Goal: Information Seeking & Learning: Learn about a topic

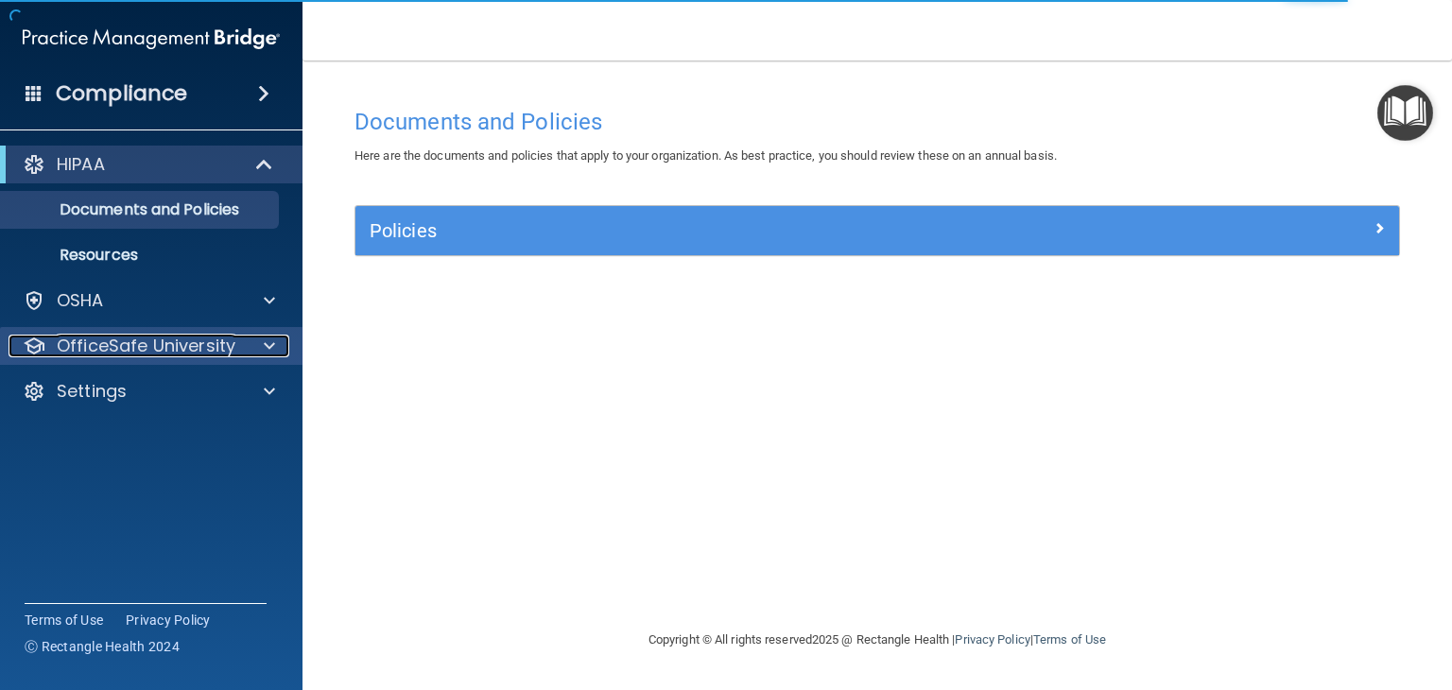
click at [146, 356] on p "OfficeSafe University" at bounding box center [146, 346] width 179 height 23
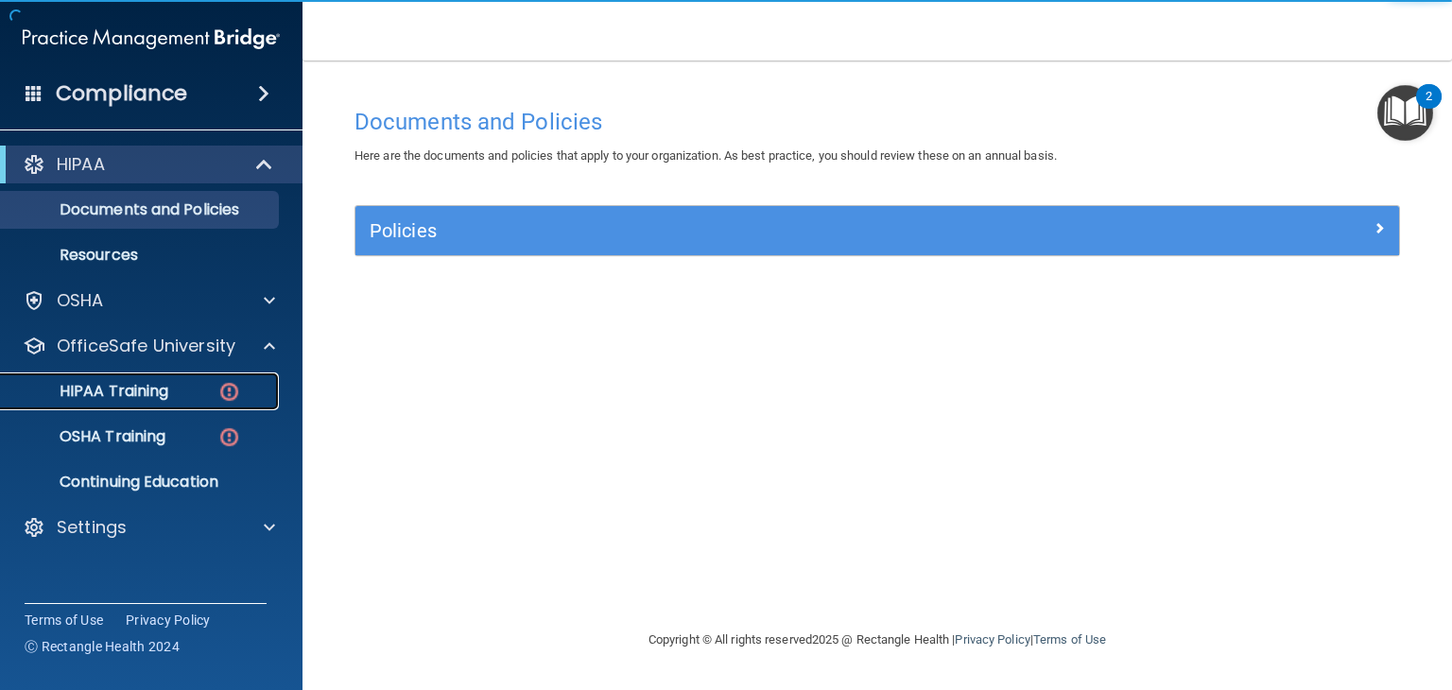
click at [140, 398] on p "HIPAA Training" at bounding box center [90, 391] width 156 height 19
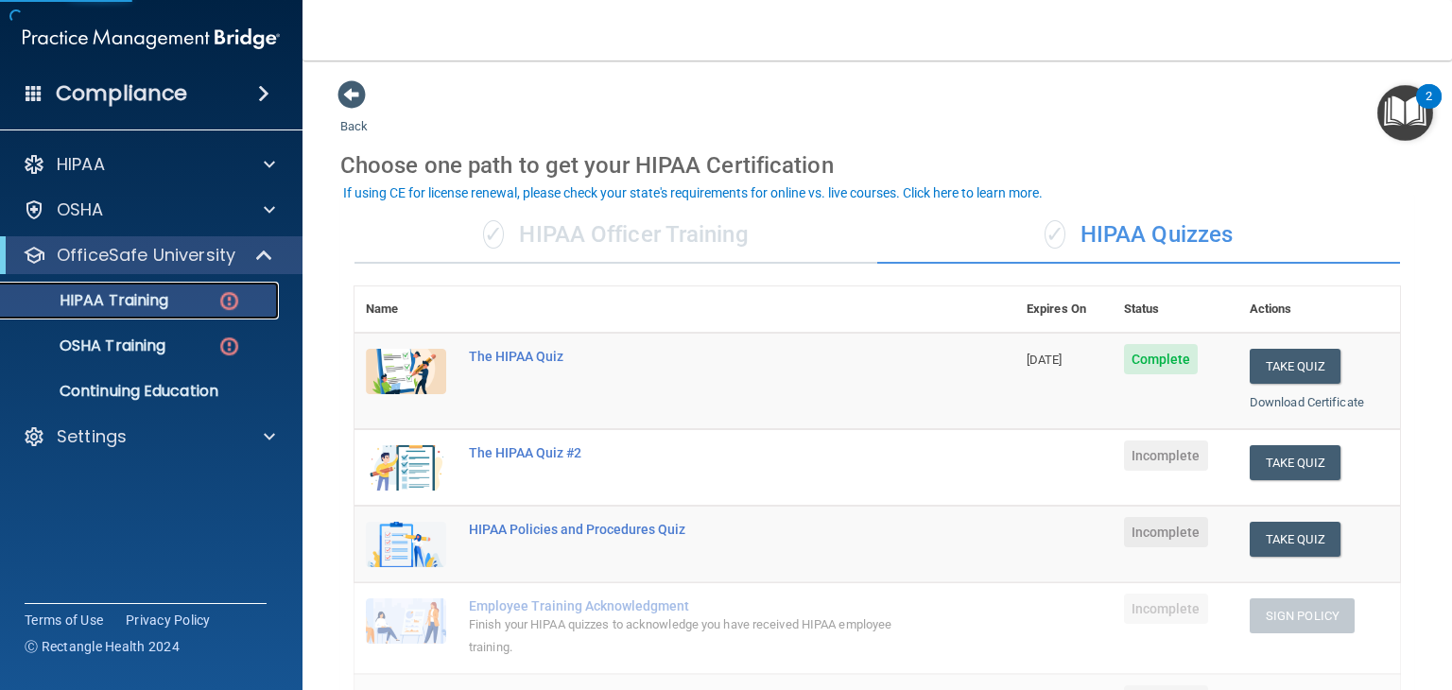
scroll to position [91, 0]
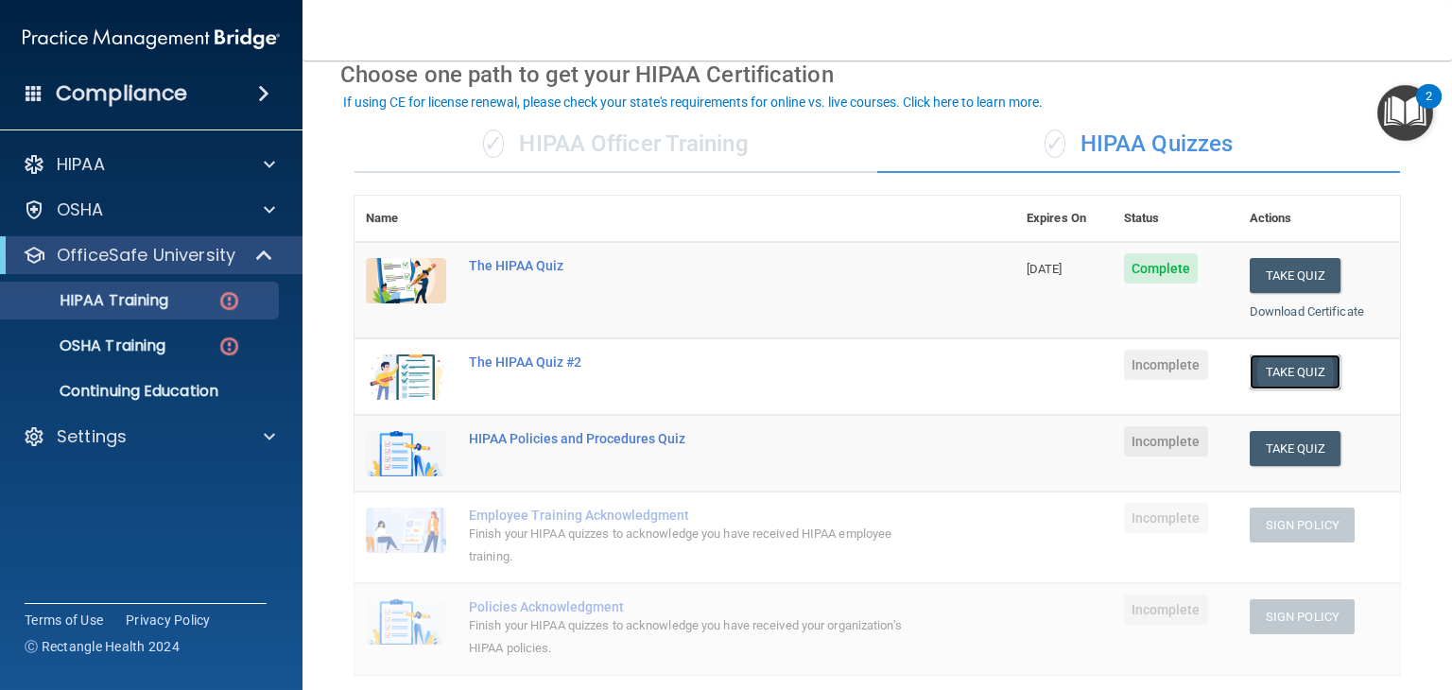
click at [1278, 371] on button "Take Quiz" at bounding box center [1294, 371] width 91 height 35
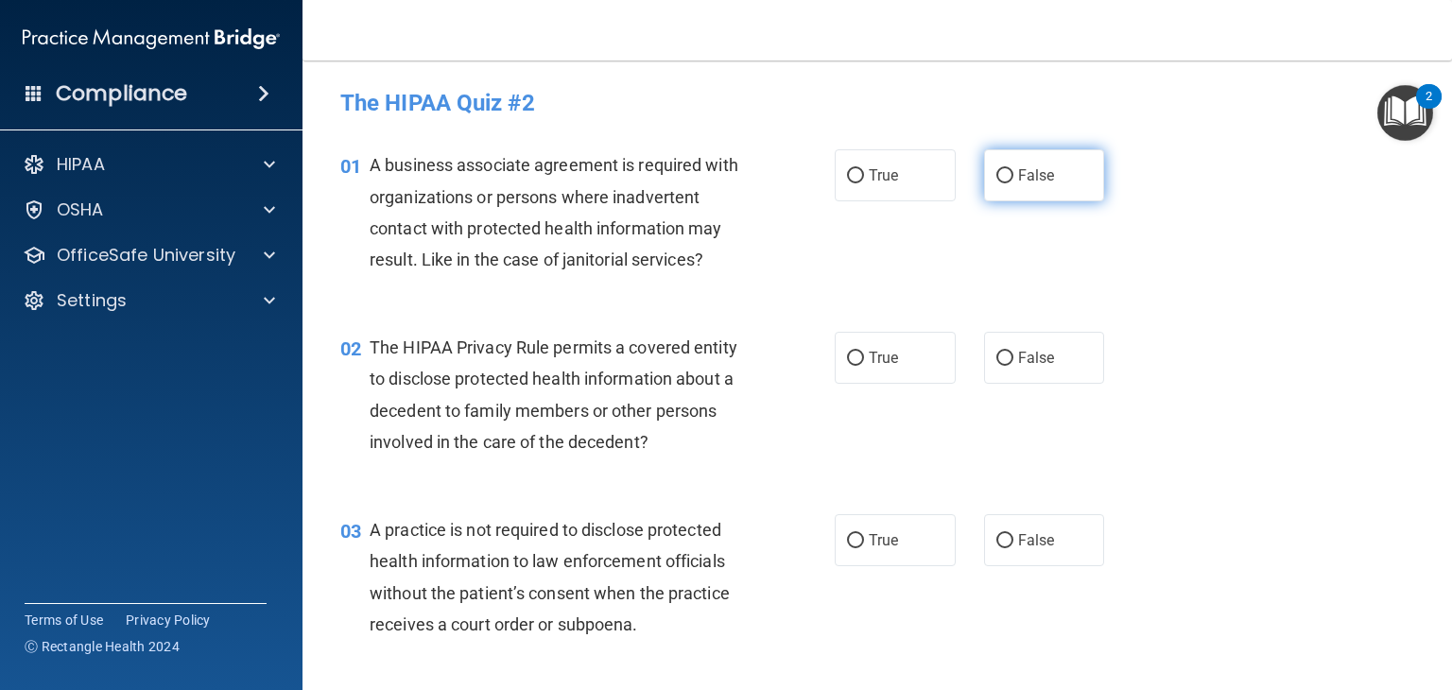
click at [986, 195] on label "False" at bounding box center [1044, 175] width 121 height 52
click at [996, 183] on input "False" at bounding box center [1004, 176] width 17 height 14
radio input "true"
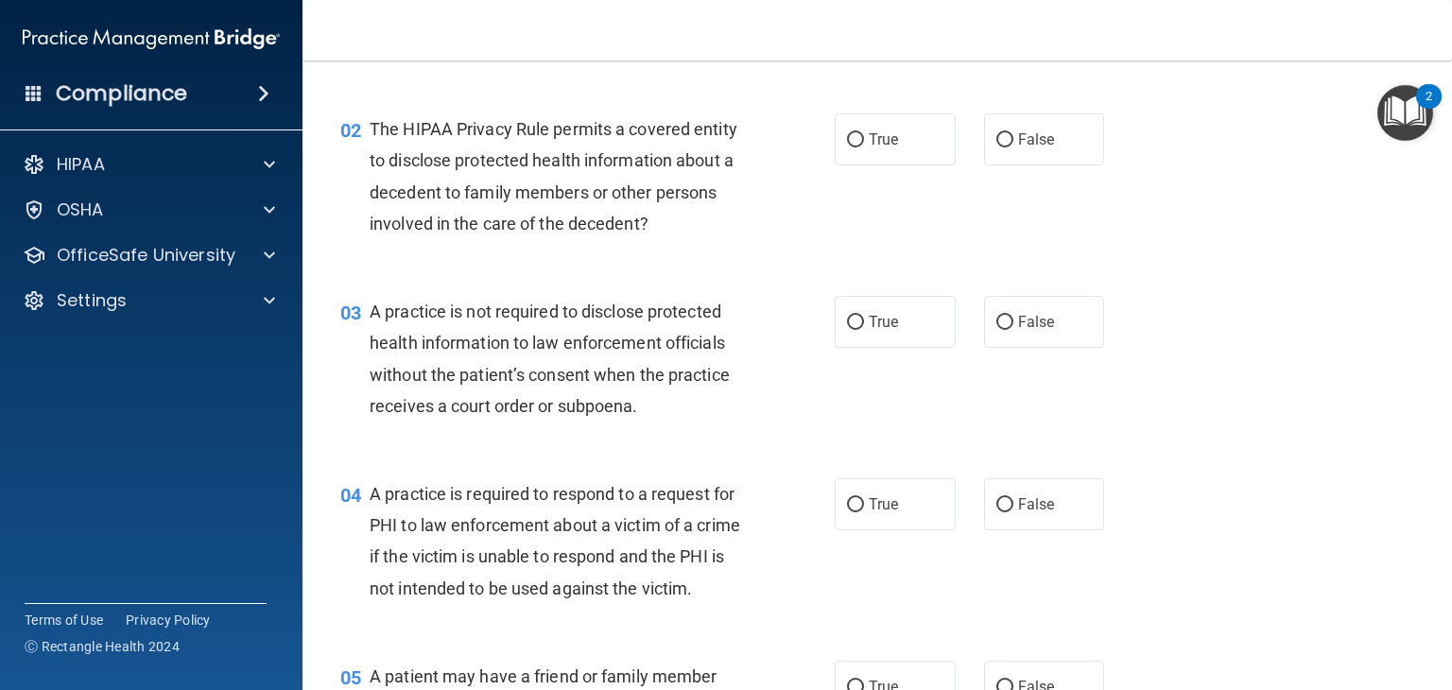
scroll to position [219, 0]
click at [847, 132] on input "True" at bounding box center [855, 139] width 17 height 14
radio input "true"
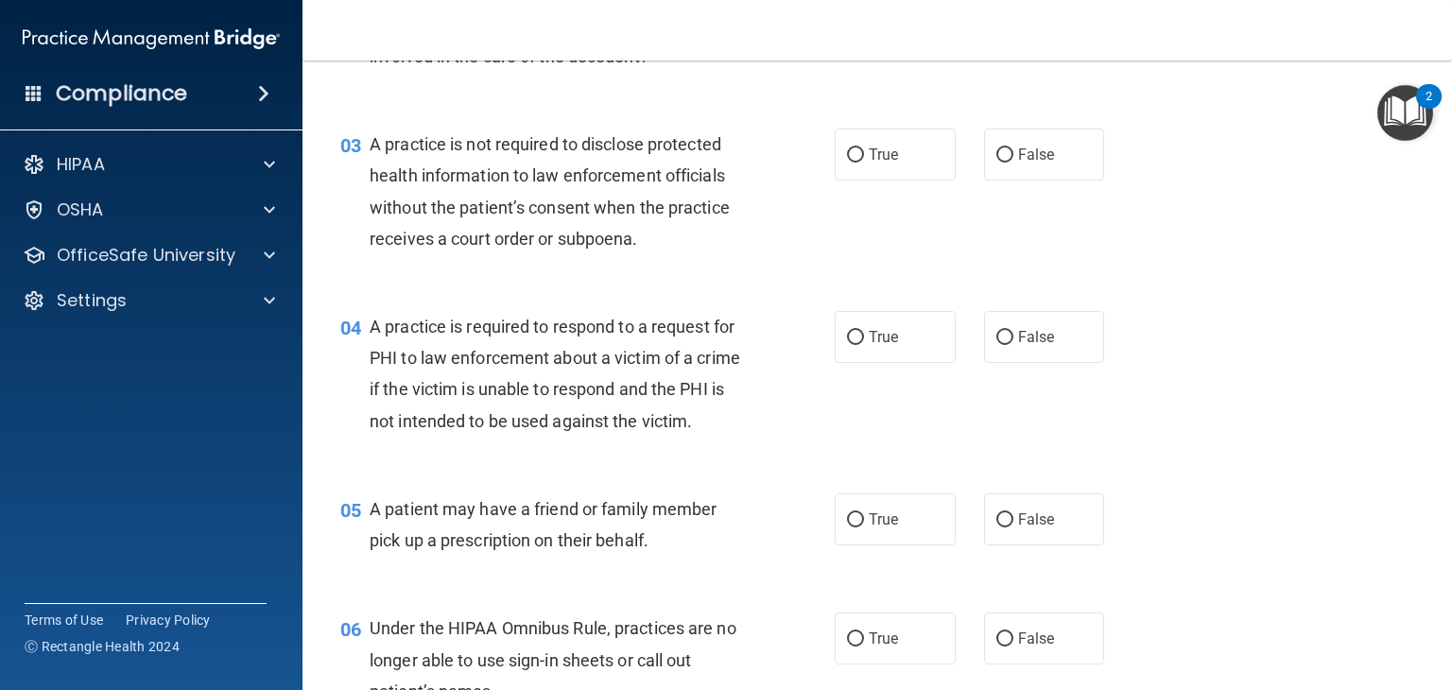
scroll to position [389, 0]
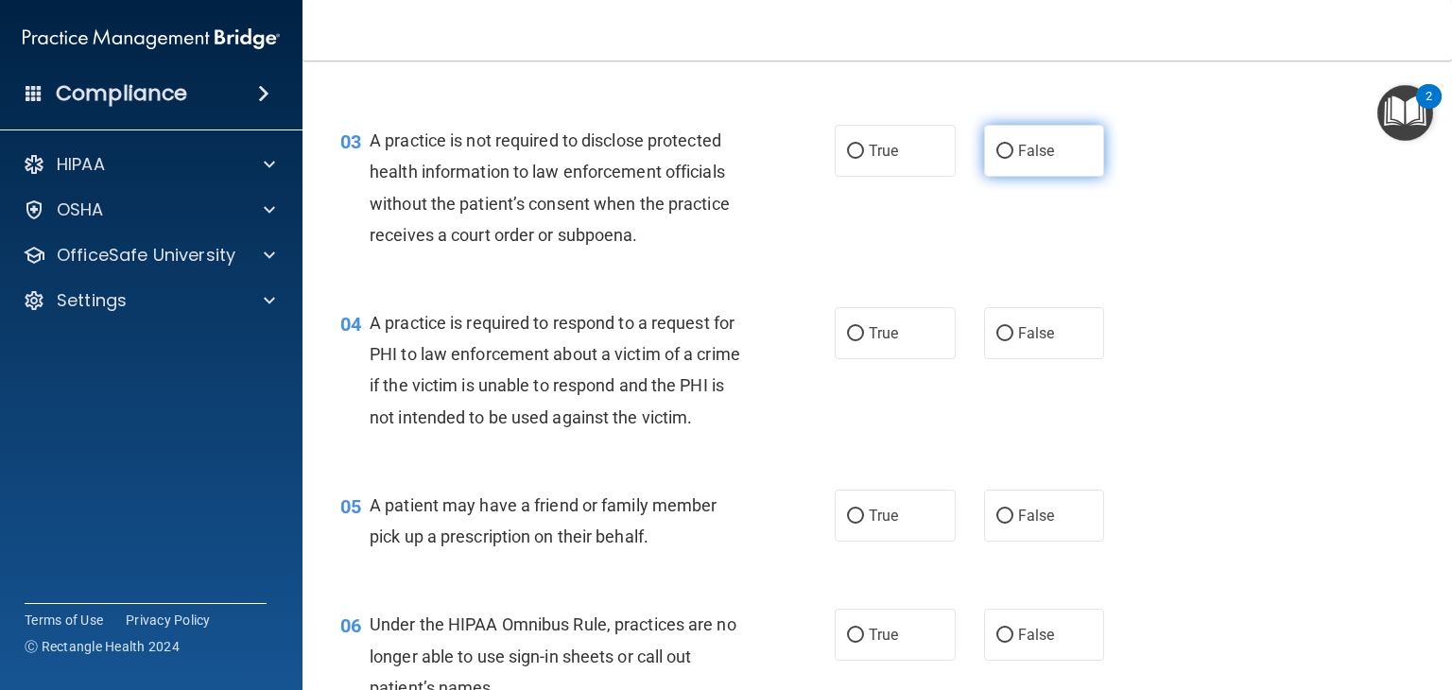
click at [1019, 152] on span "False" at bounding box center [1036, 151] width 37 height 18
click at [1013, 152] on input "False" at bounding box center [1004, 152] width 17 height 14
radio input "true"
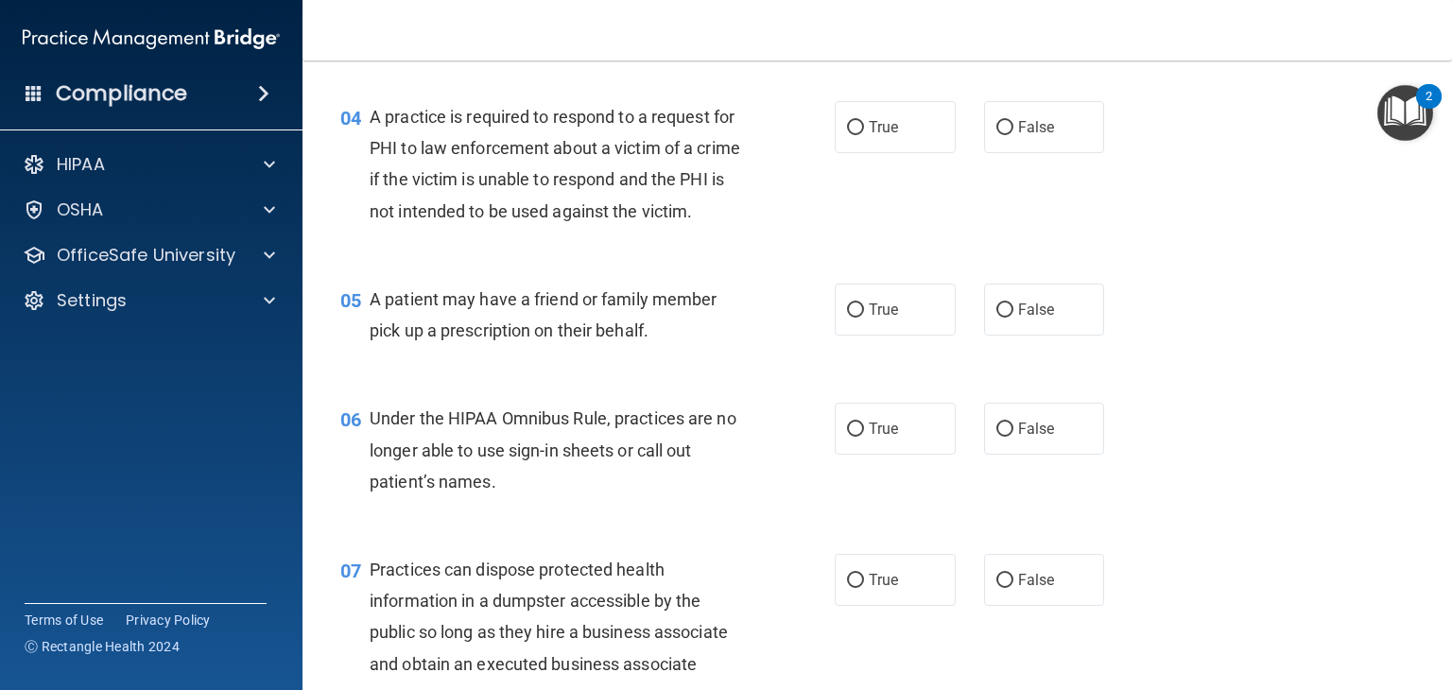
scroll to position [599, 0]
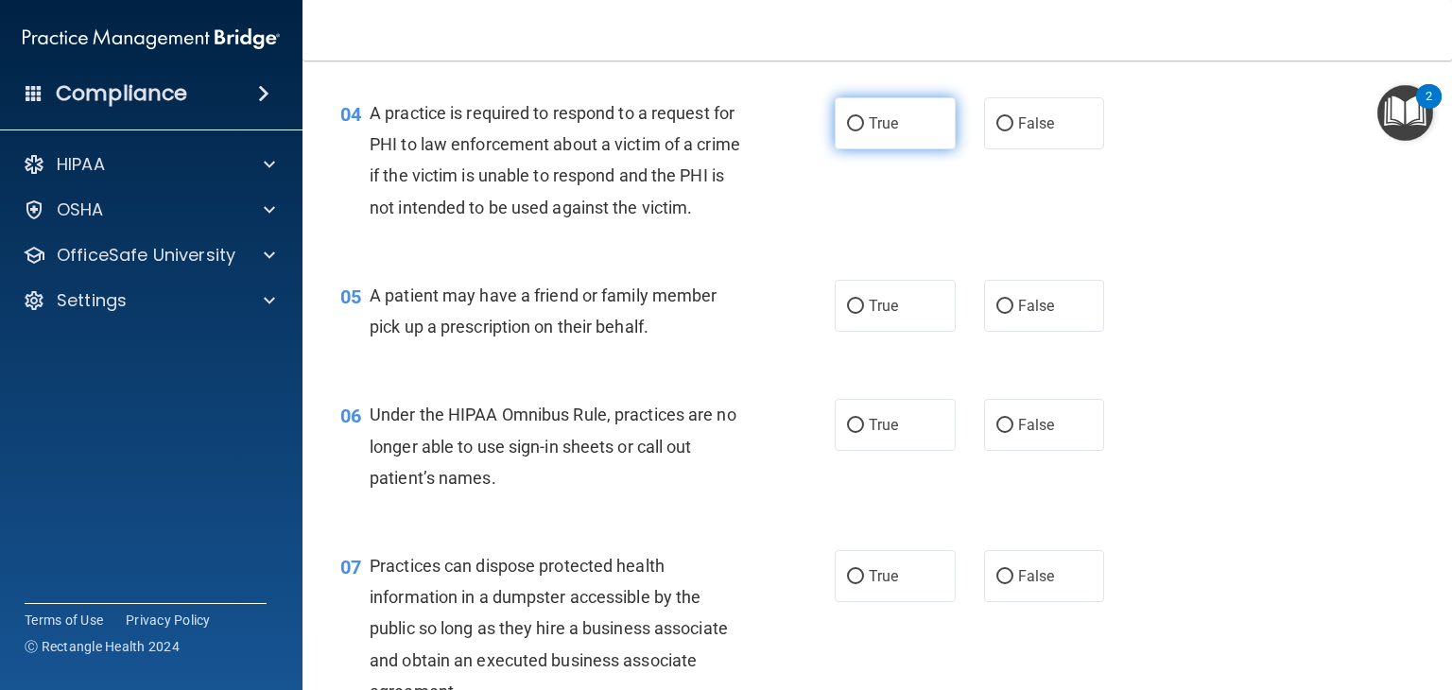
click at [859, 115] on label "True" at bounding box center [895, 123] width 121 height 52
click at [859, 117] on input "True" at bounding box center [855, 124] width 17 height 14
radio input "true"
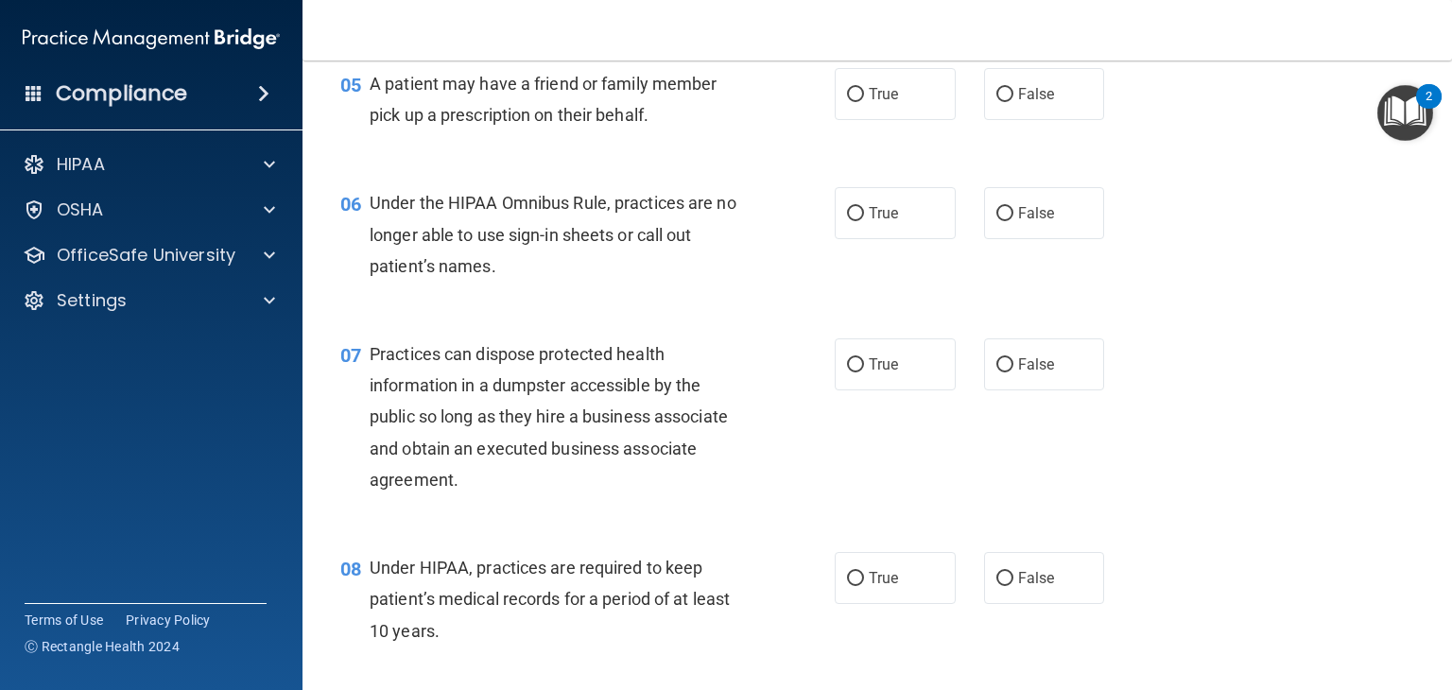
scroll to position [812, 0]
click at [1061, 119] on label "False" at bounding box center [1044, 93] width 121 height 52
click at [1013, 101] on input "False" at bounding box center [1004, 94] width 17 height 14
radio input "true"
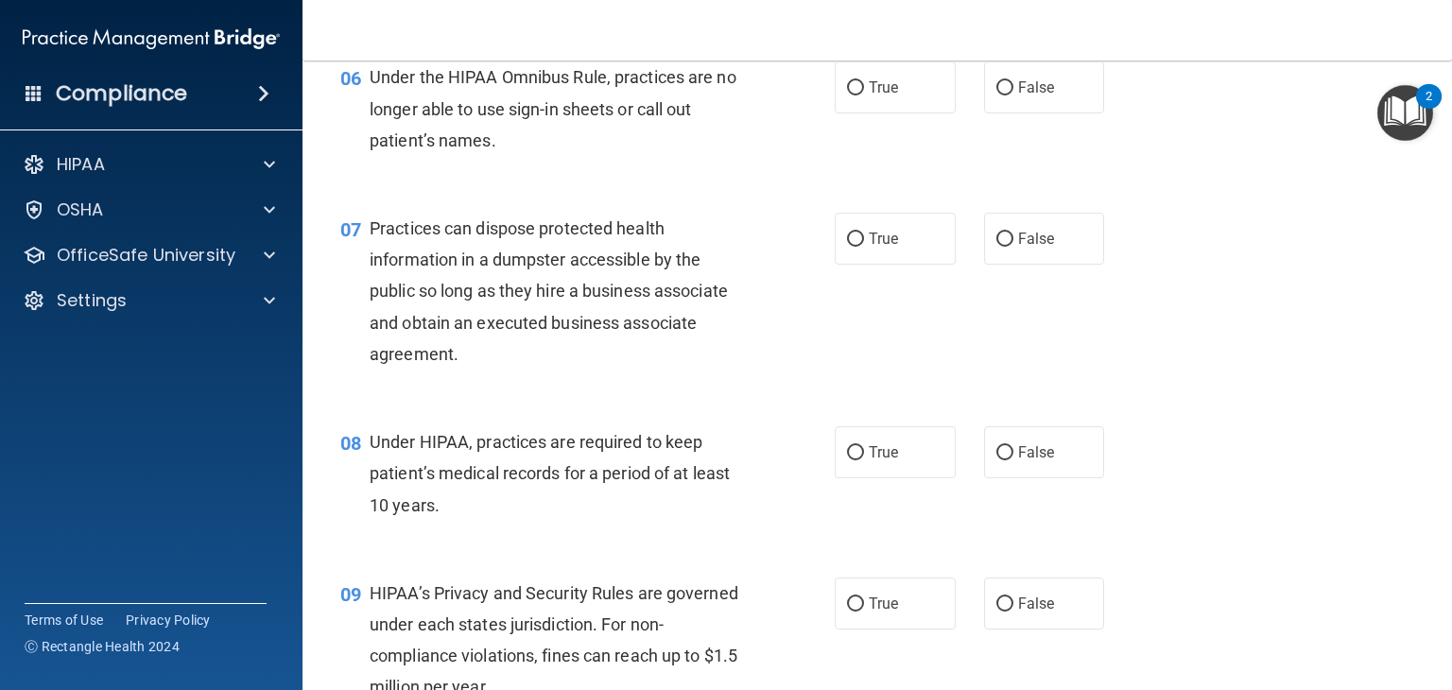
scroll to position [938, 0]
click at [1024, 95] on span "False" at bounding box center [1036, 87] width 37 height 18
click at [1013, 95] on input "False" at bounding box center [1004, 87] width 17 height 14
radio input "true"
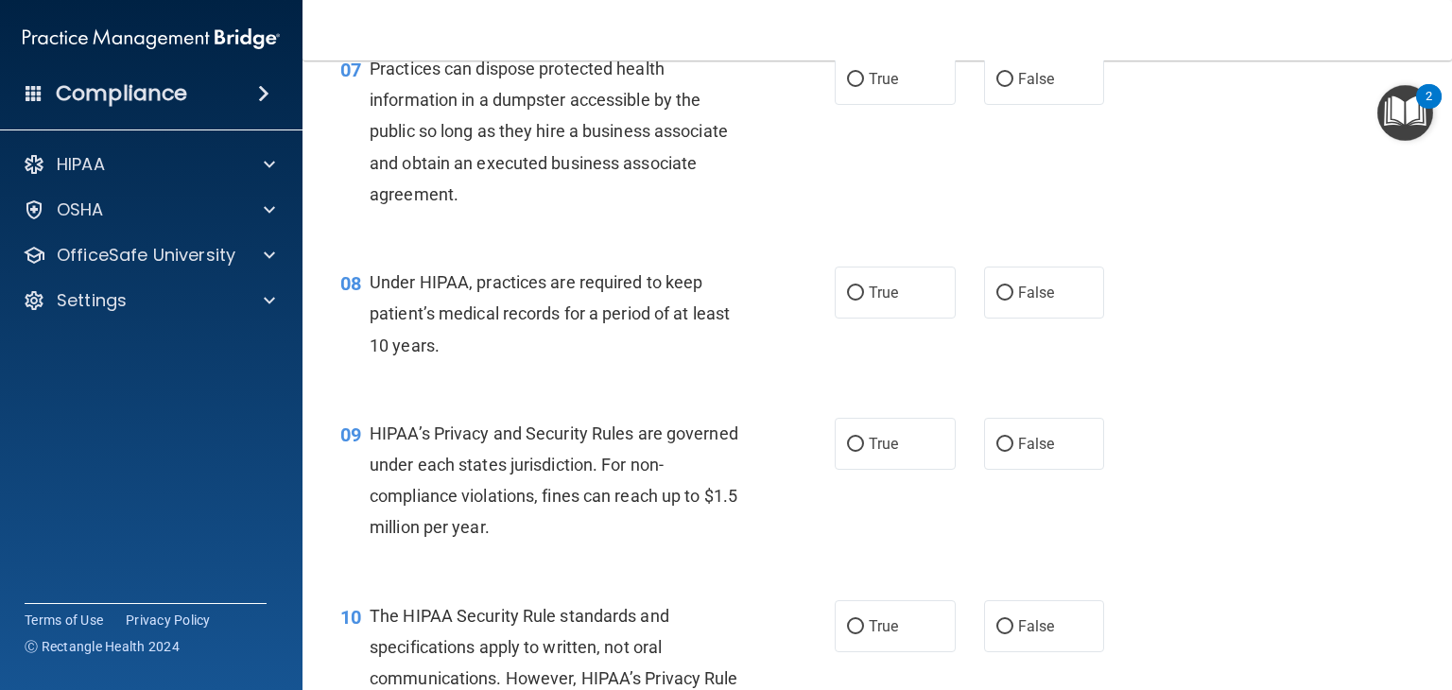
scroll to position [1096, 0]
click at [1082, 105] on label "False" at bounding box center [1044, 79] width 121 height 52
click at [1013, 87] on input "False" at bounding box center [1004, 80] width 17 height 14
radio input "true"
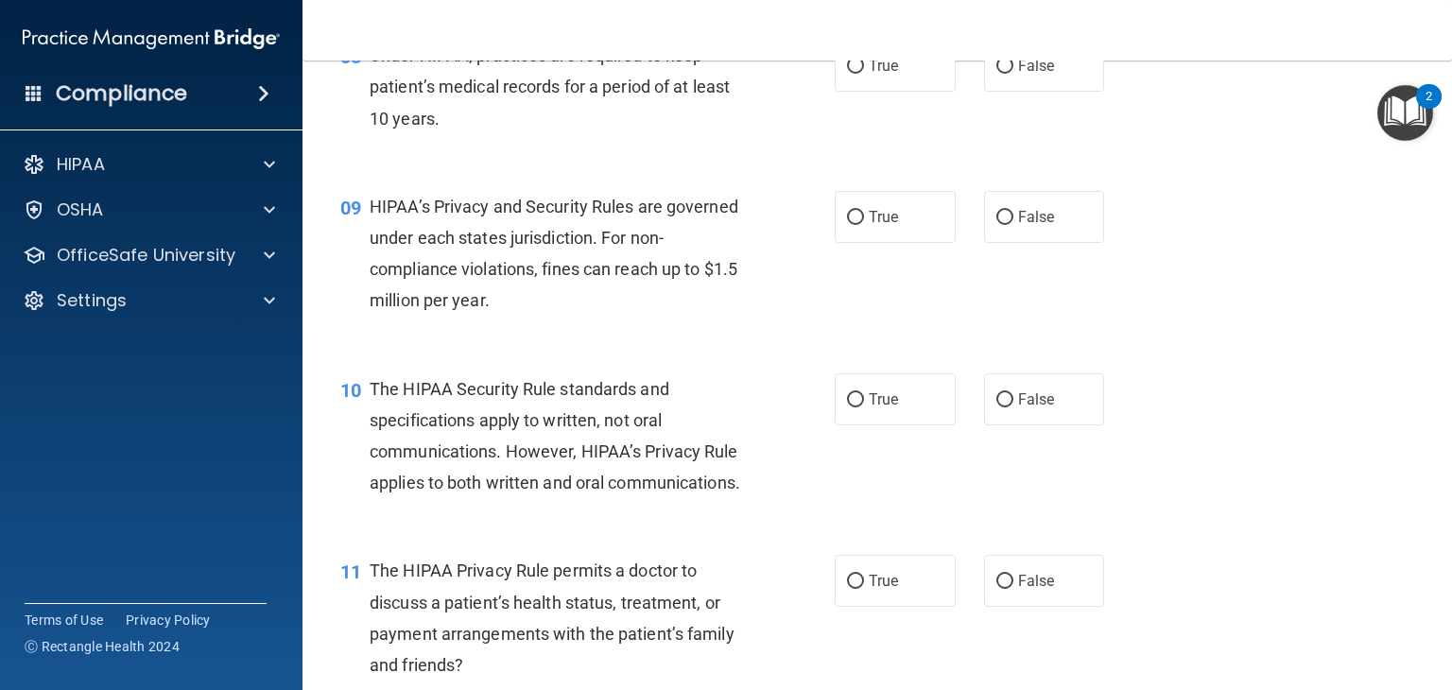
scroll to position [1321, 0]
click at [1025, 94] on label "False" at bounding box center [1044, 68] width 121 height 52
click at [1013, 76] on input "False" at bounding box center [1004, 68] width 17 height 14
radio input "true"
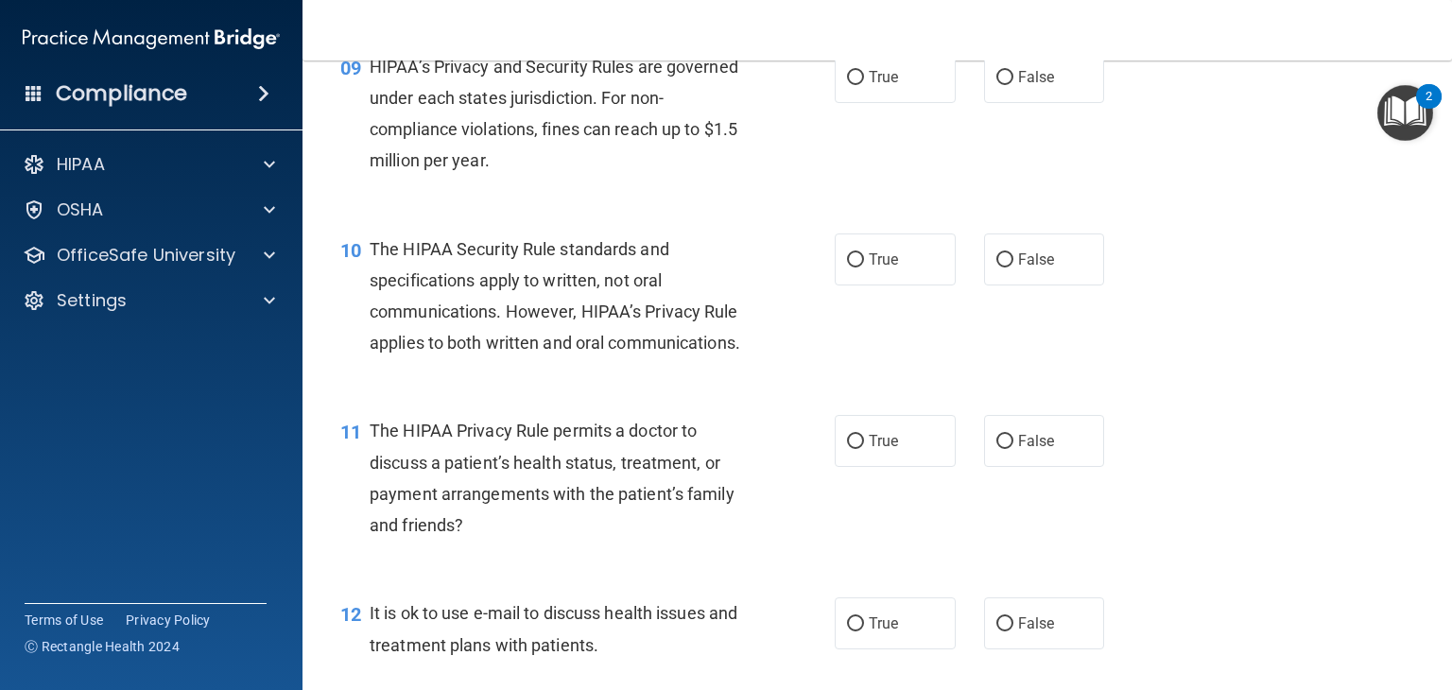
scroll to position [1465, 0]
click at [903, 101] on label "True" at bounding box center [895, 75] width 121 height 52
click at [864, 83] on input "True" at bounding box center [855, 76] width 17 height 14
radio input "true"
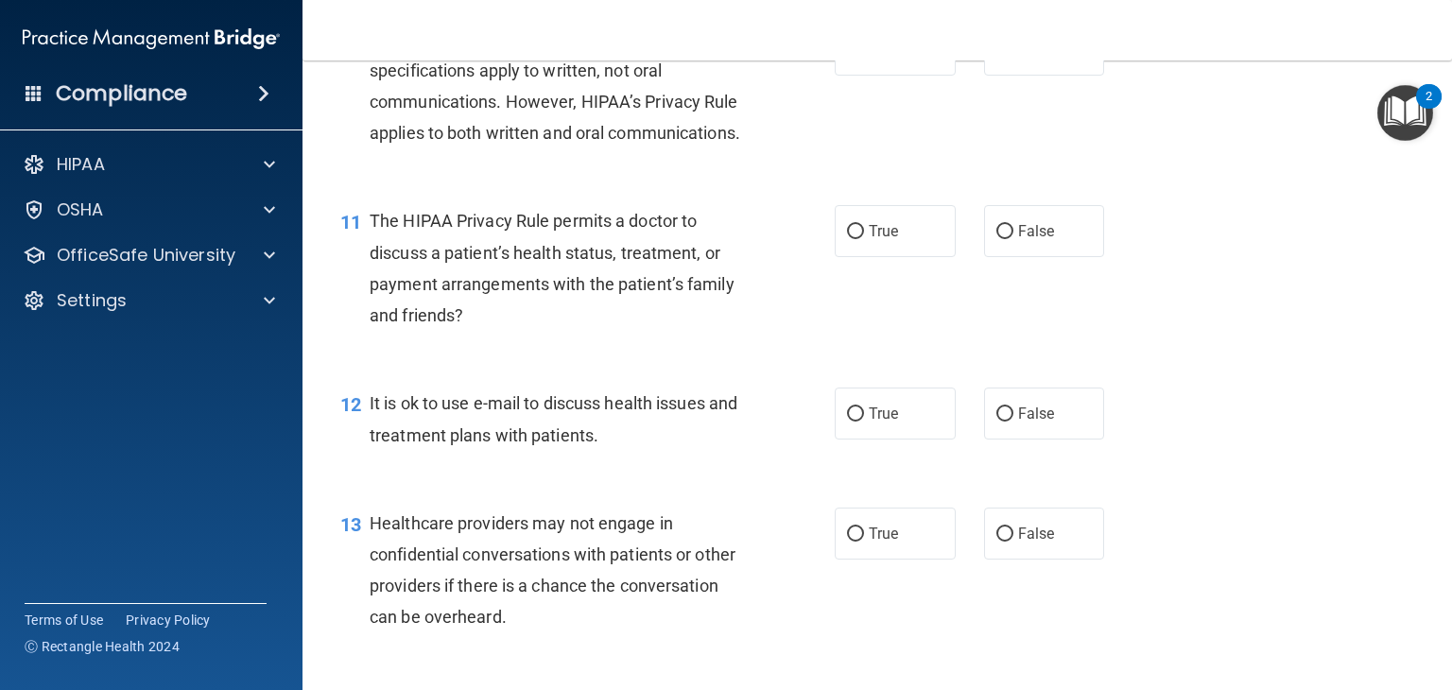
scroll to position [1663, 0]
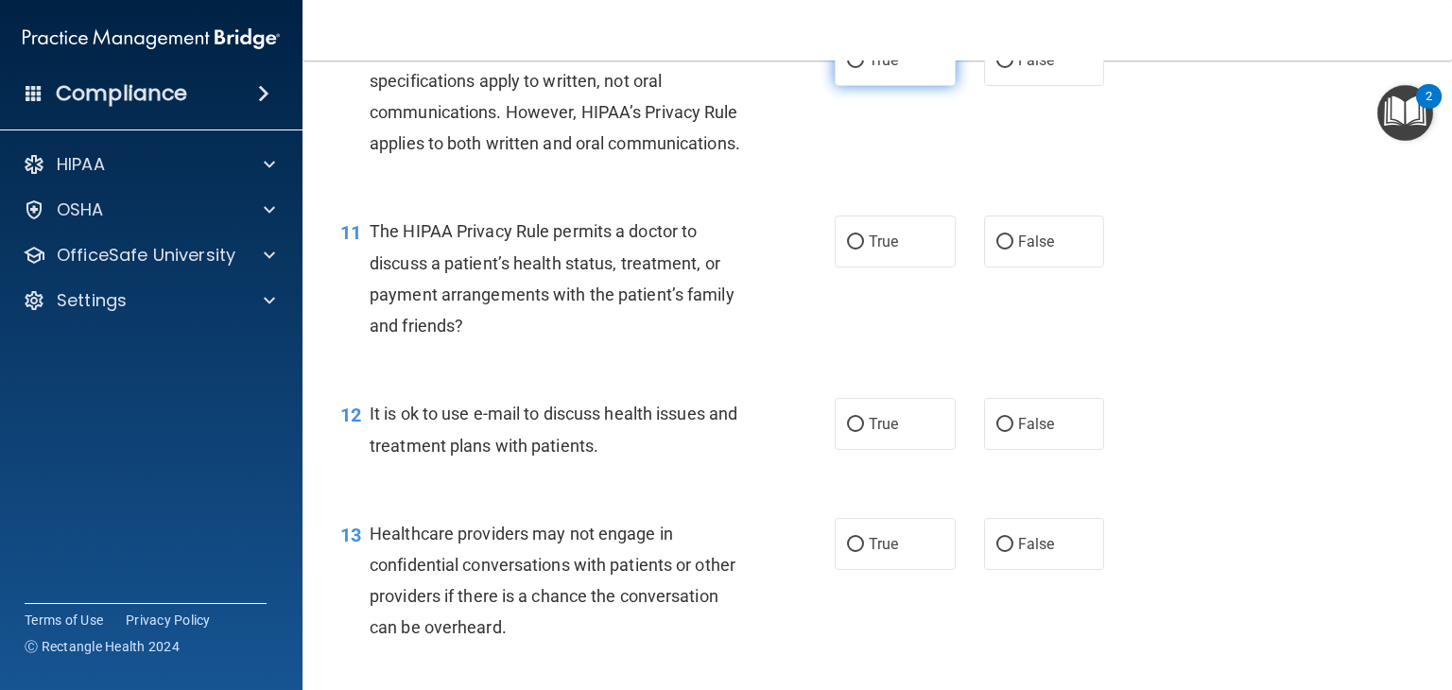
click at [847, 86] on label "True" at bounding box center [895, 60] width 121 height 52
click at [847, 68] on input "True" at bounding box center [855, 61] width 17 height 14
radio input "true"
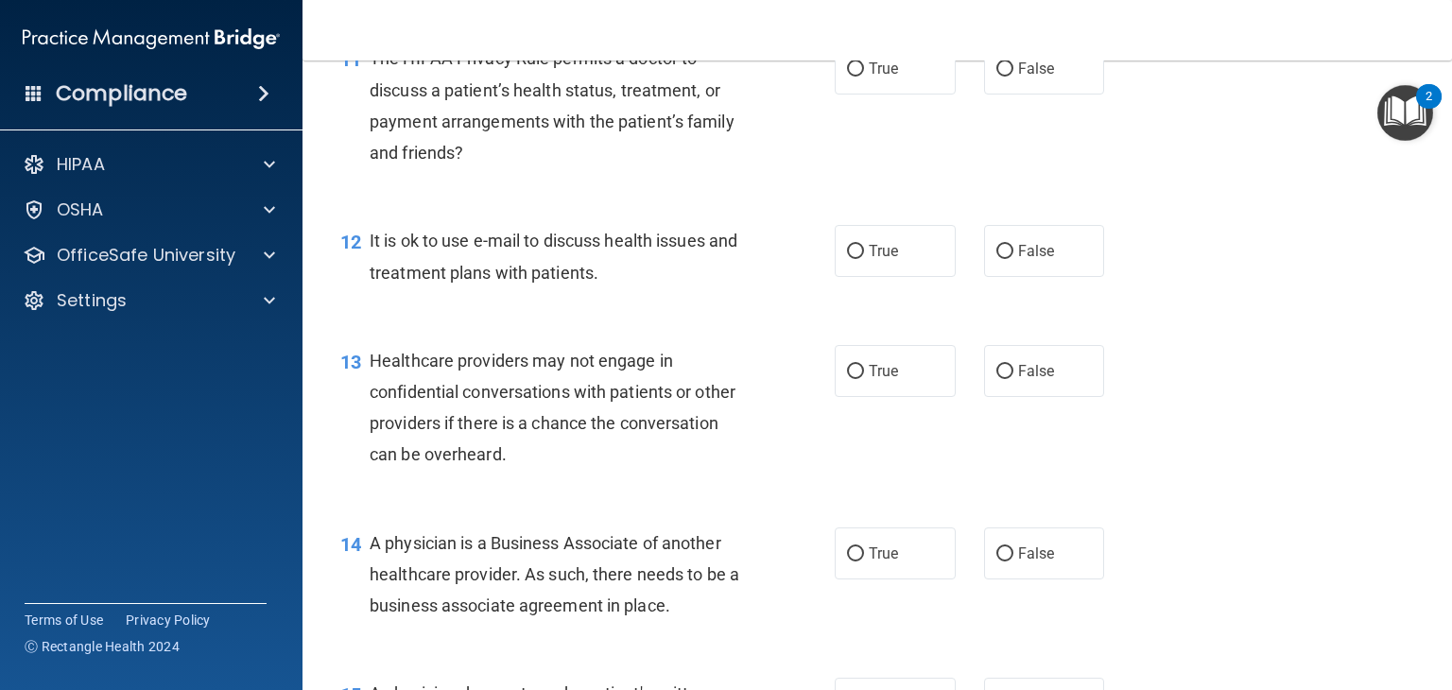
scroll to position [1844, 0]
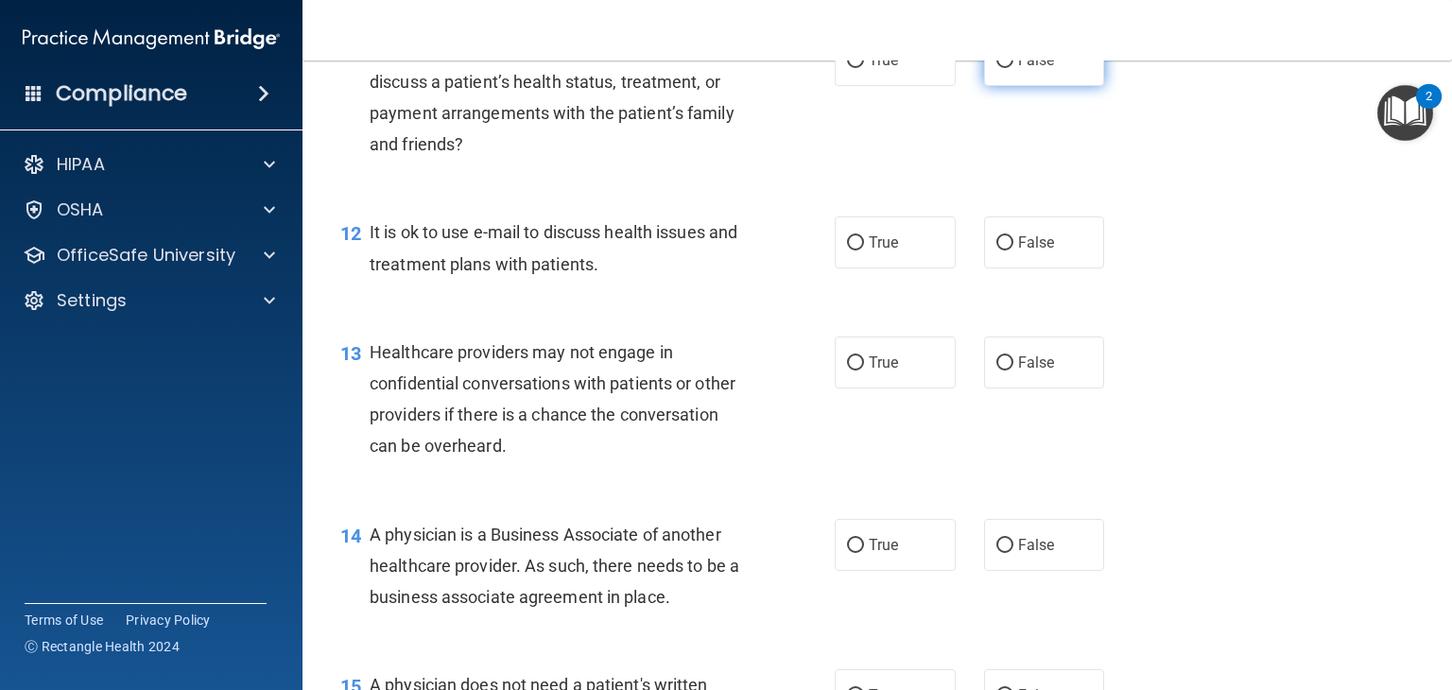
click at [1020, 86] on label "False" at bounding box center [1044, 60] width 121 height 52
click at [1013, 68] on input "False" at bounding box center [1004, 61] width 17 height 14
radio input "true"
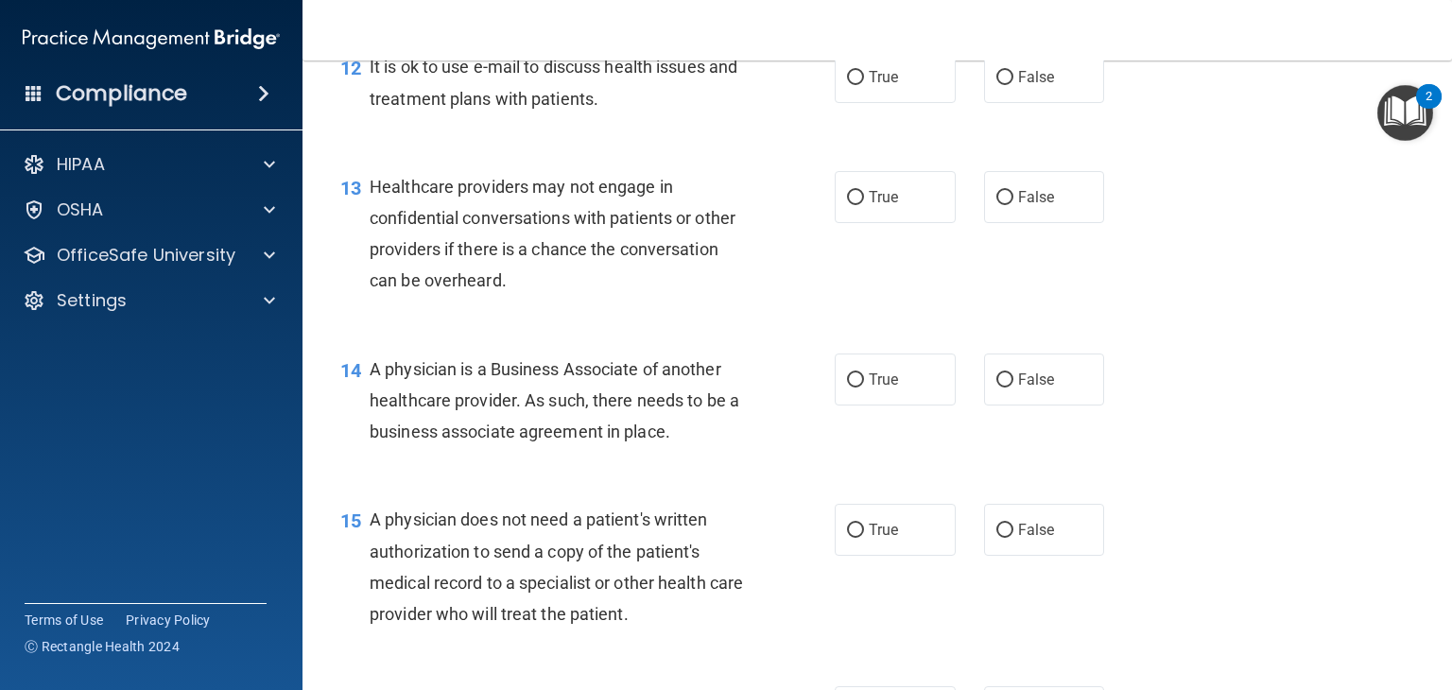
scroll to position [2040, 0]
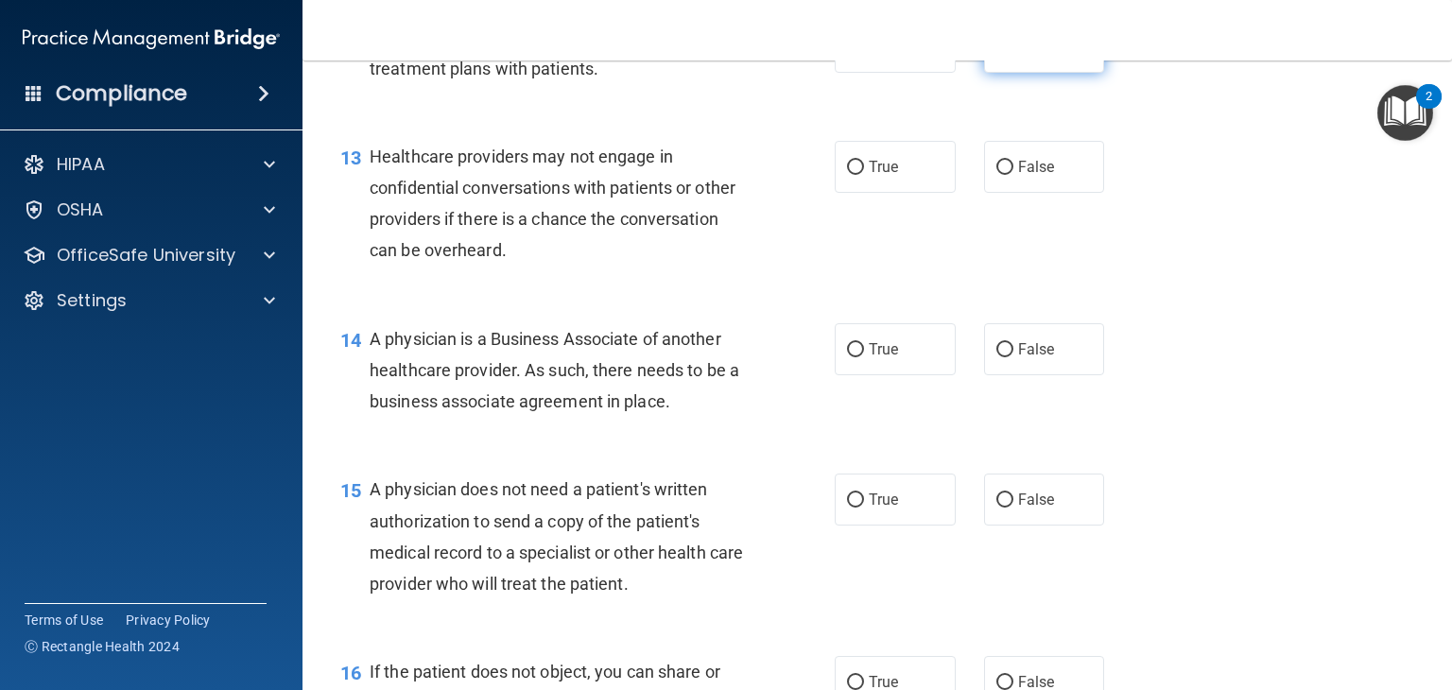
click at [1007, 73] on label "False" at bounding box center [1044, 47] width 121 height 52
click at [1007, 55] on input "False" at bounding box center [1004, 48] width 17 height 14
radio input "true"
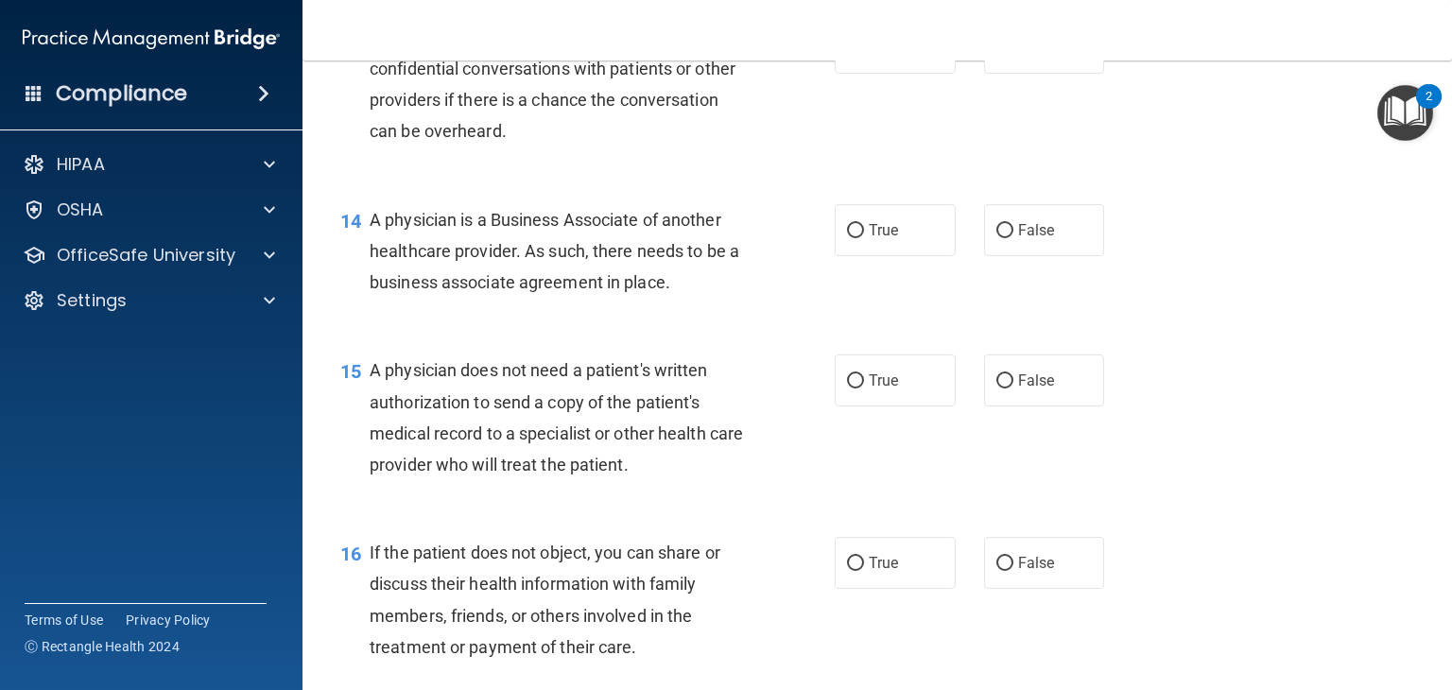
scroll to position [2164, 0]
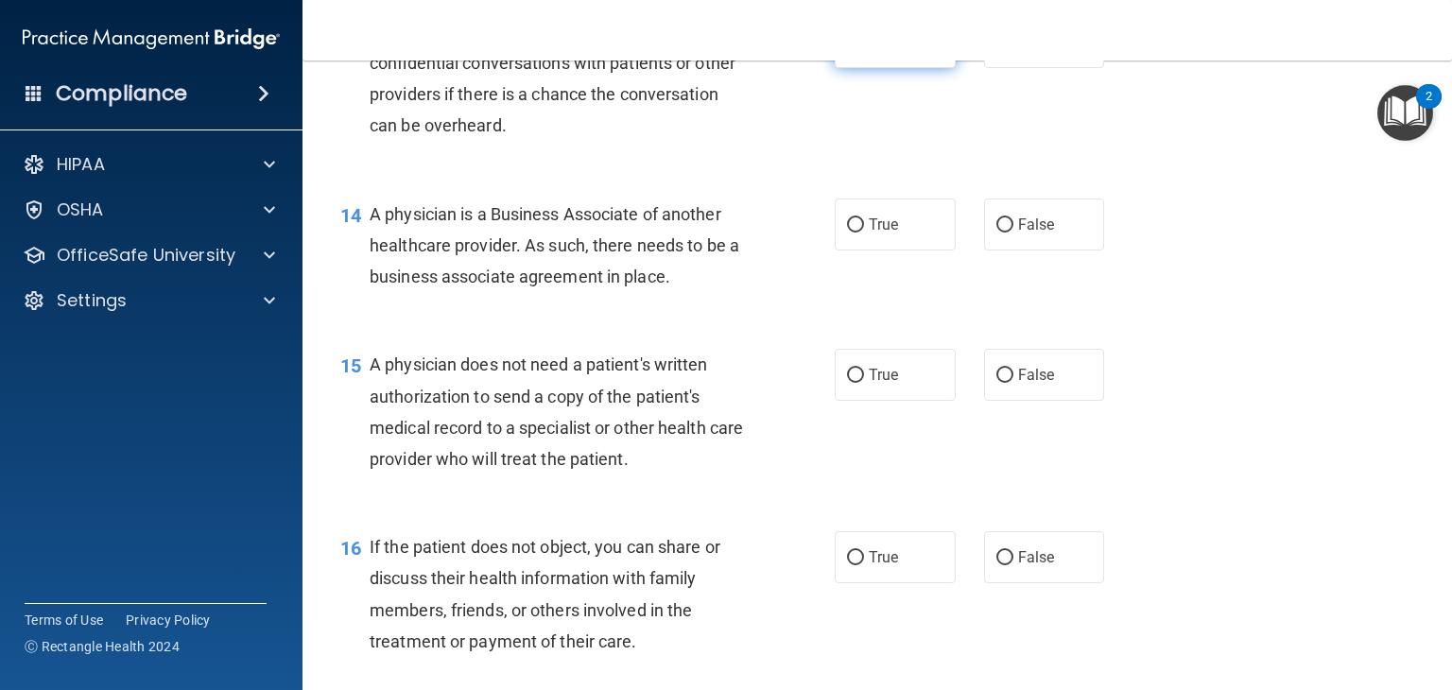
click at [905, 68] on label "True" at bounding box center [895, 42] width 121 height 52
click at [864, 50] on input "True" at bounding box center [855, 43] width 17 height 14
radio input "true"
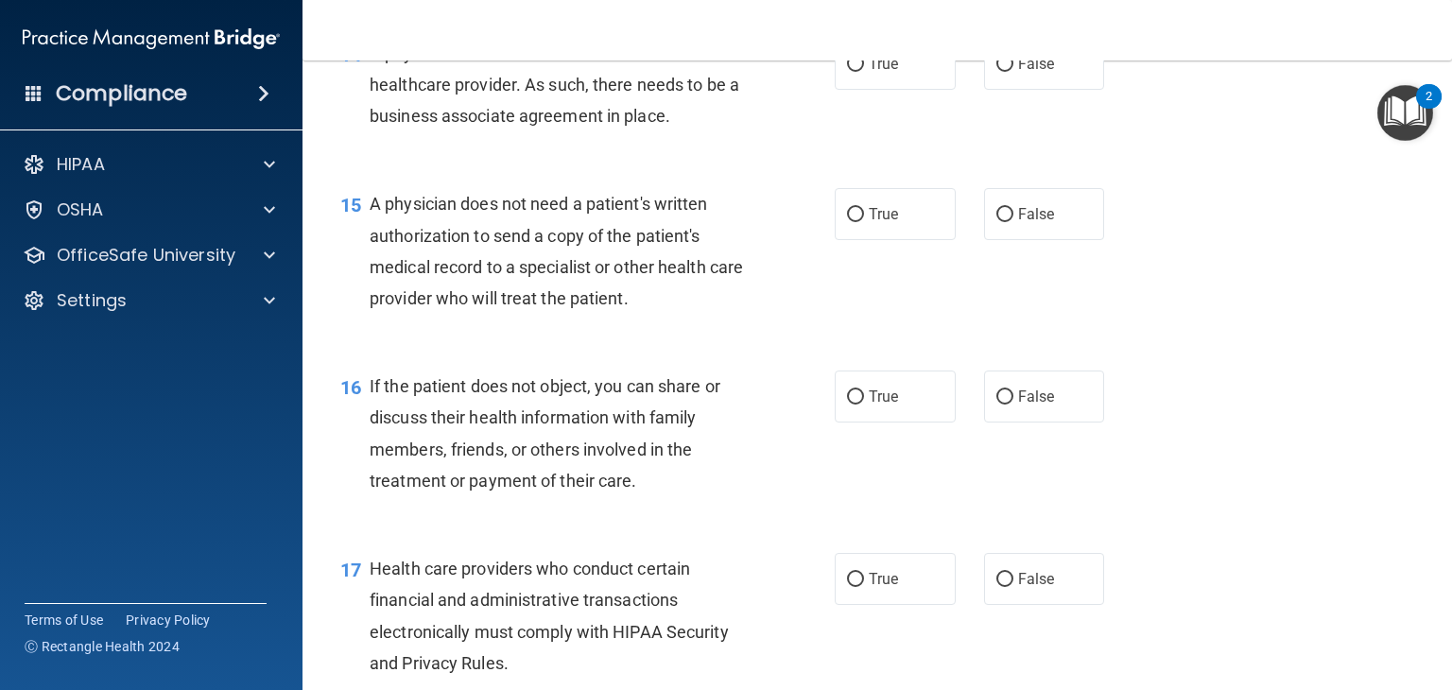
scroll to position [2332, 0]
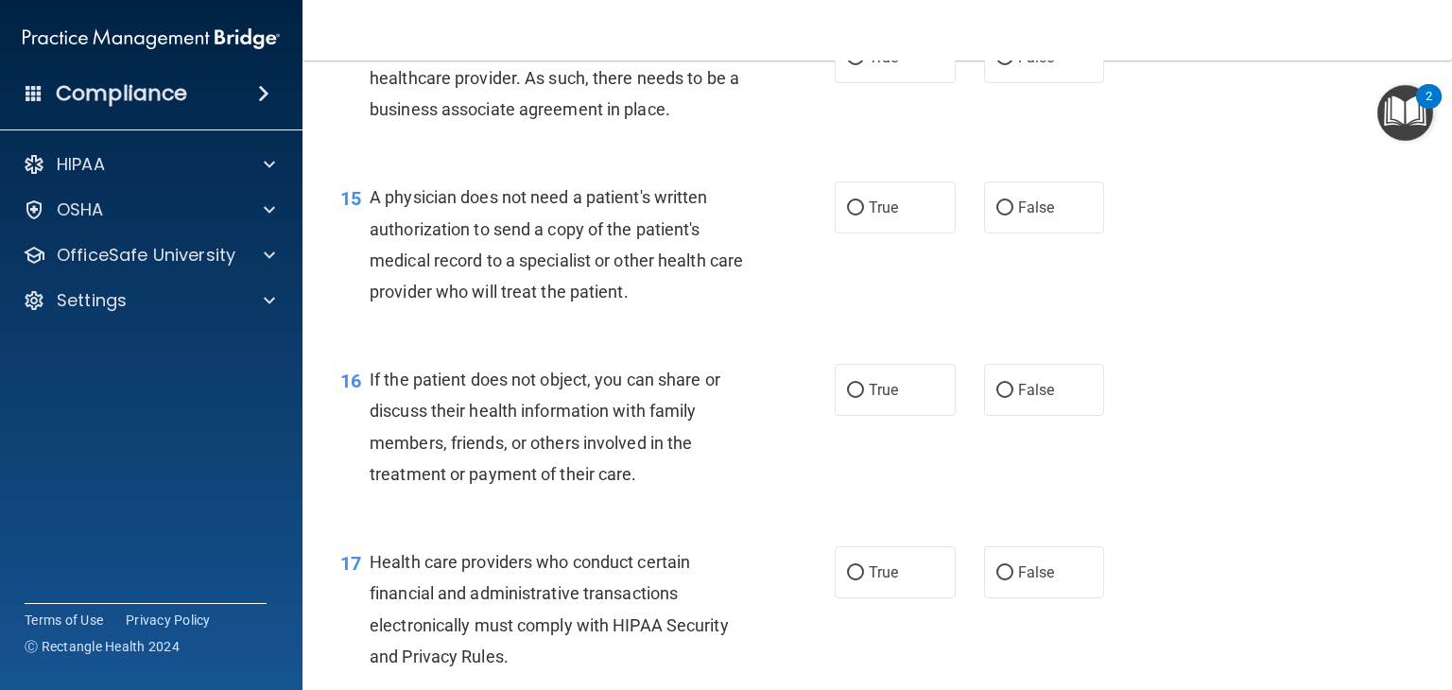
click at [900, 146] on div "14 A physician is a Business Associate of another healthcare provider. As such,…" at bounding box center [877, 83] width 1102 height 151
click at [900, 83] on label "True" at bounding box center [895, 57] width 121 height 52
click at [864, 65] on input "True" at bounding box center [855, 58] width 17 height 14
radio input "true"
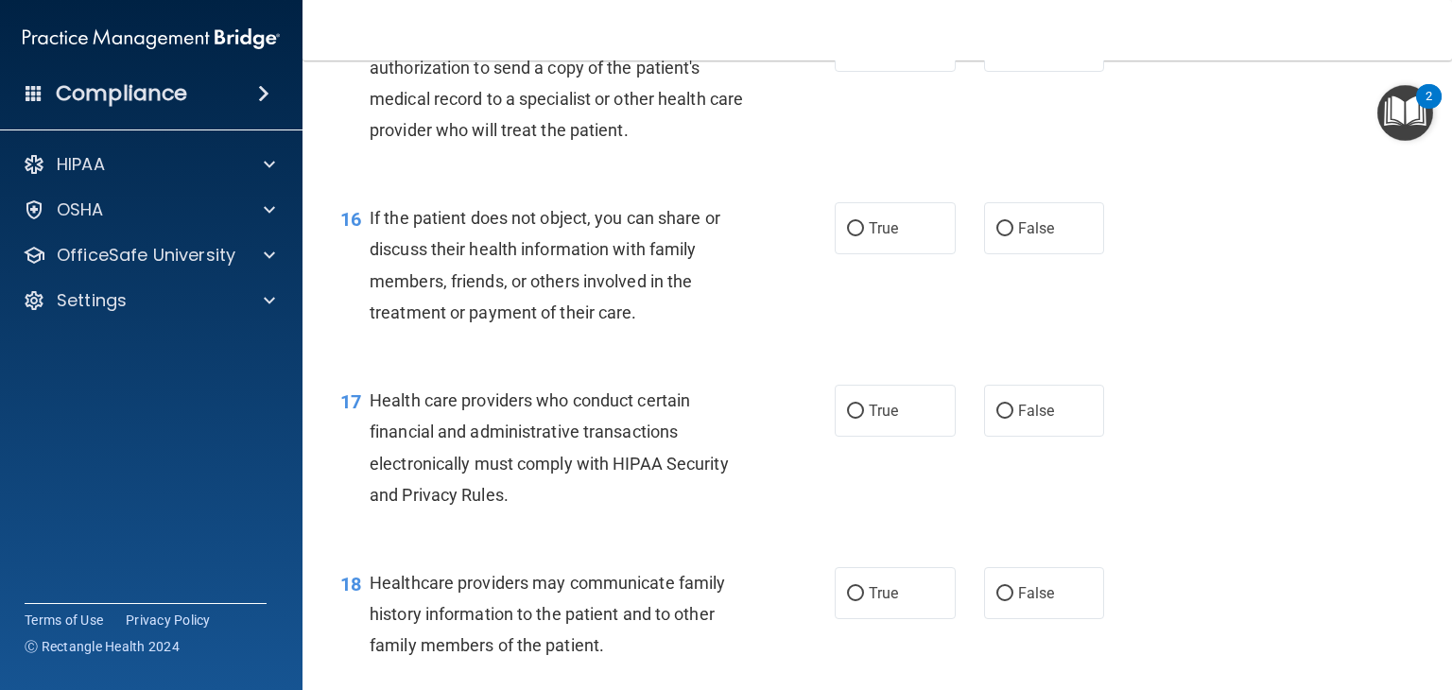
scroll to position [2498, 0]
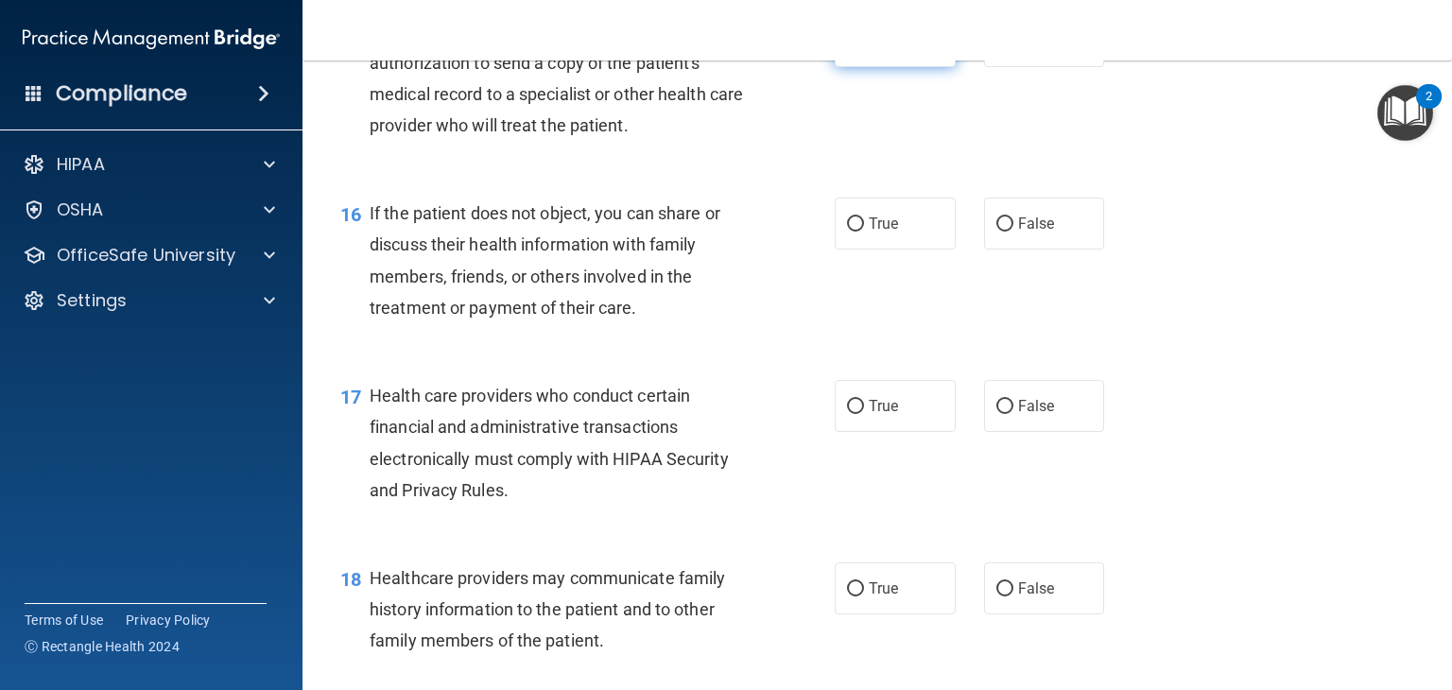
click at [905, 67] on label "True" at bounding box center [895, 41] width 121 height 52
click at [864, 49] on input "True" at bounding box center [855, 42] width 17 height 14
radio input "true"
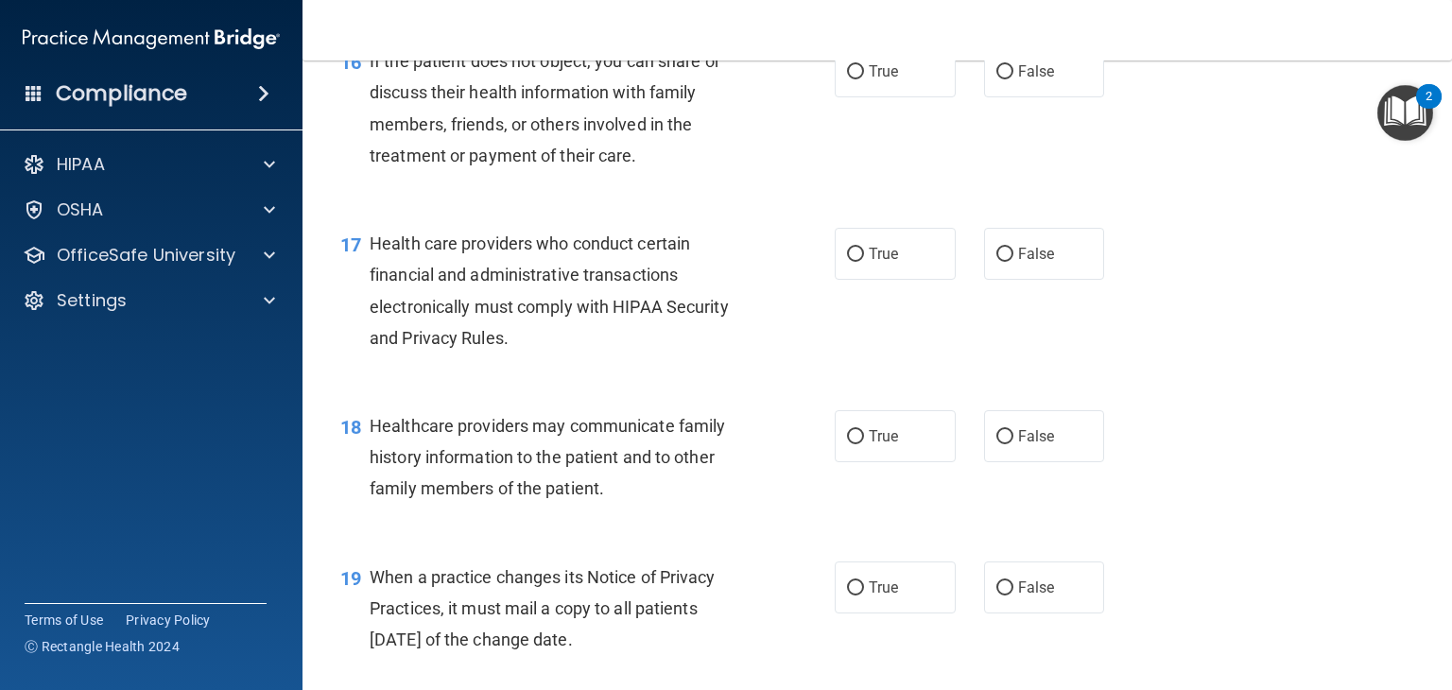
scroll to position [2669, 0]
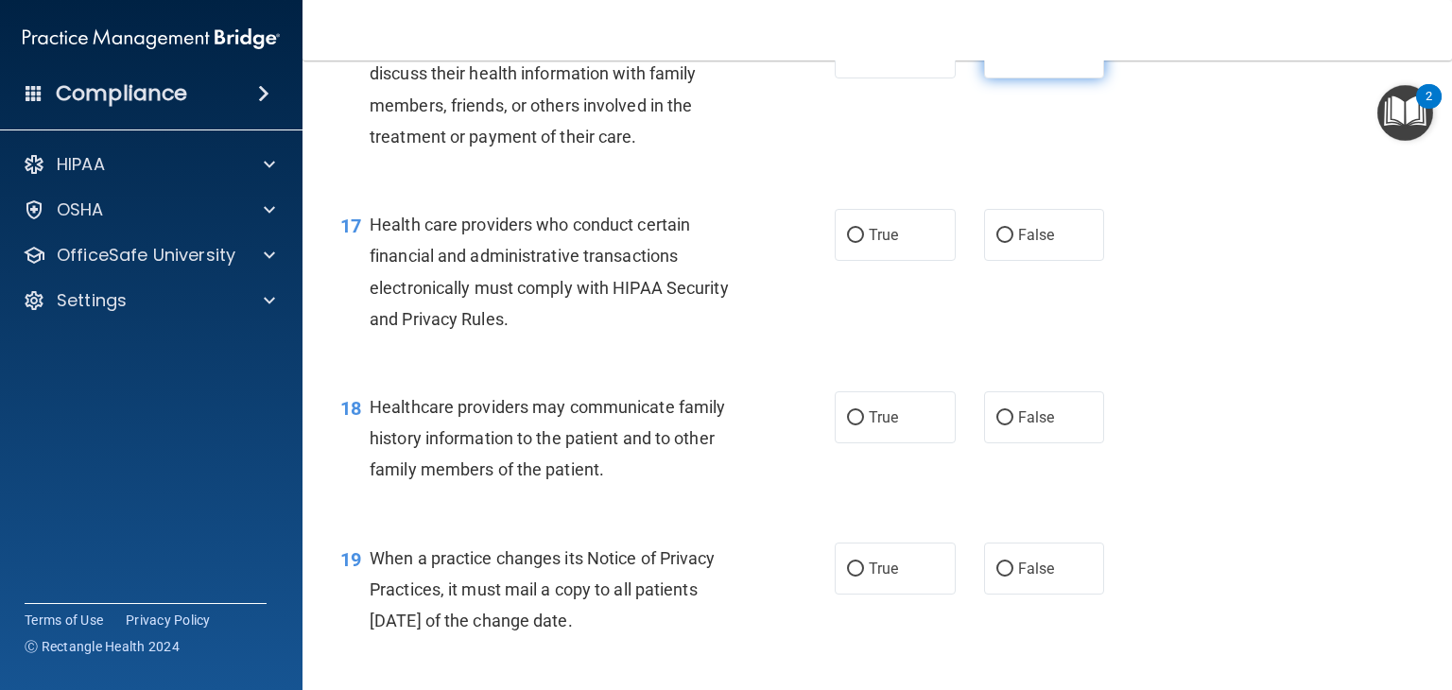
click at [1032, 78] on label "False" at bounding box center [1044, 52] width 121 height 52
click at [1013, 60] on input "False" at bounding box center [1004, 53] width 17 height 14
radio input "true"
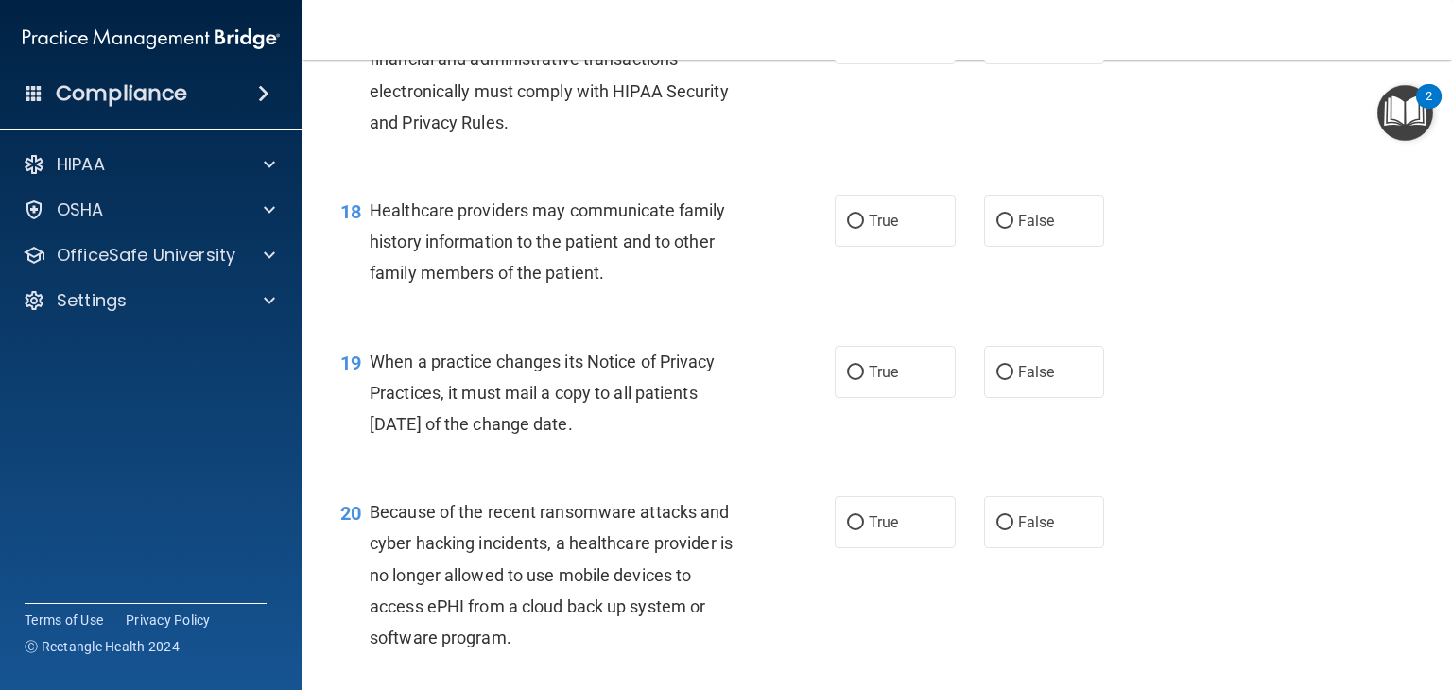
scroll to position [2866, 0]
click at [922, 64] on label "True" at bounding box center [895, 38] width 121 height 52
click at [864, 46] on input "True" at bounding box center [855, 39] width 17 height 14
radio input "true"
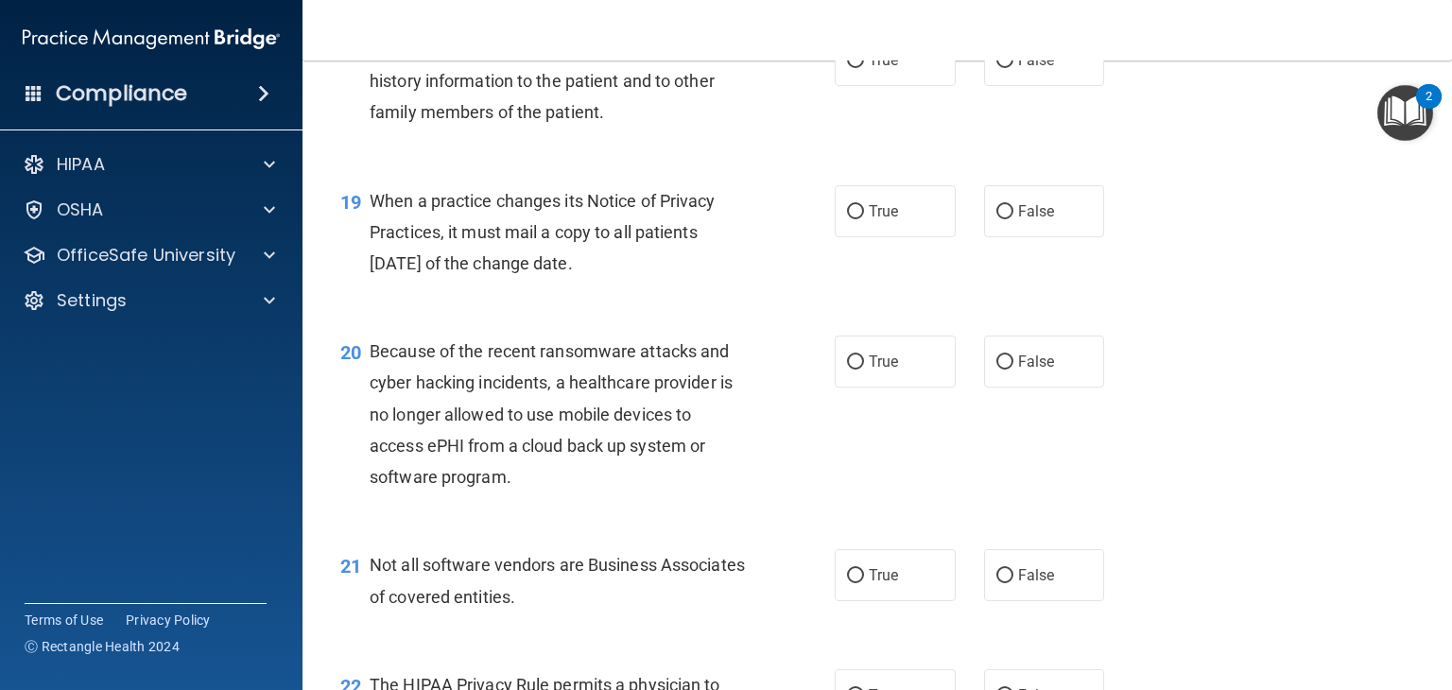
scroll to position [3031, 0]
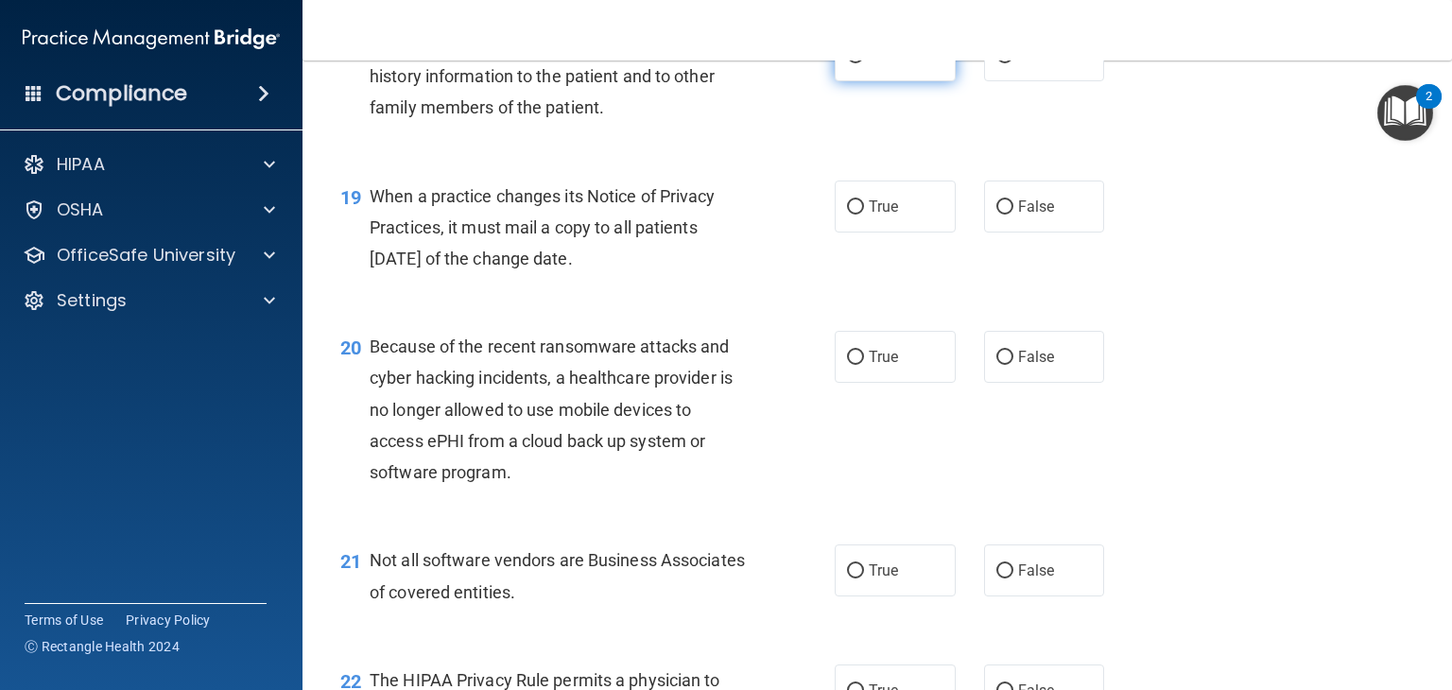
click at [900, 81] on label "True" at bounding box center [895, 55] width 121 height 52
click at [864, 63] on input "True" at bounding box center [855, 56] width 17 height 14
radio input "true"
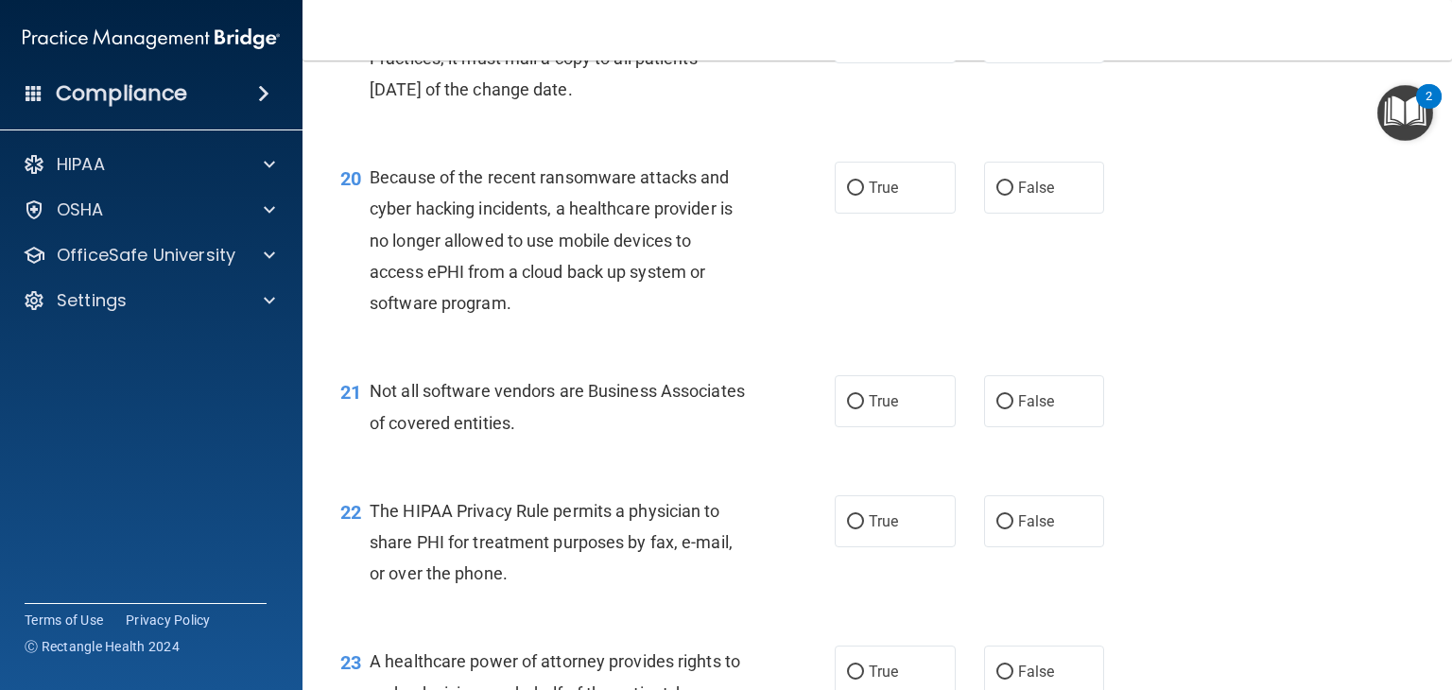
scroll to position [3202, 0]
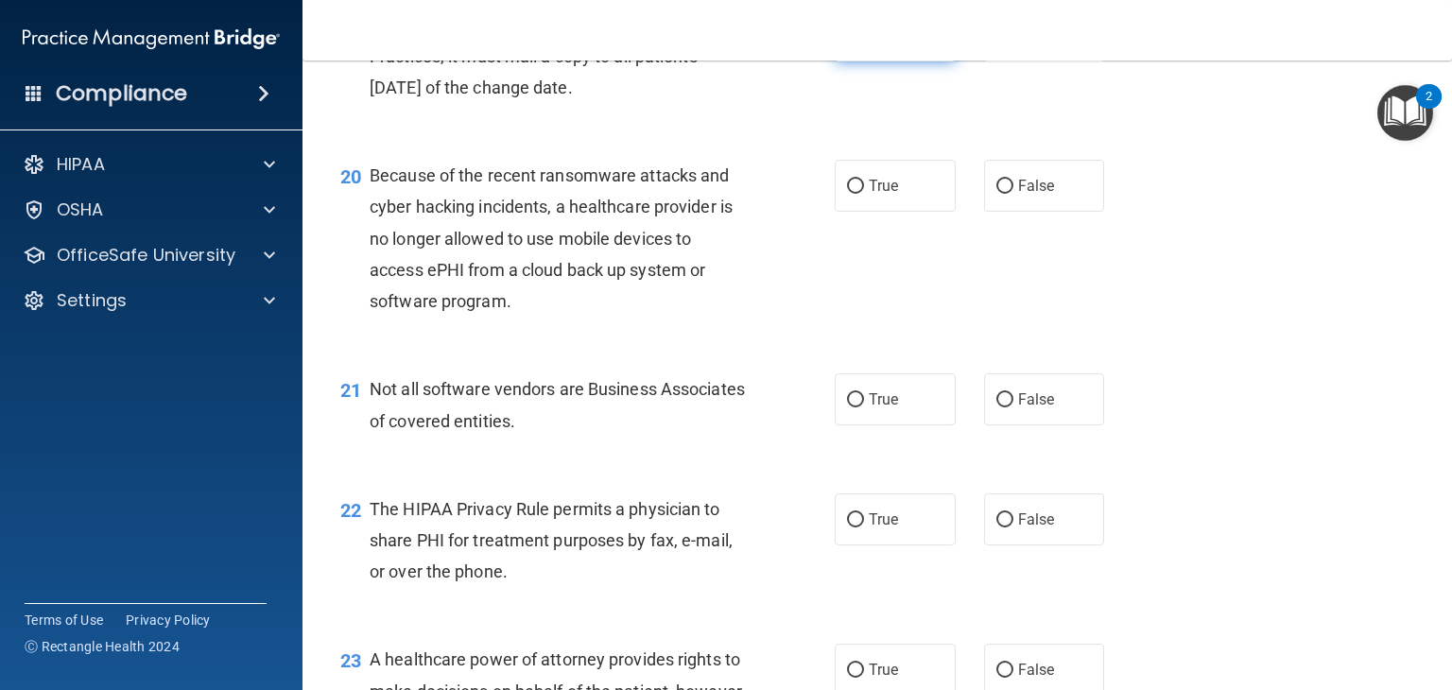
click at [869, 44] on span "True" at bounding box center [883, 35] width 29 height 18
click at [863, 43] on input "True" at bounding box center [855, 36] width 17 height 14
radio input "true"
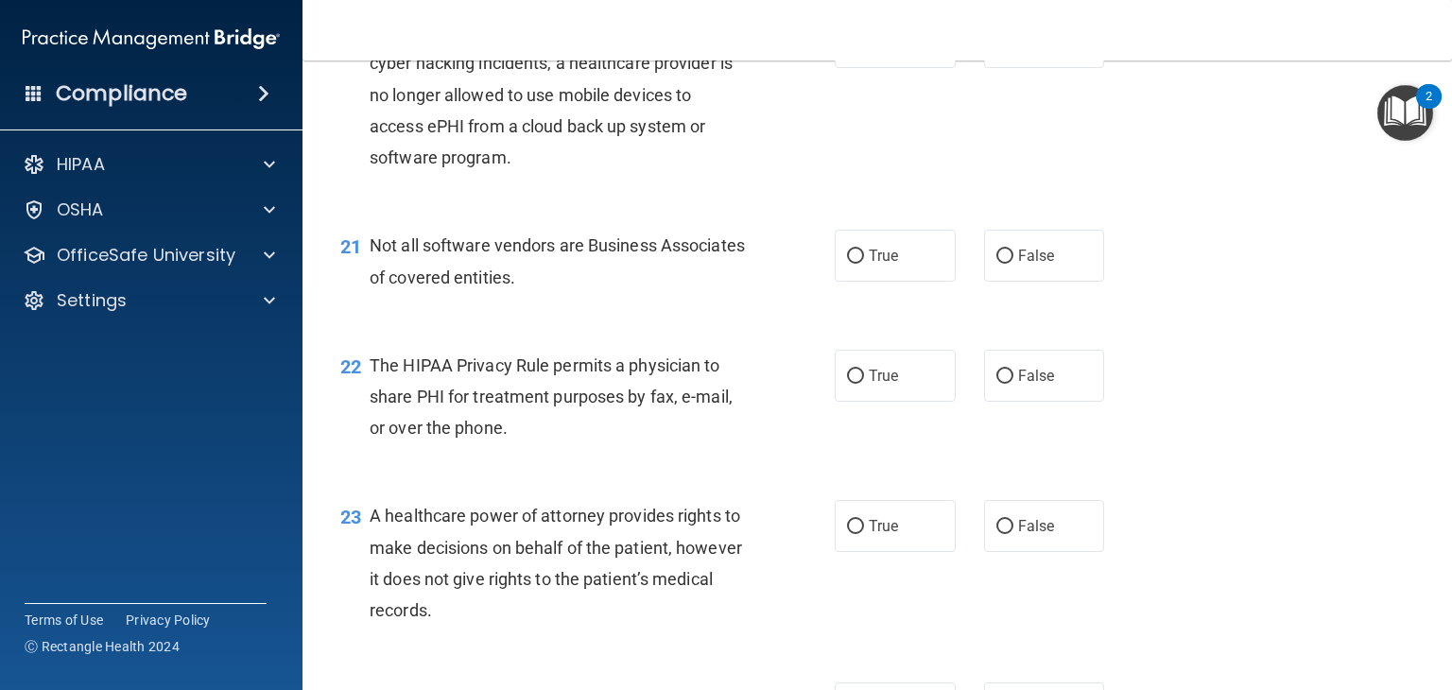
scroll to position [3355, 0]
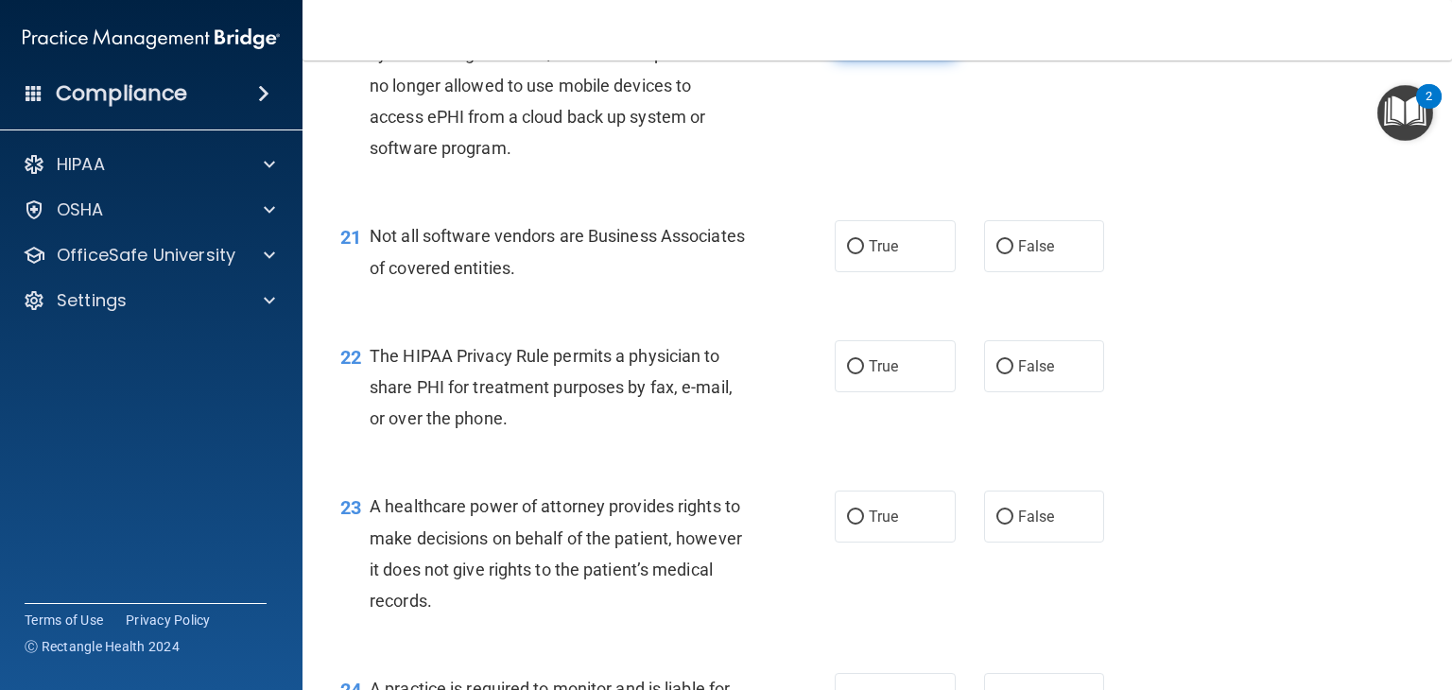
click at [908, 59] on label "True" at bounding box center [895, 33] width 121 height 52
click at [864, 41] on input "True" at bounding box center [855, 33] width 17 height 14
radio input "true"
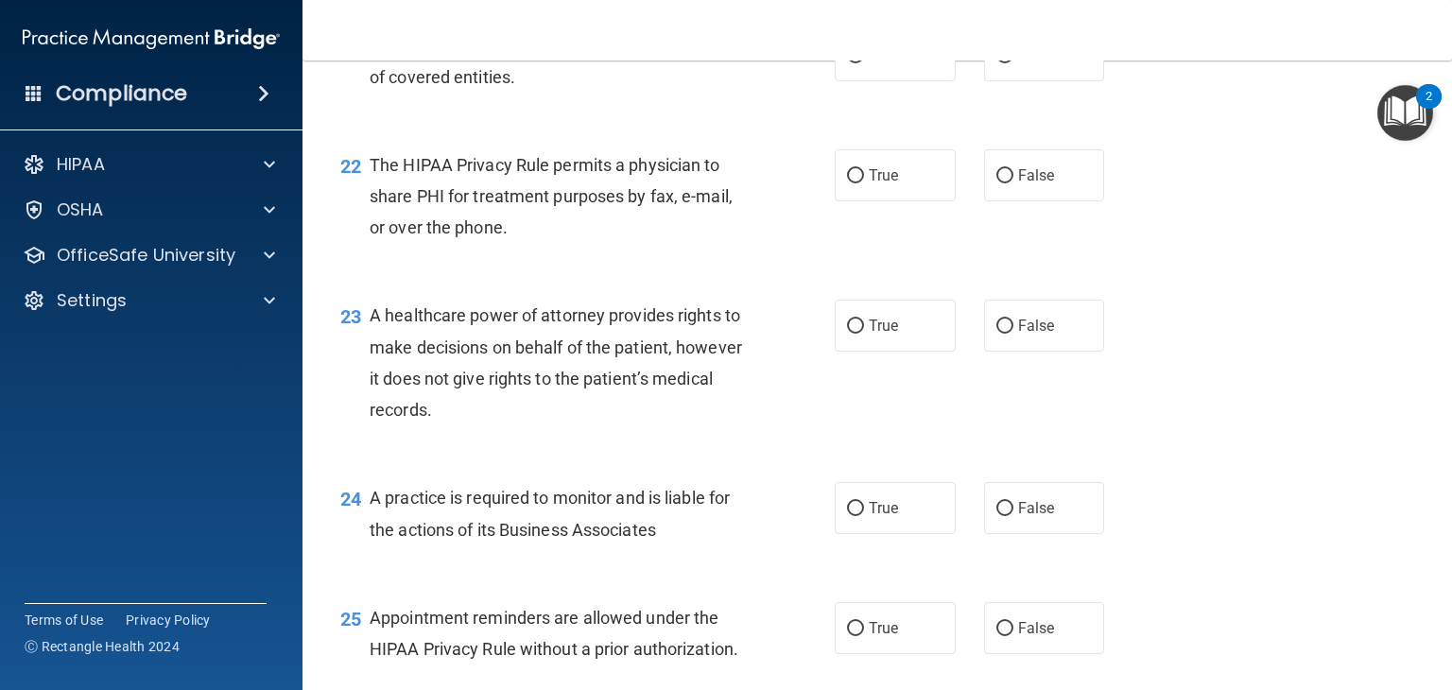
scroll to position [3548, 0]
click at [903, 79] on label "True" at bounding box center [895, 53] width 121 height 52
click at [864, 61] on input "True" at bounding box center [855, 54] width 17 height 14
radio input "true"
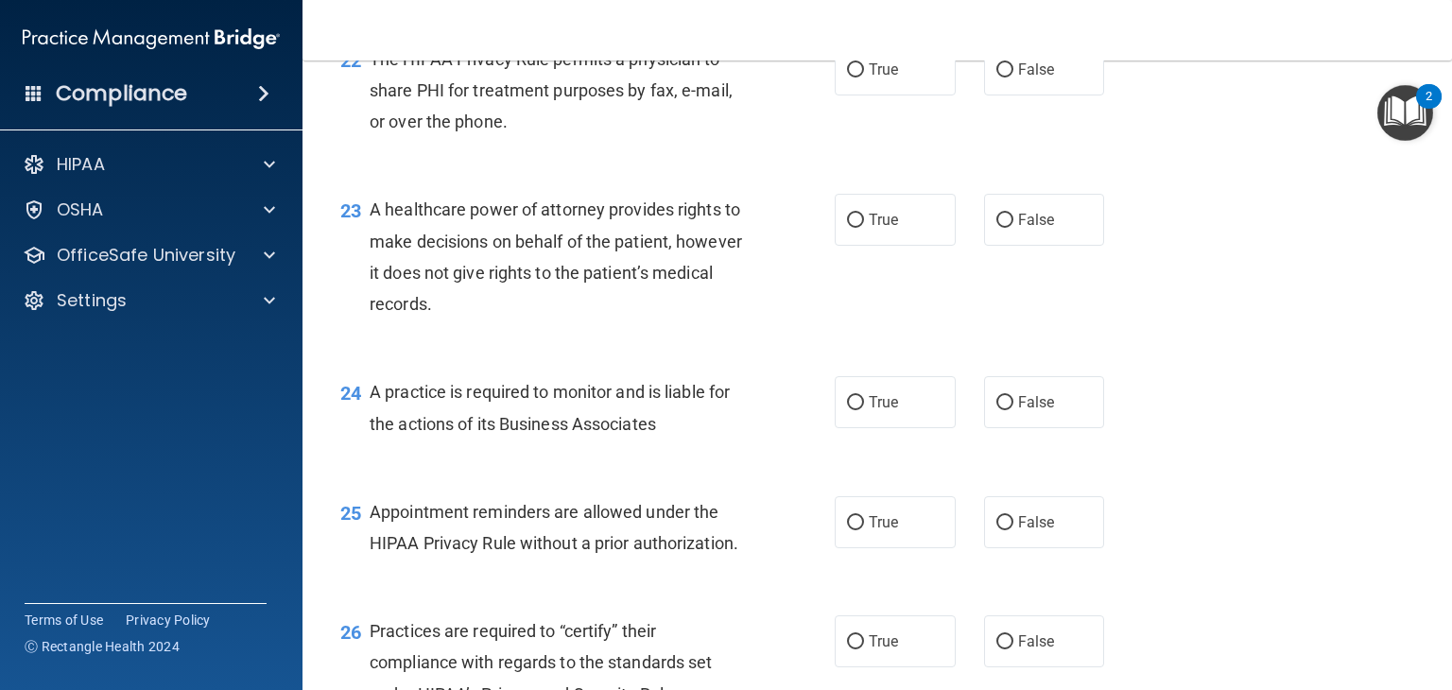
scroll to position [3658, 0]
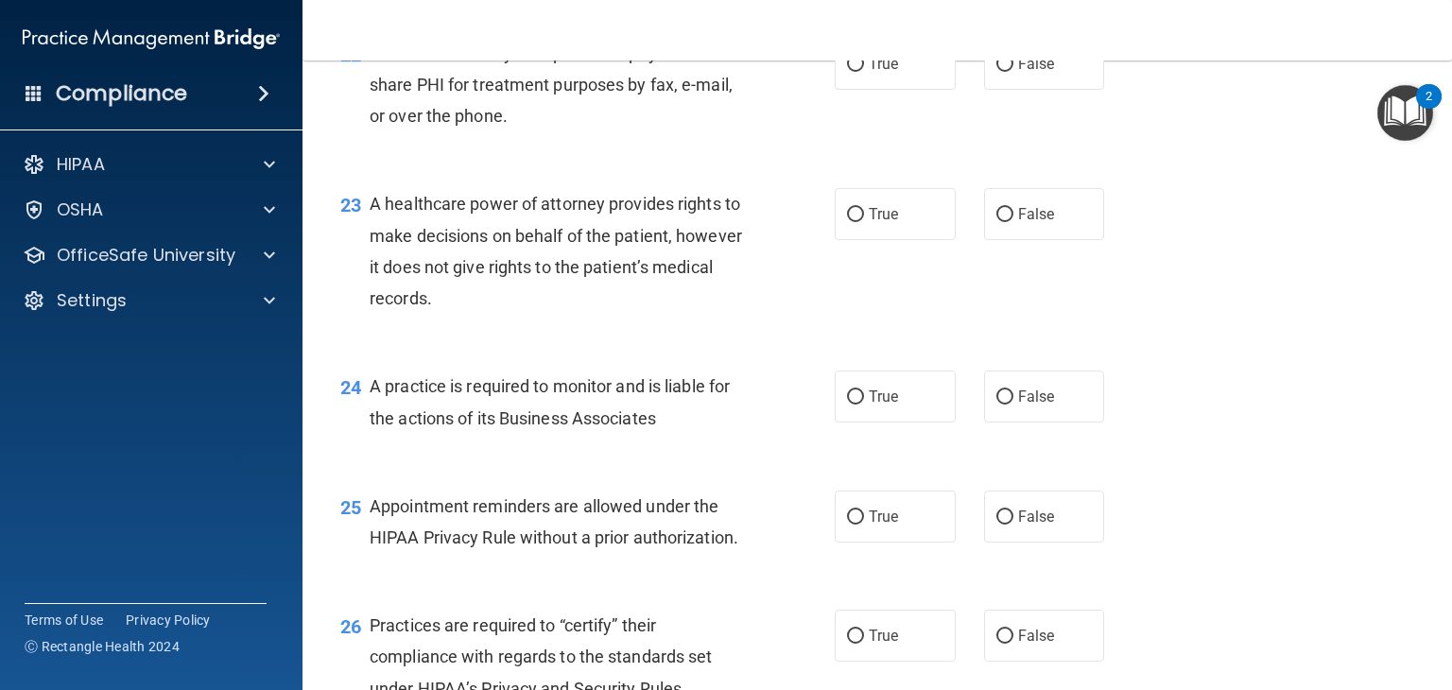
click at [1111, 240] on div "True False" at bounding box center [980, 214] width 290 height 52
click at [1037, 165] on div "22 The HIPAA Privacy Rule permits a physician to share PHI for treatment purpos…" at bounding box center [877, 89] width 1102 height 151
click at [1019, 90] on label "False" at bounding box center [1044, 64] width 121 height 52
click at [1013, 72] on input "False" at bounding box center [1004, 65] width 17 height 14
radio input "true"
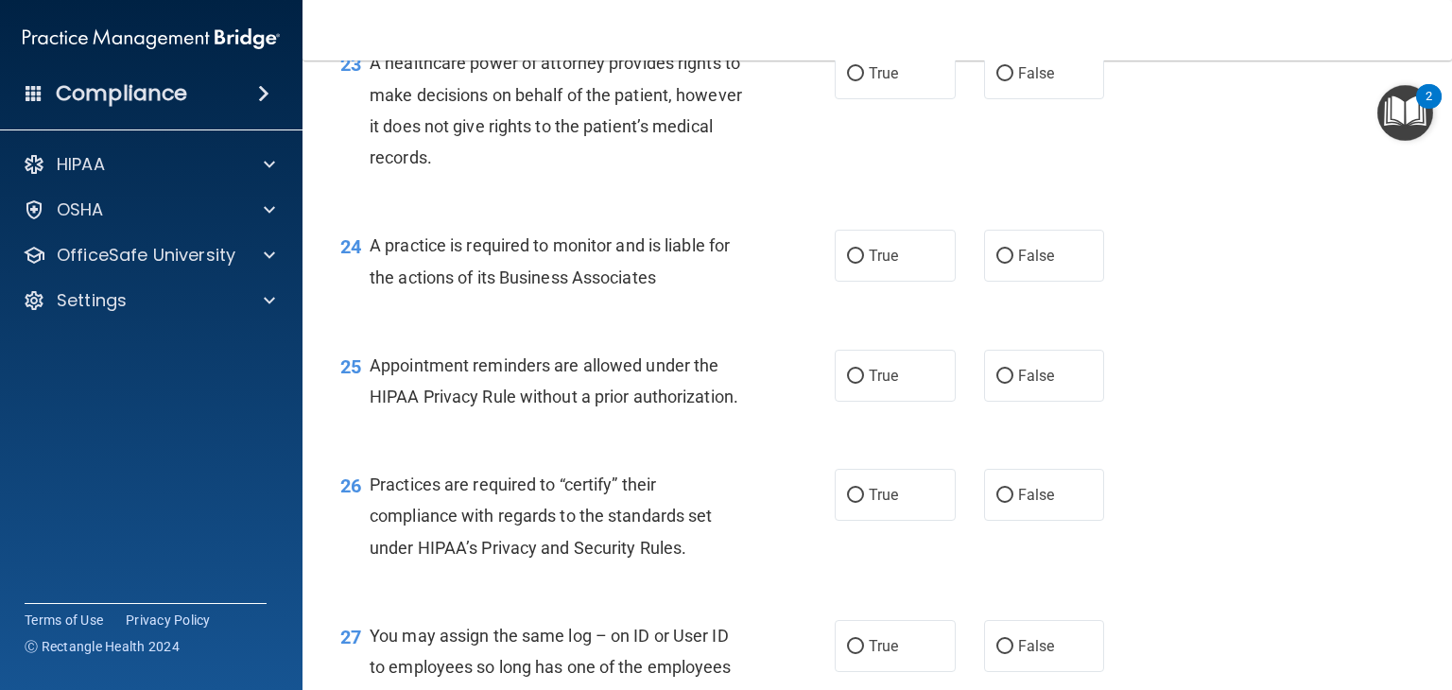
scroll to position [3821, 0]
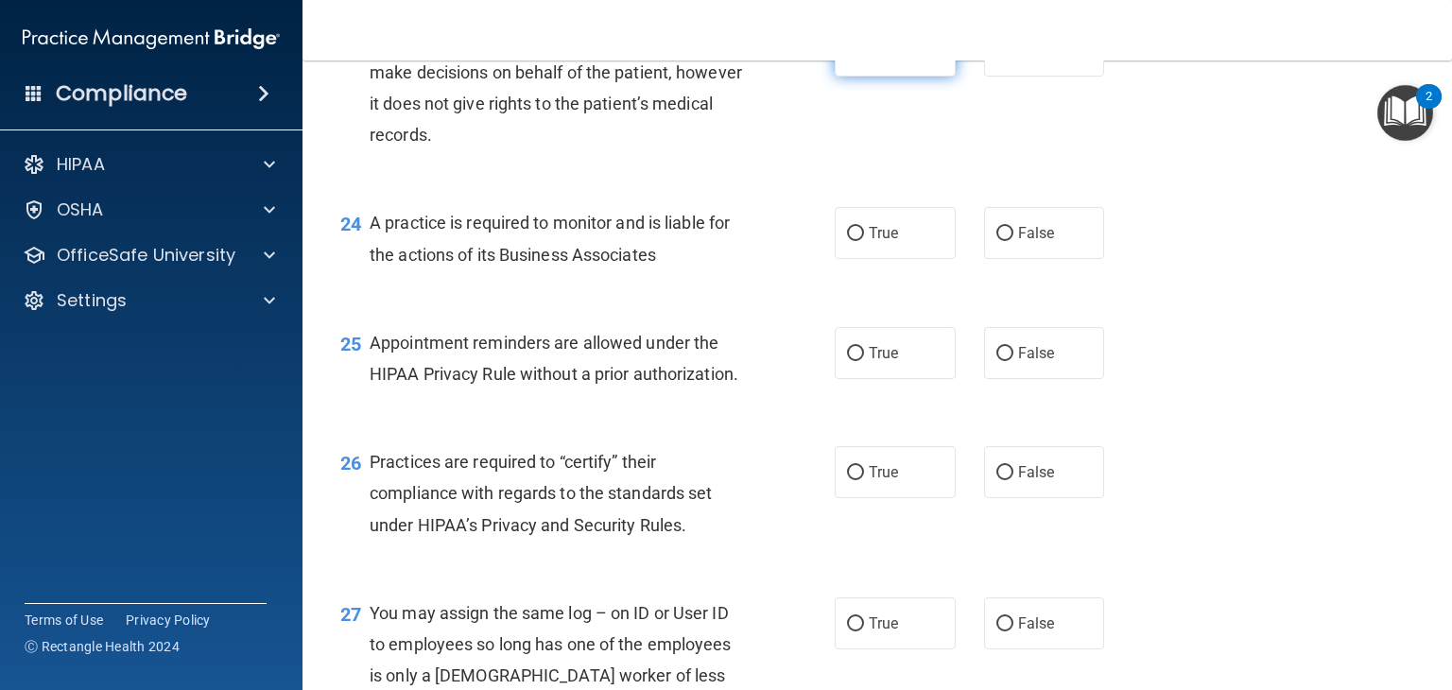
click at [878, 77] on label "True" at bounding box center [895, 51] width 121 height 52
click at [864, 59] on input "True" at bounding box center [855, 51] width 17 height 14
radio input "true"
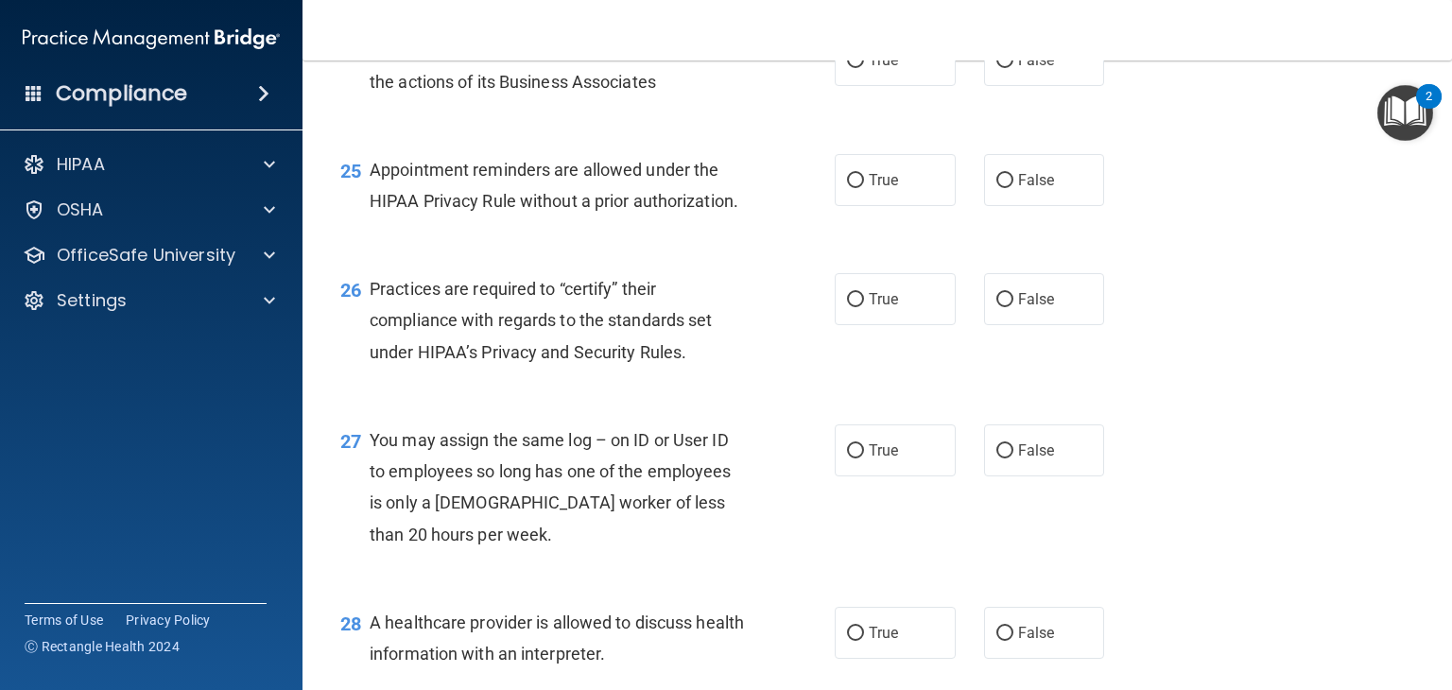
scroll to position [3999, 0]
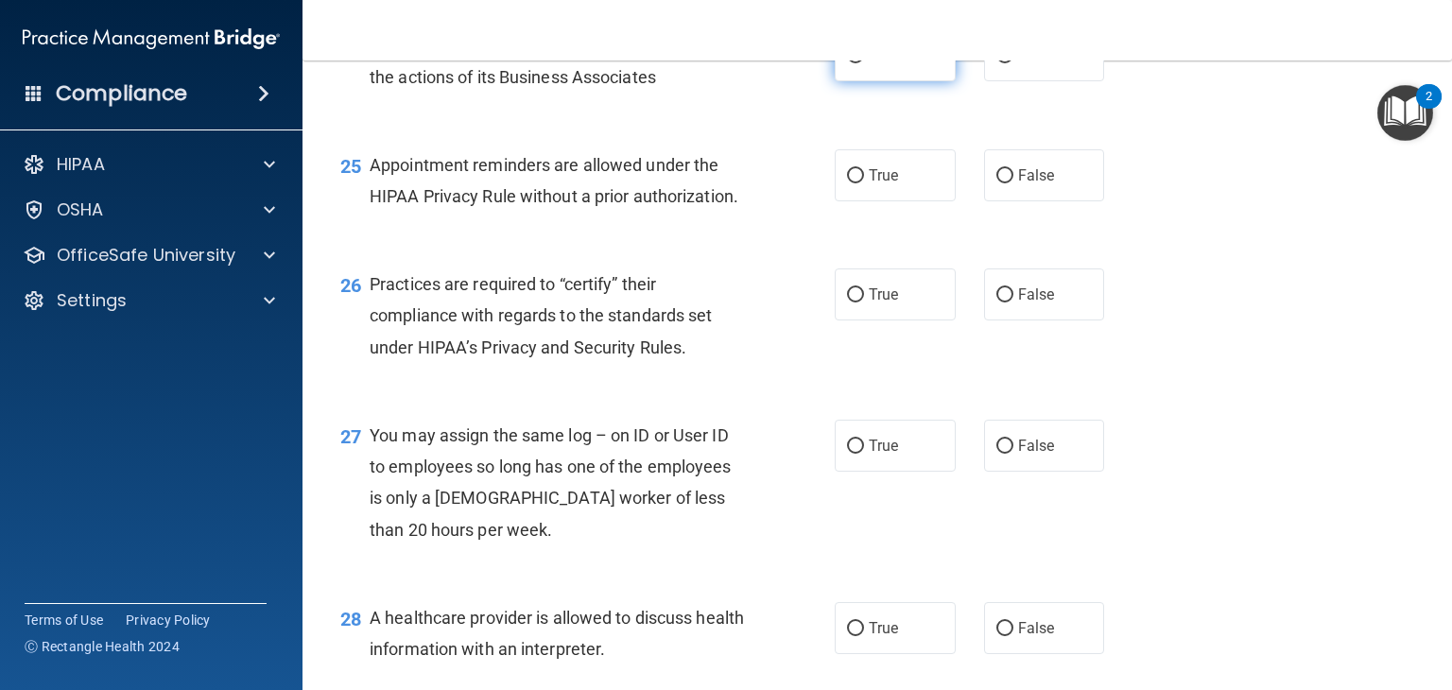
click at [879, 64] on span "True" at bounding box center [883, 55] width 29 height 18
click at [864, 63] on input "True" at bounding box center [855, 56] width 17 height 14
radio input "true"
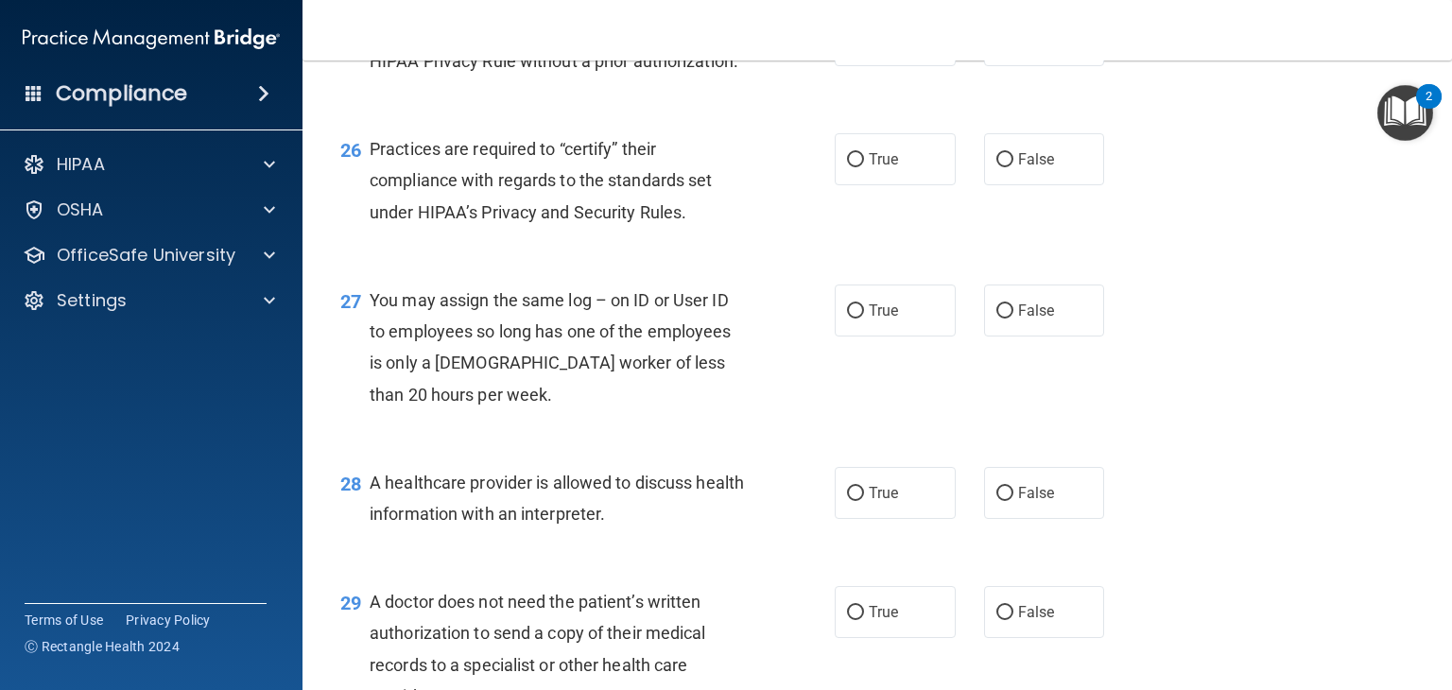
scroll to position [4135, 0]
click at [875, 65] on label "True" at bounding box center [895, 39] width 121 height 52
click at [864, 47] on input "True" at bounding box center [855, 40] width 17 height 14
radio input "true"
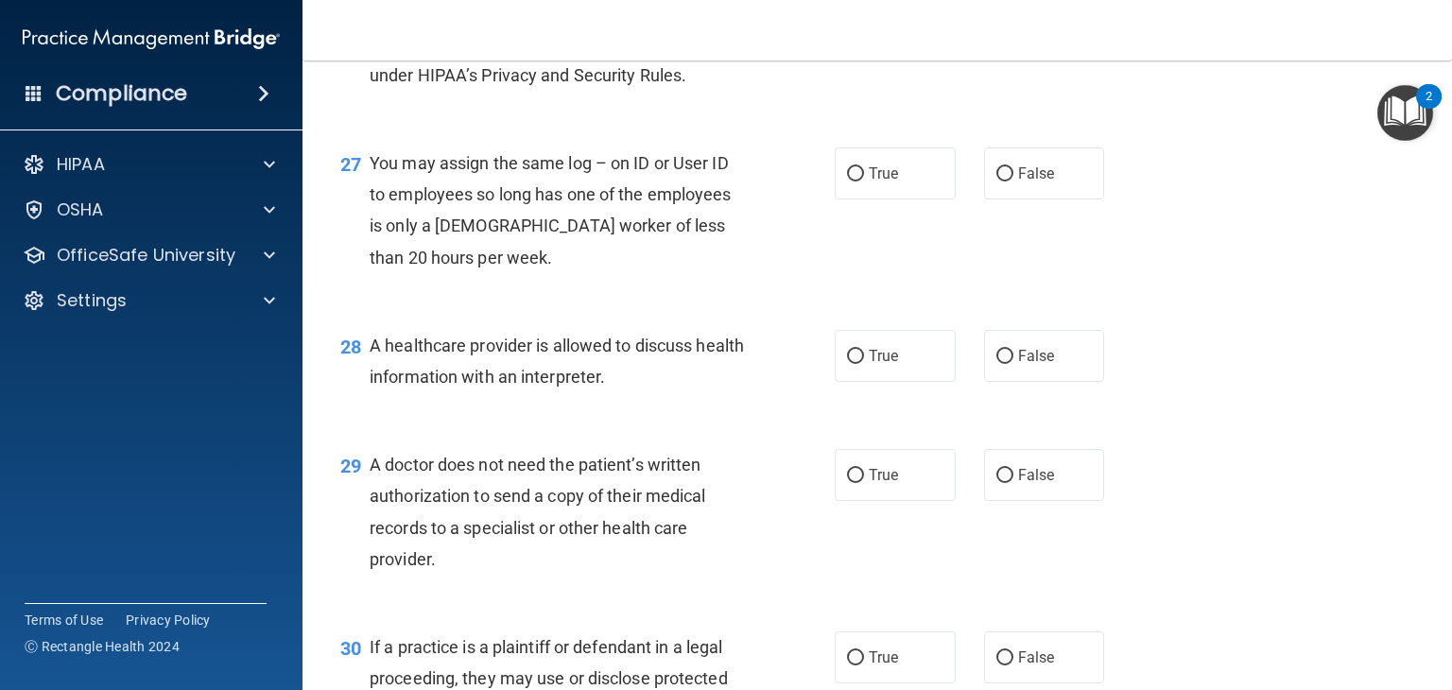
scroll to position [4266, 0]
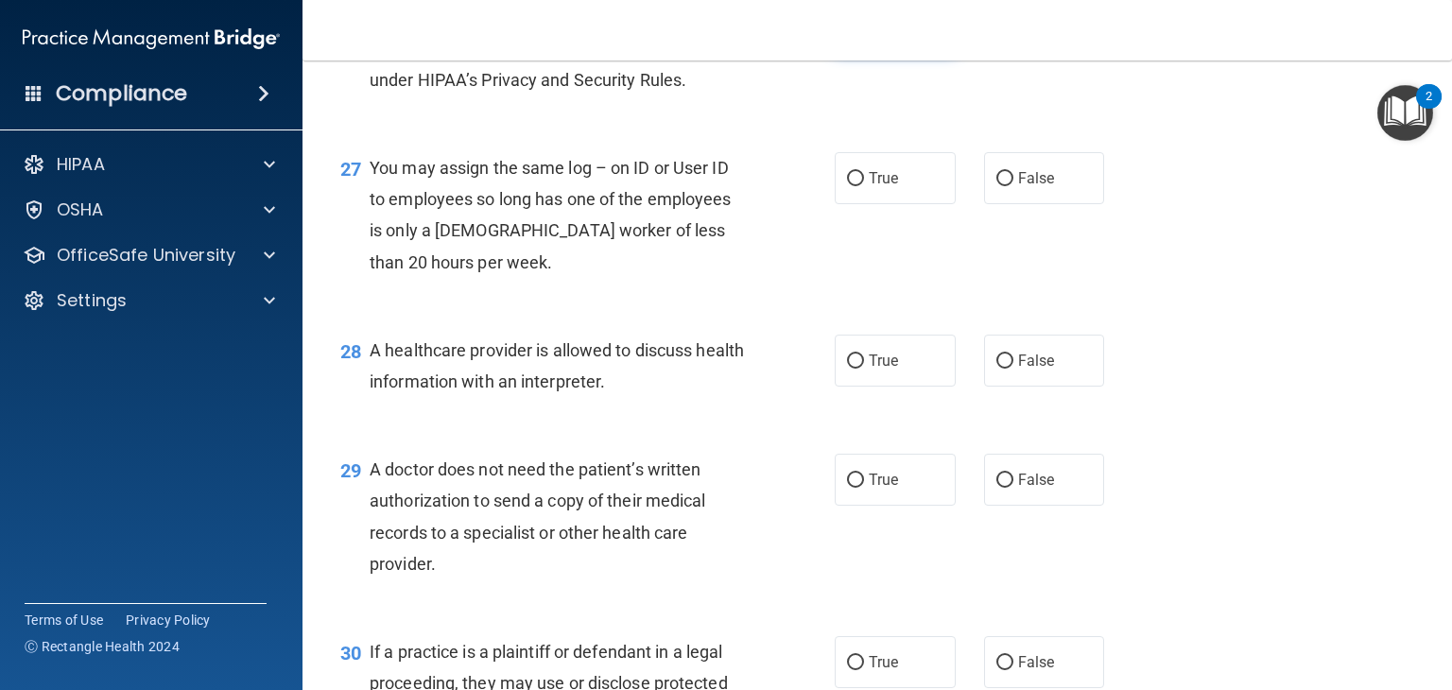
click at [904, 53] on label "True" at bounding box center [895, 27] width 121 height 52
click at [864, 35] on input "True" at bounding box center [855, 28] width 17 height 14
radio input "true"
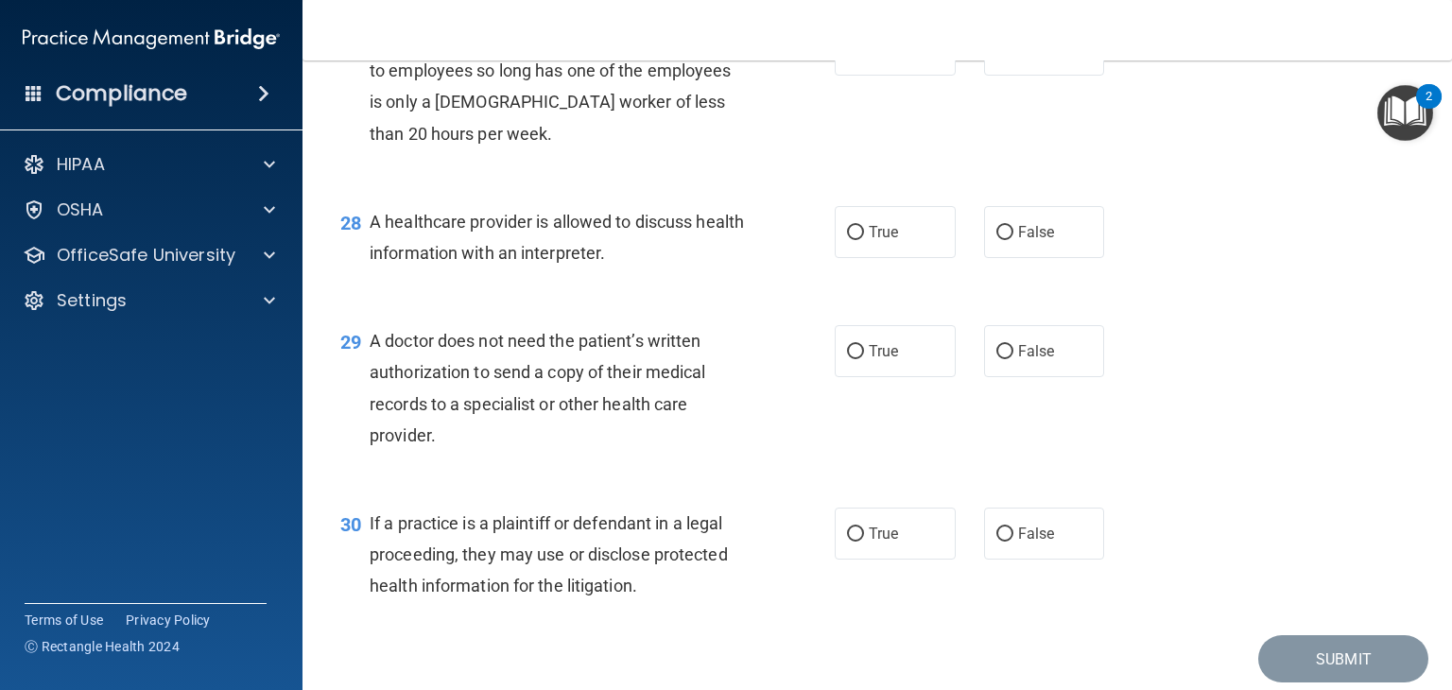
scroll to position [4400, 0]
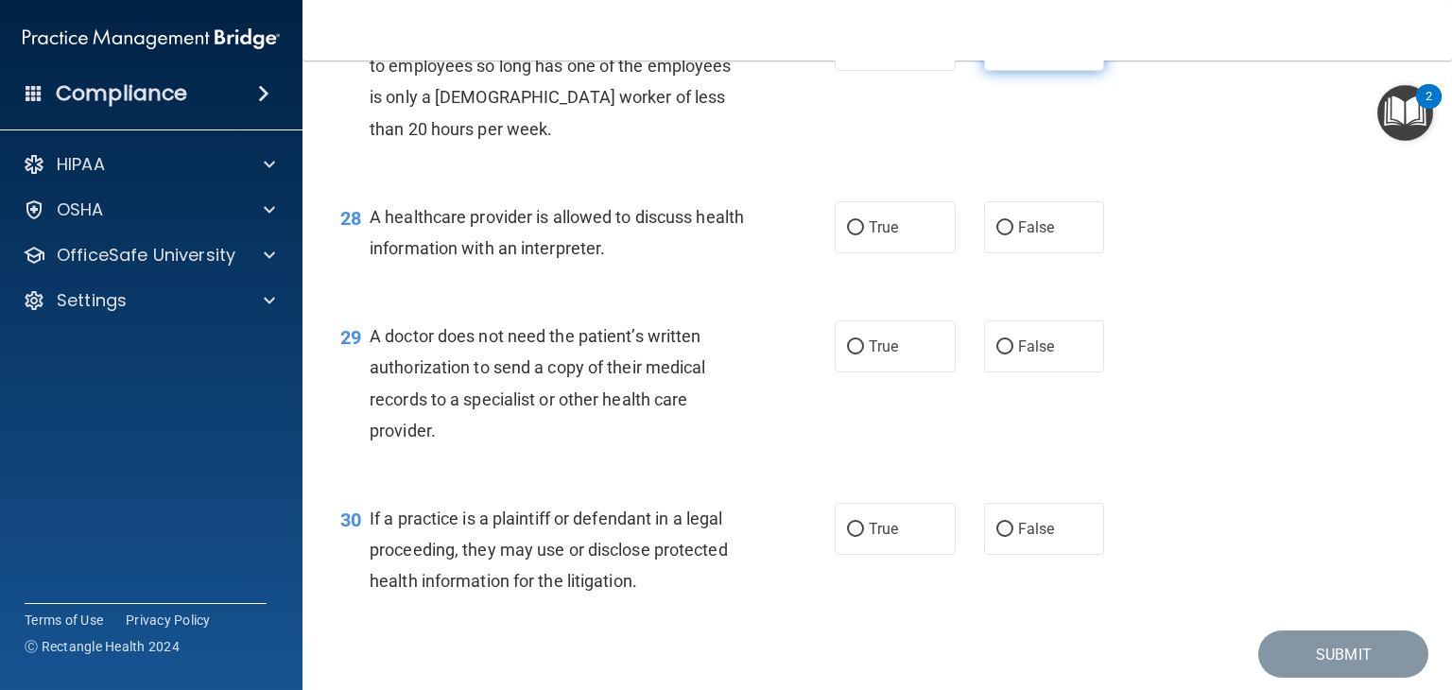
click at [1067, 71] on label "False" at bounding box center [1044, 45] width 121 height 52
click at [1013, 53] on input "False" at bounding box center [1004, 46] width 17 height 14
radio input "true"
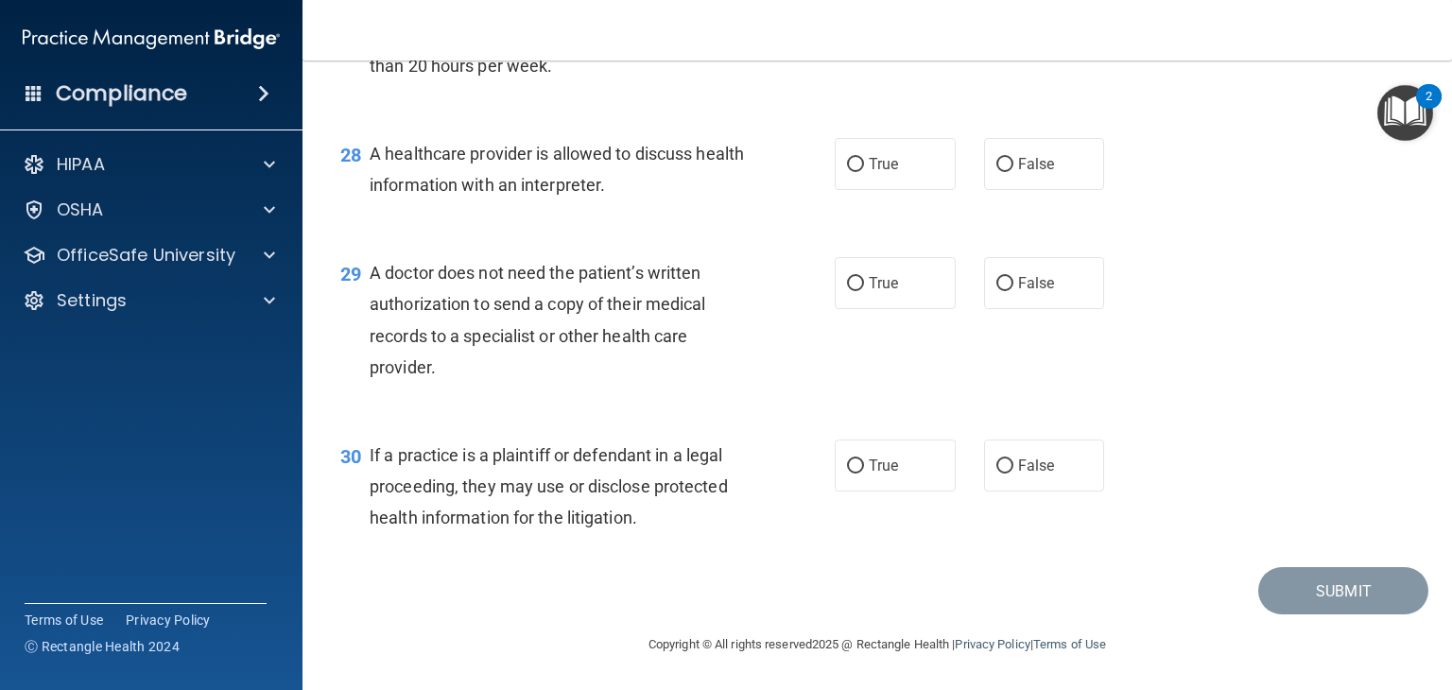
scroll to position [4526, 0]
click at [888, 183] on label "True" at bounding box center [895, 164] width 121 height 52
click at [864, 172] on input "True" at bounding box center [855, 165] width 17 height 14
radio input "true"
click at [877, 296] on label "True" at bounding box center [895, 283] width 121 height 52
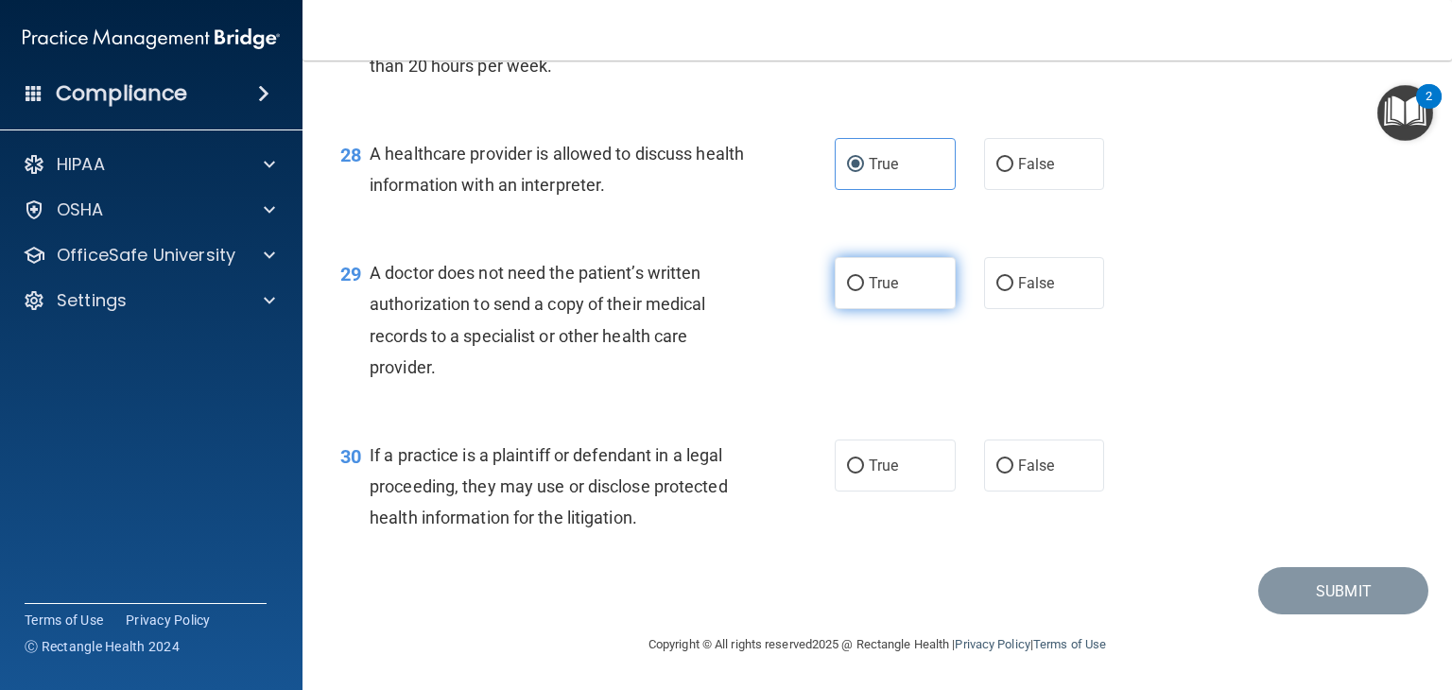
click at [864, 291] on input "True" at bounding box center [855, 284] width 17 height 14
radio input "true"
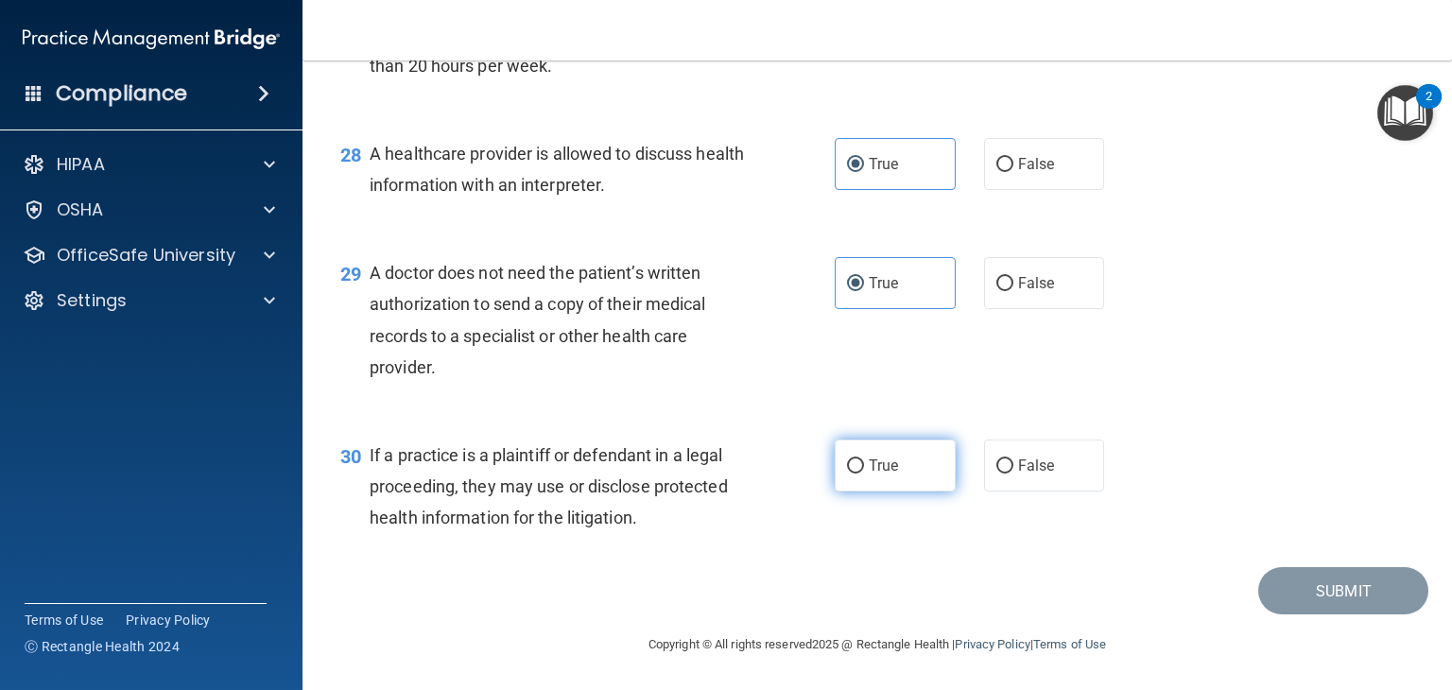
click at [884, 471] on span "True" at bounding box center [883, 466] width 29 height 18
click at [864, 471] on input "True" at bounding box center [855, 466] width 17 height 14
radio input "true"
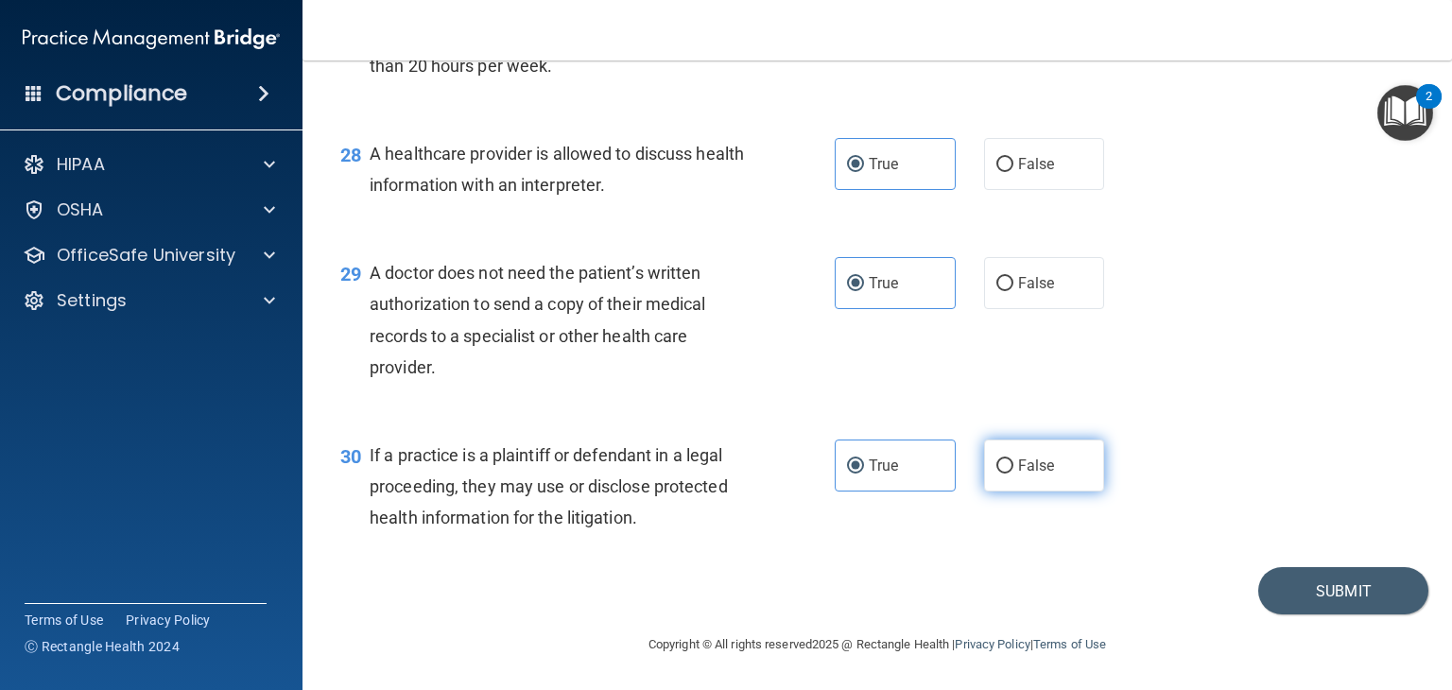
click at [999, 486] on label "False" at bounding box center [1044, 465] width 121 height 52
click at [999, 474] on input "False" at bounding box center [1004, 466] width 17 height 14
radio input "true"
radio input "false"
click at [1289, 588] on button "Submit" at bounding box center [1343, 591] width 170 height 48
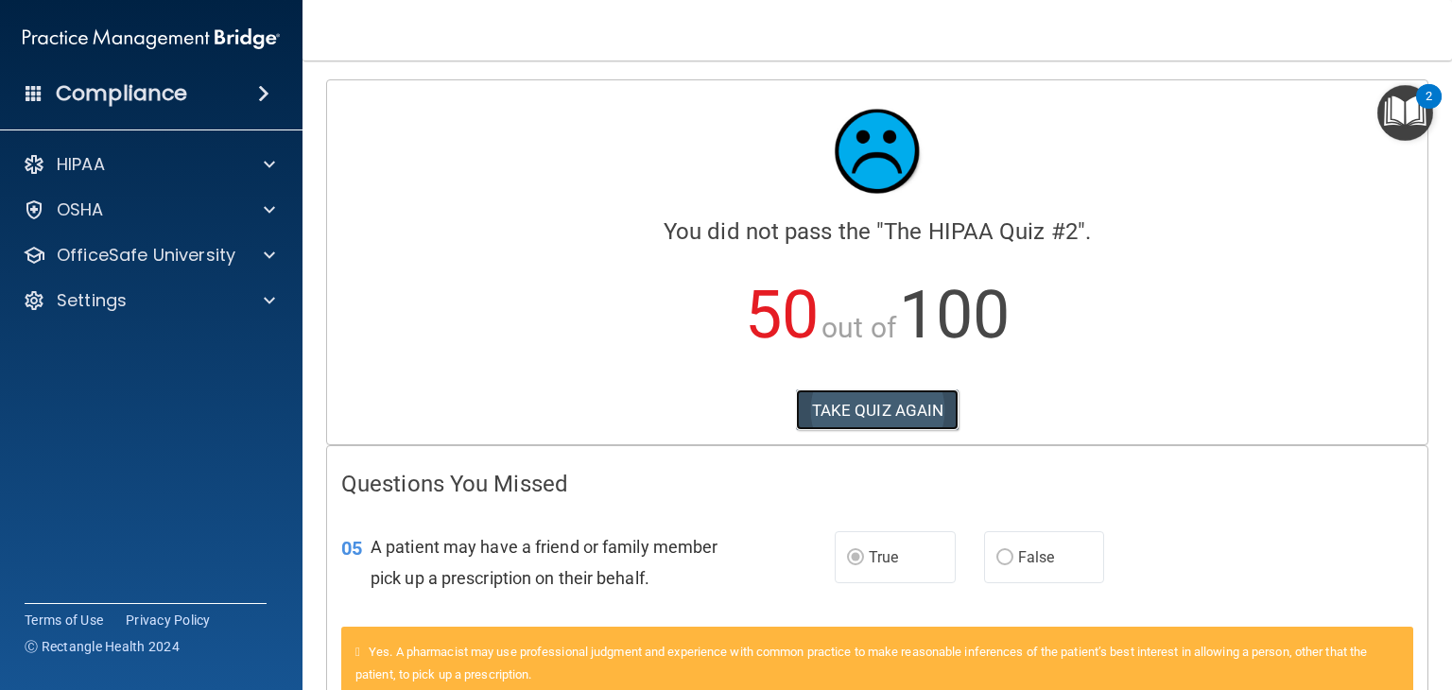
click at [862, 389] on button "TAKE QUIZ AGAIN" at bounding box center [878, 410] width 164 height 42
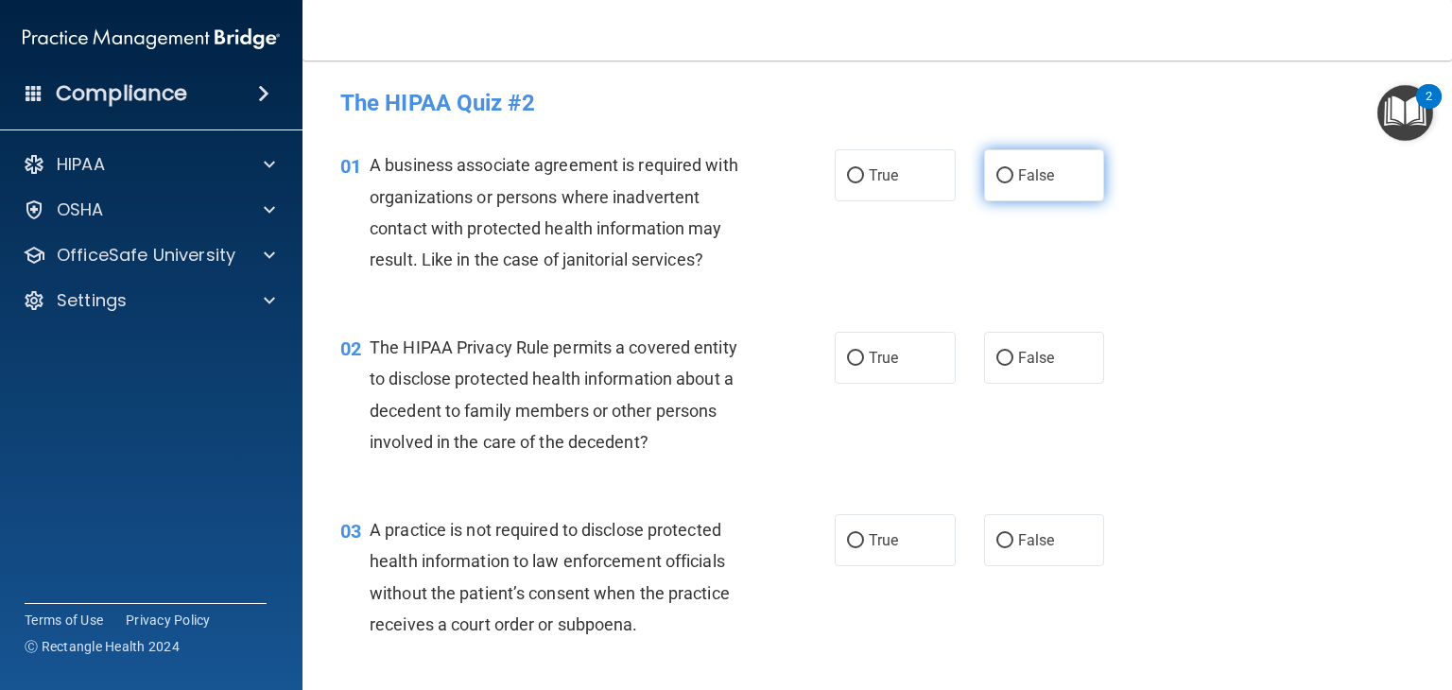
click at [1062, 177] on label "False" at bounding box center [1044, 175] width 121 height 52
click at [1013, 177] on input "False" at bounding box center [1004, 176] width 17 height 14
radio input "true"
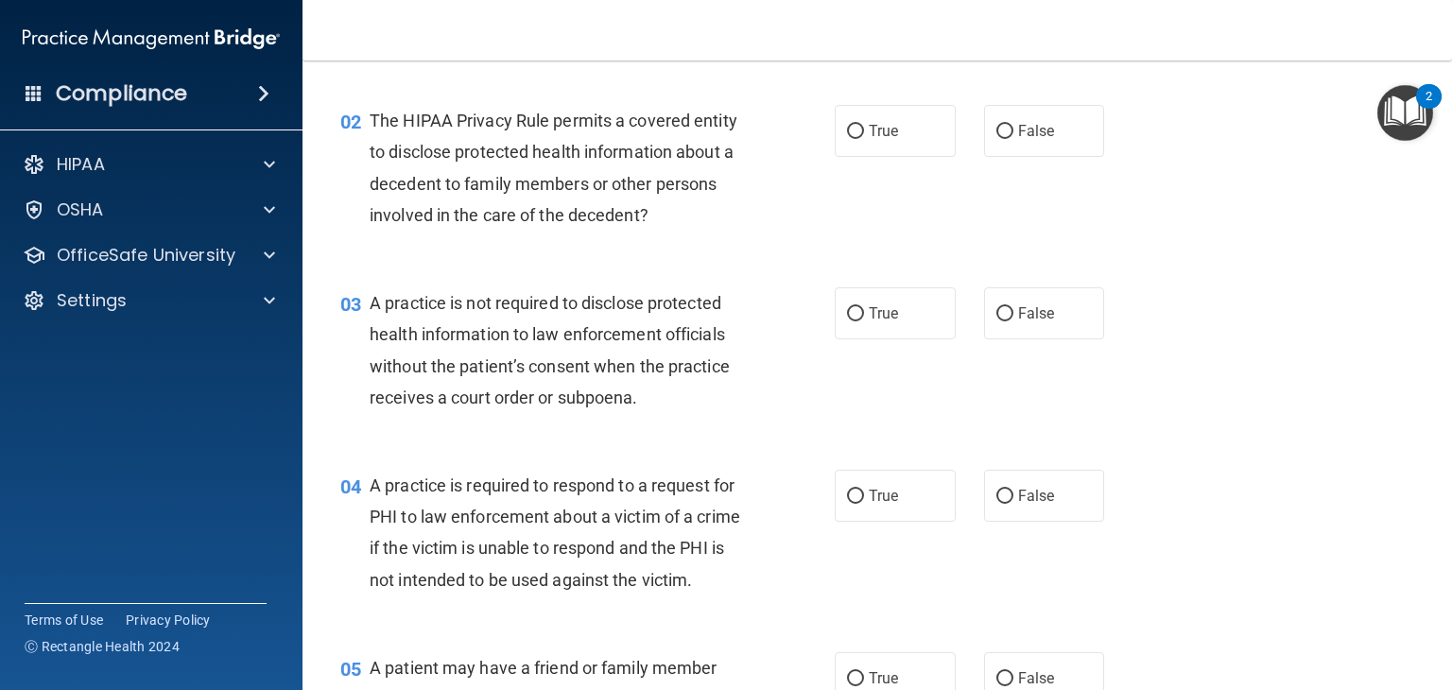
scroll to position [507, 0]
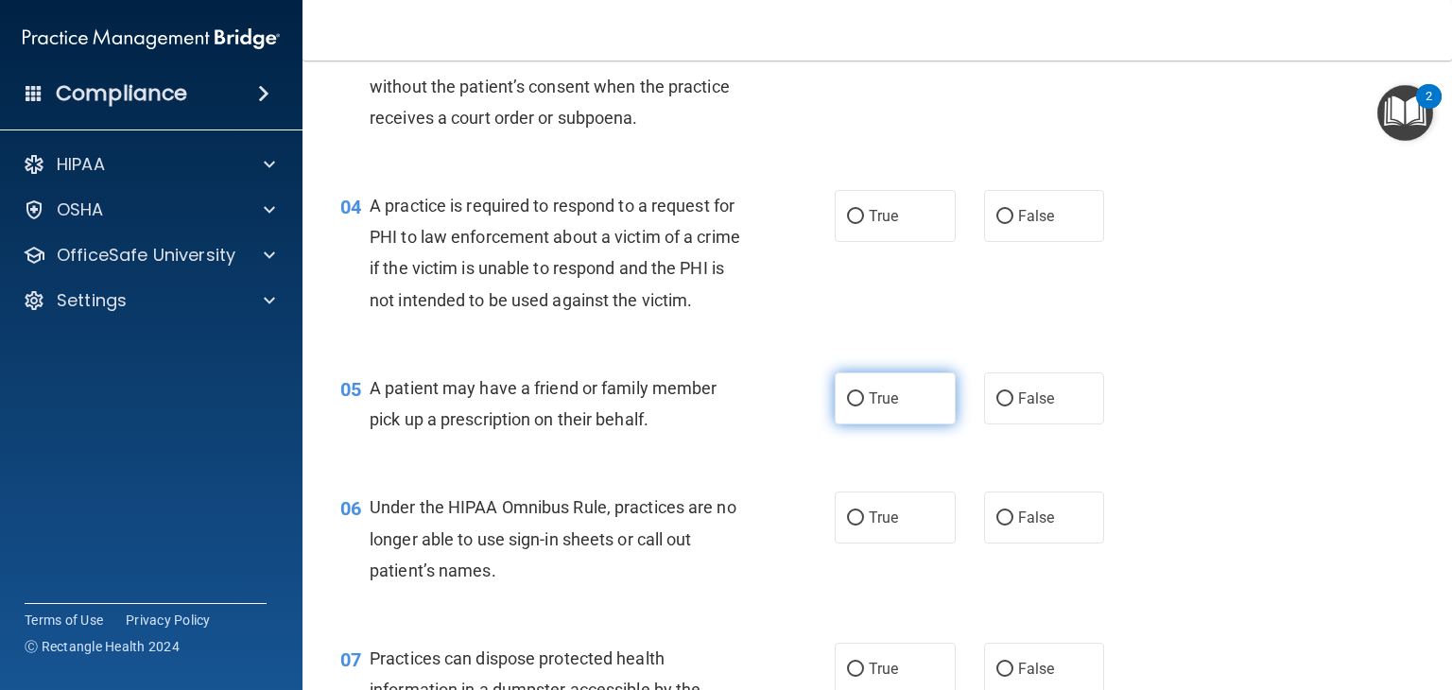
click at [870, 417] on label "True" at bounding box center [895, 398] width 121 height 52
click at [864, 406] on input "True" at bounding box center [855, 399] width 17 height 14
radio input "true"
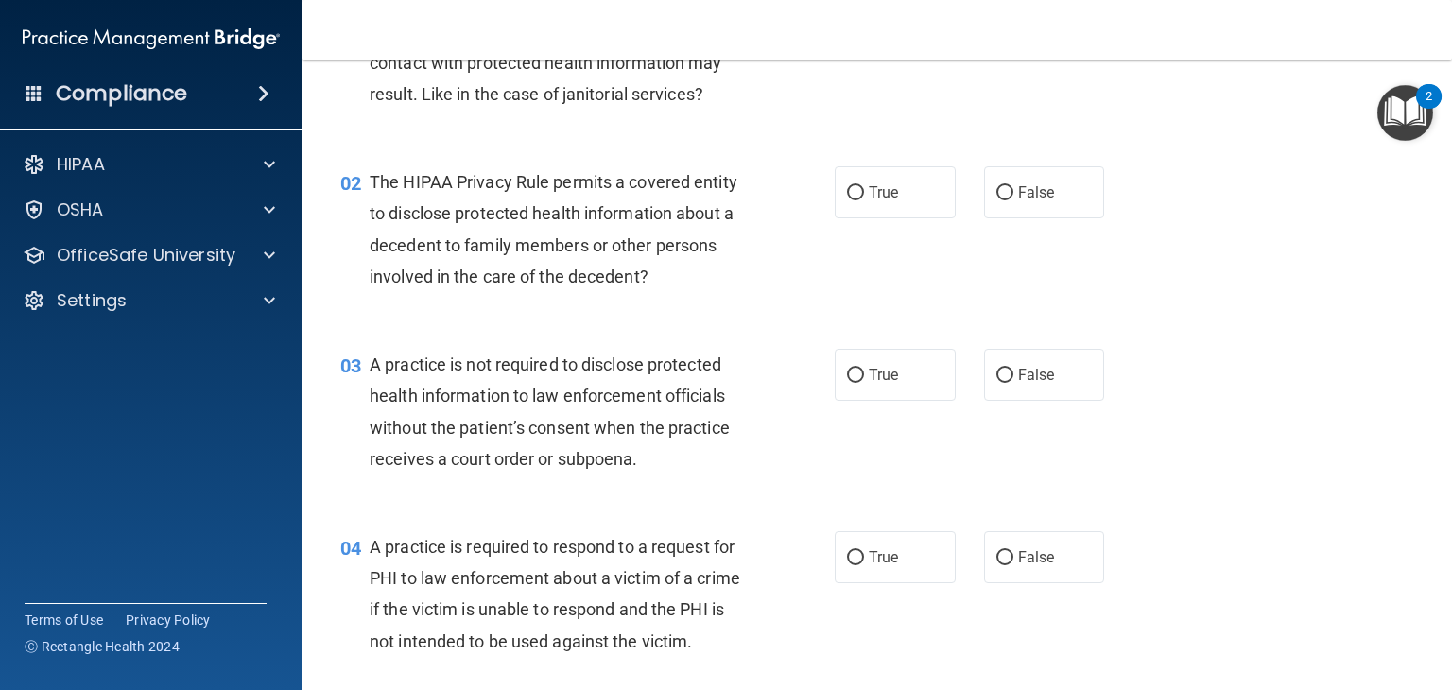
scroll to position [191, 0]
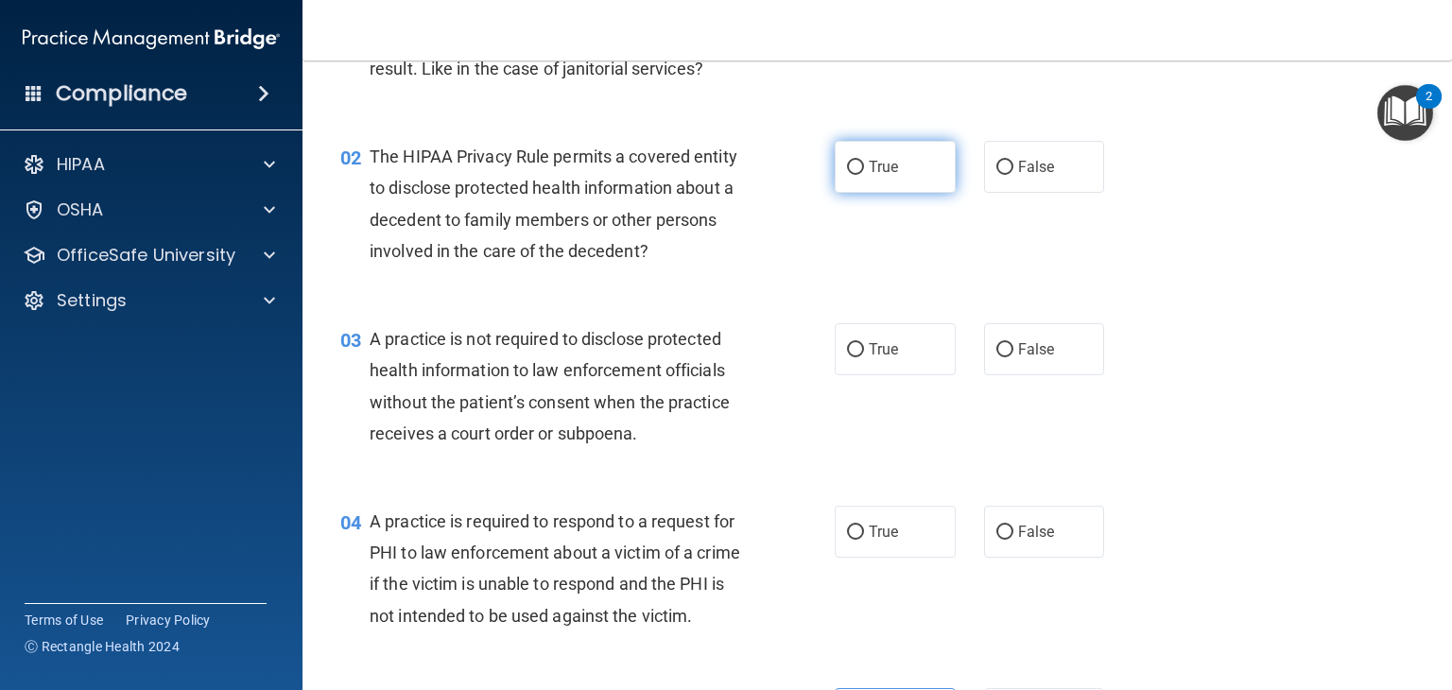
click at [866, 177] on label "True" at bounding box center [895, 167] width 121 height 52
click at [864, 175] on input "True" at bounding box center [855, 168] width 17 height 14
radio input "true"
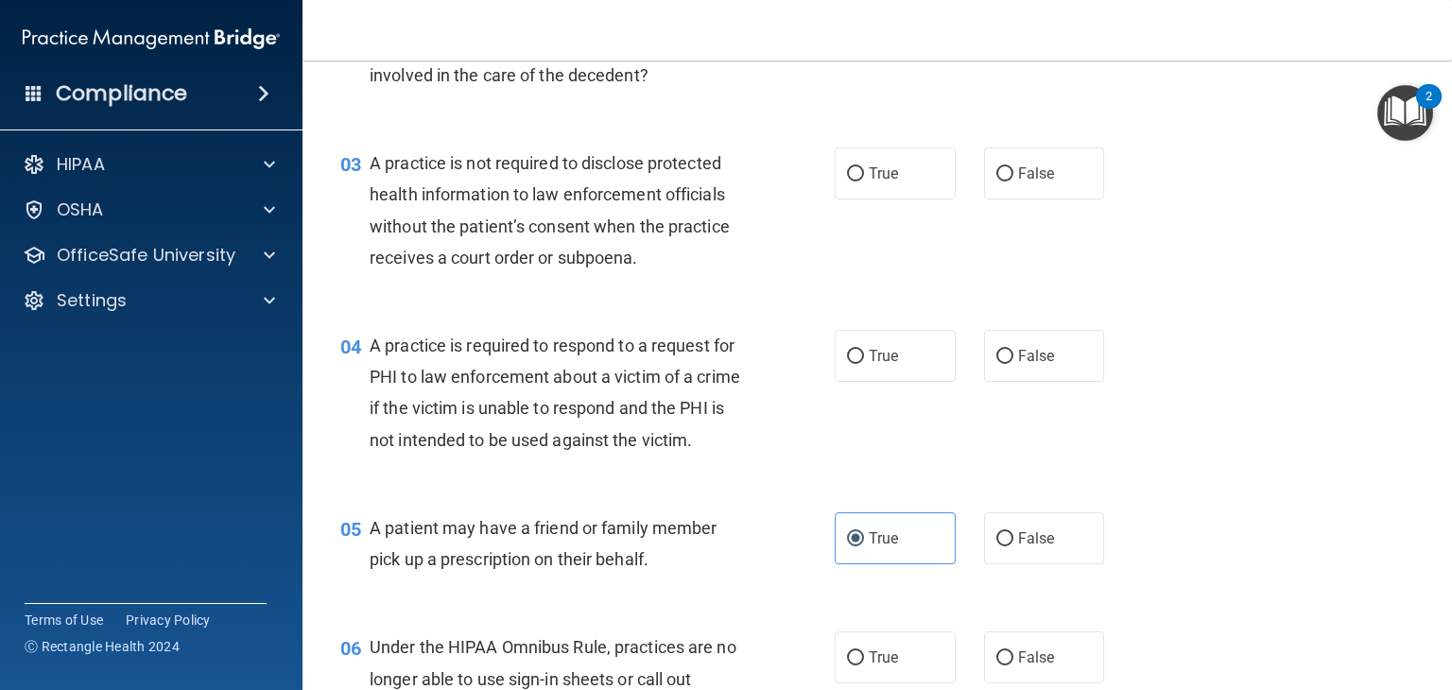
scroll to position [389, 0]
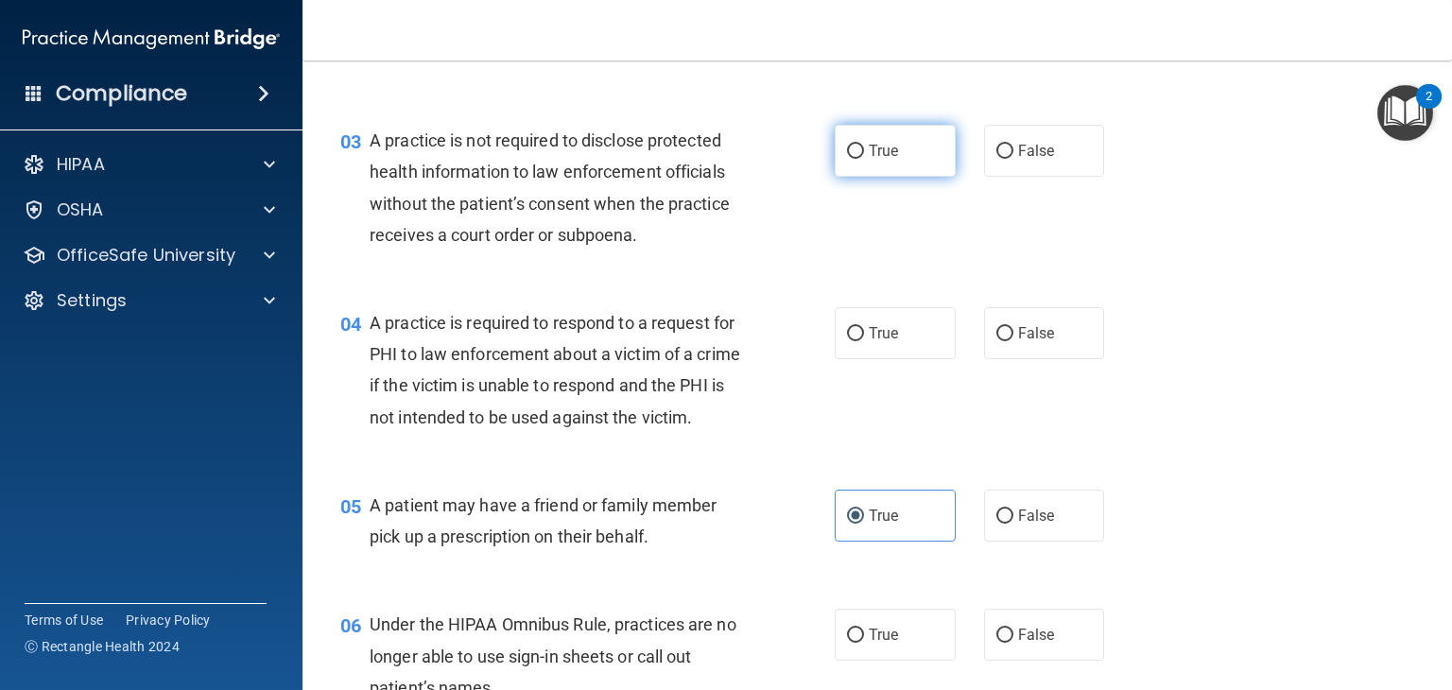
click at [869, 143] on span "True" at bounding box center [883, 151] width 29 height 18
click at [864, 145] on input "True" at bounding box center [855, 152] width 17 height 14
radio input "true"
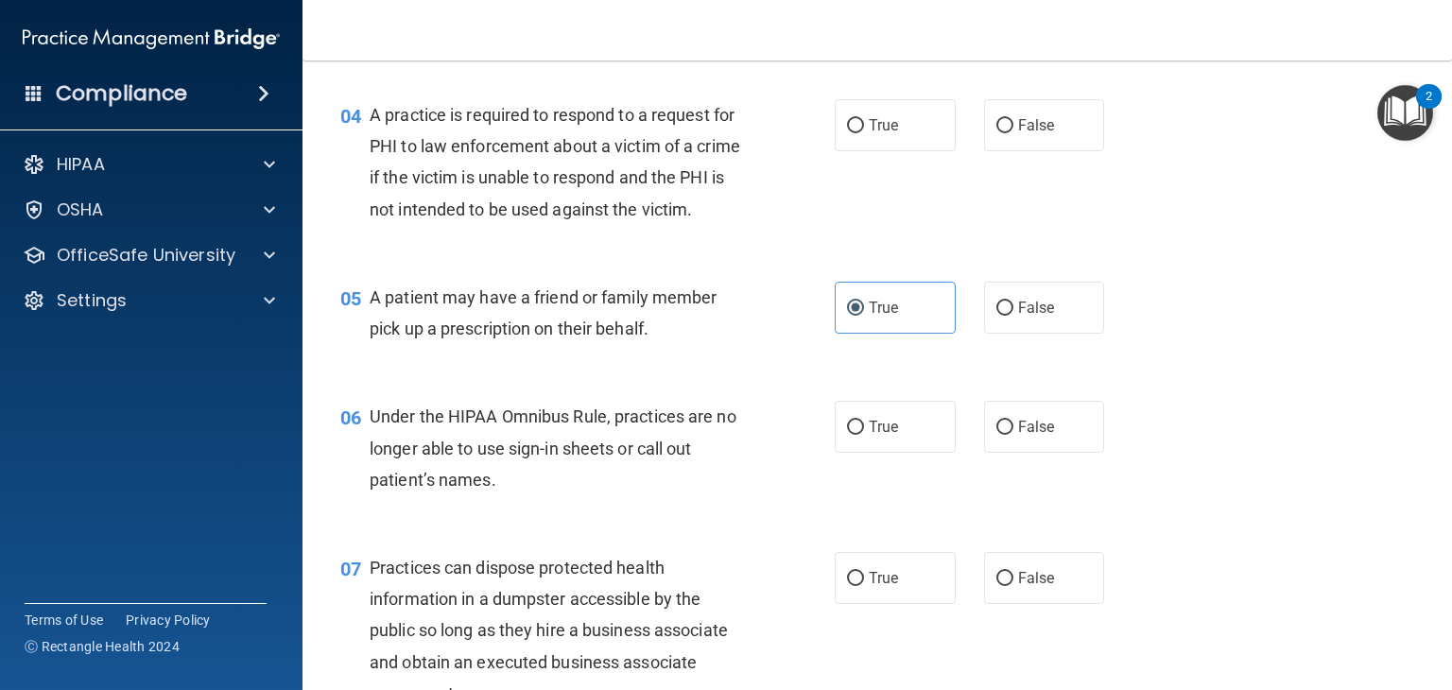
scroll to position [620, 0]
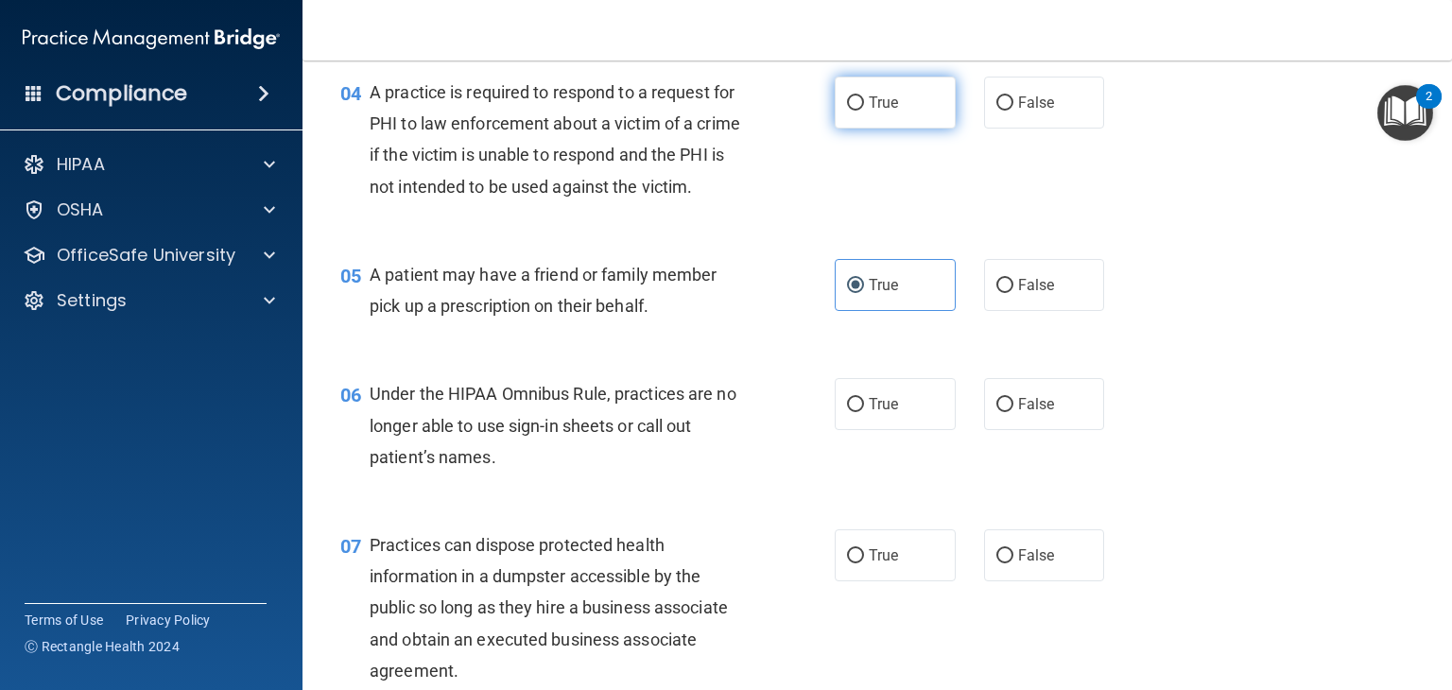
click at [930, 108] on label "True" at bounding box center [895, 103] width 121 height 52
click at [864, 108] on input "True" at bounding box center [855, 103] width 17 height 14
radio input "true"
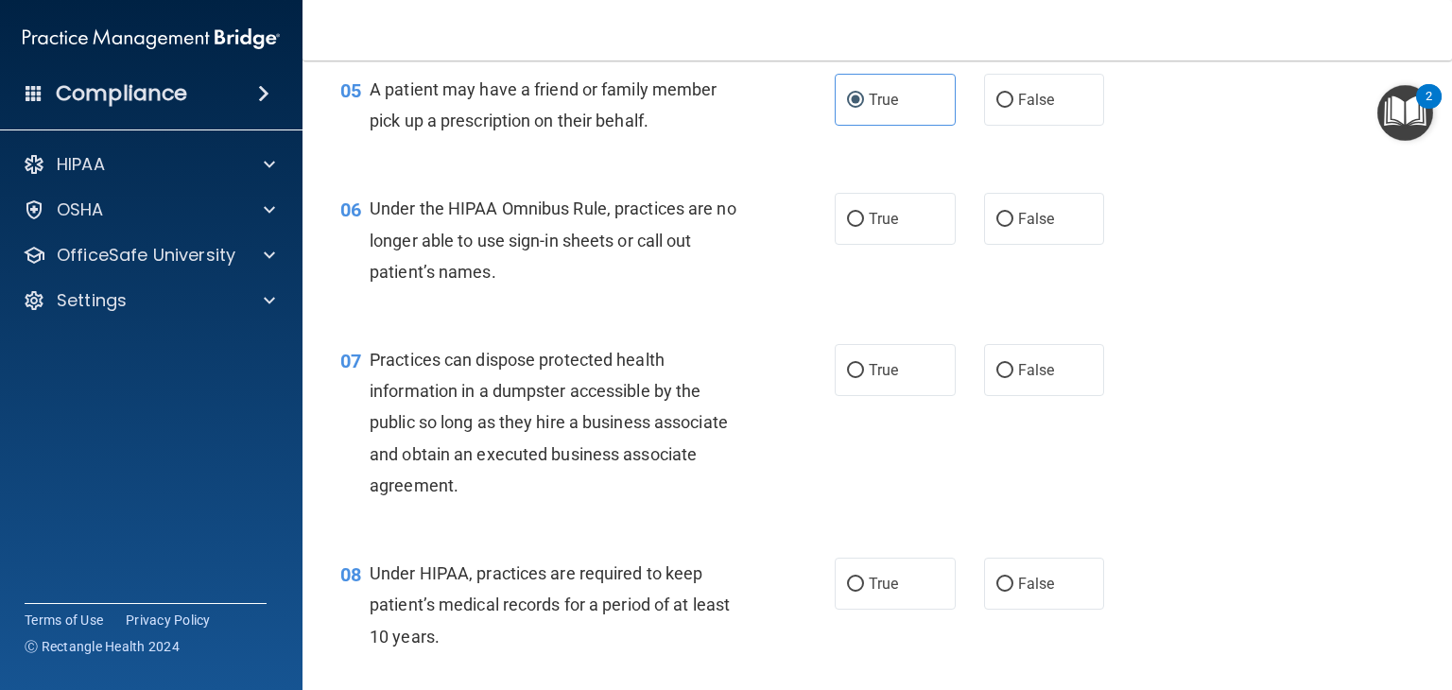
scroll to position [864, 0]
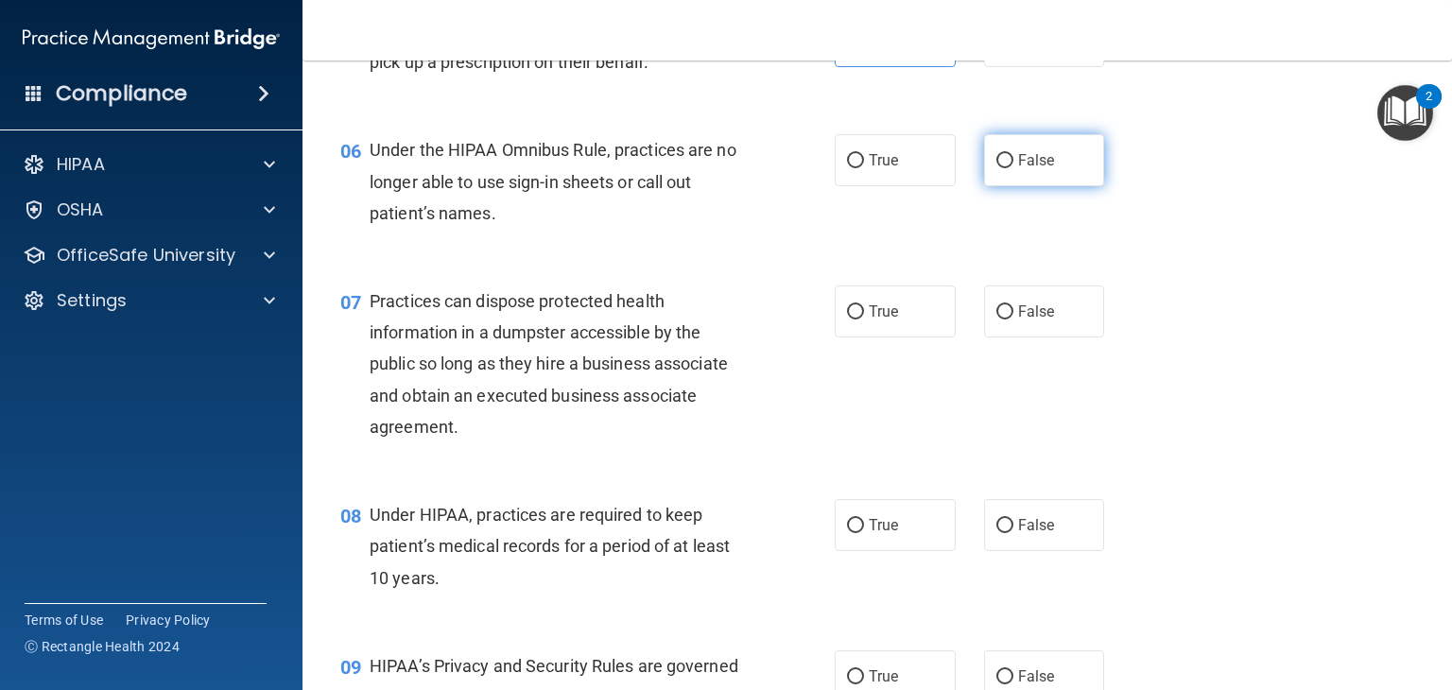
click at [1056, 186] on label "False" at bounding box center [1044, 160] width 121 height 52
click at [1013, 168] on input "False" at bounding box center [1004, 161] width 17 height 14
radio input "true"
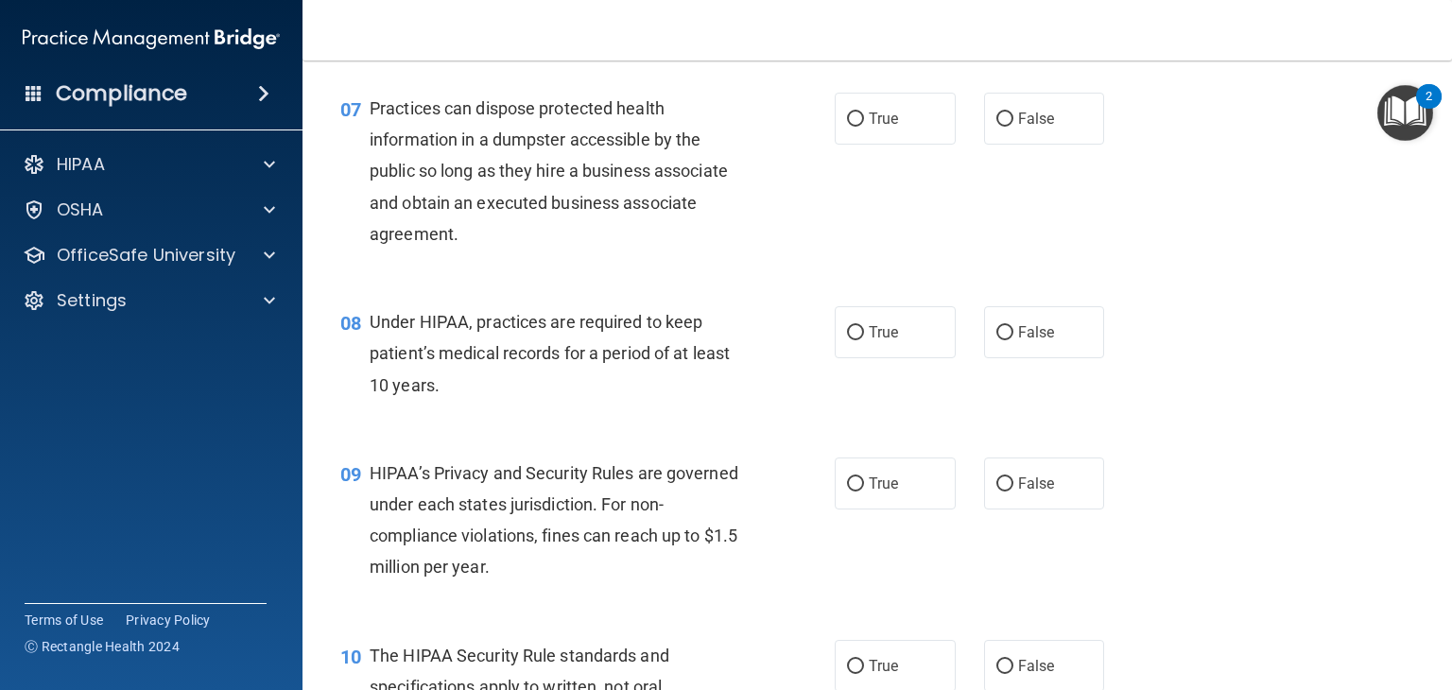
scroll to position [1059, 0]
click at [1031, 126] on span "False" at bounding box center [1036, 117] width 37 height 18
click at [1013, 125] on input "False" at bounding box center [1004, 118] width 17 height 14
radio input "true"
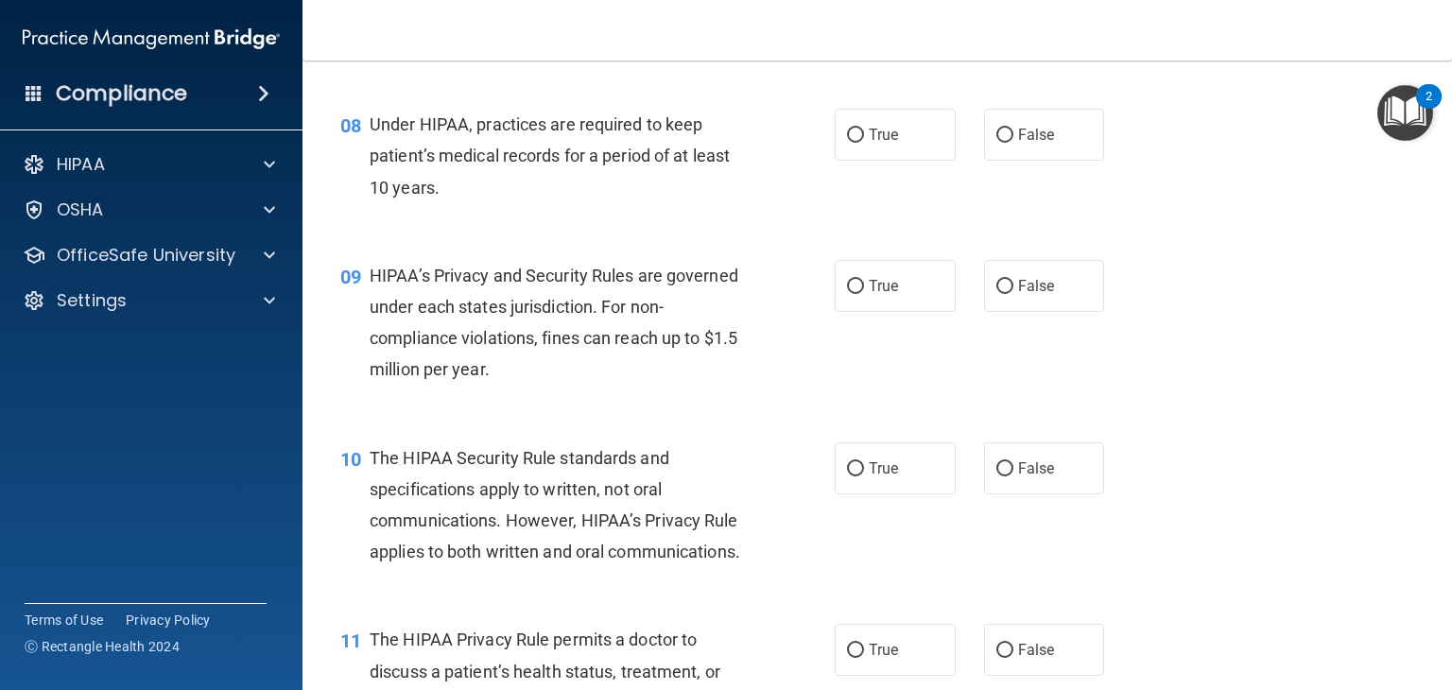
scroll to position [1257, 0]
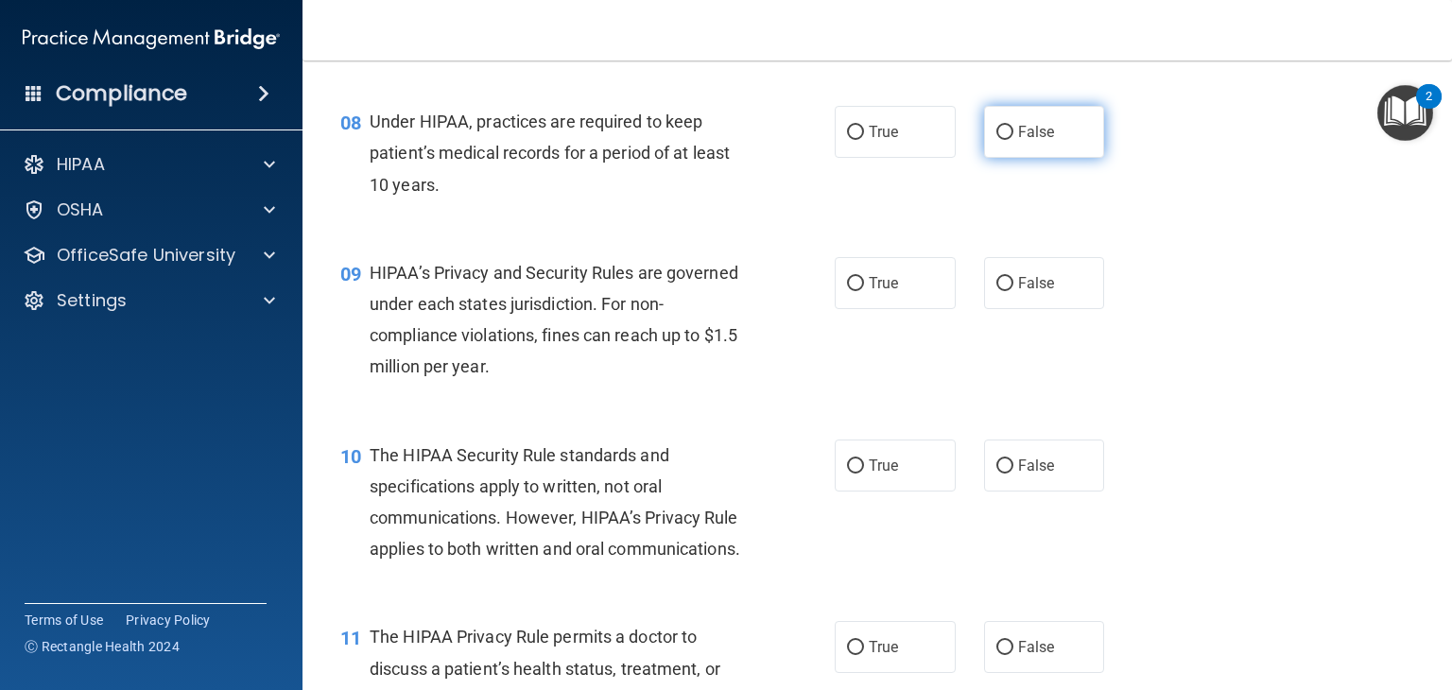
click at [1018, 141] on span "False" at bounding box center [1036, 132] width 37 height 18
click at [1009, 140] on input "False" at bounding box center [1004, 133] width 17 height 14
radio input "true"
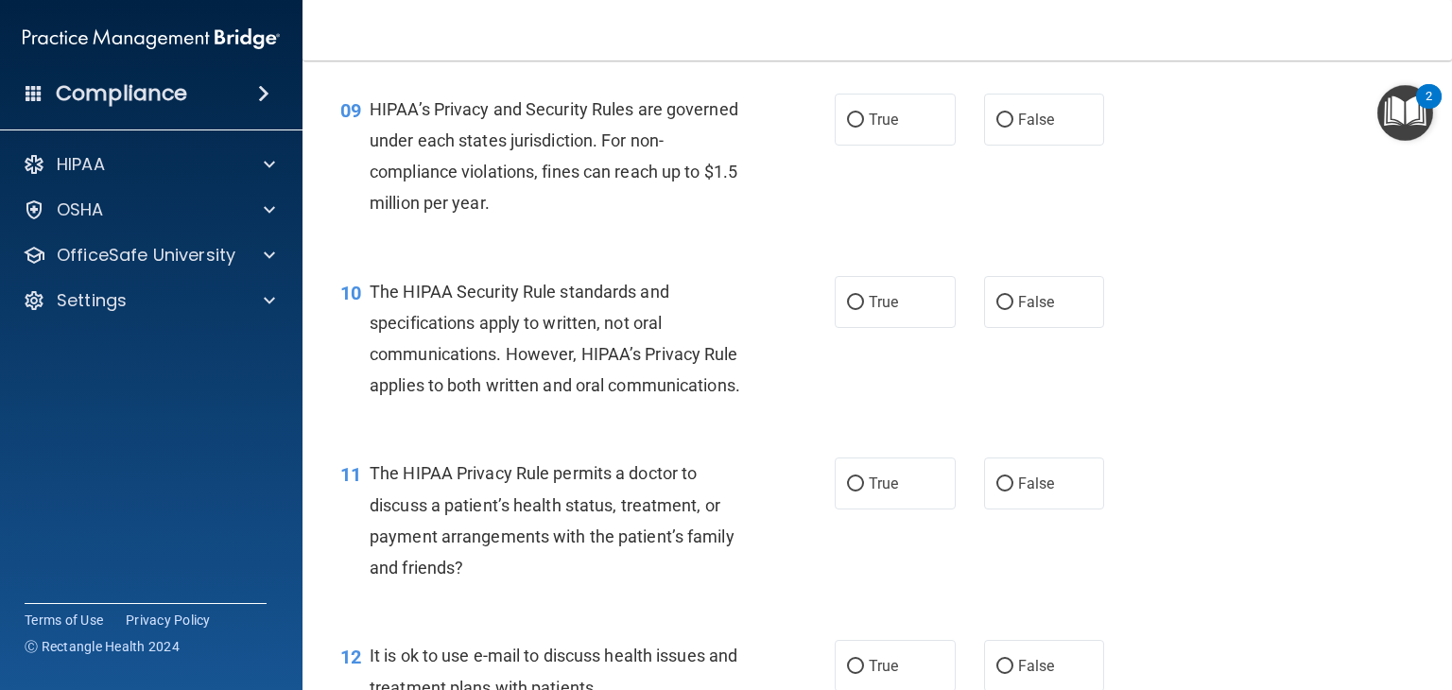
scroll to position [1421, 0]
click at [1042, 128] on span "False" at bounding box center [1036, 119] width 37 height 18
click at [1013, 127] on input "False" at bounding box center [1004, 119] width 17 height 14
radio input "true"
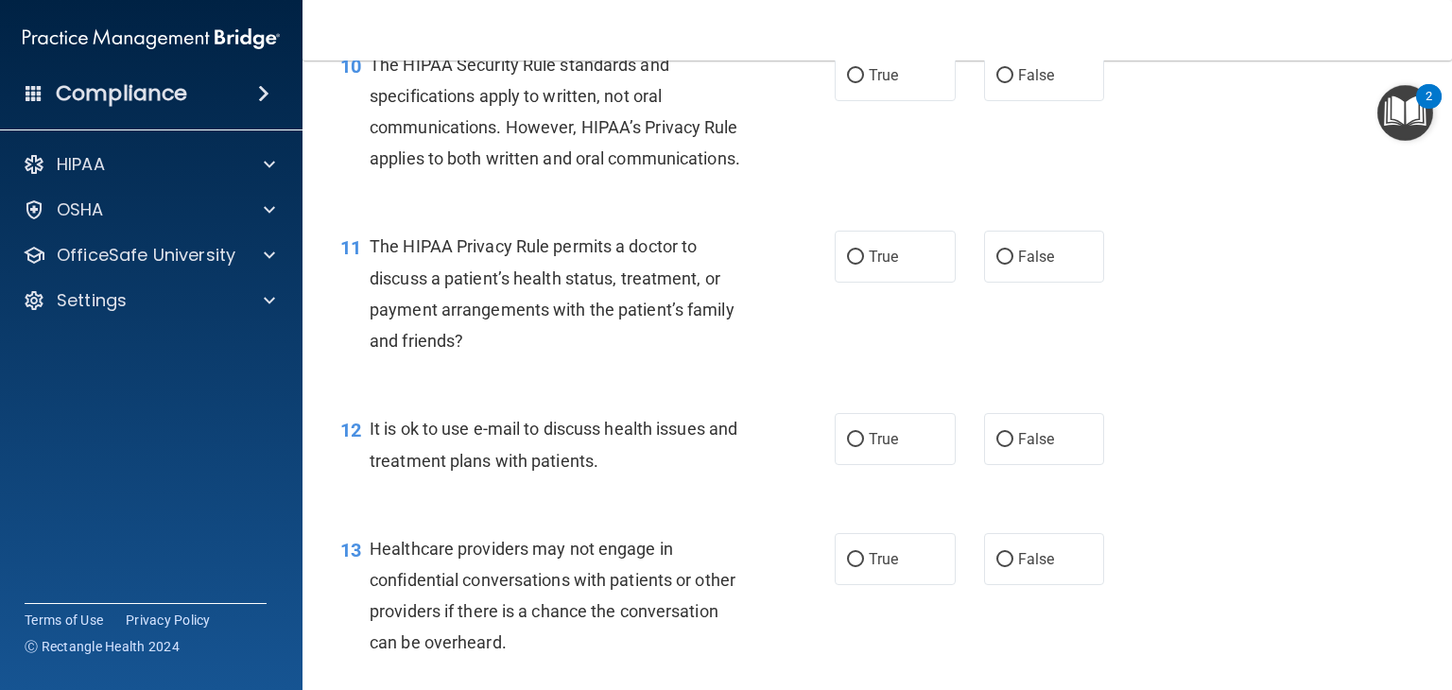
scroll to position [1648, 0]
click at [902, 282] on label "True" at bounding box center [895, 256] width 121 height 52
click at [864, 264] on input "True" at bounding box center [855, 257] width 17 height 14
radio input "true"
click at [893, 464] on label "True" at bounding box center [895, 438] width 121 height 52
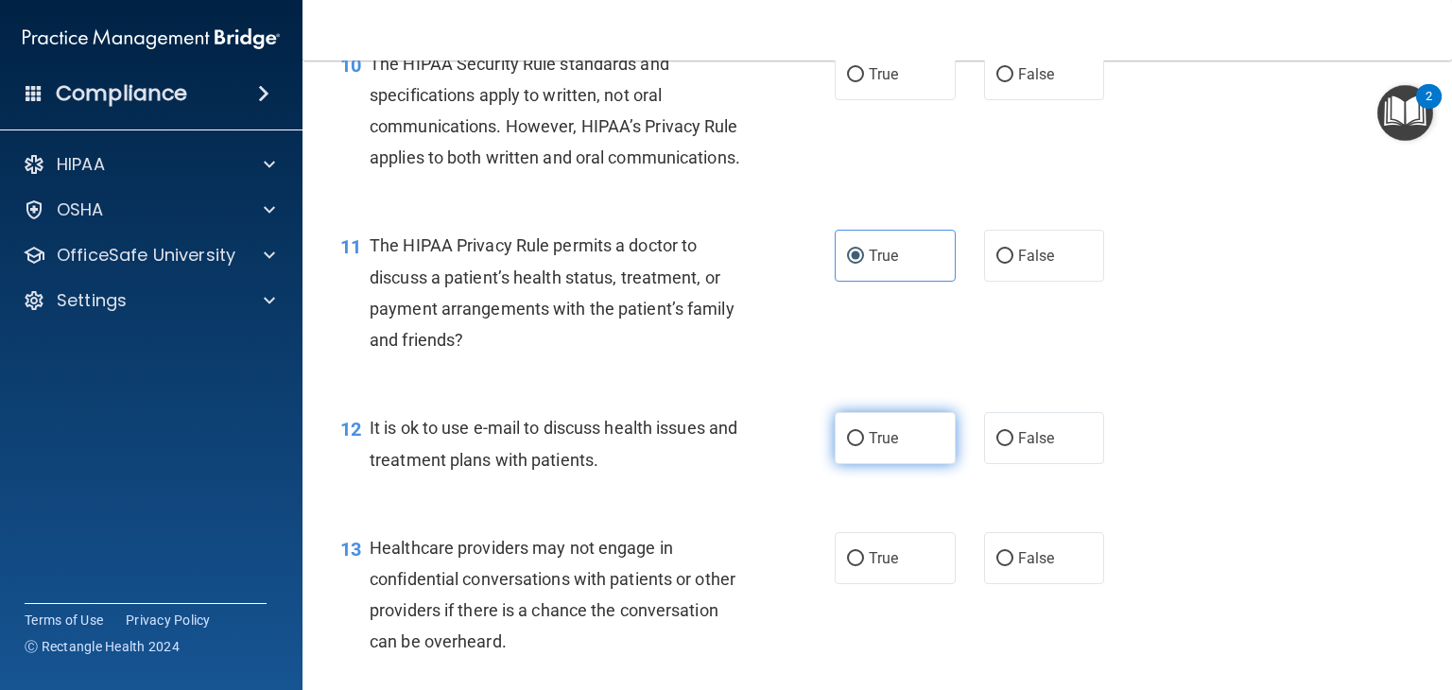
click at [864, 446] on input "True" at bounding box center [855, 439] width 17 height 14
radio input "true"
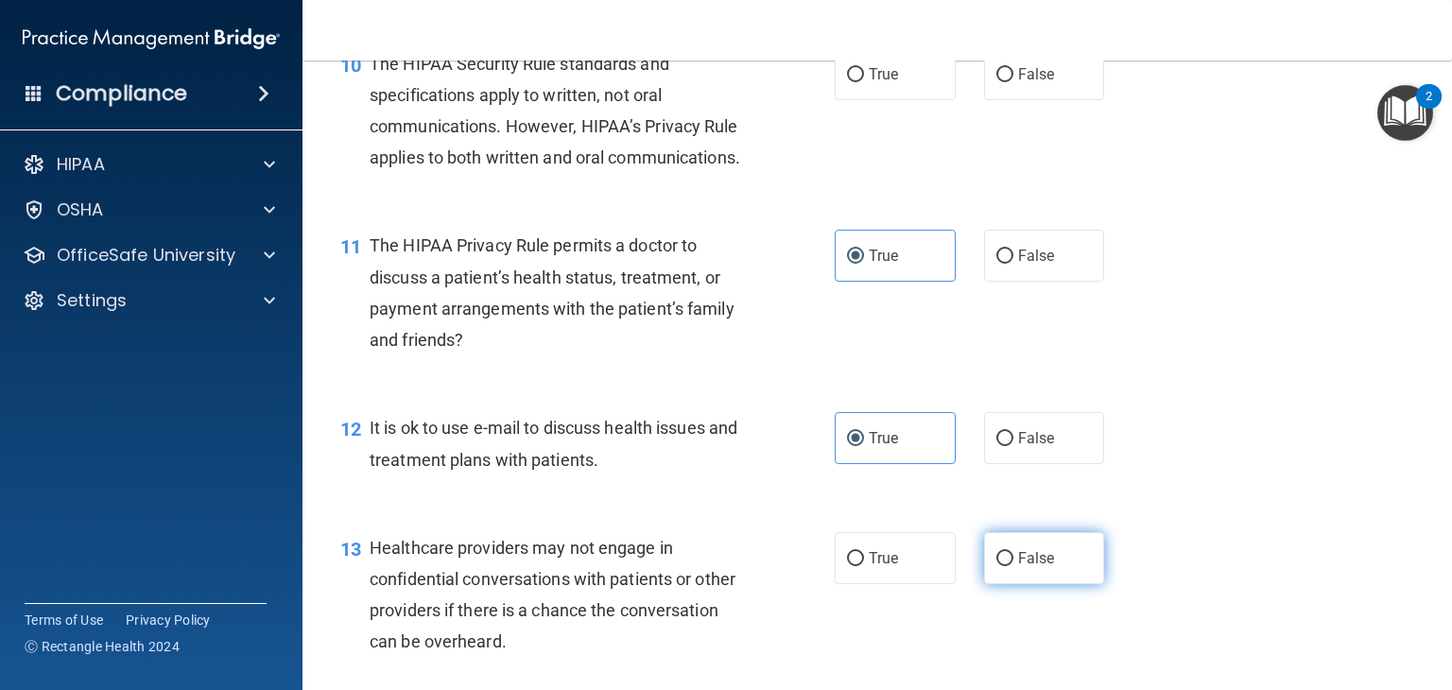
click at [1000, 584] on label "False" at bounding box center [1044, 558] width 121 height 52
click at [1000, 566] on input "False" at bounding box center [1004, 559] width 17 height 14
radio input "true"
click at [882, 100] on label "True" at bounding box center [895, 74] width 121 height 52
click at [864, 82] on input "True" at bounding box center [855, 75] width 17 height 14
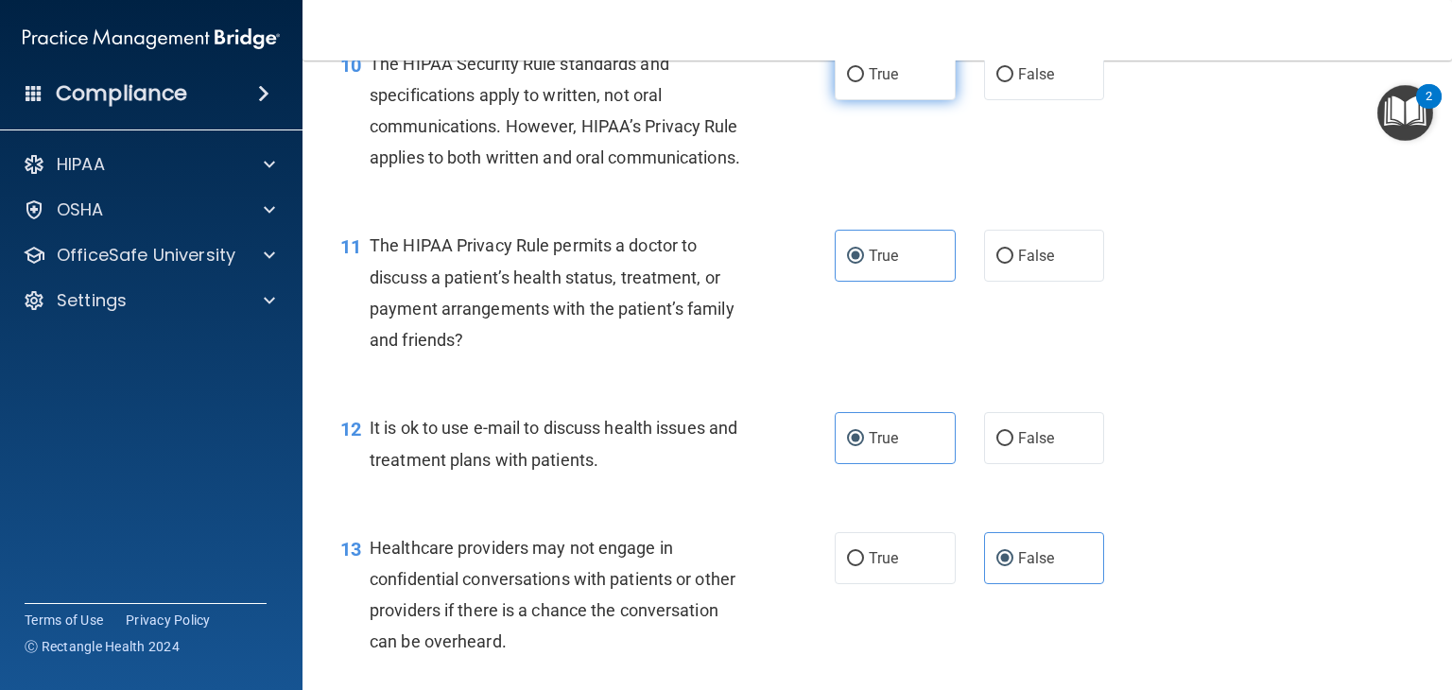
radio input "true"
click at [991, 100] on label "False" at bounding box center [1044, 74] width 121 height 52
click at [996, 82] on input "False" at bounding box center [1004, 75] width 17 height 14
radio input "true"
click at [919, 100] on label "True" at bounding box center [895, 74] width 121 height 52
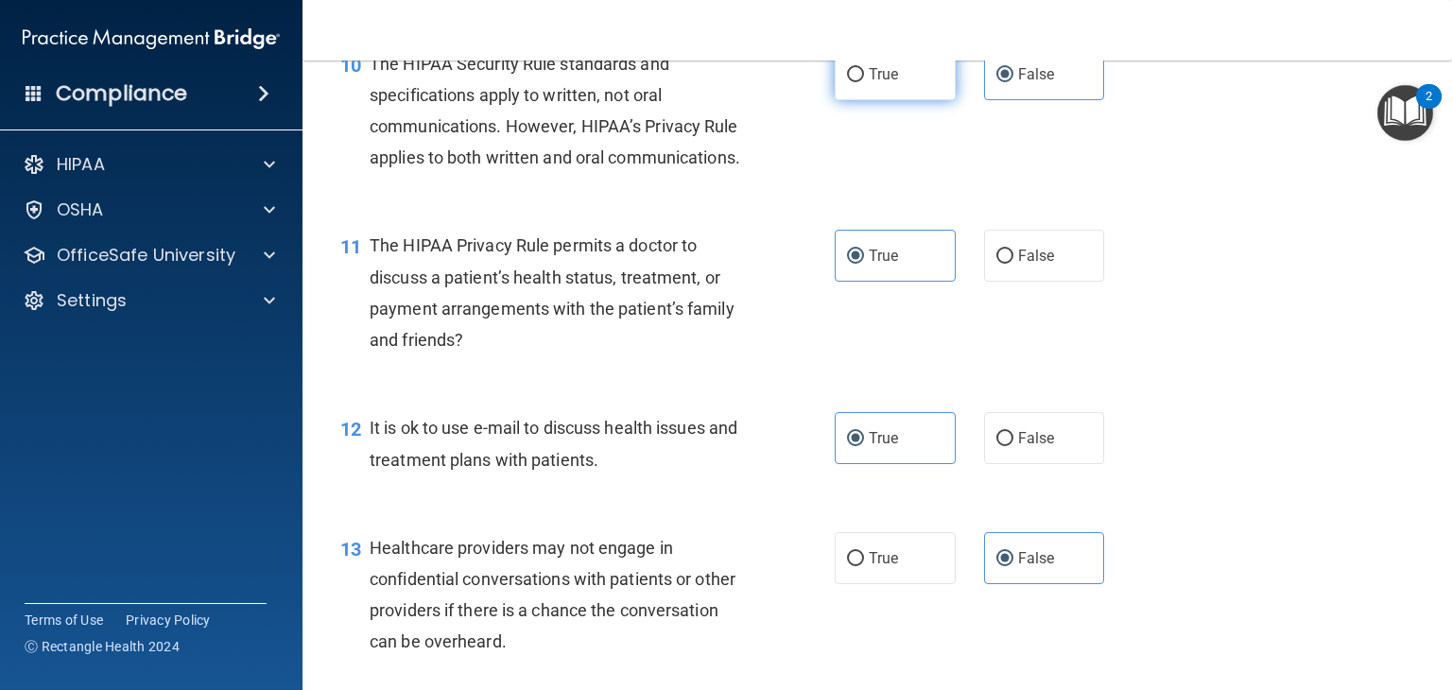
click at [864, 82] on input "True" at bounding box center [855, 75] width 17 height 14
radio input "true"
radio input "false"
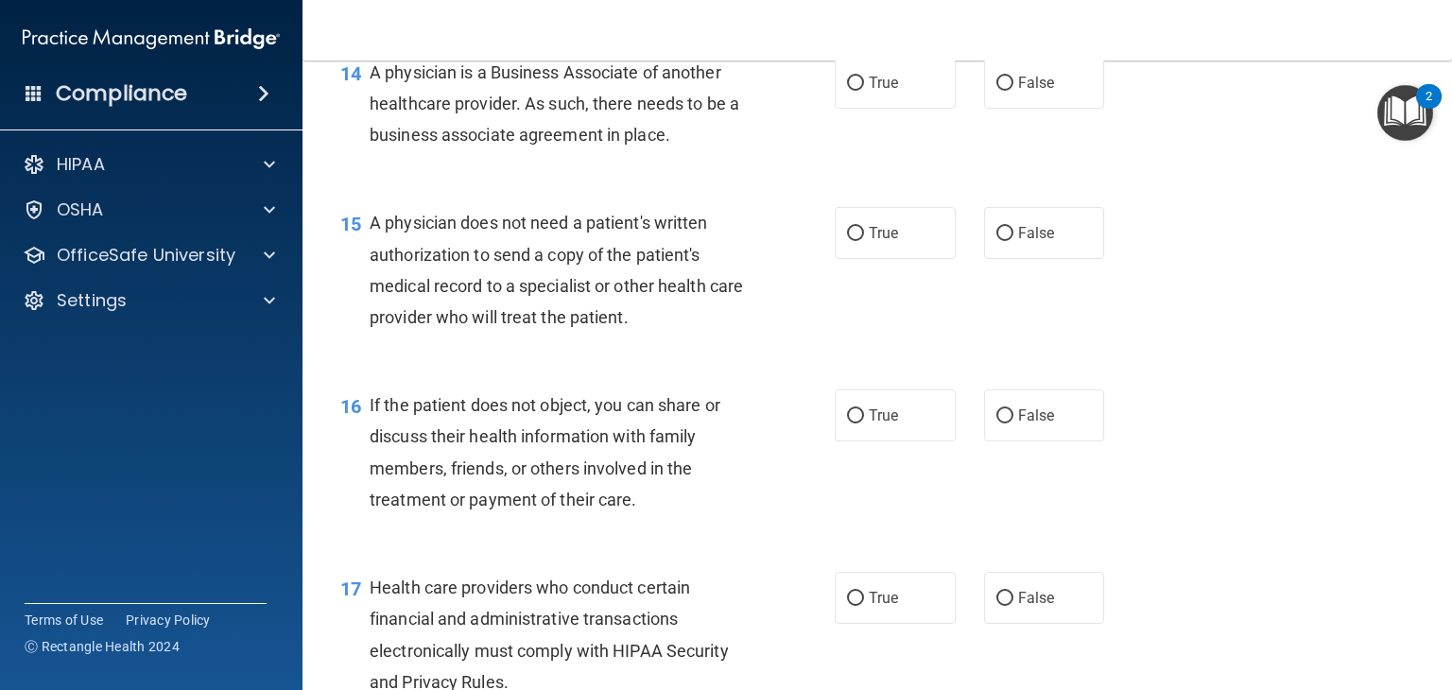
scroll to position [2308, 0]
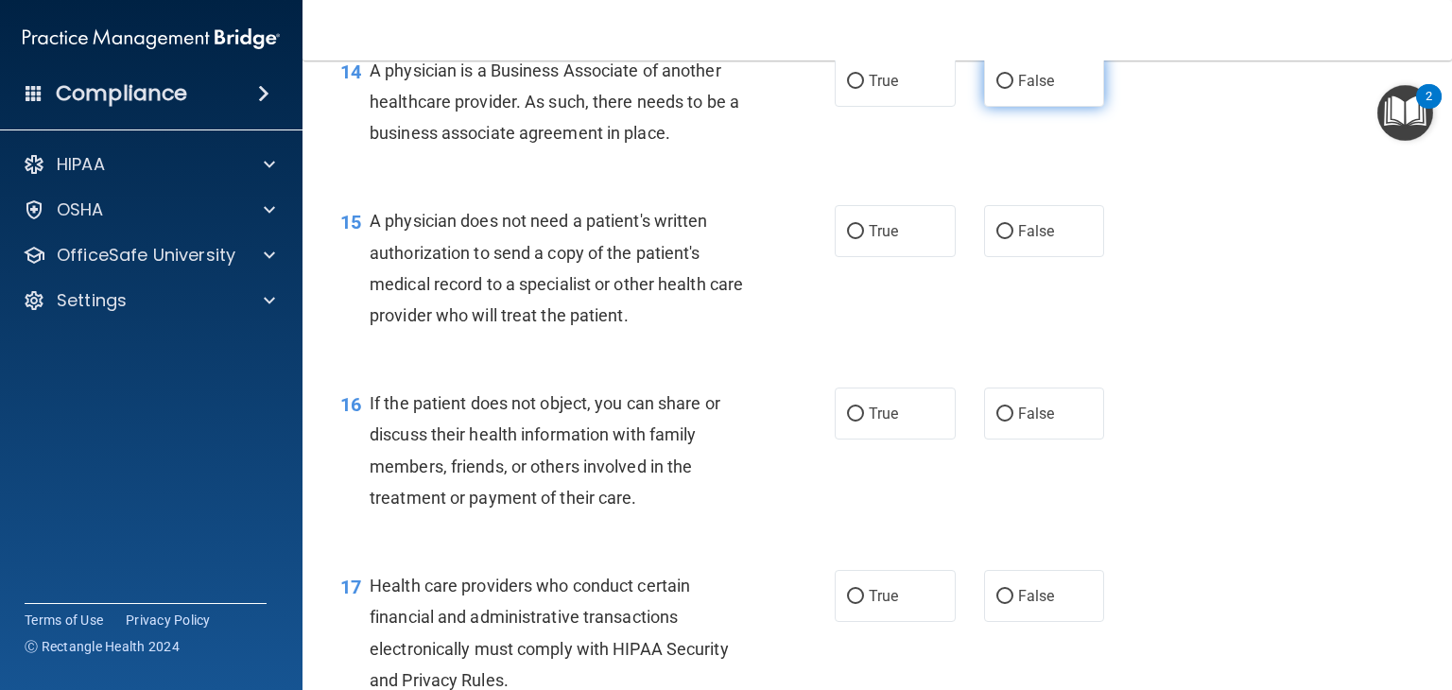
click at [1019, 90] on span "False" at bounding box center [1036, 81] width 37 height 18
click at [1013, 89] on input "False" at bounding box center [1004, 82] width 17 height 14
radio input "true"
click at [906, 257] on label "True" at bounding box center [895, 231] width 121 height 52
click at [864, 239] on input "True" at bounding box center [855, 232] width 17 height 14
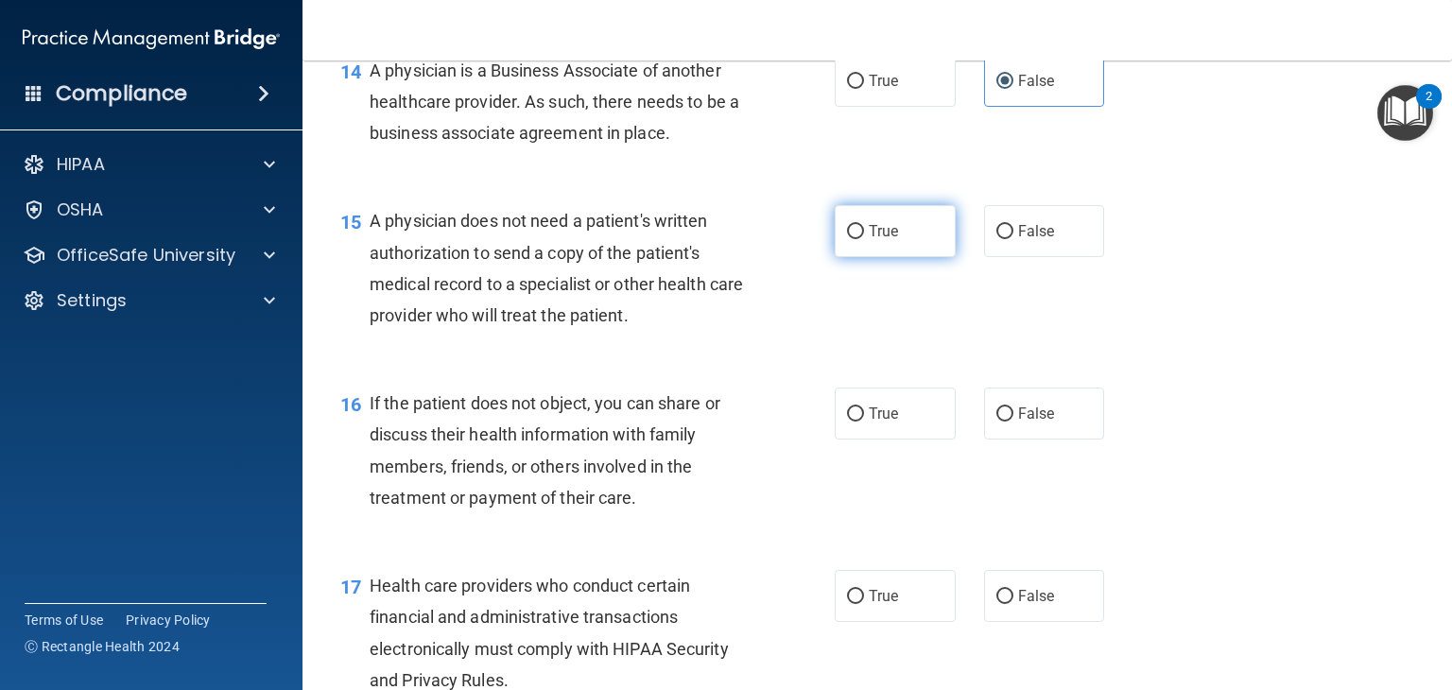
radio input "true"
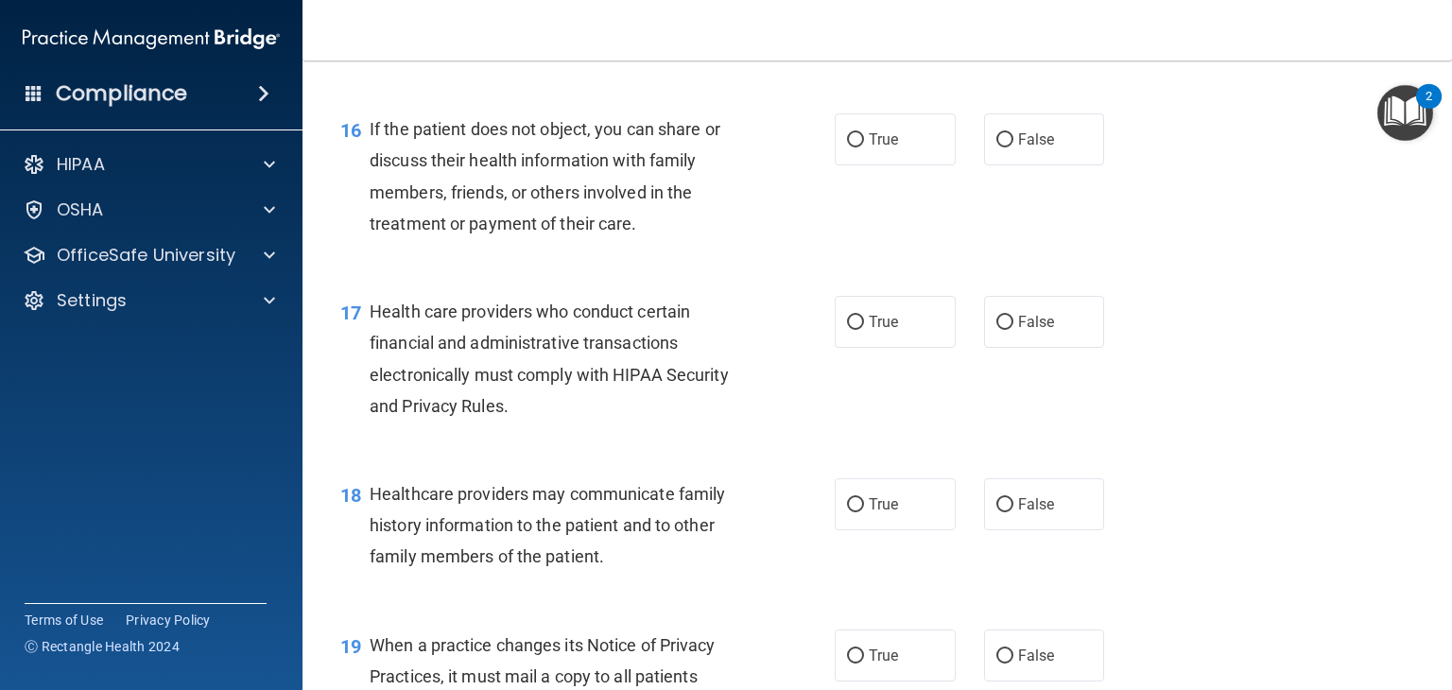
scroll to position [2582, 0]
click at [889, 148] on span "True" at bounding box center [883, 139] width 29 height 18
click at [864, 147] on input "True" at bounding box center [855, 140] width 17 height 14
radio input "true"
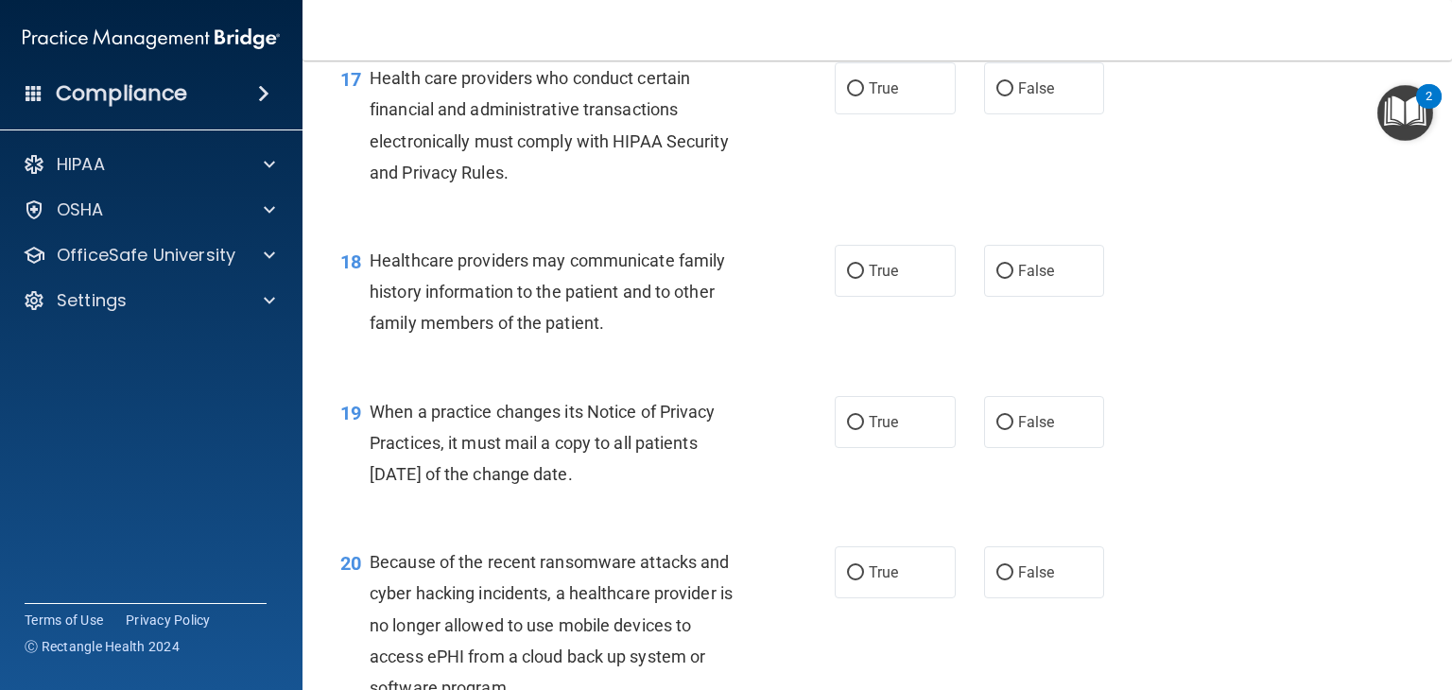
scroll to position [2826, 0]
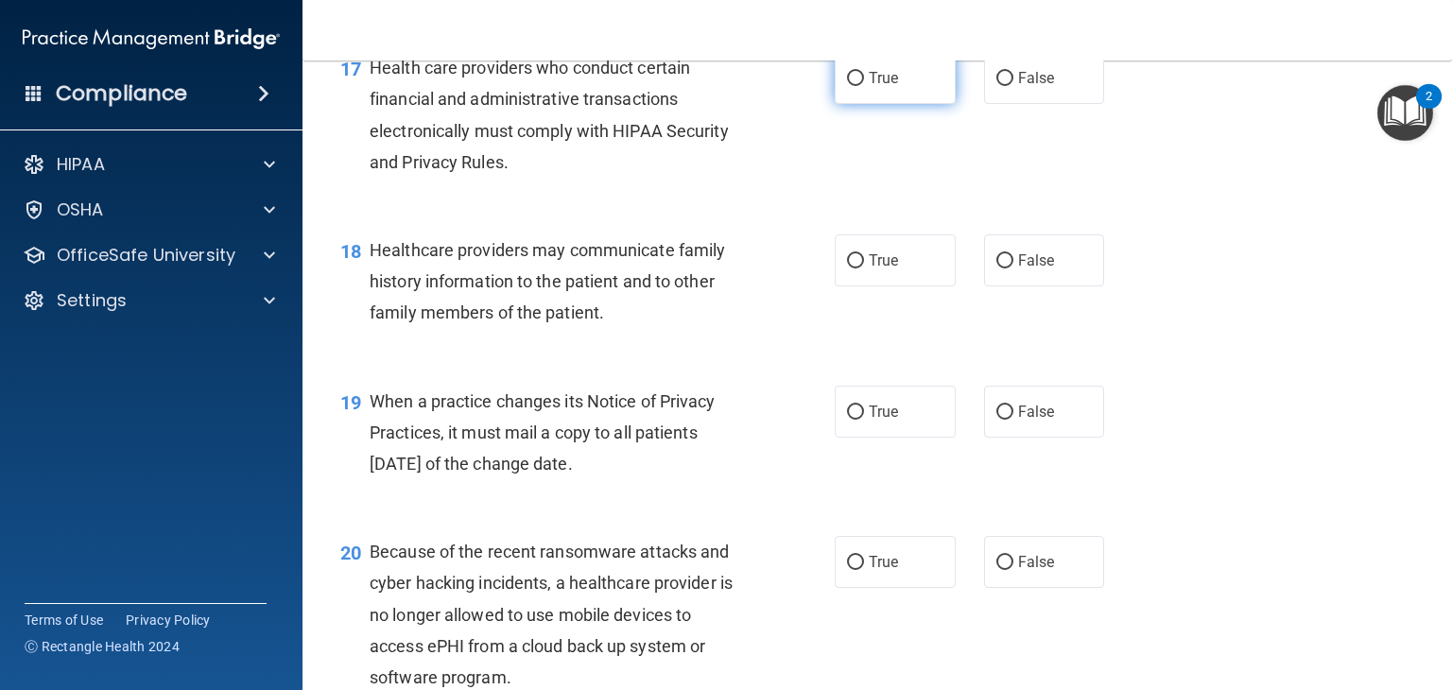
click at [878, 104] on label "True" at bounding box center [895, 78] width 121 height 52
click at [864, 86] on input "True" at bounding box center [855, 79] width 17 height 14
radio input "true"
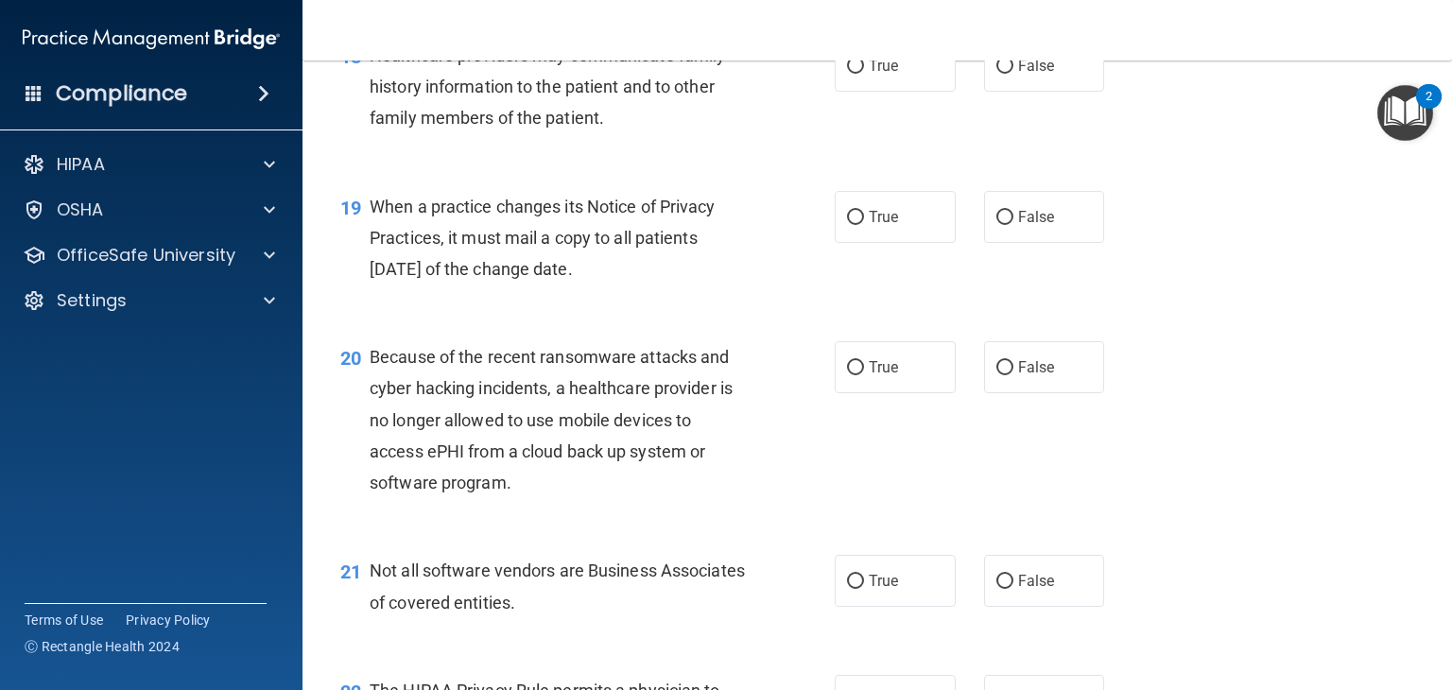
scroll to position [3023, 0]
click at [1028, 90] on label "False" at bounding box center [1044, 64] width 121 height 52
click at [1013, 72] on input "False" at bounding box center [1004, 65] width 17 height 14
radio input "true"
click at [1018, 224] on span "False" at bounding box center [1036, 215] width 37 height 18
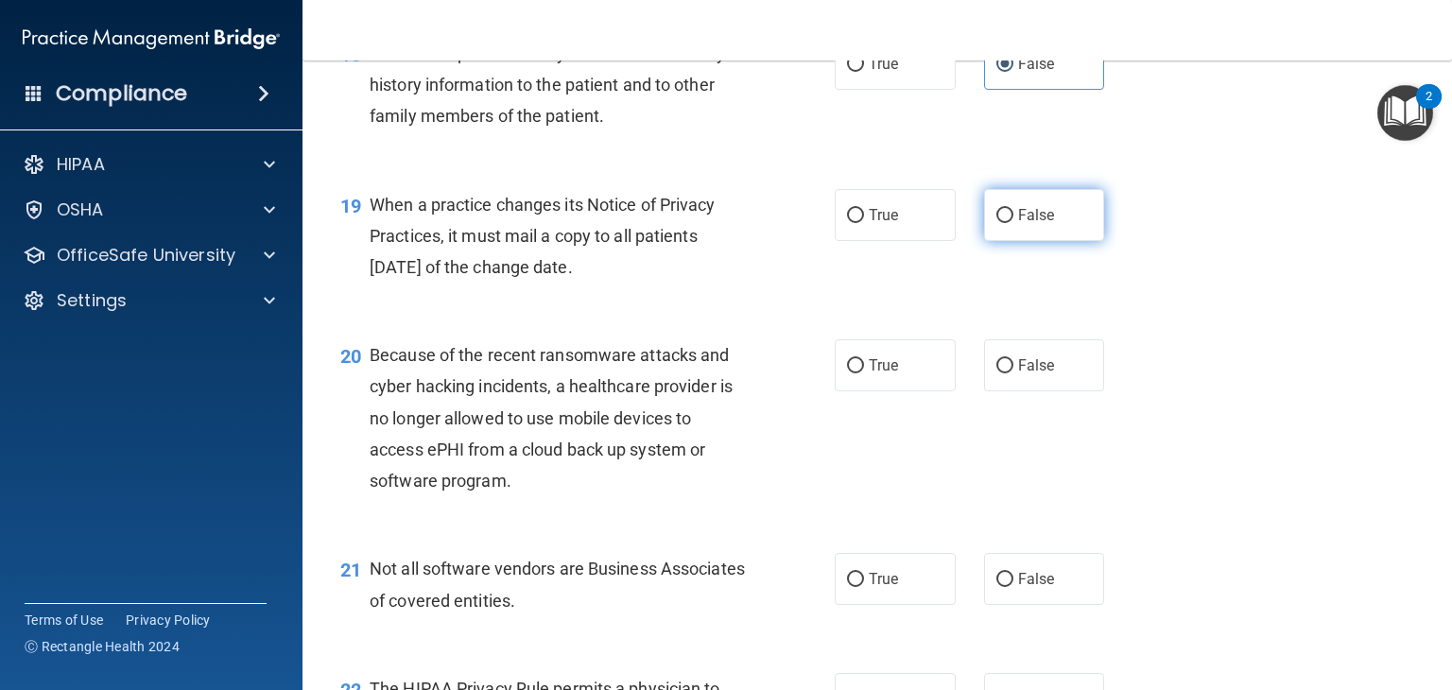
click at [1013, 223] on input "False" at bounding box center [1004, 216] width 17 height 14
radio input "true"
click at [1018, 374] on span "False" at bounding box center [1036, 365] width 37 height 18
click at [1013, 373] on input "False" at bounding box center [1004, 366] width 17 height 14
radio input "true"
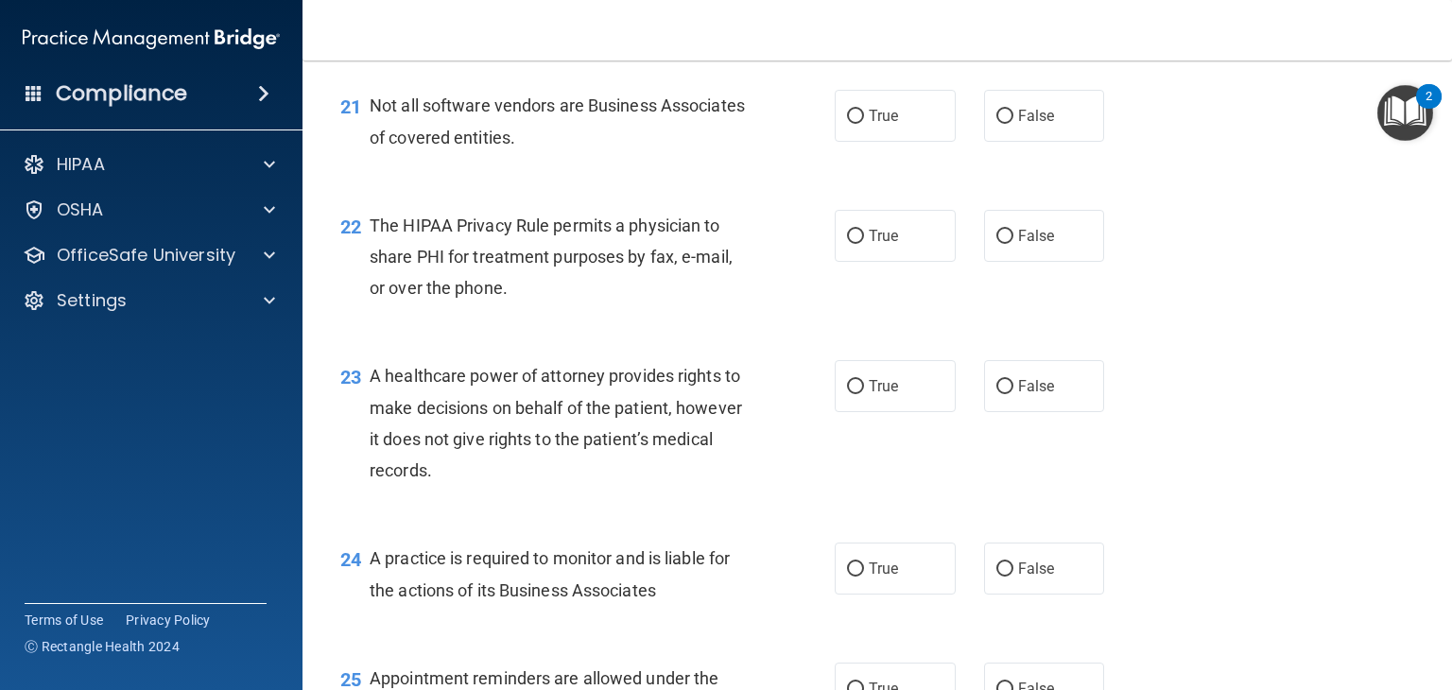
scroll to position [3489, 0]
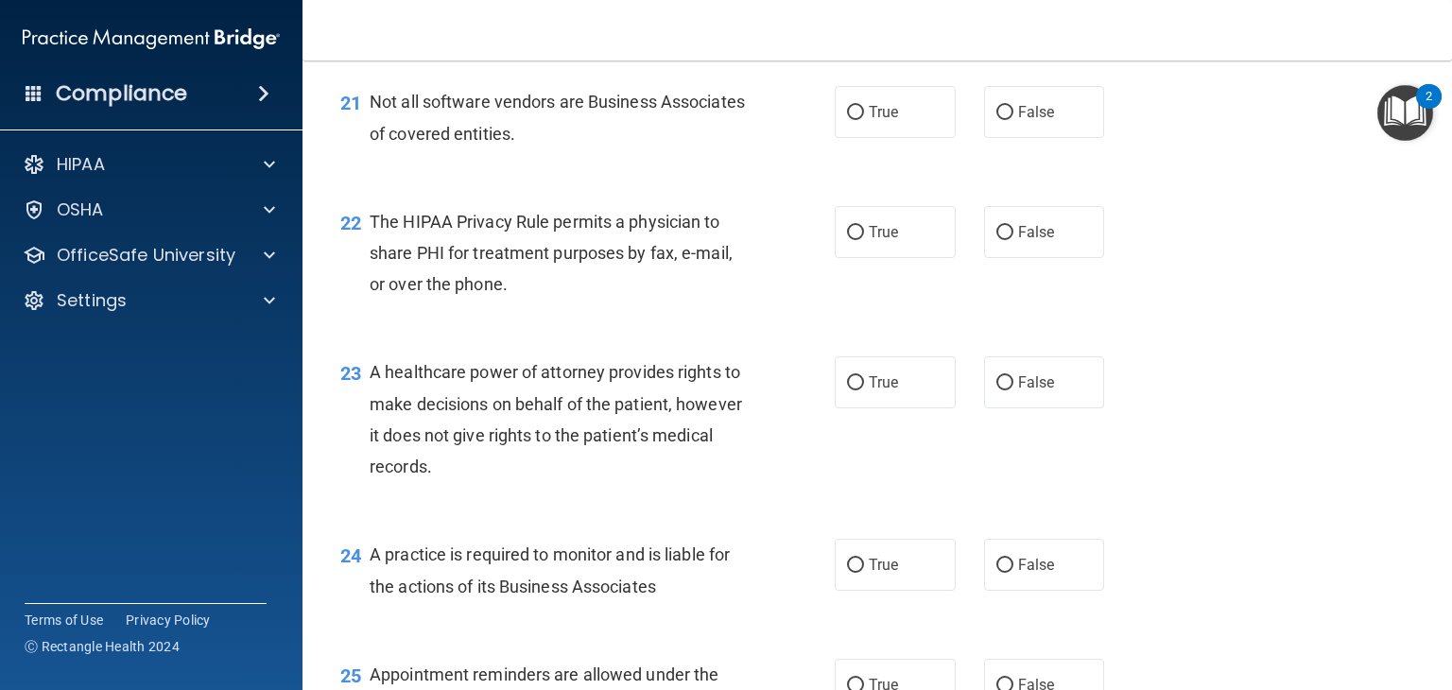
click at [911, 181] on div "21 Not all software vendors are Business Associates of covered entities. True F…" at bounding box center [877, 121] width 1102 height 119
click at [907, 138] on label "True" at bounding box center [895, 112] width 121 height 52
click at [864, 120] on input "True" at bounding box center [855, 113] width 17 height 14
radio input "true"
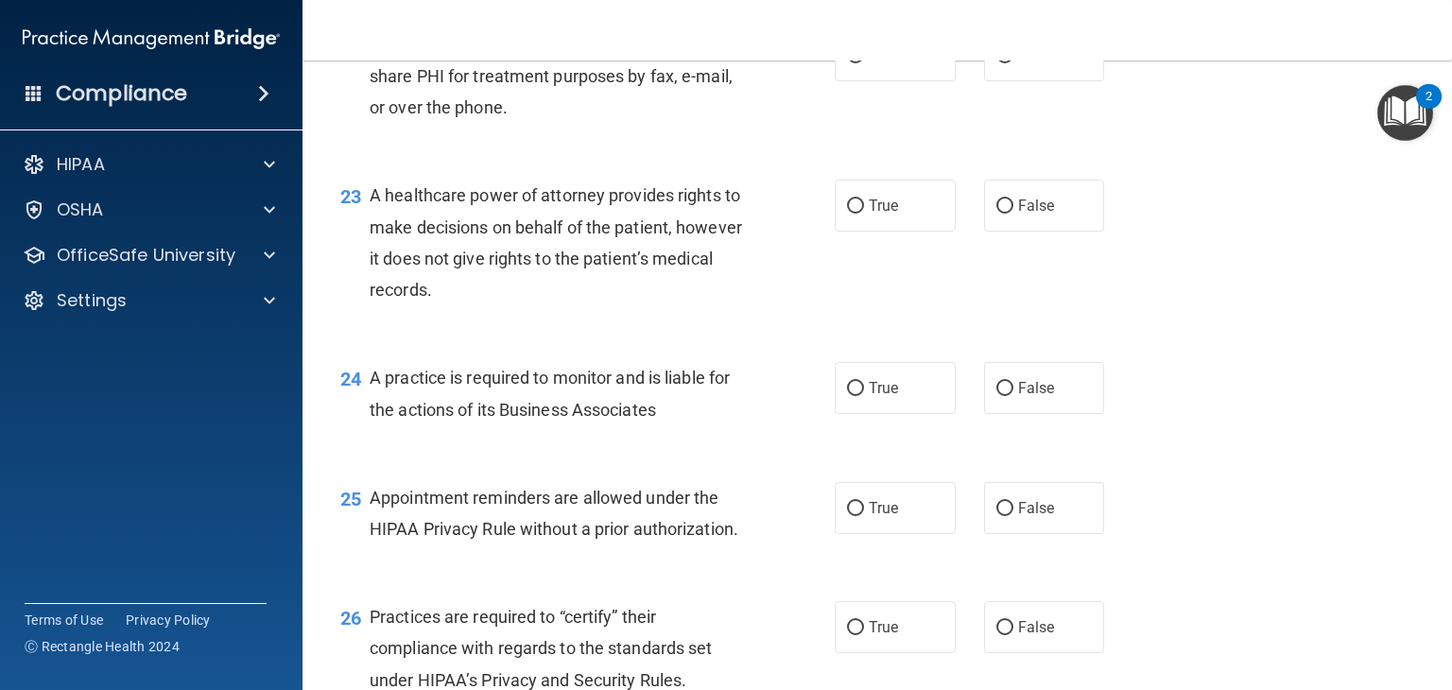
scroll to position [3669, 0]
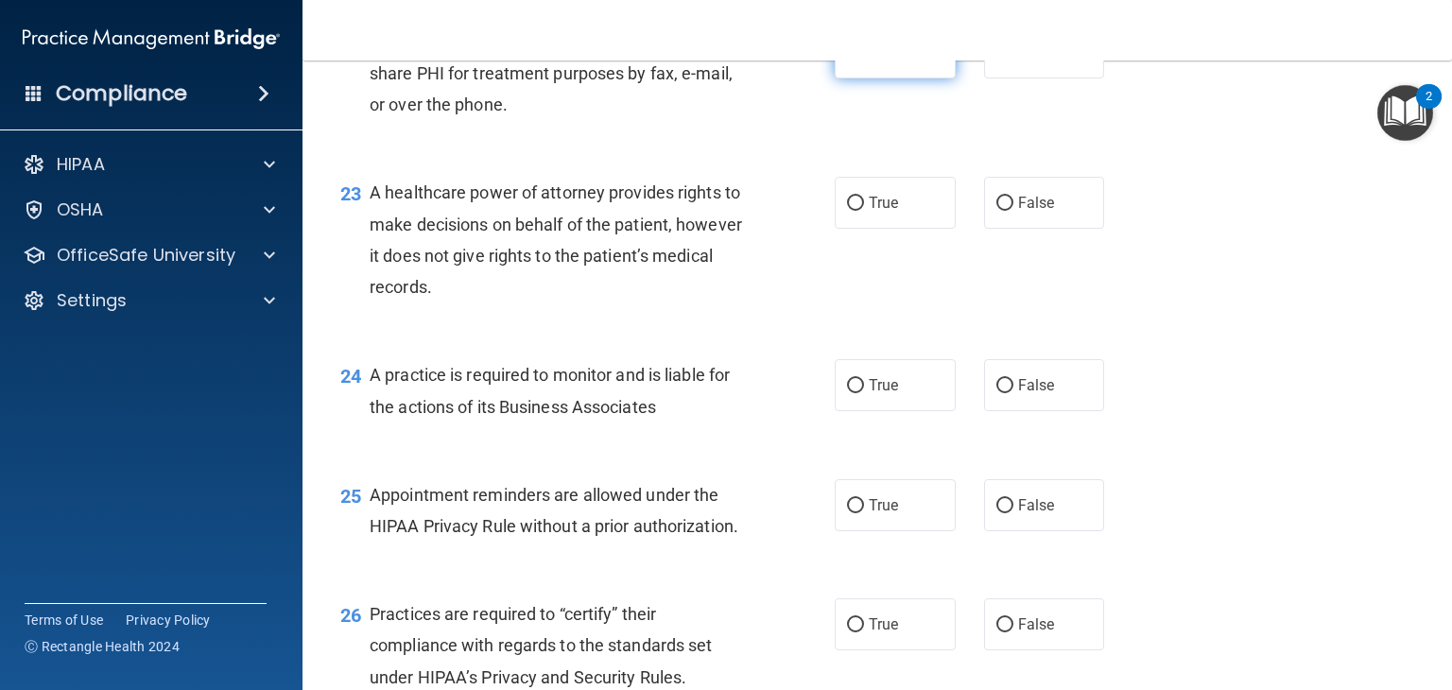
click at [868, 78] on label "True" at bounding box center [895, 52] width 121 height 52
click at [864, 60] on input "True" at bounding box center [855, 53] width 17 height 14
radio input "true"
click at [1000, 211] on input "False" at bounding box center [1004, 204] width 17 height 14
radio input "true"
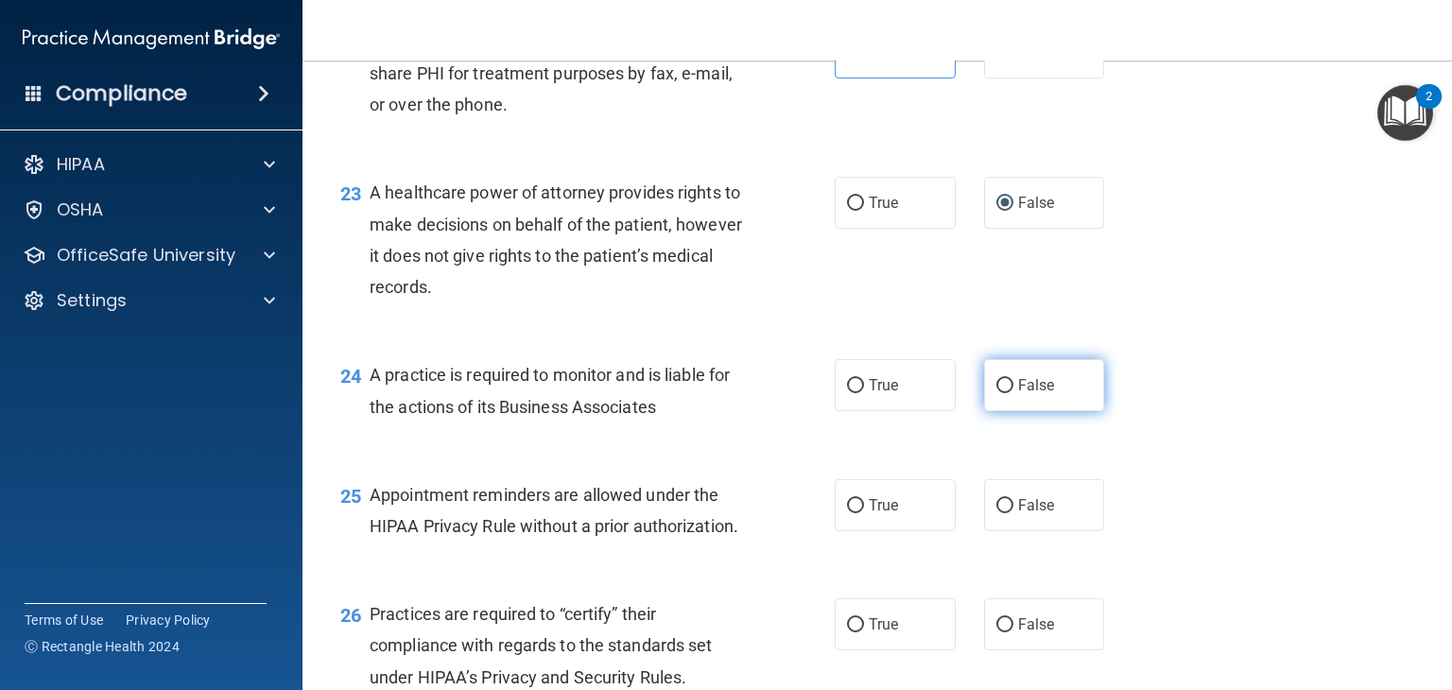
click at [1006, 411] on label "False" at bounding box center [1044, 385] width 121 height 52
click at [1006, 393] on input "False" at bounding box center [1004, 386] width 17 height 14
radio input "true"
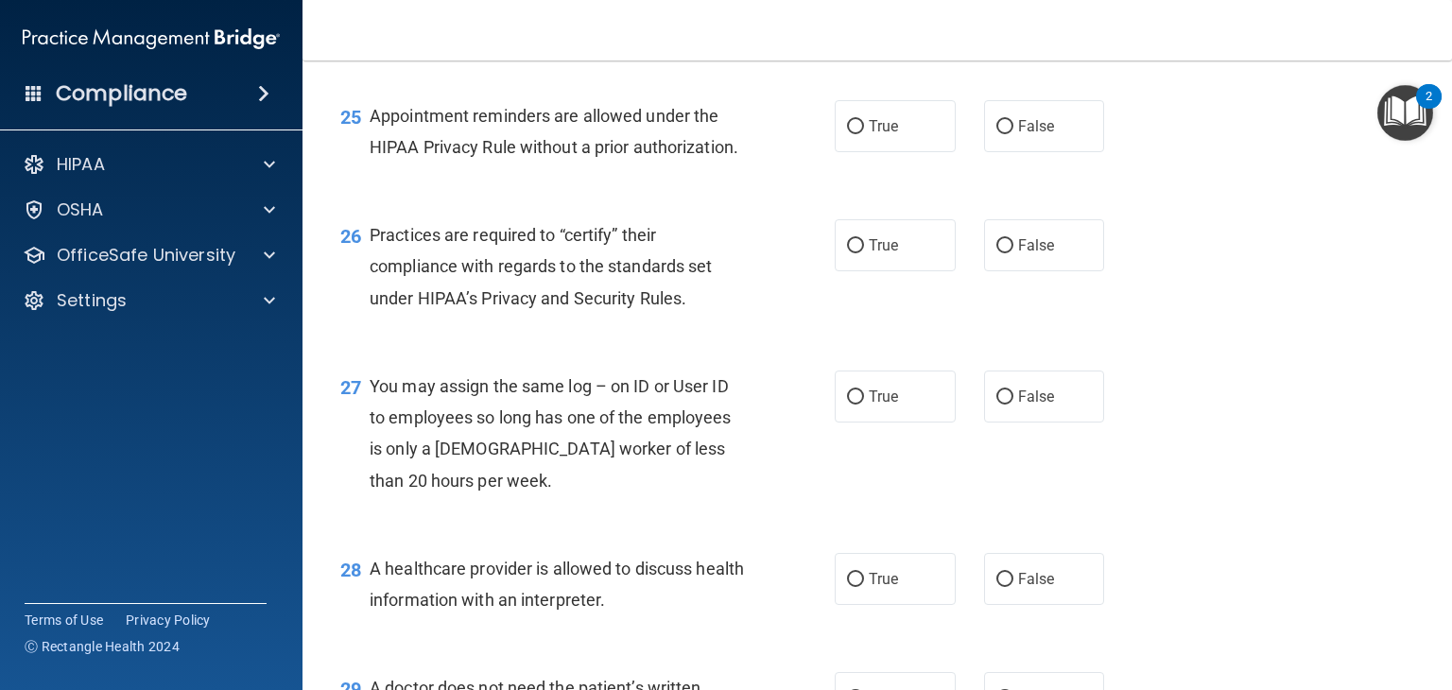
scroll to position [4052, 0]
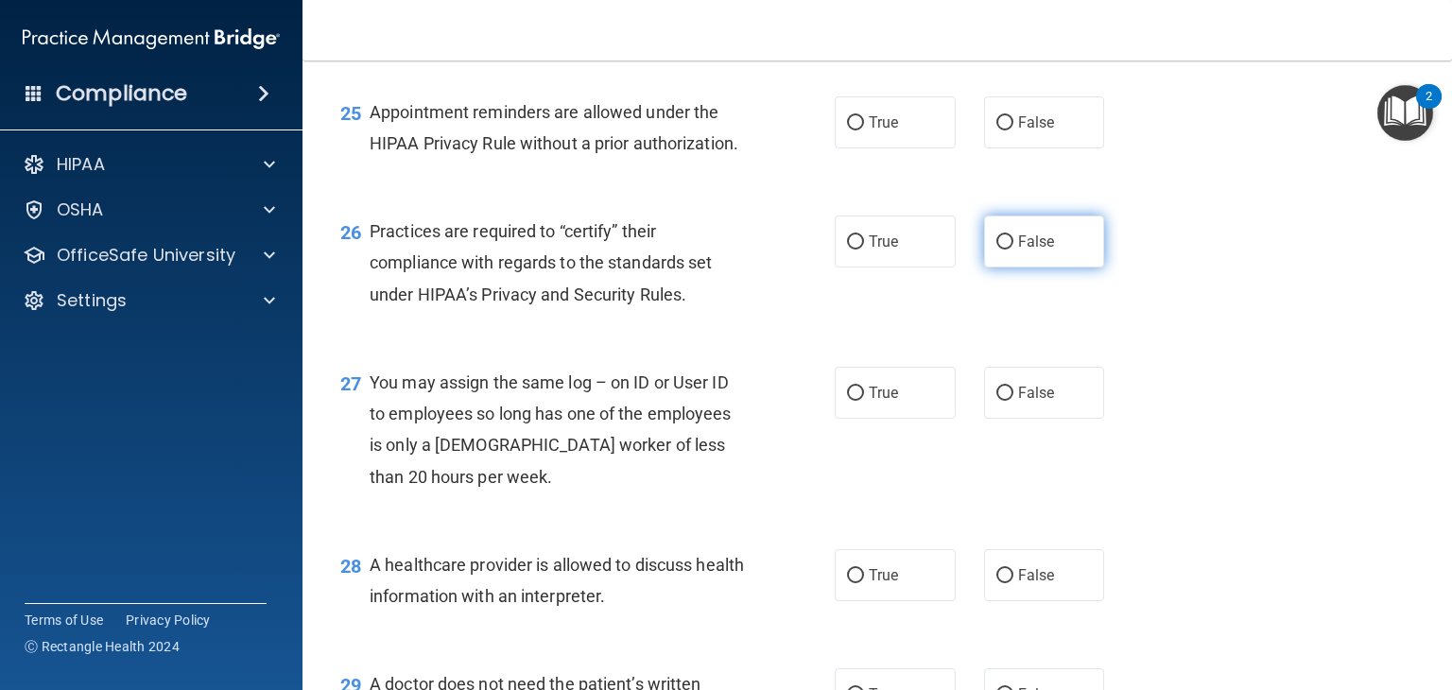
click at [1020, 250] on span "False" at bounding box center [1036, 242] width 37 height 18
click at [1013, 250] on input "False" at bounding box center [1004, 242] width 17 height 14
radio input "true"
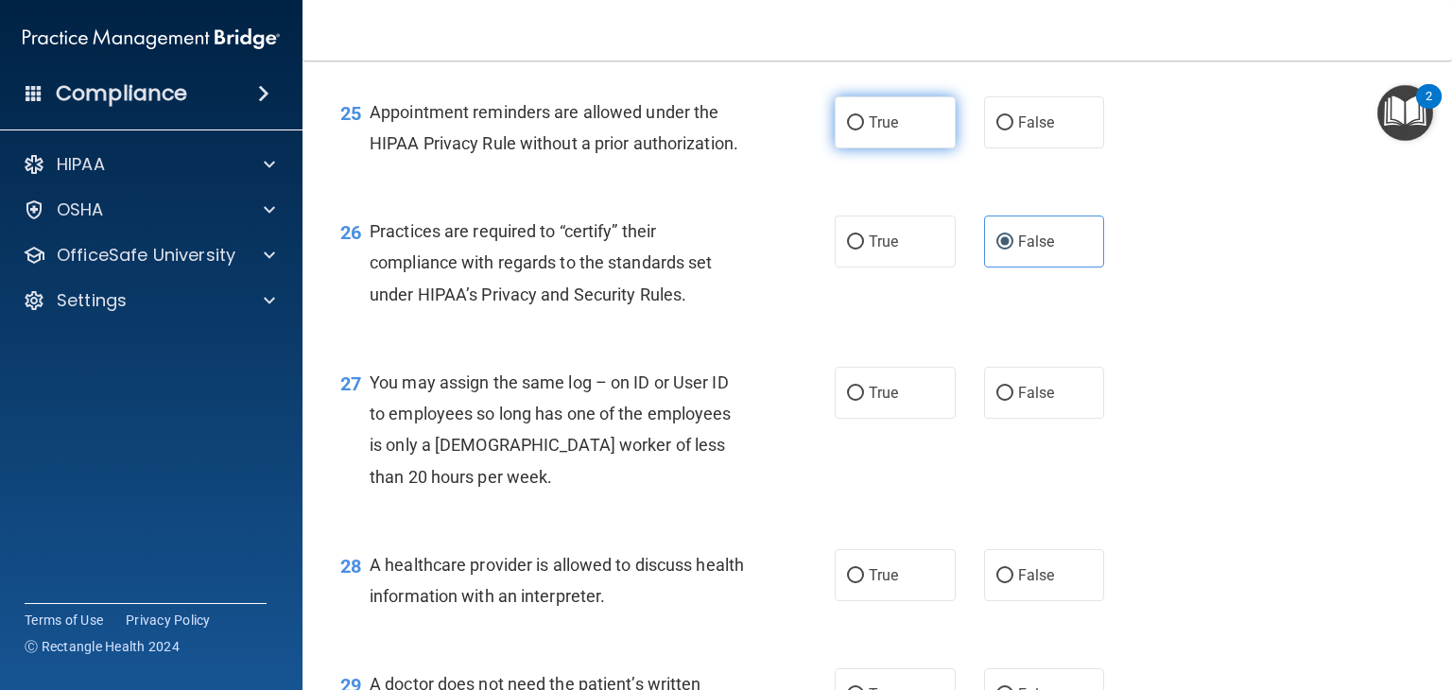
click at [860, 148] on label "True" at bounding box center [895, 122] width 121 height 52
click at [860, 130] on input "True" at bounding box center [855, 123] width 17 height 14
radio input "true"
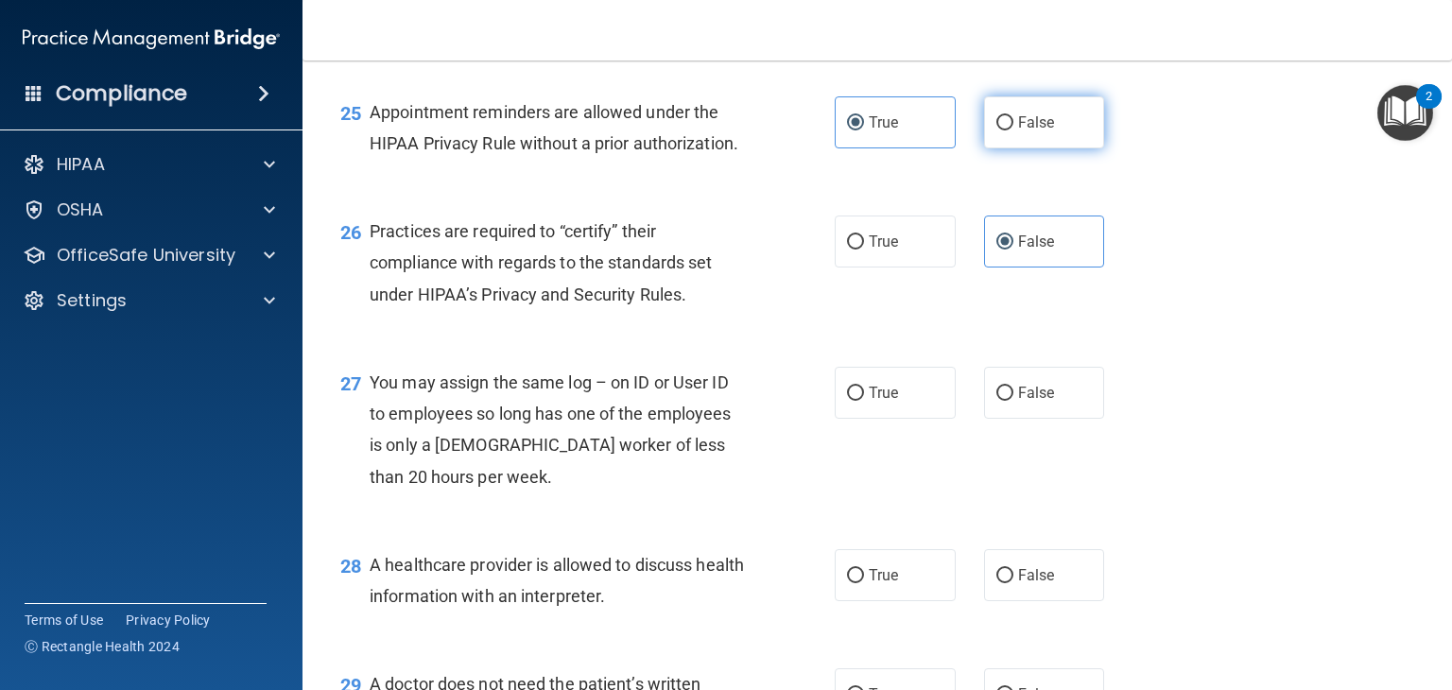
click at [1062, 148] on label "False" at bounding box center [1044, 122] width 121 height 52
click at [1013, 130] on input "False" at bounding box center [1004, 123] width 17 height 14
radio input "true"
click at [945, 148] on label "True" at bounding box center [895, 122] width 121 height 52
click at [864, 130] on input "True" at bounding box center [855, 123] width 17 height 14
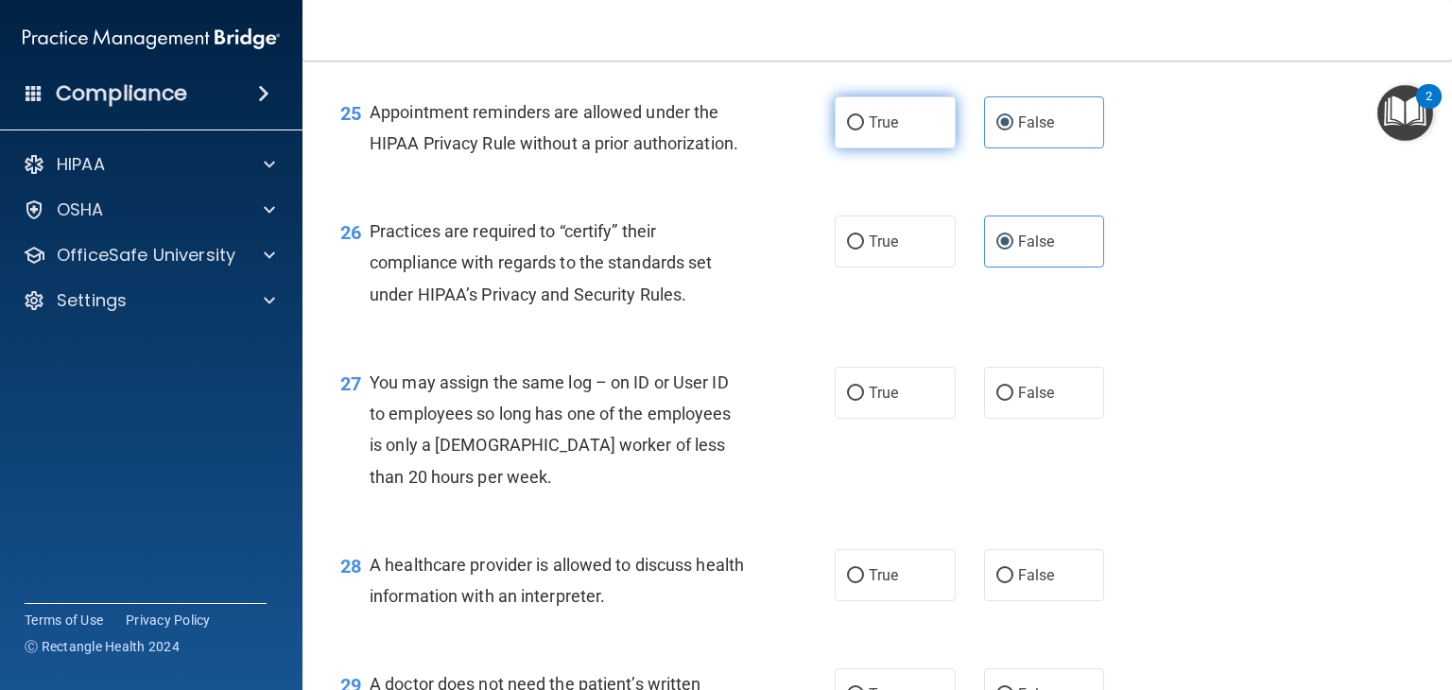
radio input "true"
radio input "false"
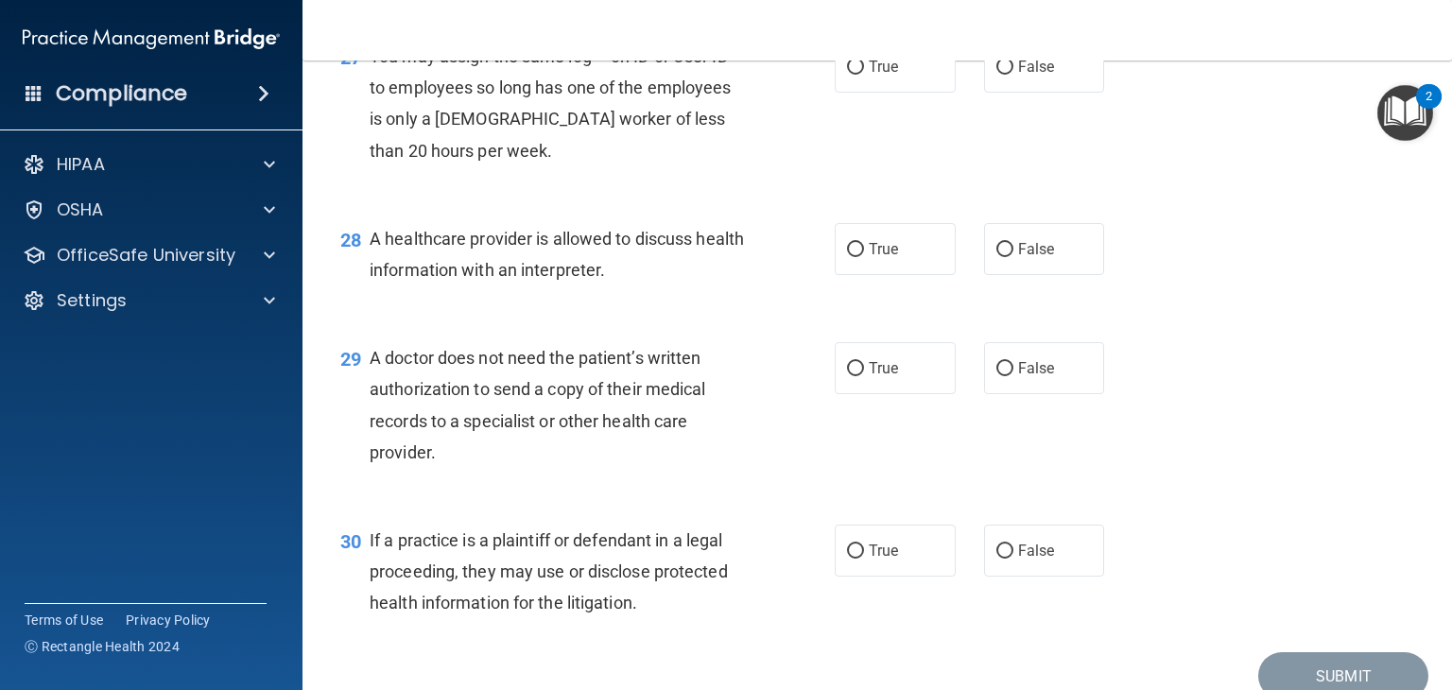
scroll to position [4380, 0]
click at [999, 73] on input "False" at bounding box center [1004, 66] width 17 height 14
radio input "true"
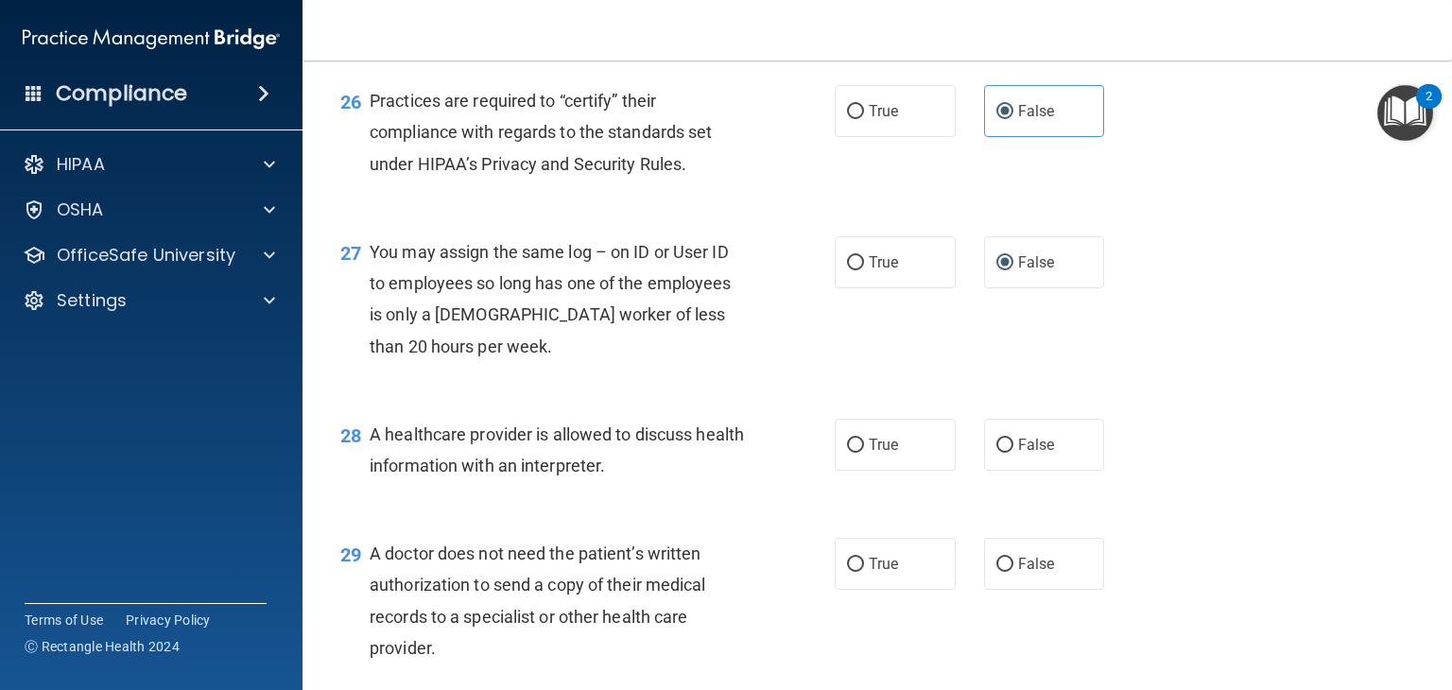
scroll to position [4526, 0]
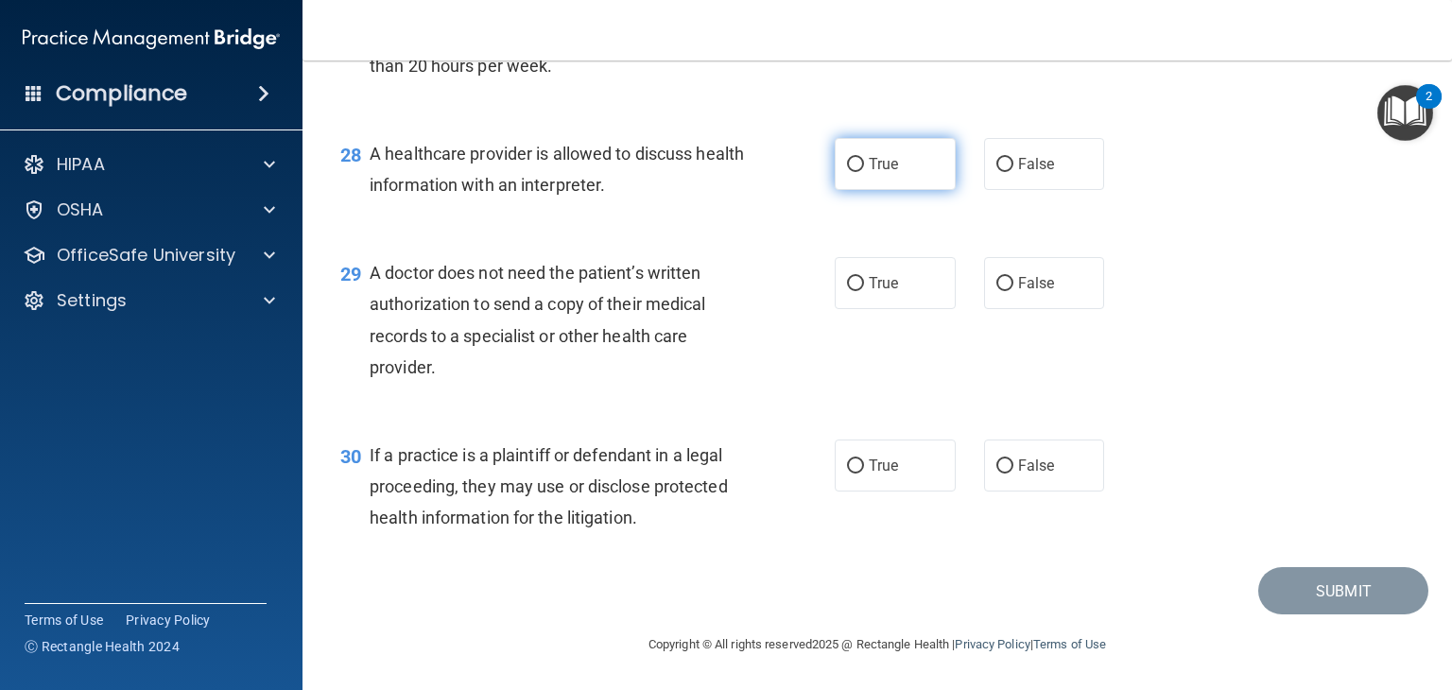
click at [881, 167] on span "True" at bounding box center [883, 164] width 29 height 18
click at [864, 167] on input "True" at bounding box center [855, 165] width 17 height 14
radio input "true"
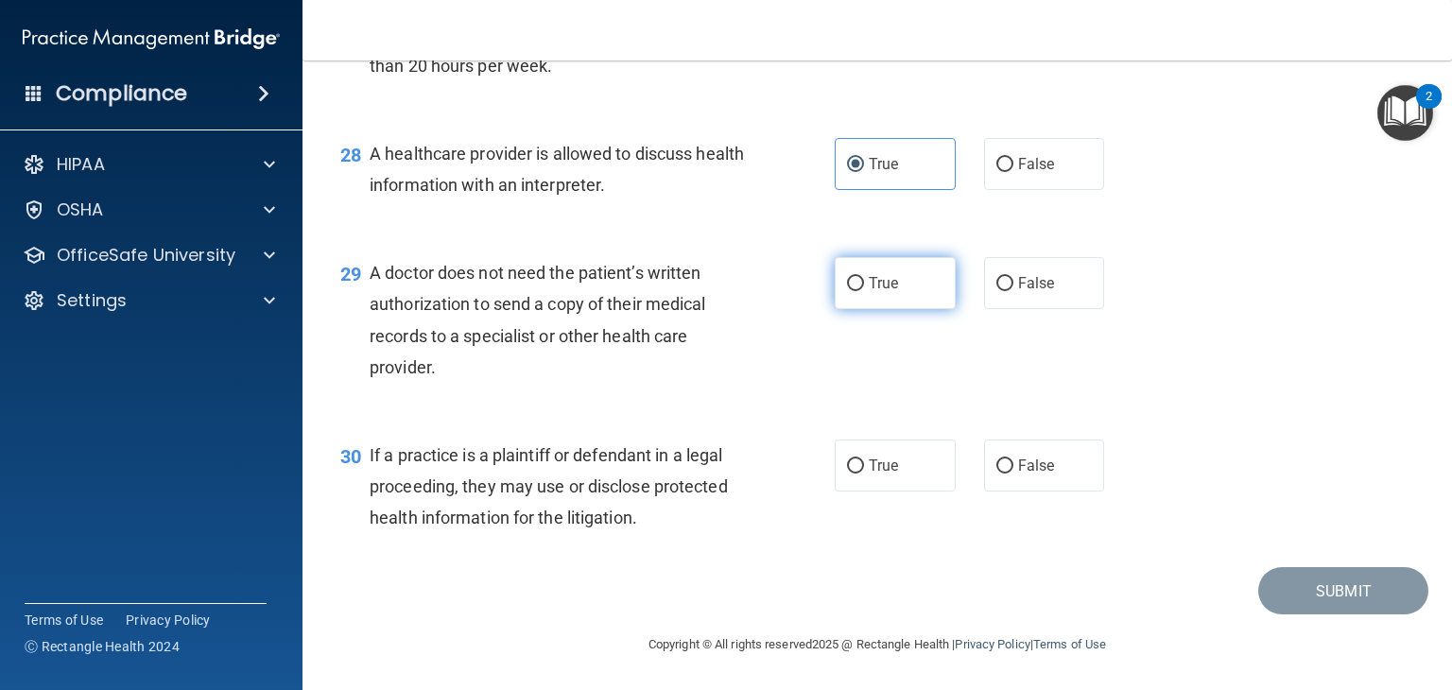
click at [898, 290] on label "True" at bounding box center [895, 283] width 121 height 52
click at [864, 290] on input "True" at bounding box center [855, 284] width 17 height 14
radio input "true"
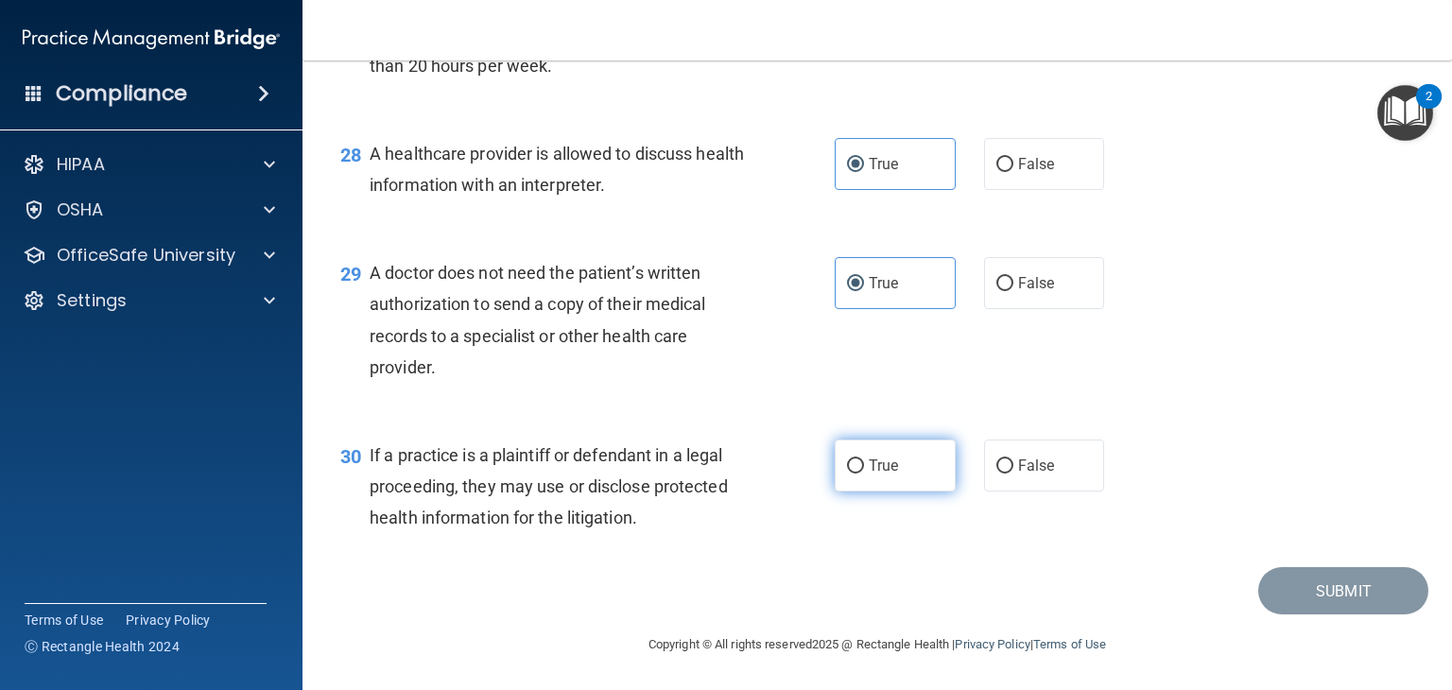
click at [888, 469] on span "True" at bounding box center [883, 466] width 29 height 18
click at [864, 469] on input "True" at bounding box center [855, 466] width 17 height 14
radio input "true"
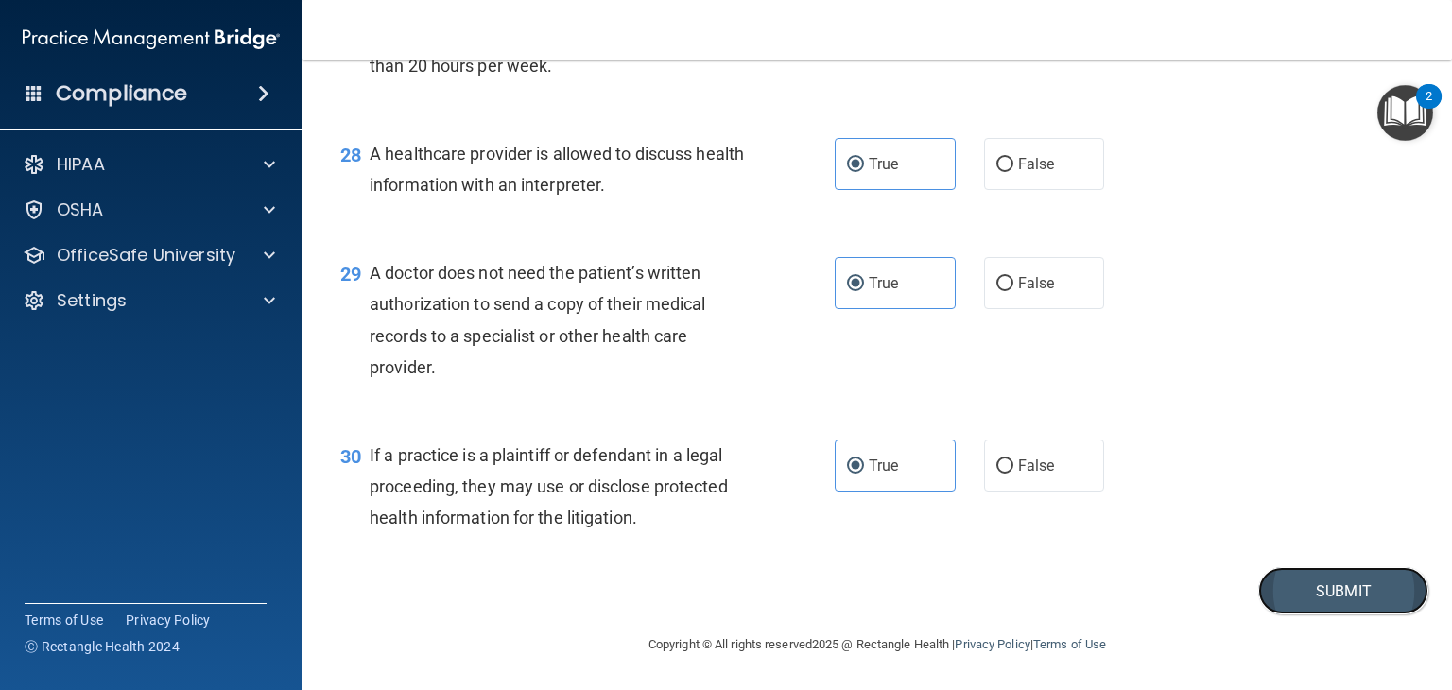
click at [1288, 588] on button "Submit" at bounding box center [1343, 591] width 170 height 48
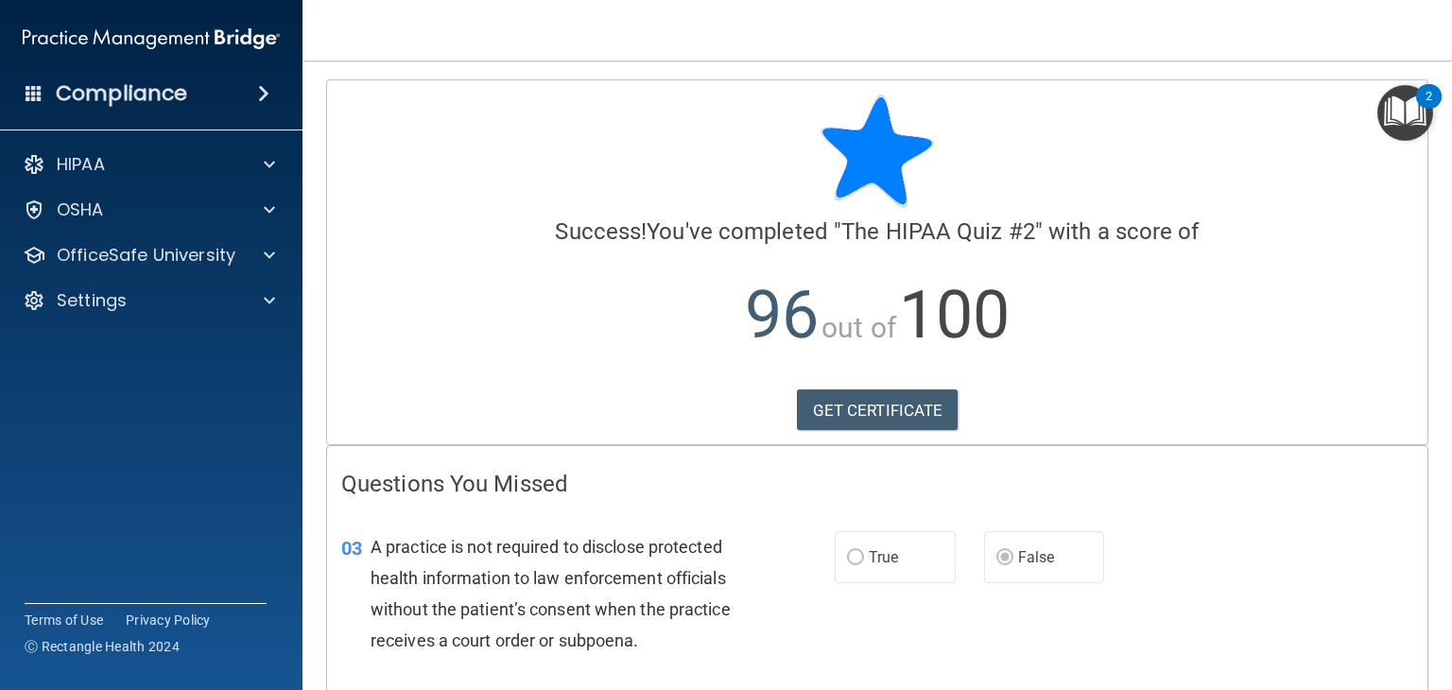
scroll to position [163, 0]
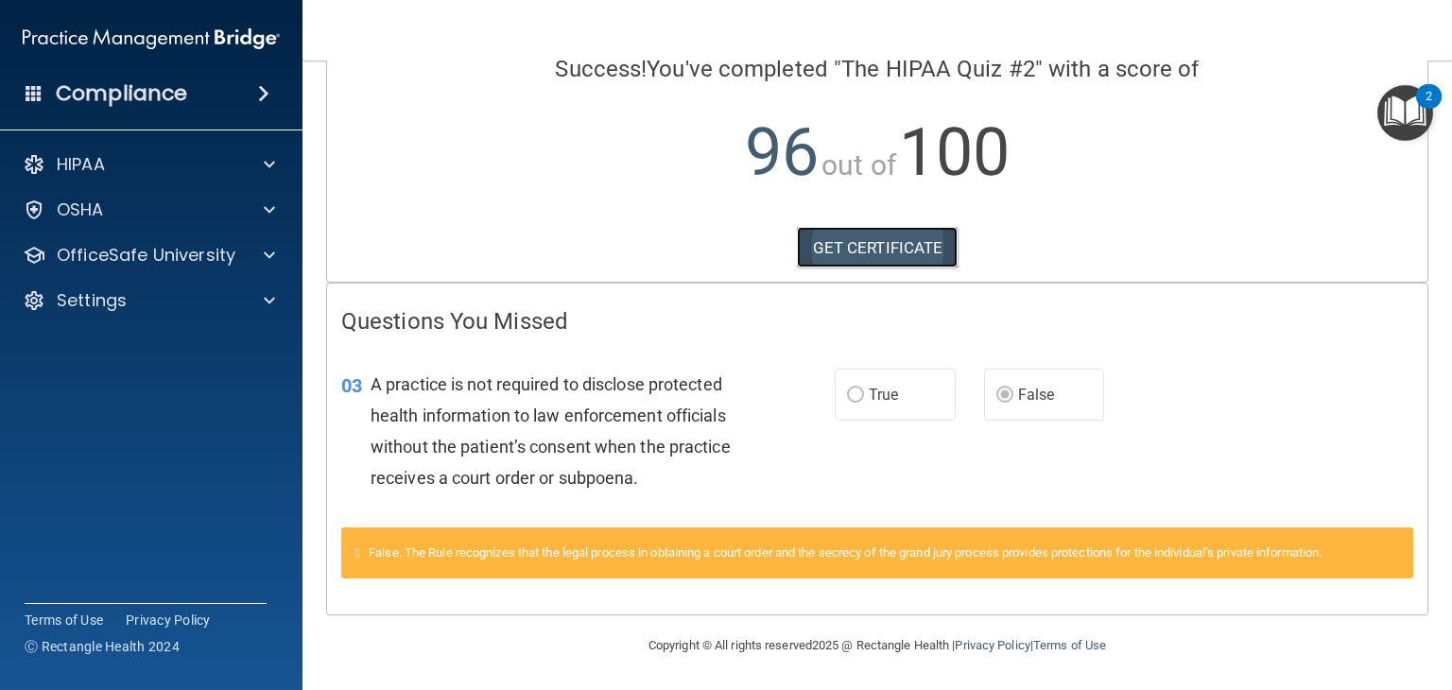
click at [876, 247] on link "GET CERTIFICATE" at bounding box center [878, 248] width 162 height 42
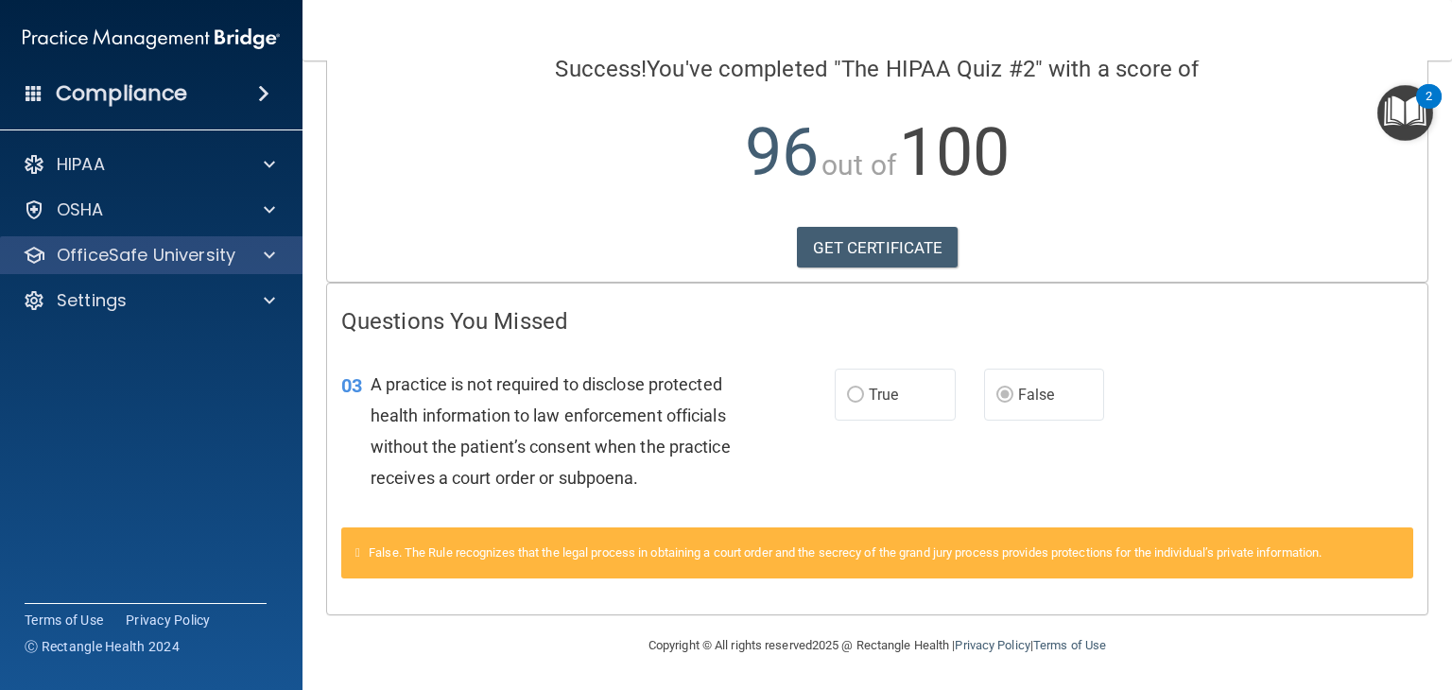
click at [207, 271] on div "OfficeSafe University" at bounding box center [151, 255] width 303 height 38
click at [276, 259] on div at bounding box center [266, 255] width 47 height 23
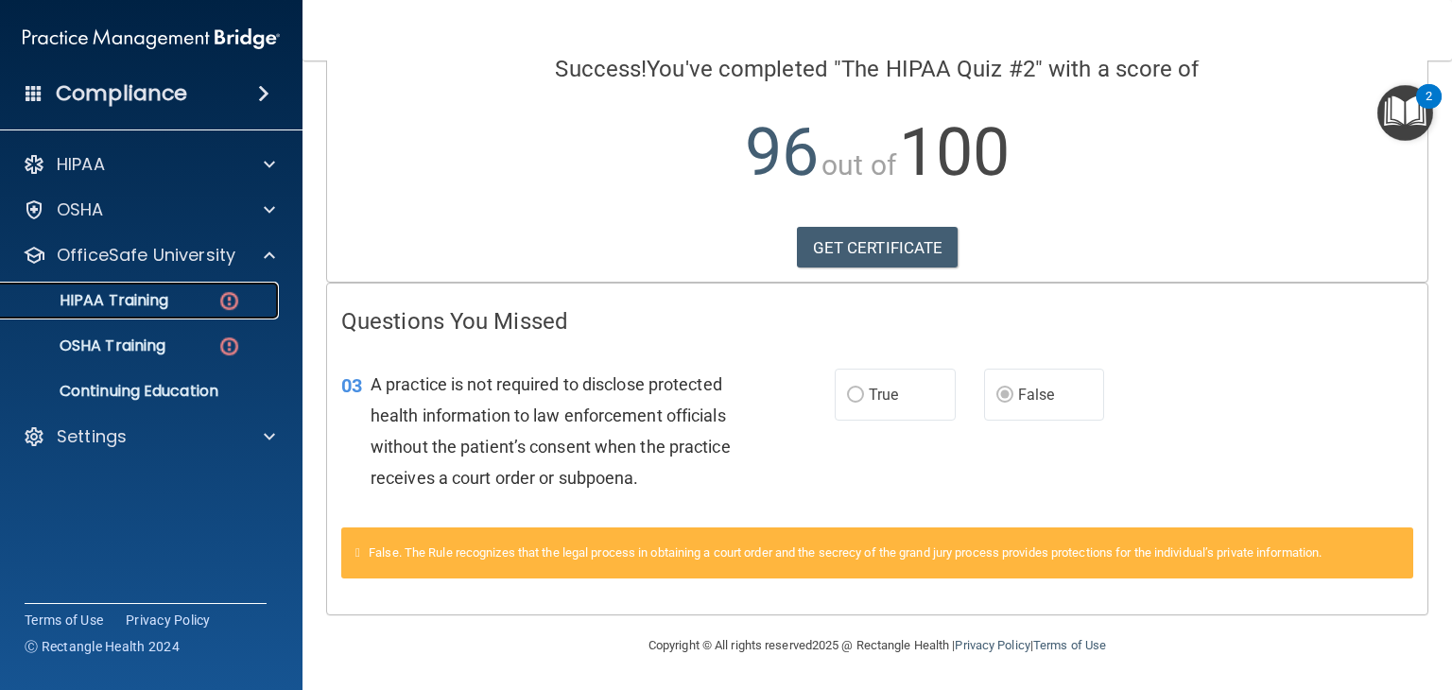
click at [240, 301] on img at bounding box center [229, 301] width 24 height 24
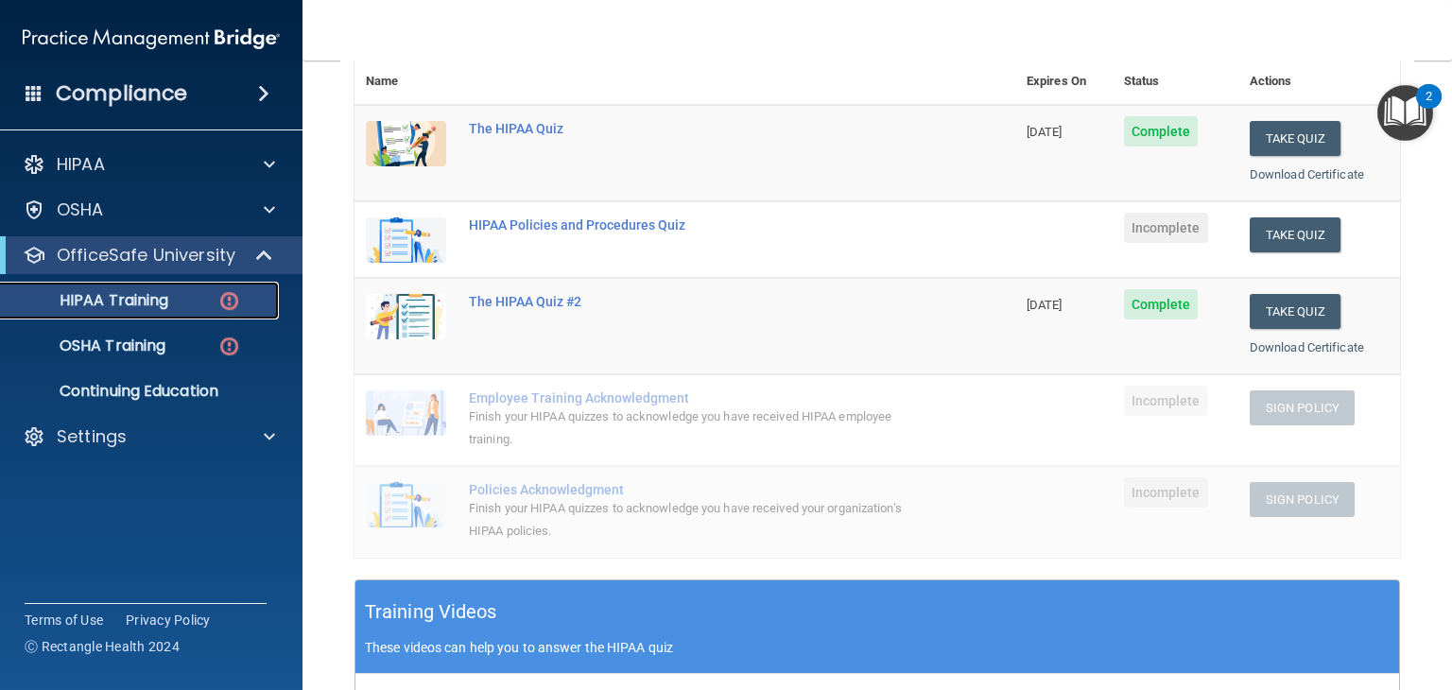
scroll to position [126, 0]
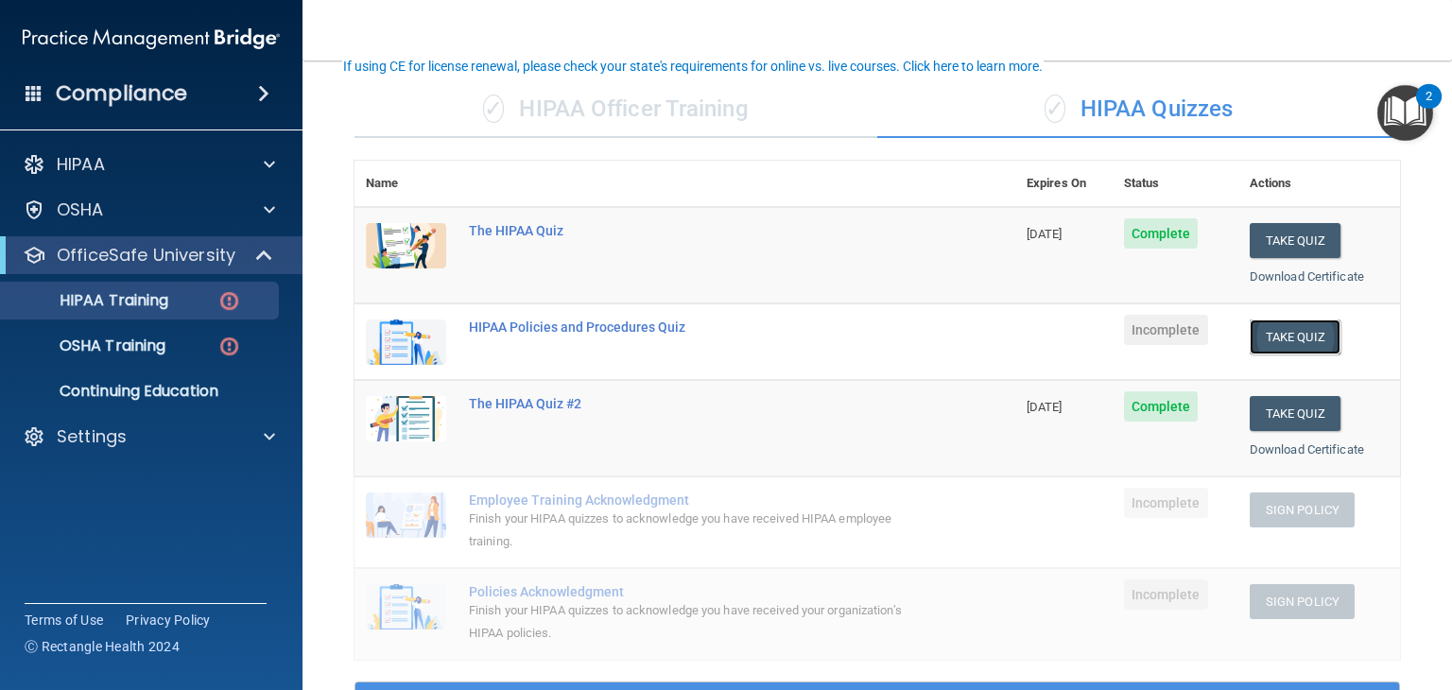
click at [1282, 326] on button "Take Quiz" at bounding box center [1294, 336] width 91 height 35
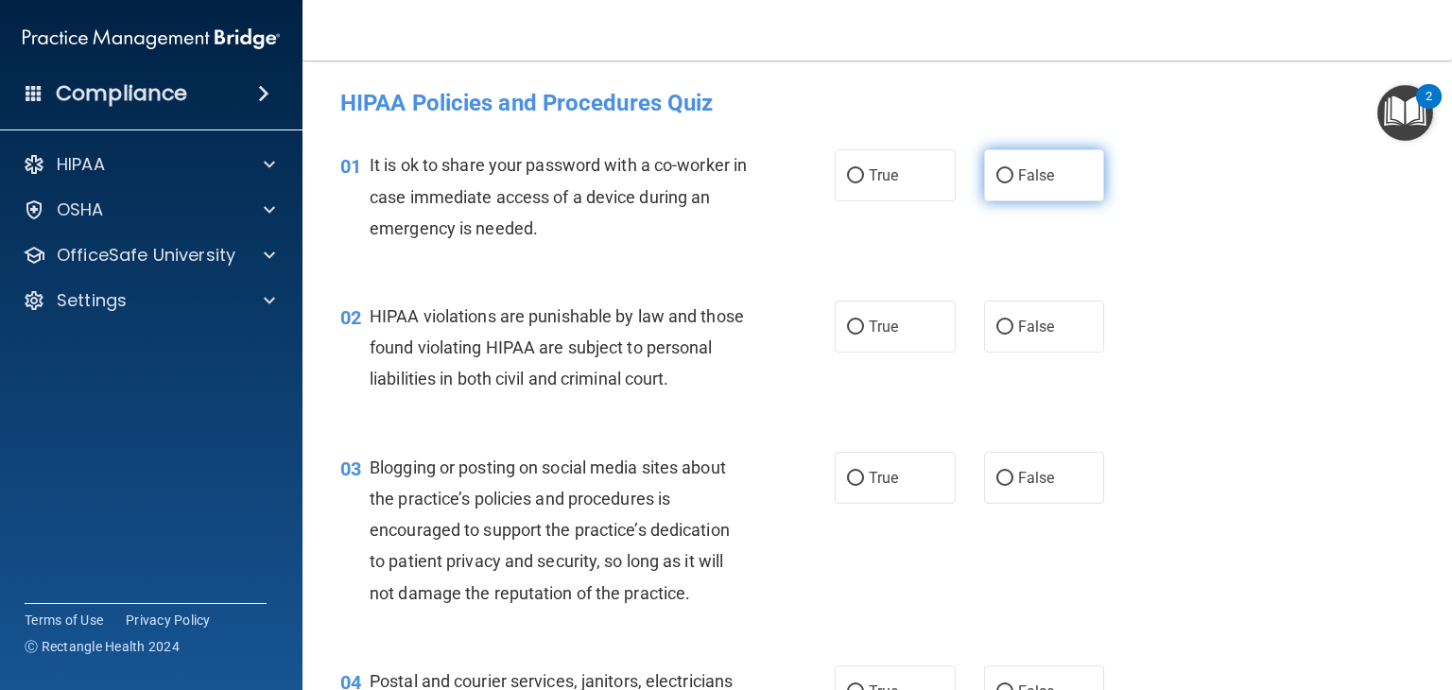
click at [1030, 179] on span "False" at bounding box center [1036, 175] width 37 height 18
click at [1013, 179] on input "False" at bounding box center [1004, 176] width 17 height 14
radio input "true"
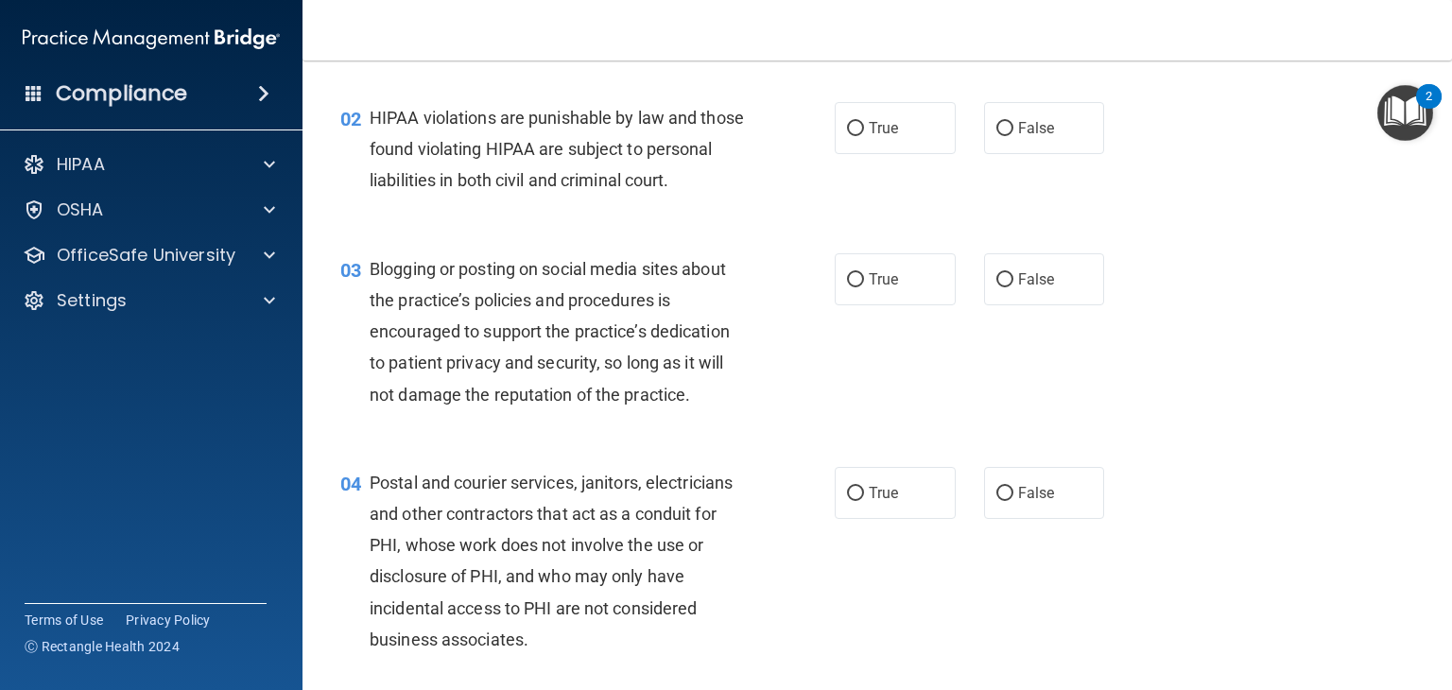
scroll to position [199, 0]
click at [843, 141] on label "True" at bounding box center [895, 127] width 121 height 52
click at [847, 135] on input "True" at bounding box center [855, 128] width 17 height 14
radio input "true"
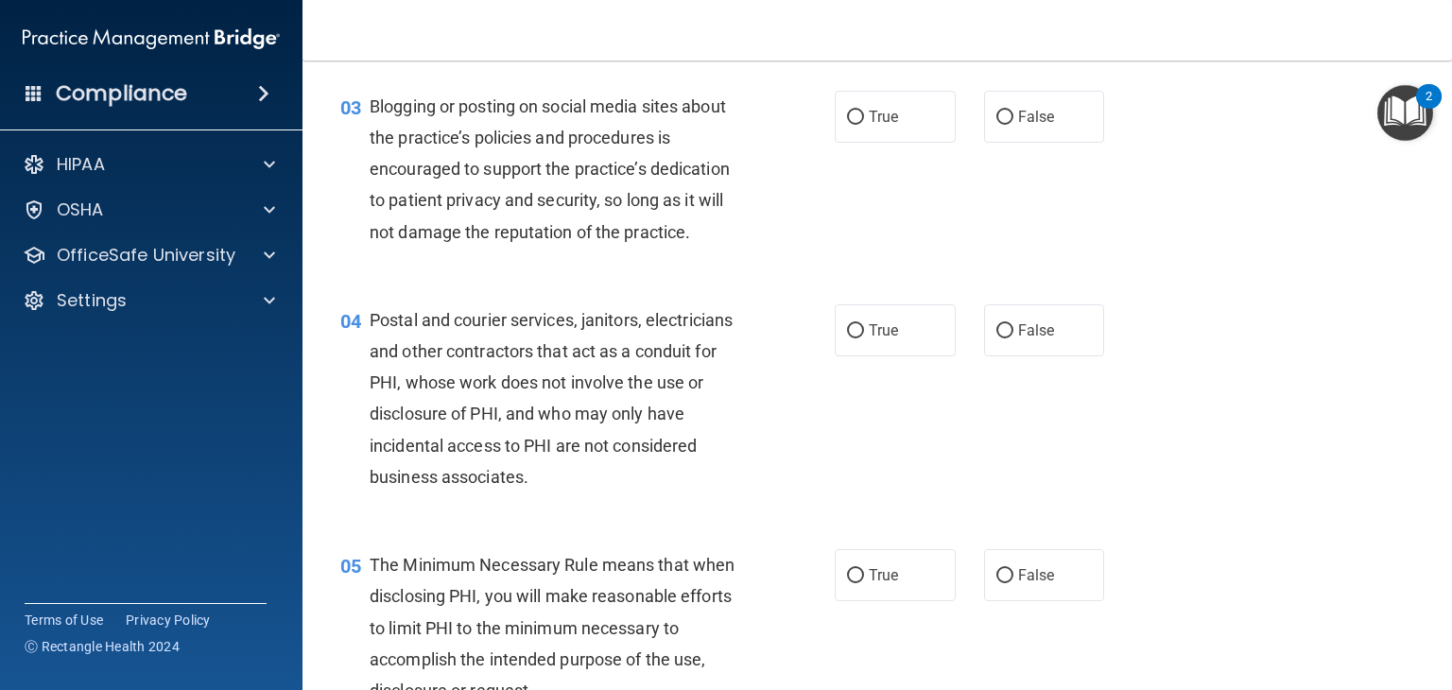
scroll to position [388, 0]
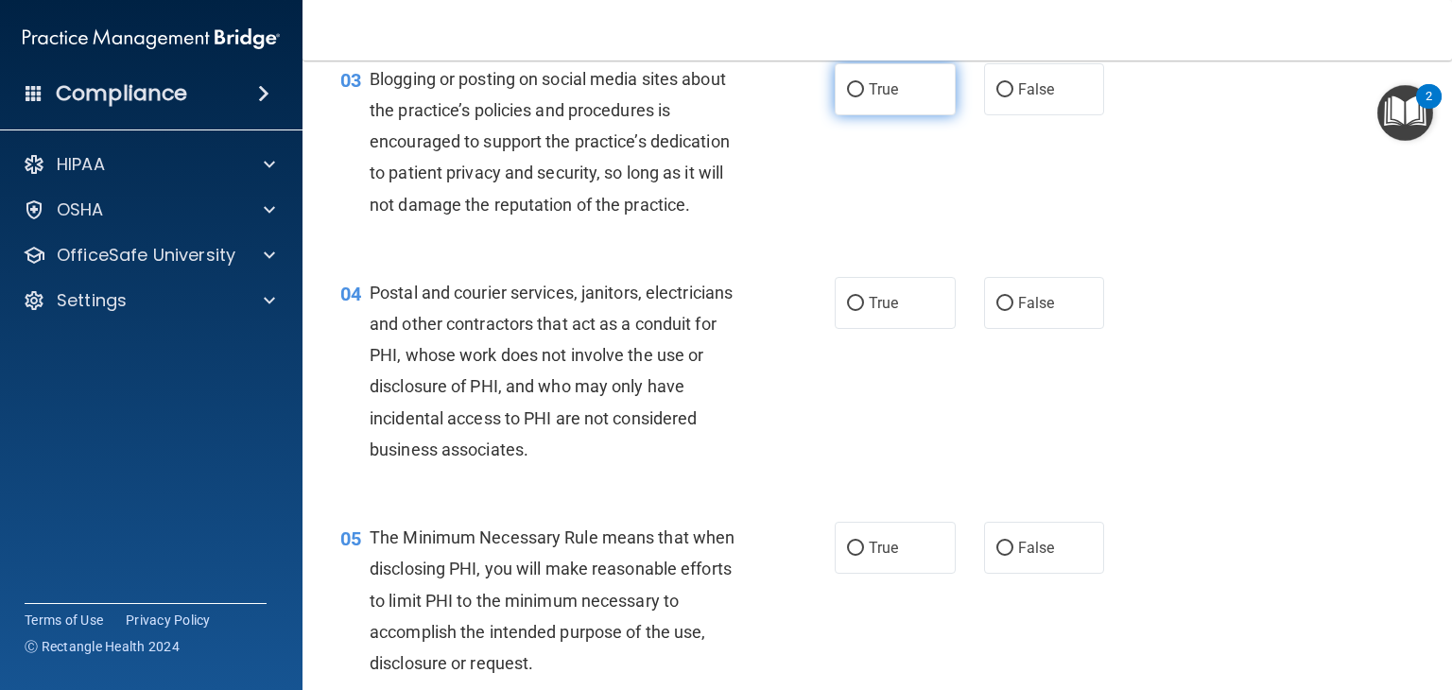
click at [847, 97] on input "True" at bounding box center [855, 90] width 17 height 14
radio input "true"
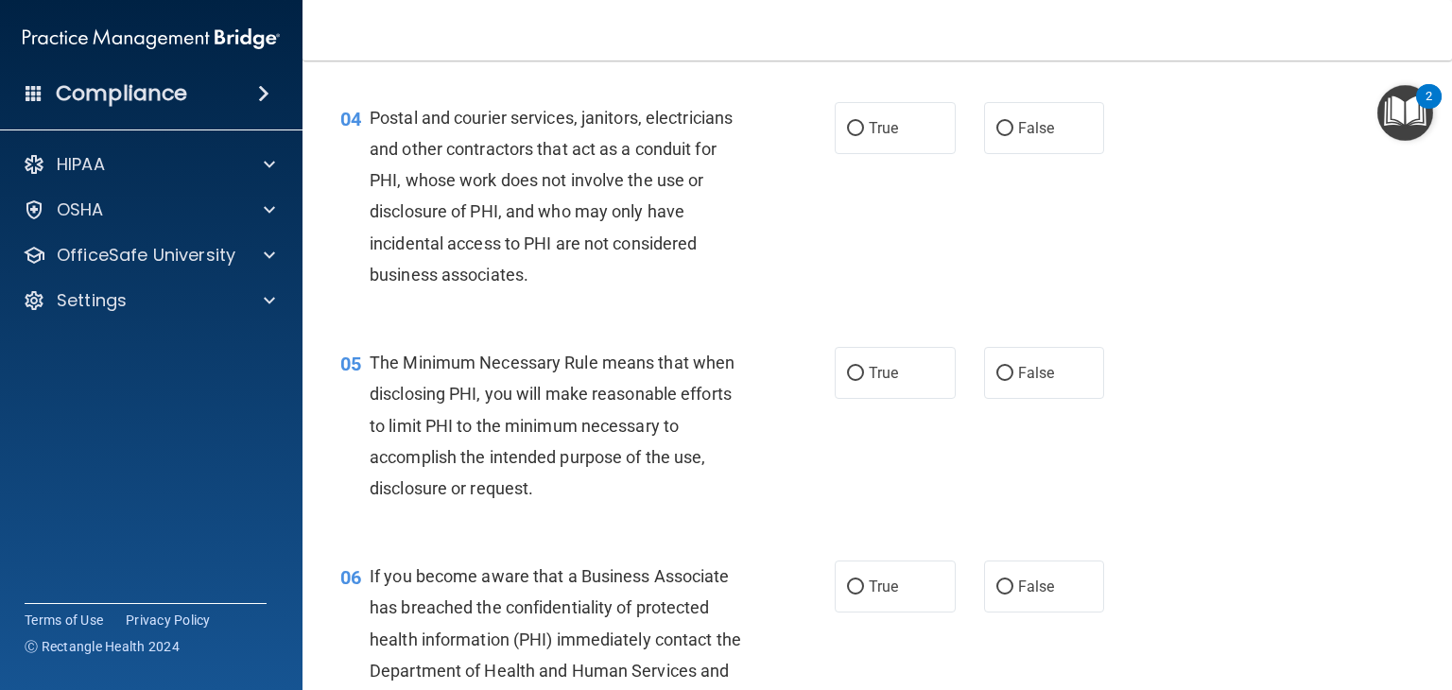
scroll to position [565, 0]
click at [869, 135] on span "True" at bounding box center [883, 126] width 29 height 18
click at [864, 134] on input "True" at bounding box center [855, 127] width 17 height 14
radio input "true"
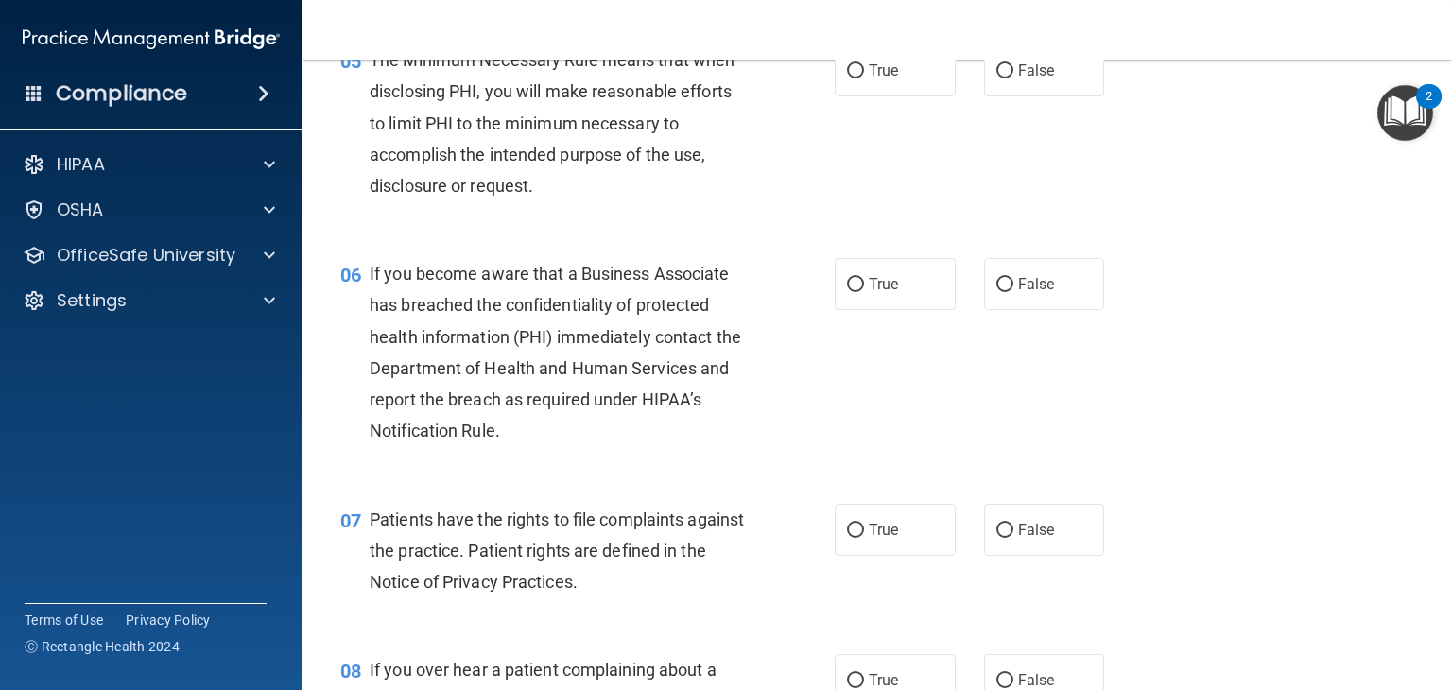
scroll to position [868, 0]
click at [921, 95] on label "True" at bounding box center [895, 69] width 121 height 52
click at [864, 77] on input "True" at bounding box center [855, 69] width 17 height 14
radio input "true"
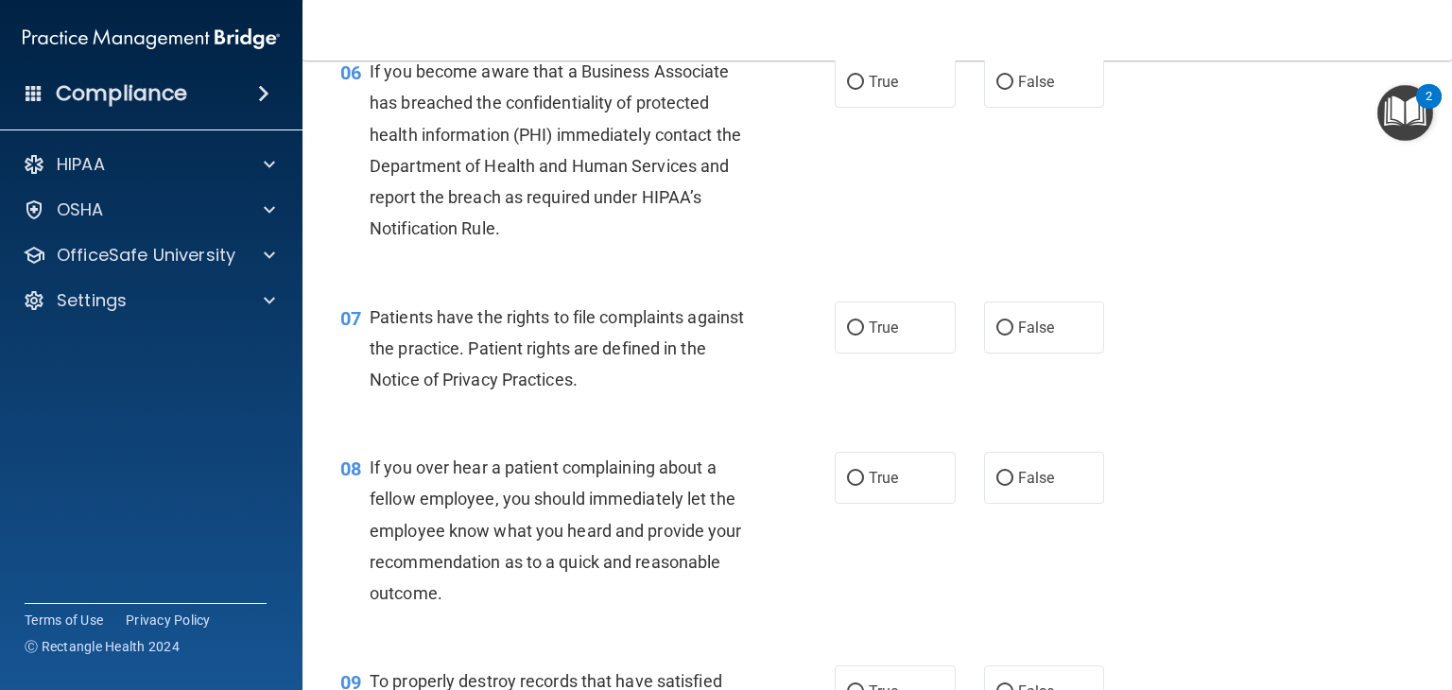
scroll to position [1070, 0]
click at [996, 88] on input "False" at bounding box center [1004, 81] width 17 height 14
radio input "true"
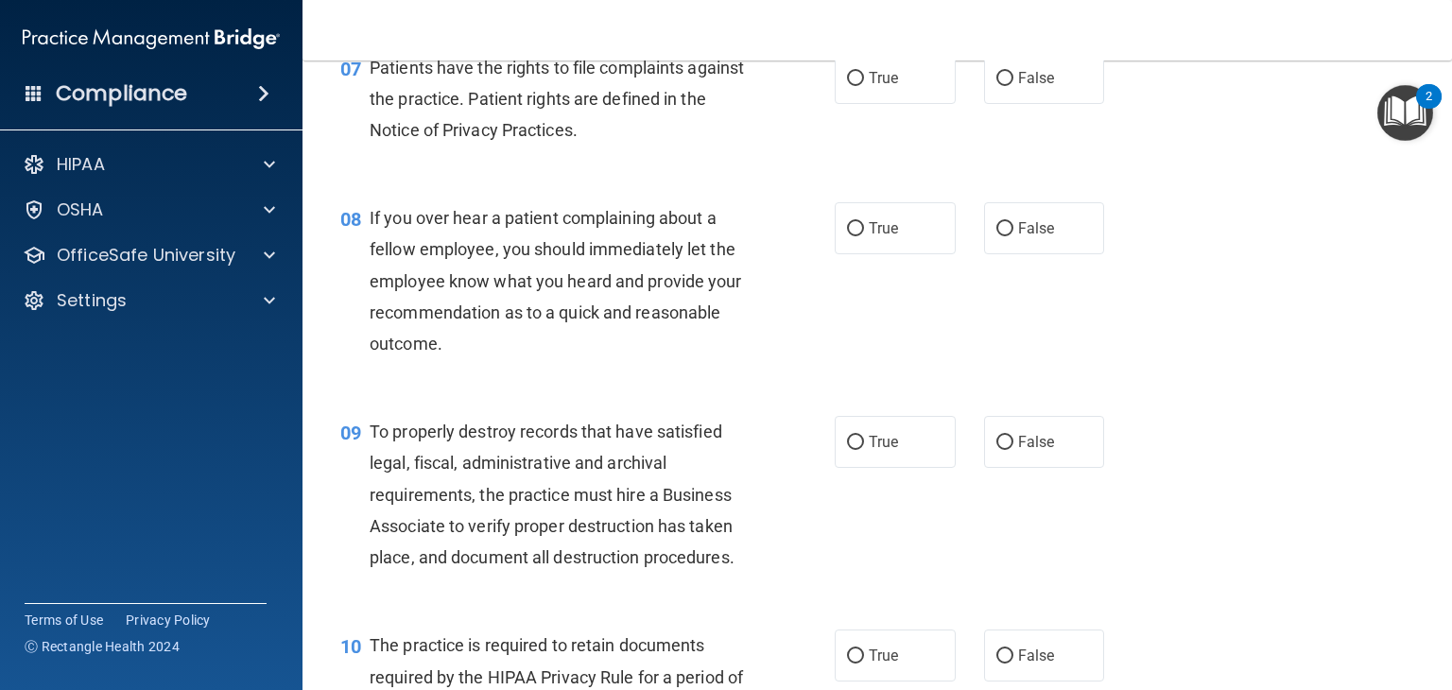
scroll to position [1331, 0]
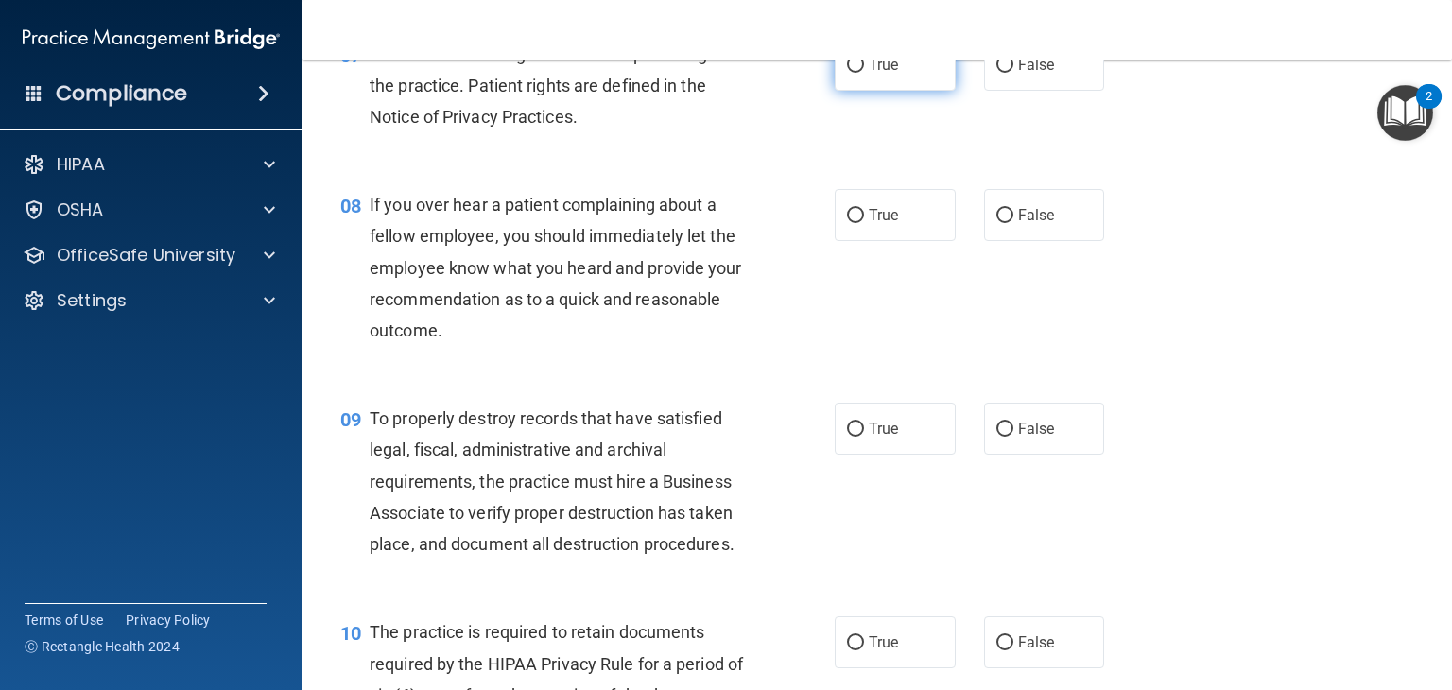
click at [870, 74] on span "True" at bounding box center [883, 65] width 29 height 18
click at [864, 73] on input "True" at bounding box center [855, 66] width 17 height 14
radio input "true"
click at [1062, 241] on label "False" at bounding box center [1044, 215] width 121 height 52
click at [1013, 223] on input "False" at bounding box center [1004, 216] width 17 height 14
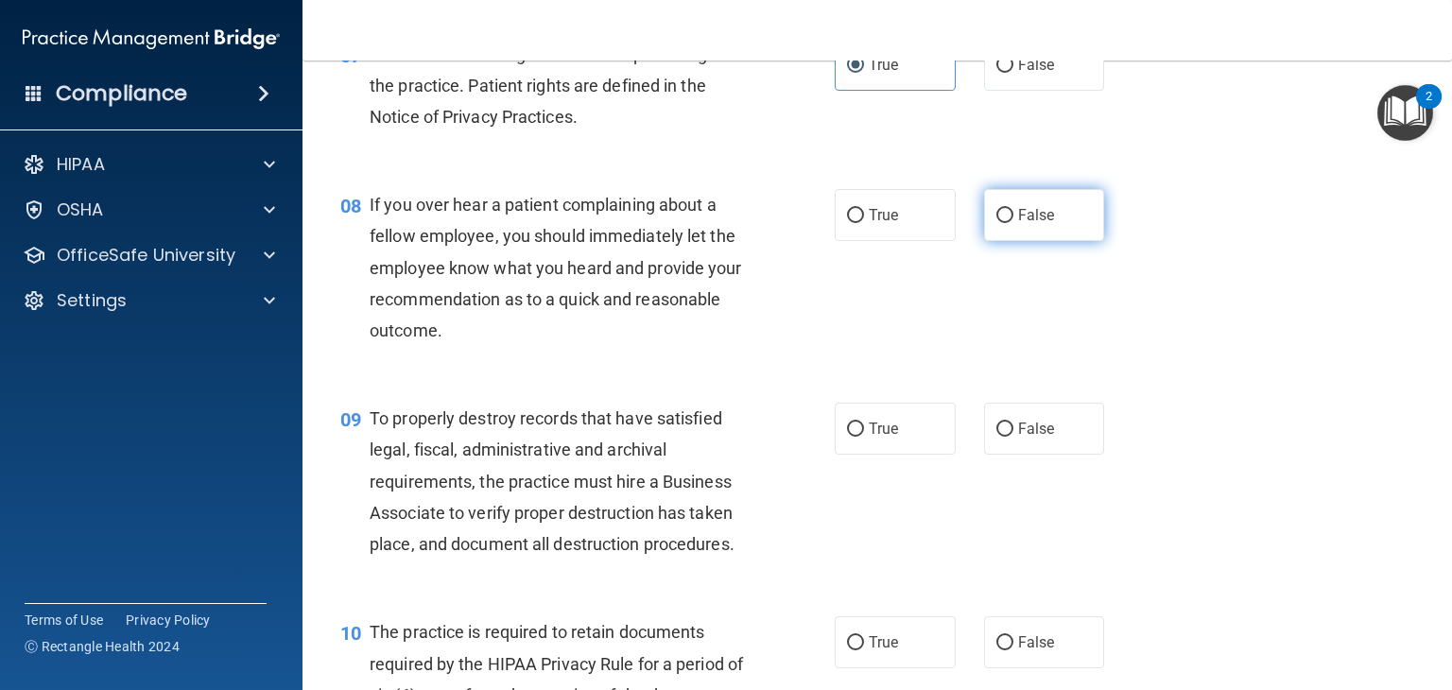
radio input "true"
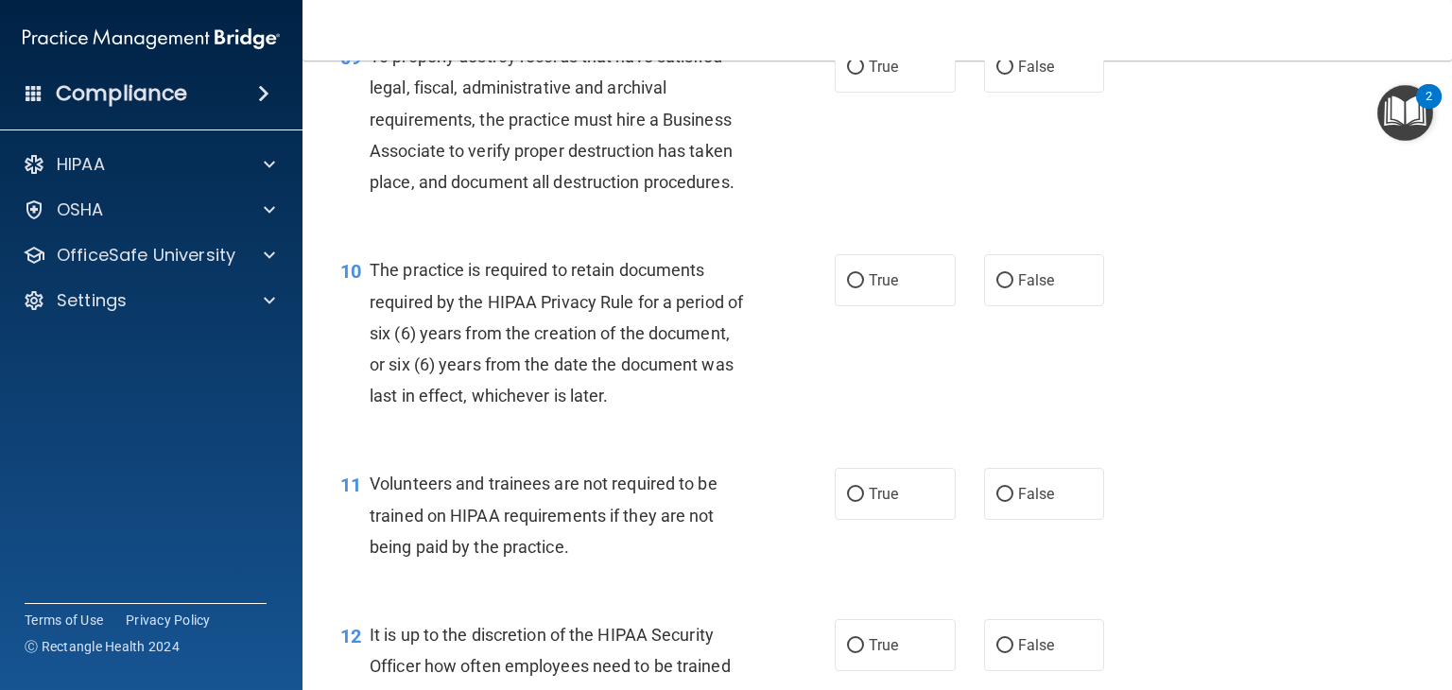
scroll to position [1694, 0]
click at [847, 126] on div "09 To properly destroy records that have satisfied legal, fiscal, administrativ…" at bounding box center [587, 123] width 551 height 166
click at [851, 92] on label "True" at bounding box center [895, 66] width 121 height 52
click at [851, 74] on input "True" at bounding box center [855, 67] width 17 height 14
radio input "true"
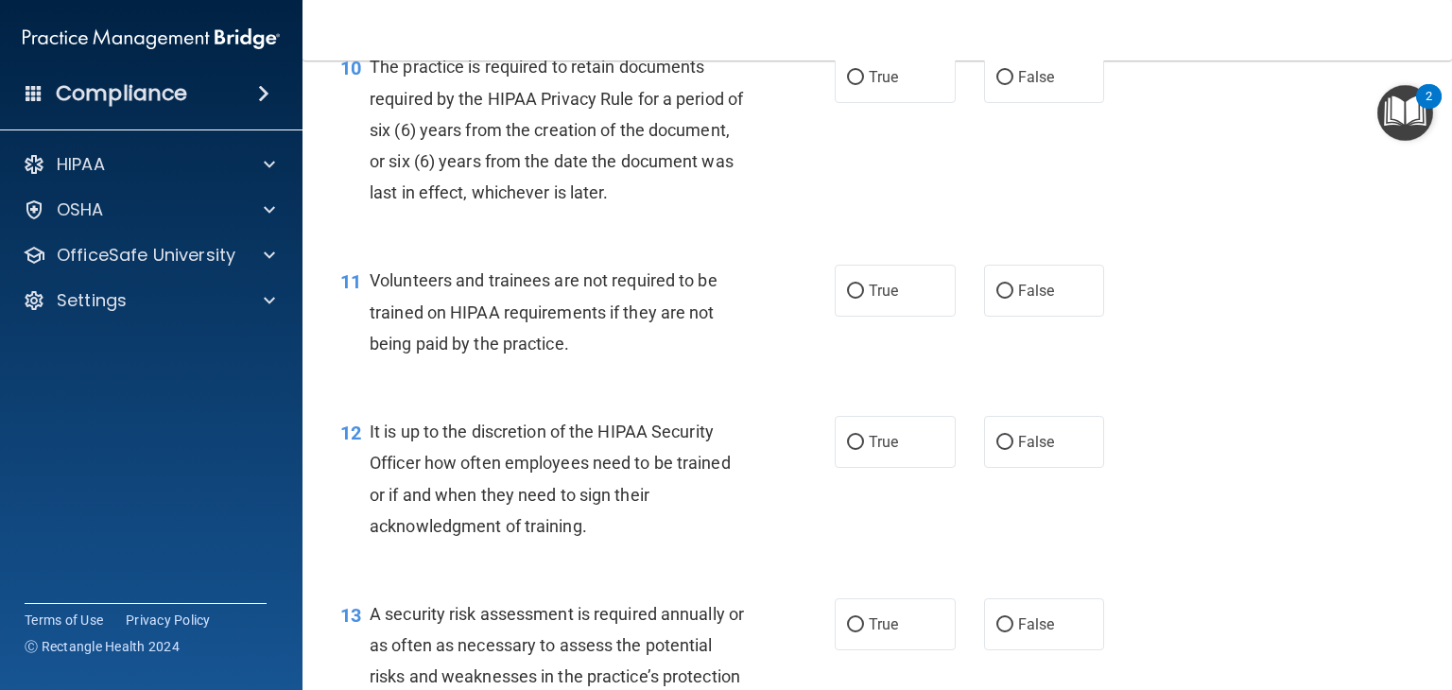
scroll to position [1911, 0]
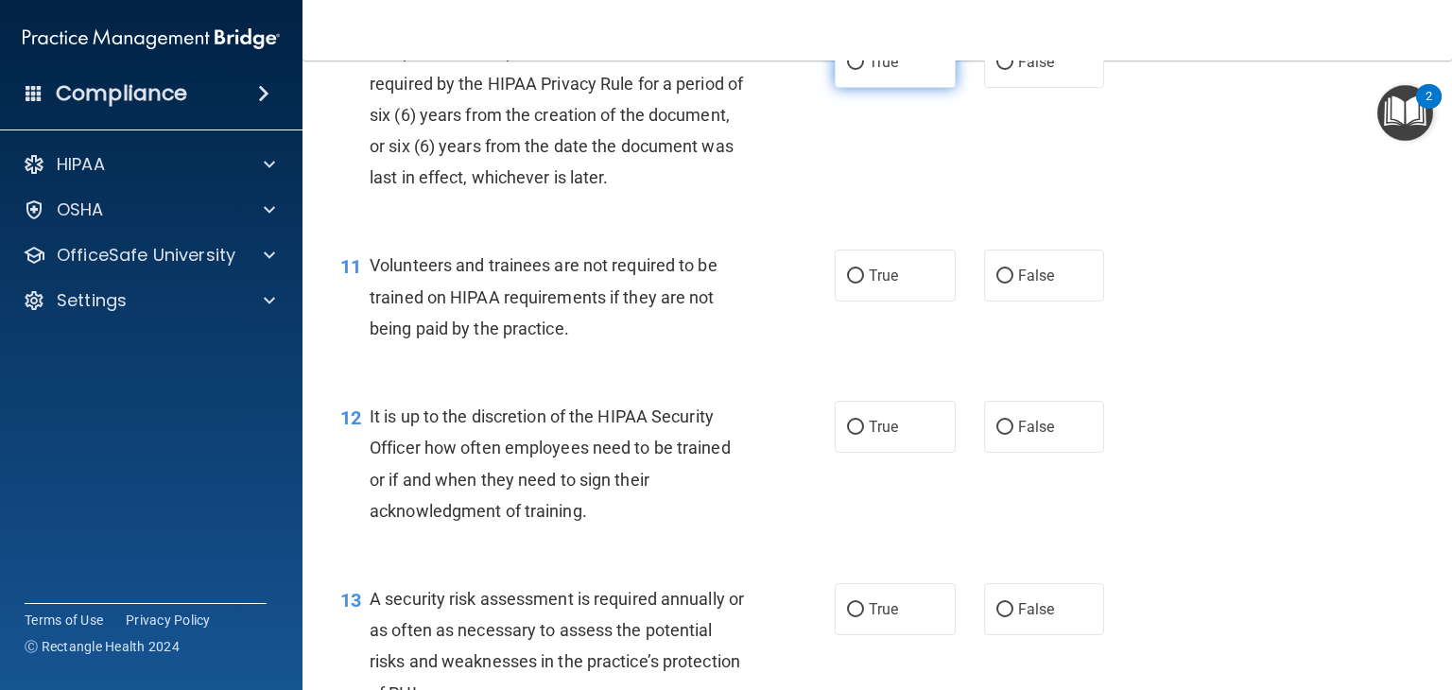
click at [885, 88] on label "True" at bounding box center [895, 62] width 121 height 52
click at [864, 70] on input "True" at bounding box center [855, 63] width 17 height 14
radio input "true"
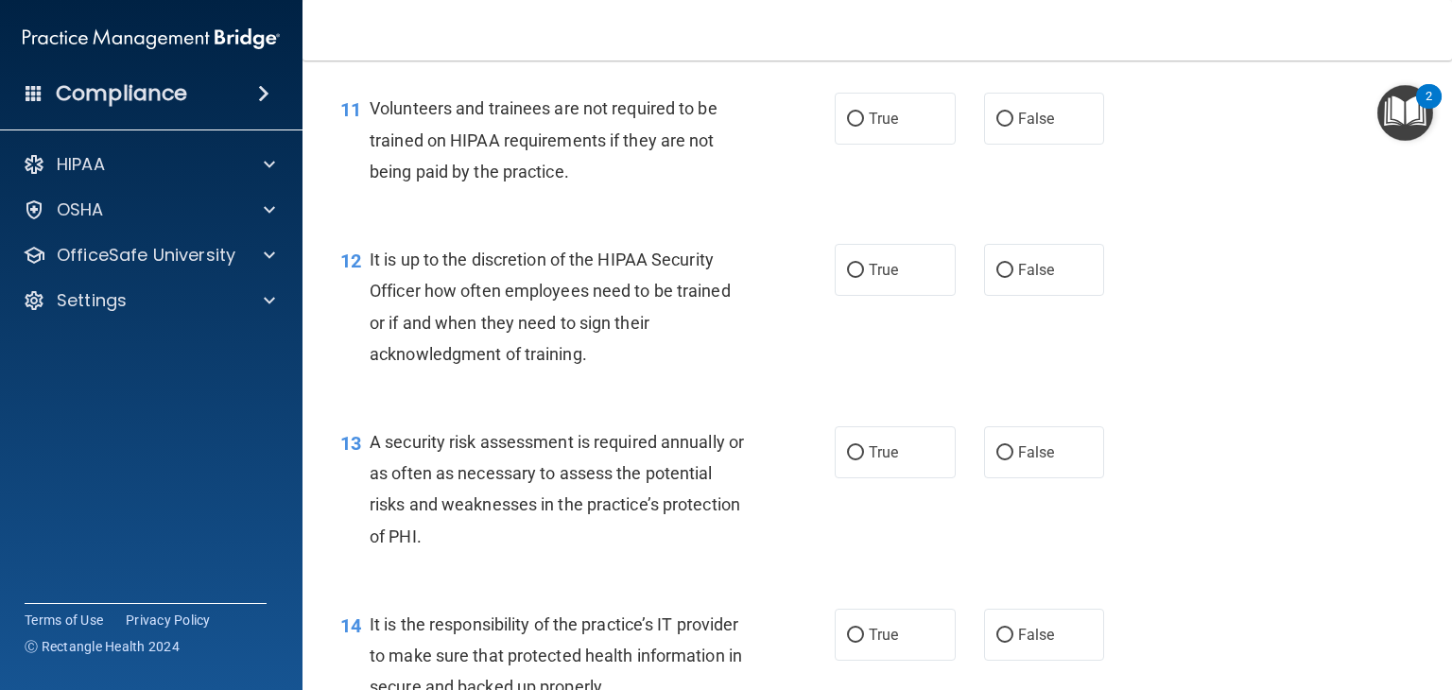
scroll to position [2106, 0]
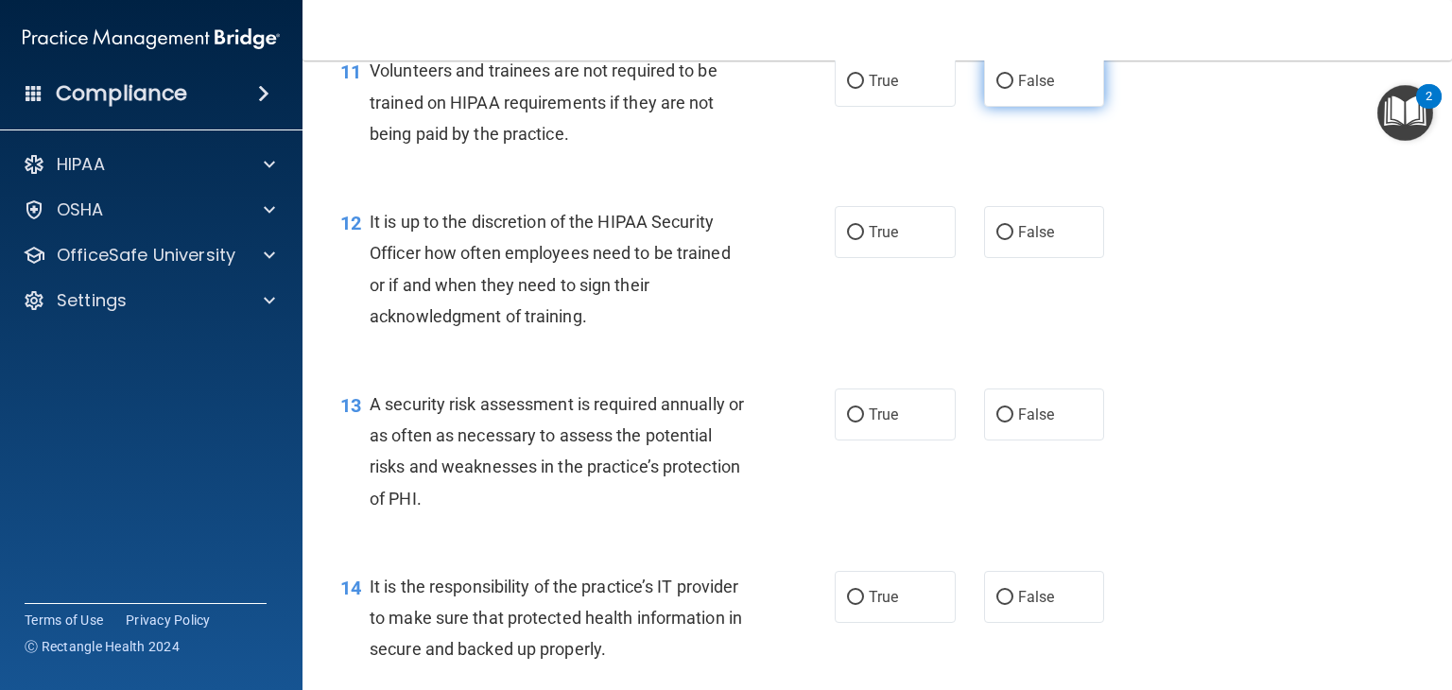
click at [1019, 90] on span "False" at bounding box center [1036, 81] width 37 height 18
click at [1013, 89] on input "False" at bounding box center [1004, 82] width 17 height 14
radio input "true"
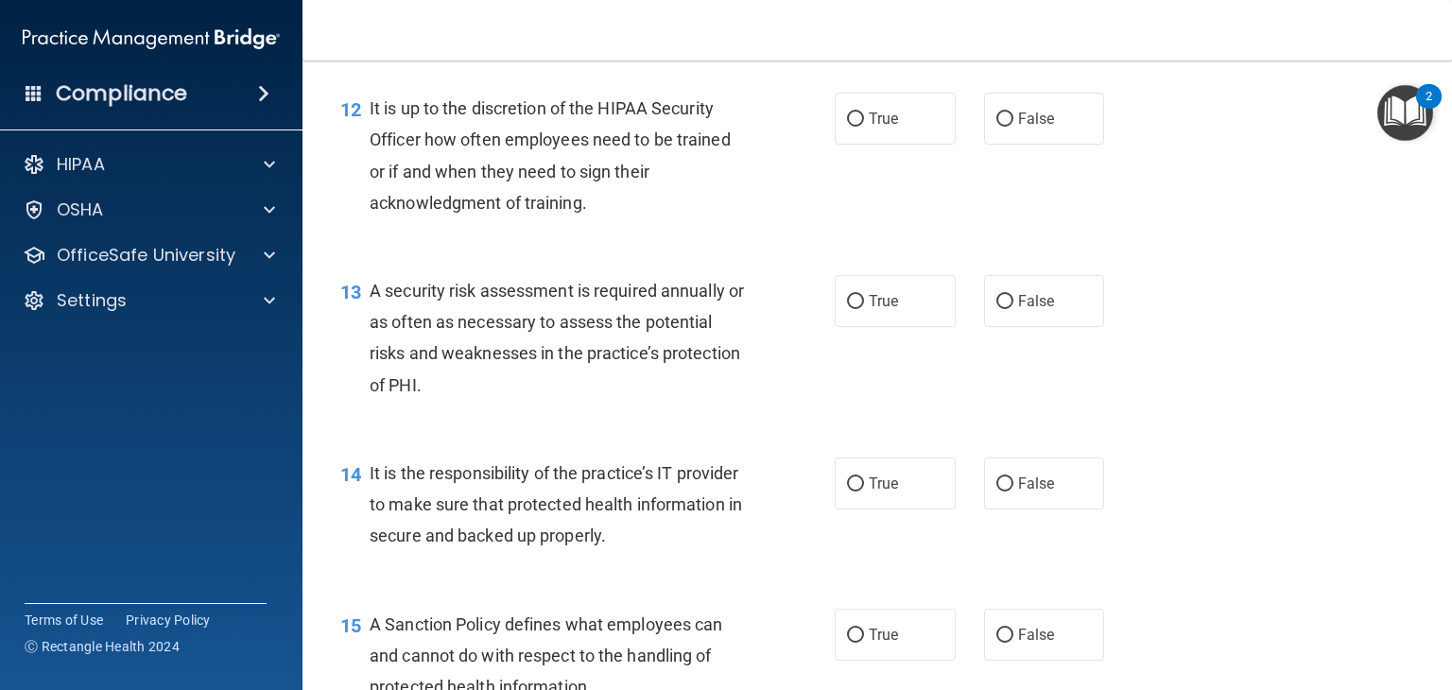
scroll to position [2238, 0]
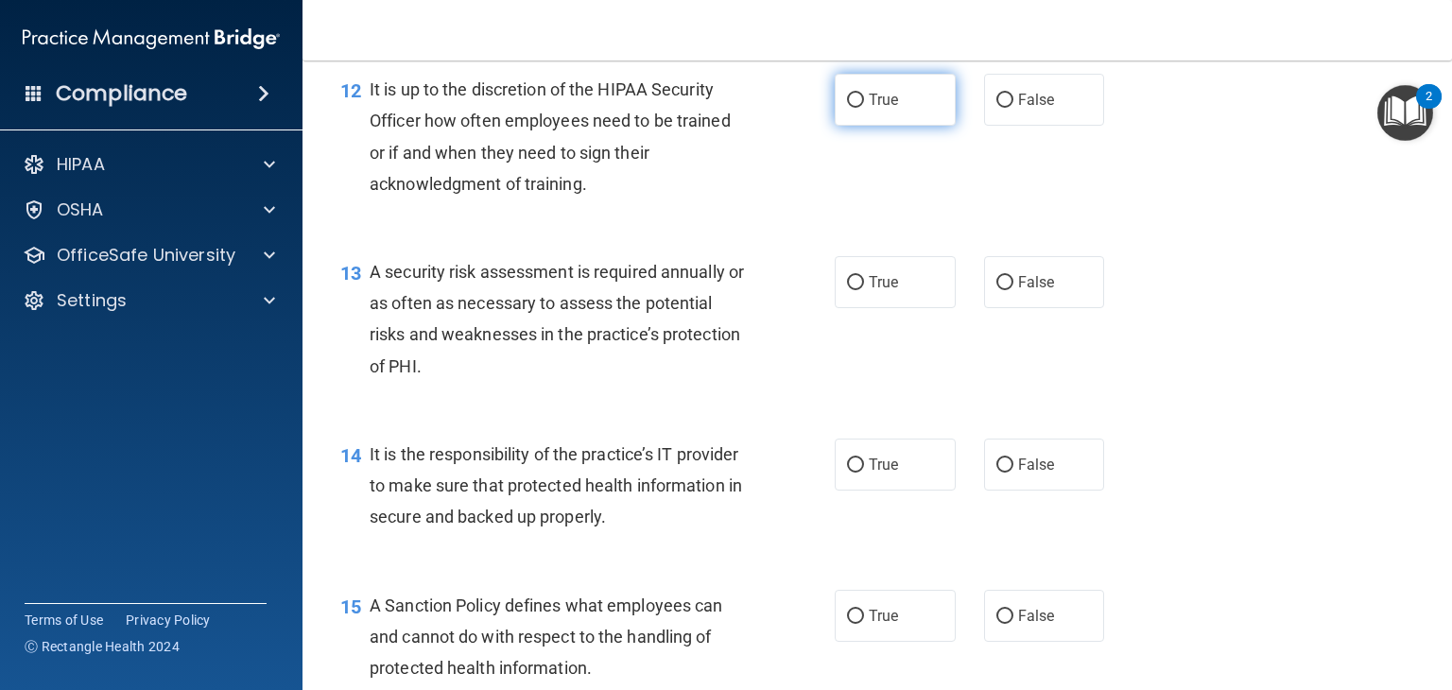
click at [913, 126] on label "True" at bounding box center [895, 100] width 121 height 52
click at [864, 108] on input "True" at bounding box center [855, 101] width 17 height 14
radio input "true"
click at [996, 108] on input "False" at bounding box center [1004, 101] width 17 height 14
radio input "true"
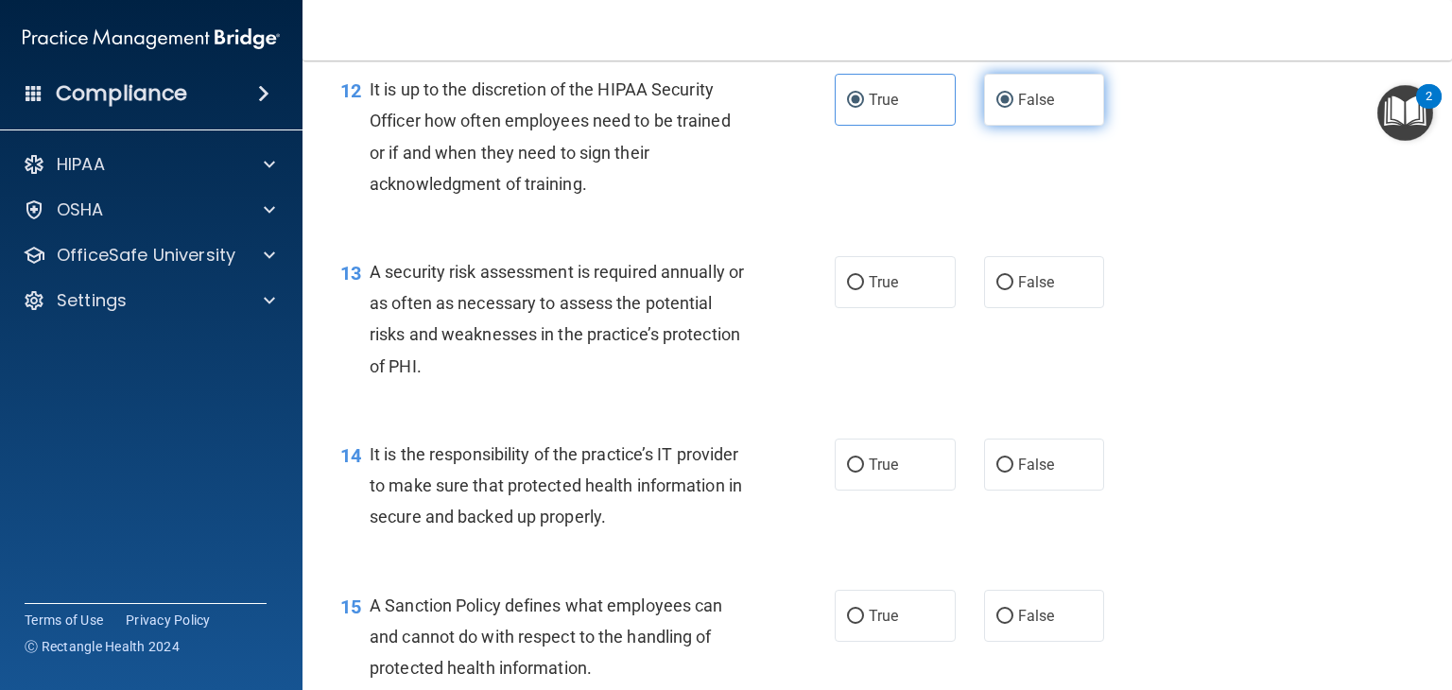
radio input "false"
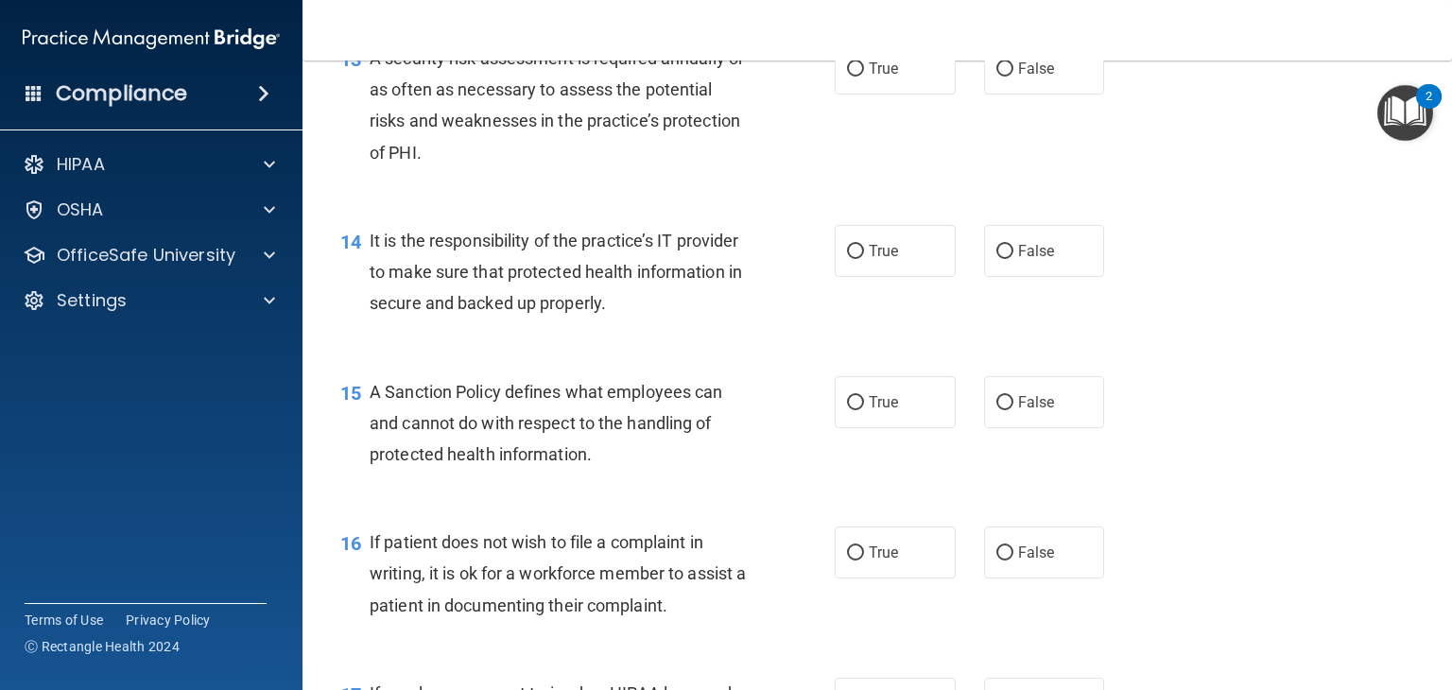
scroll to position [2453, 0]
click at [886, 94] on label "True" at bounding box center [895, 68] width 121 height 52
click at [864, 76] on input "True" at bounding box center [855, 68] width 17 height 14
radio input "true"
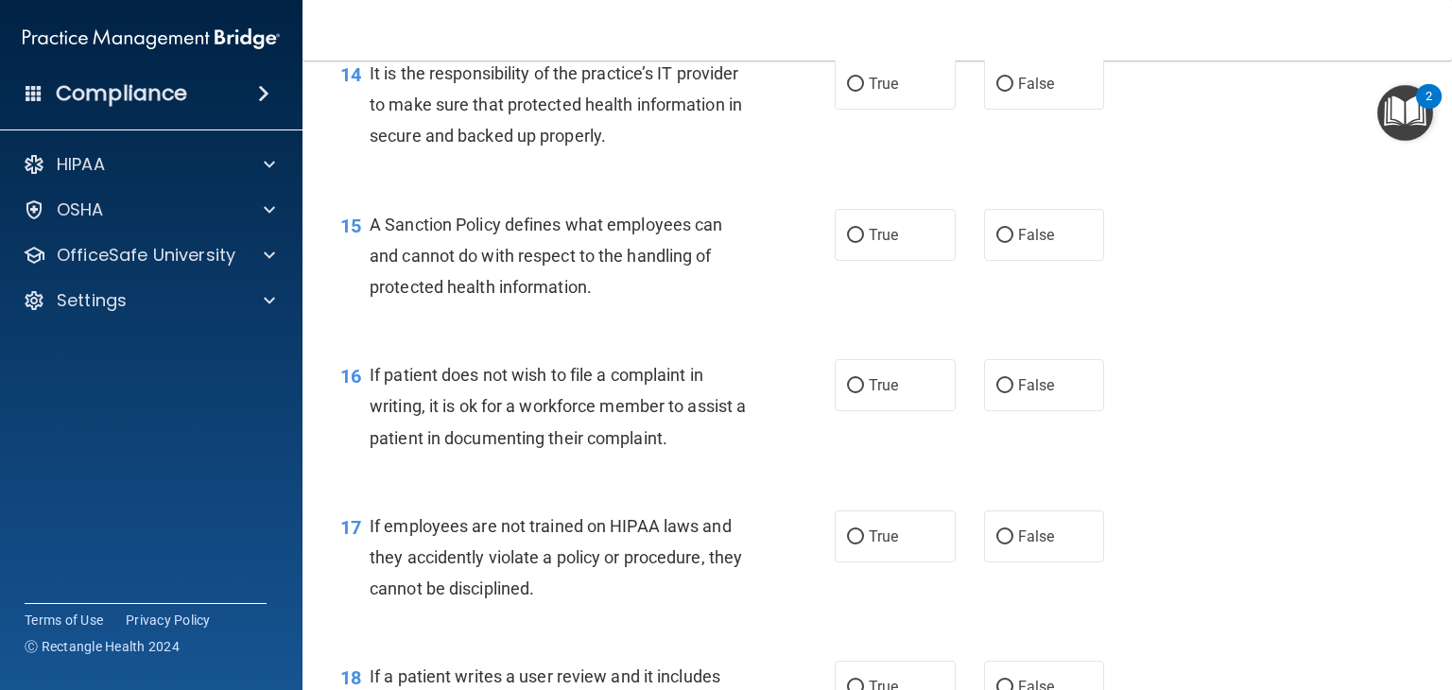
scroll to position [2620, 0]
click at [884, 92] on span "True" at bounding box center [883, 83] width 29 height 18
click at [864, 91] on input "True" at bounding box center [855, 84] width 17 height 14
radio input "true"
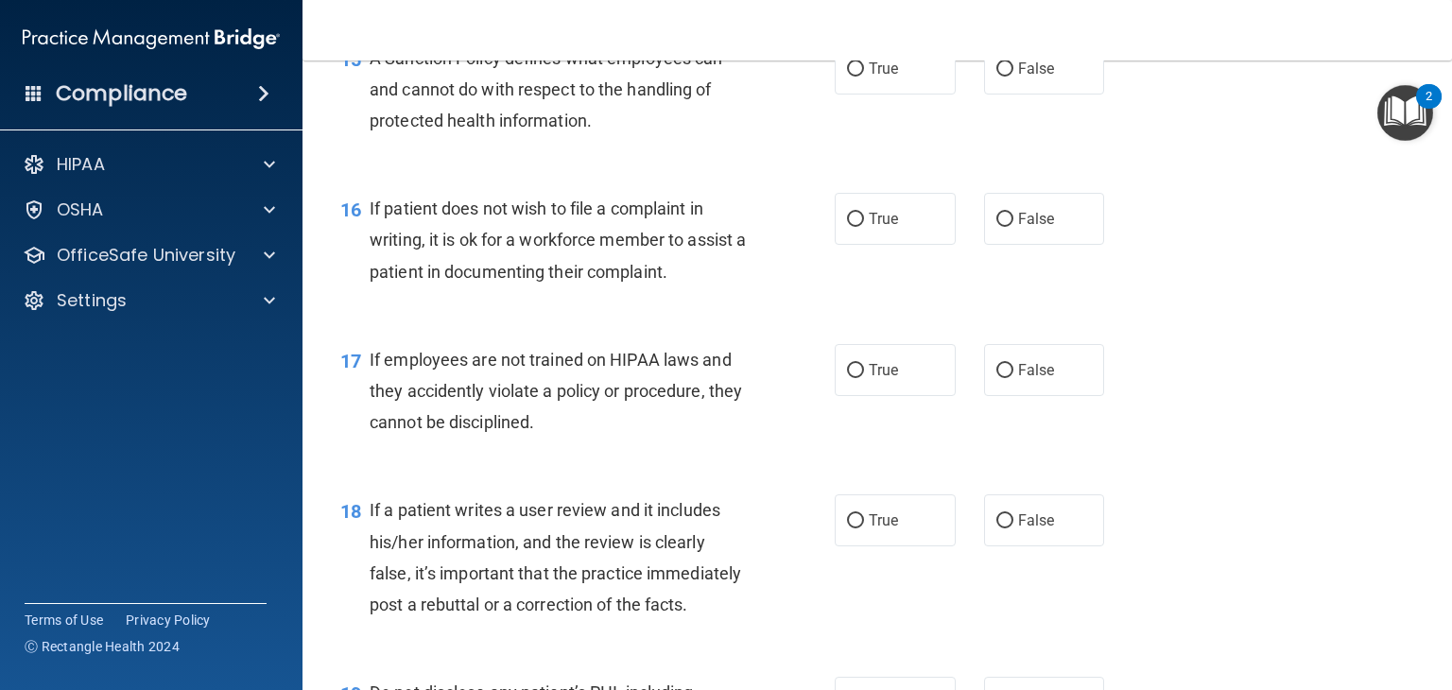
scroll to position [2786, 0]
click at [1206, 302] on div "16 If patient does not wish to file a complaint in writing, it is ok for a work…" at bounding box center [877, 243] width 1102 height 151
click at [903, 94] on label "True" at bounding box center [895, 68] width 121 height 52
click at [864, 76] on input "True" at bounding box center [855, 68] width 17 height 14
radio input "true"
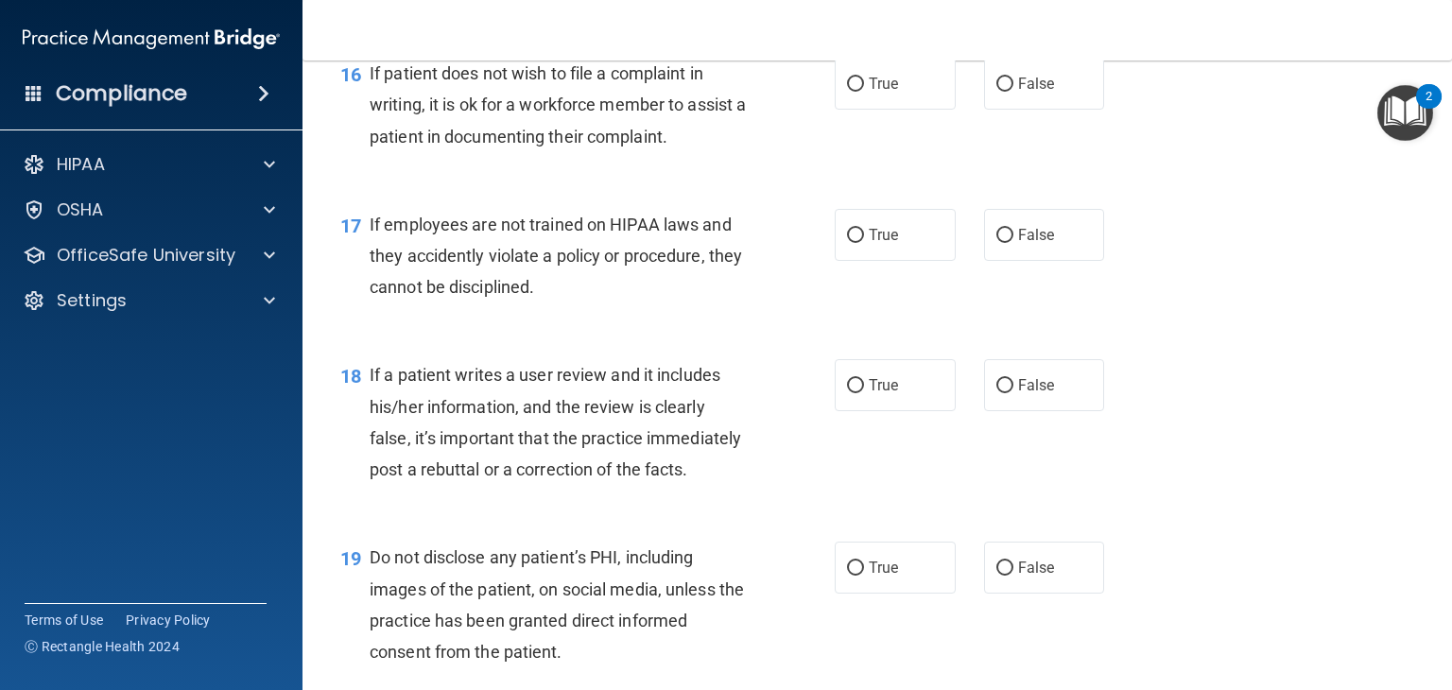
scroll to position [2922, 0]
click at [925, 108] on label "True" at bounding box center [895, 82] width 121 height 52
click at [864, 90] on input "True" at bounding box center [855, 83] width 17 height 14
radio input "true"
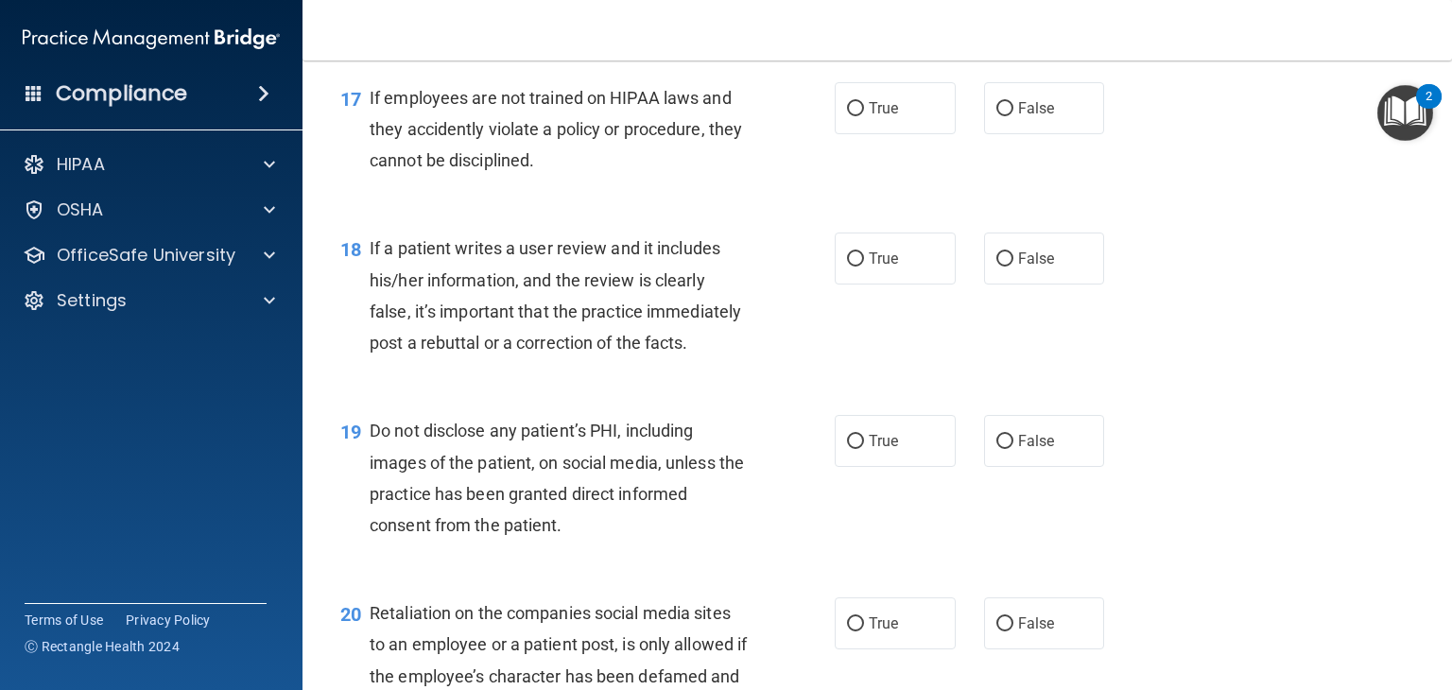
scroll to position [3074, 0]
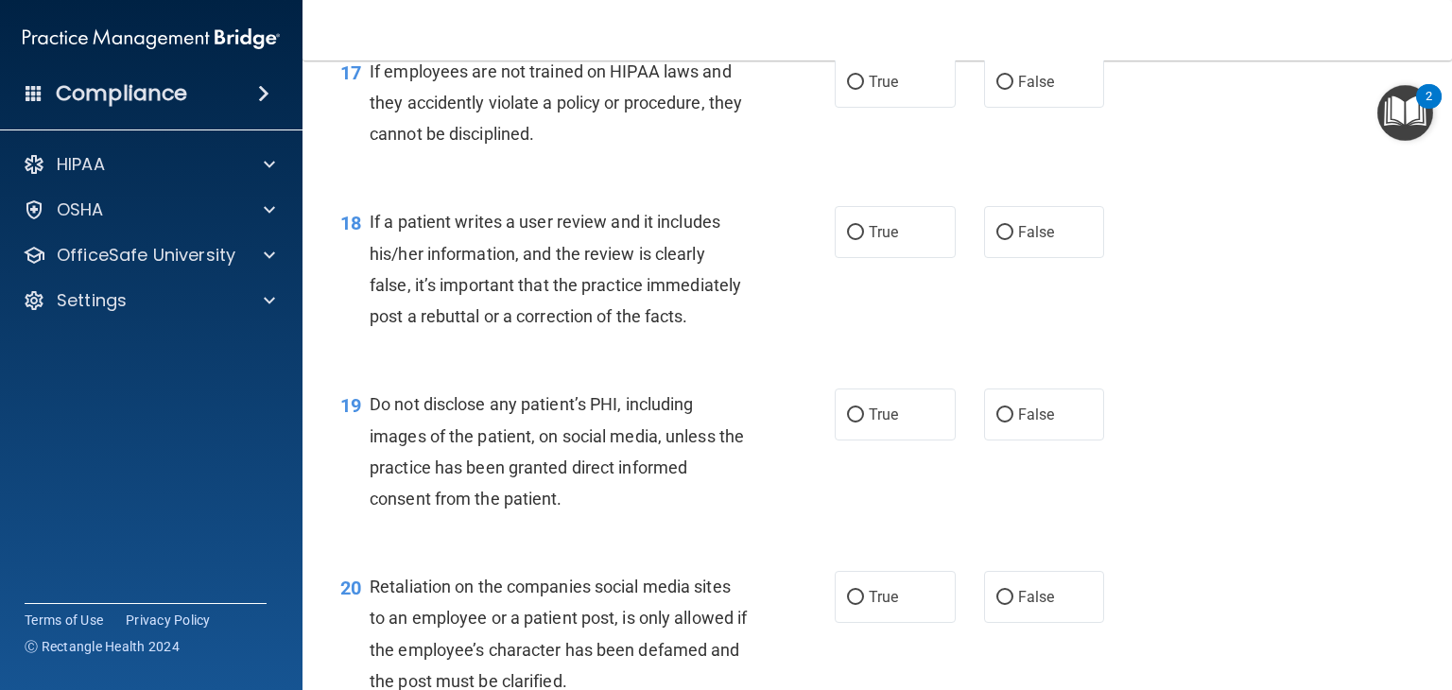
click at [1017, 156] on div "17 If employees are not trained on HIPAA laws and they accidently violate a pol…" at bounding box center [877, 107] width 1102 height 151
click at [1017, 108] on label "False" at bounding box center [1044, 82] width 121 height 52
click at [1013, 90] on input "False" at bounding box center [1004, 83] width 17 height 14
radio input "true"
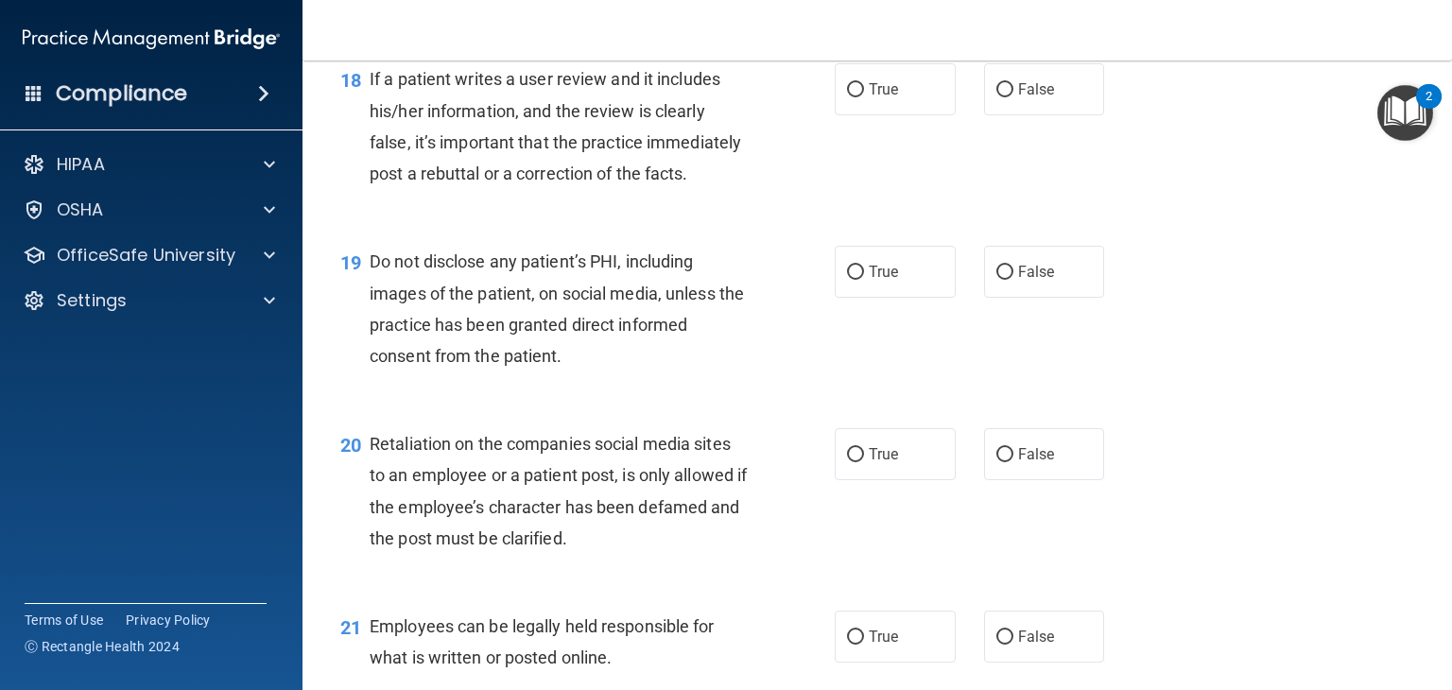
scroll to position [3225, 0]
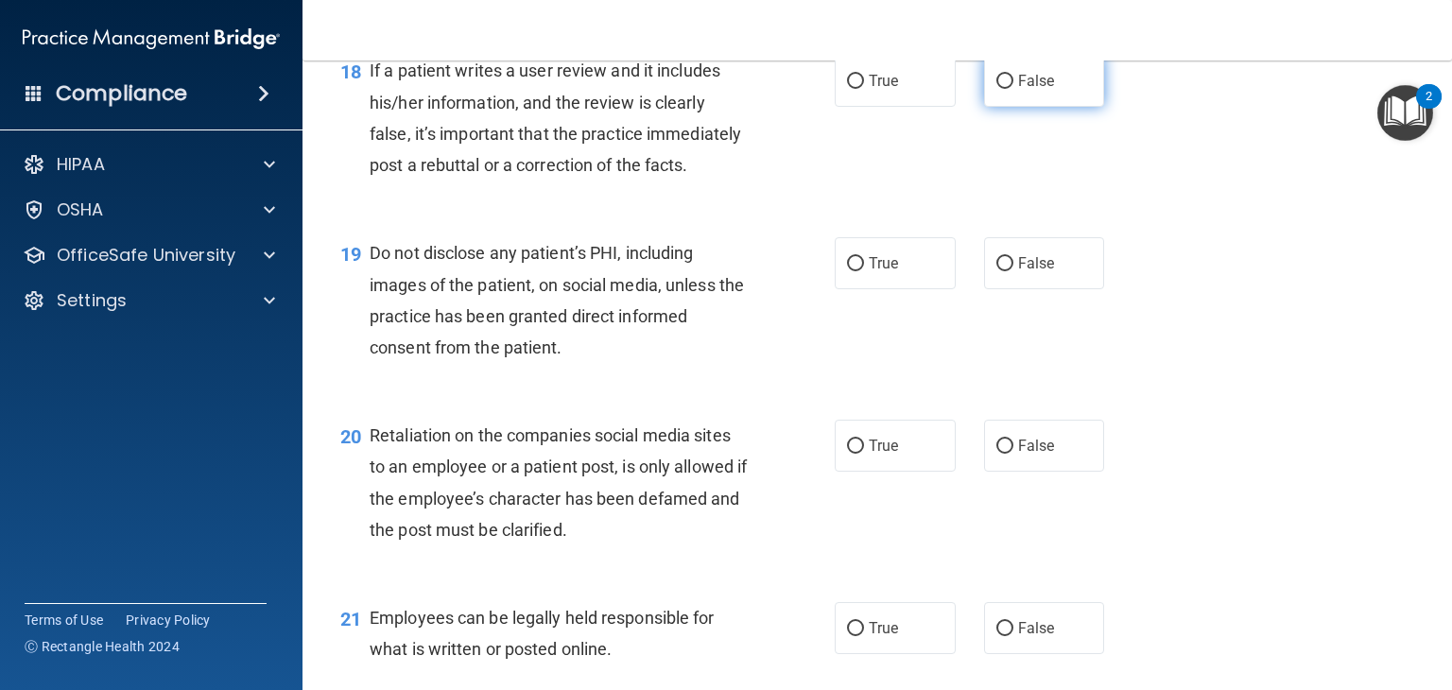
click at [1044, 107] on label "False" at bounding box center [1044, 81] width 121 height 52
click at [1013, 89] on input "False" at bounding box center [1004, 82] width 17 height 14
radio input "true"
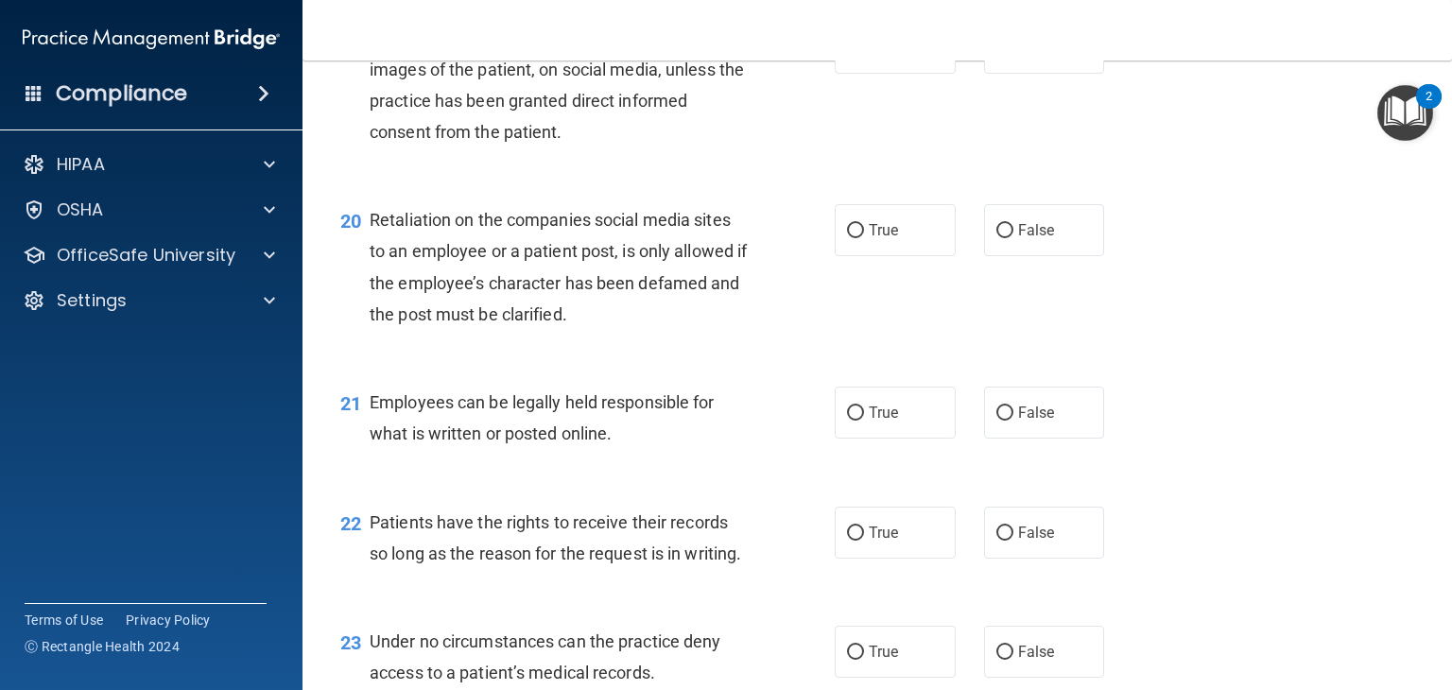
scroll to position [3442, 0]
click at [870, 138] on div "19 Do not disclose any patient’s PHI, including images of the patient, on socia…" at bounding box center [877, 87] width 1102 height 182
click at [871, 55] on span "True" at bounding box center [883, 46] width 29 height 18
click at [864, 54] on input "True" at bounding box center [855, 47] width 17 height 14
radio input "true"
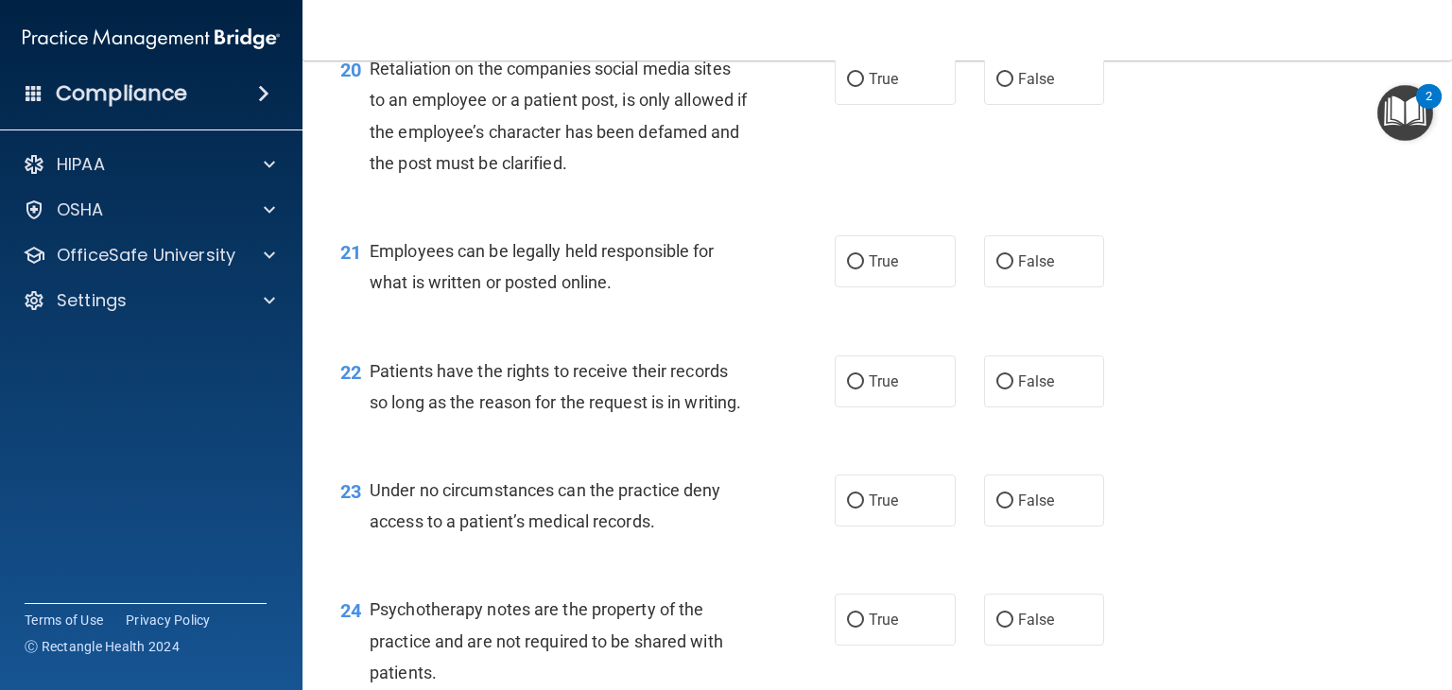
scroll to position [3595, 0]
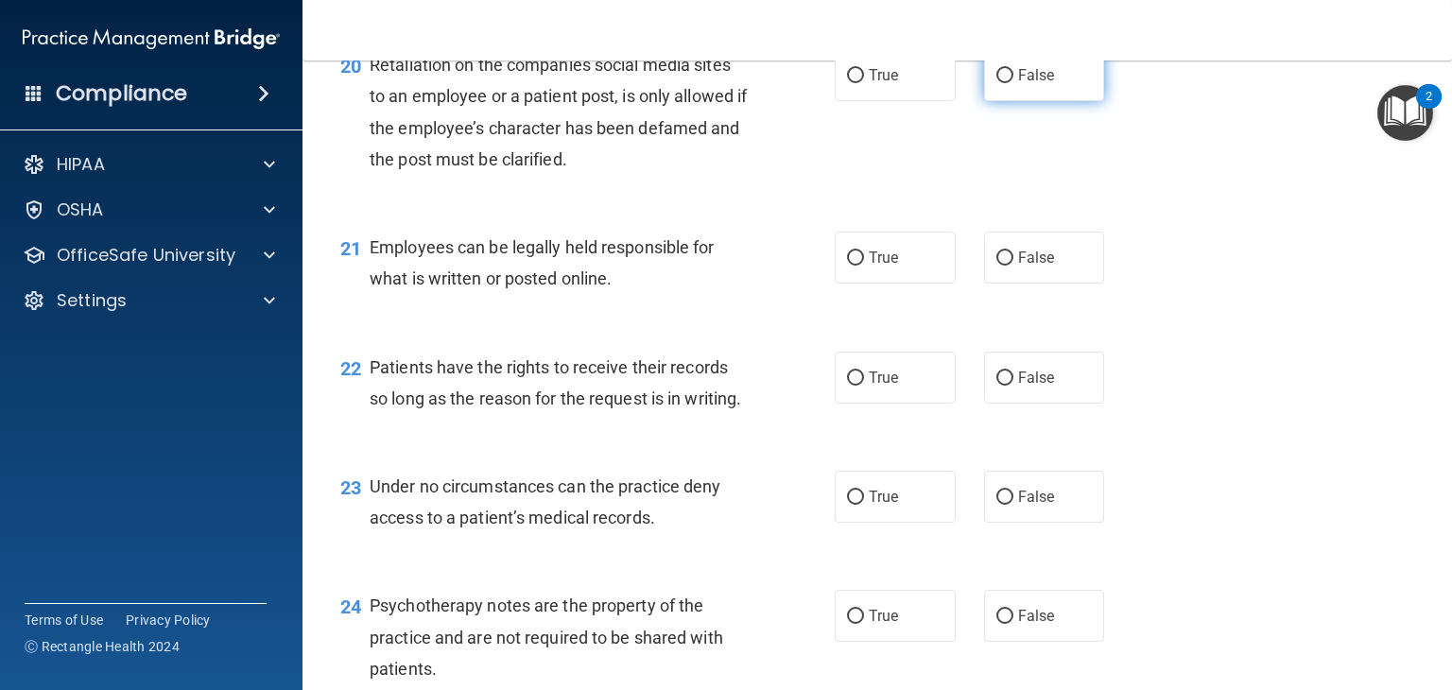
click at [1046, 101] on label "False" at bounding box center [1044, 75] width 121 height 52
click at [1013, 83] on input "False" at bounding box center [1004, 76] width 17 height 14
radio input "true"
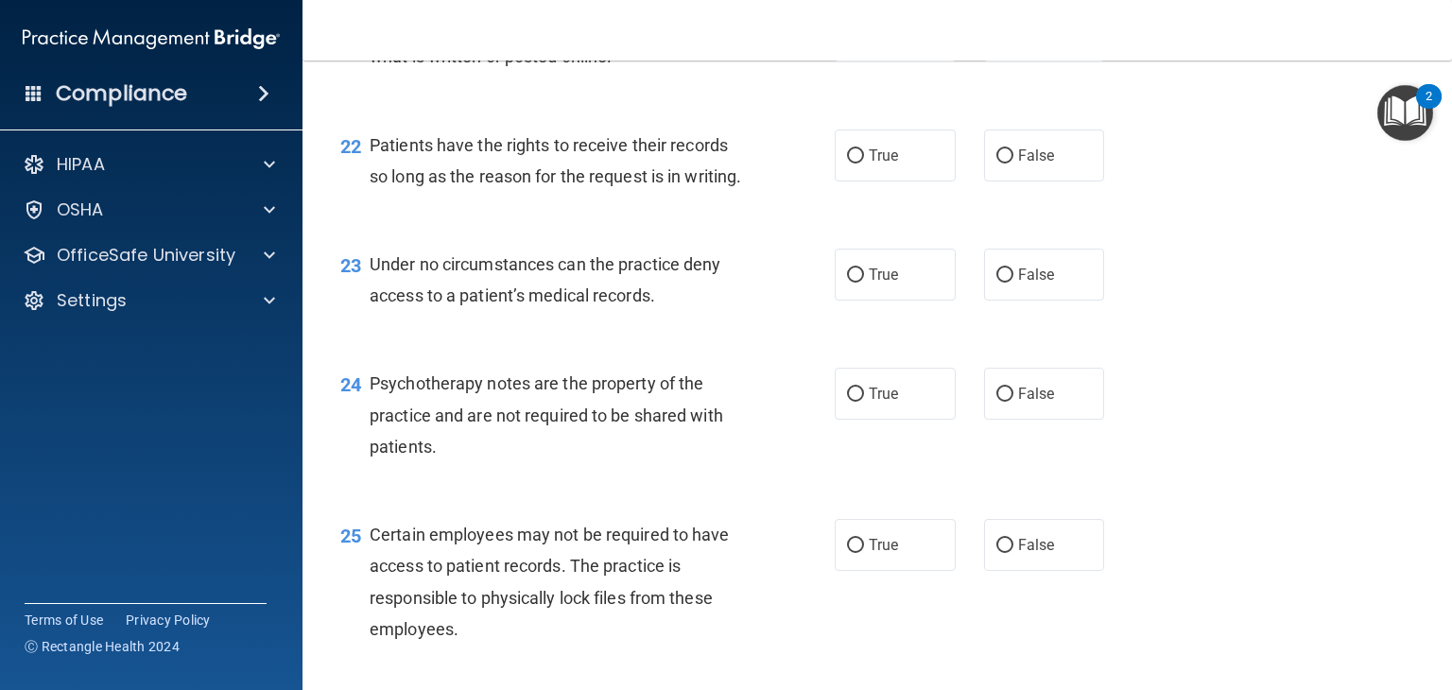
scroll to position [3816, 0]
click at [890, 62] on label "True" at bounding box center [895, 36] width 121 height 52
click at [864, 44] on input "True" at bounding box center [855, 37] width 17 height 14
radio input "true"
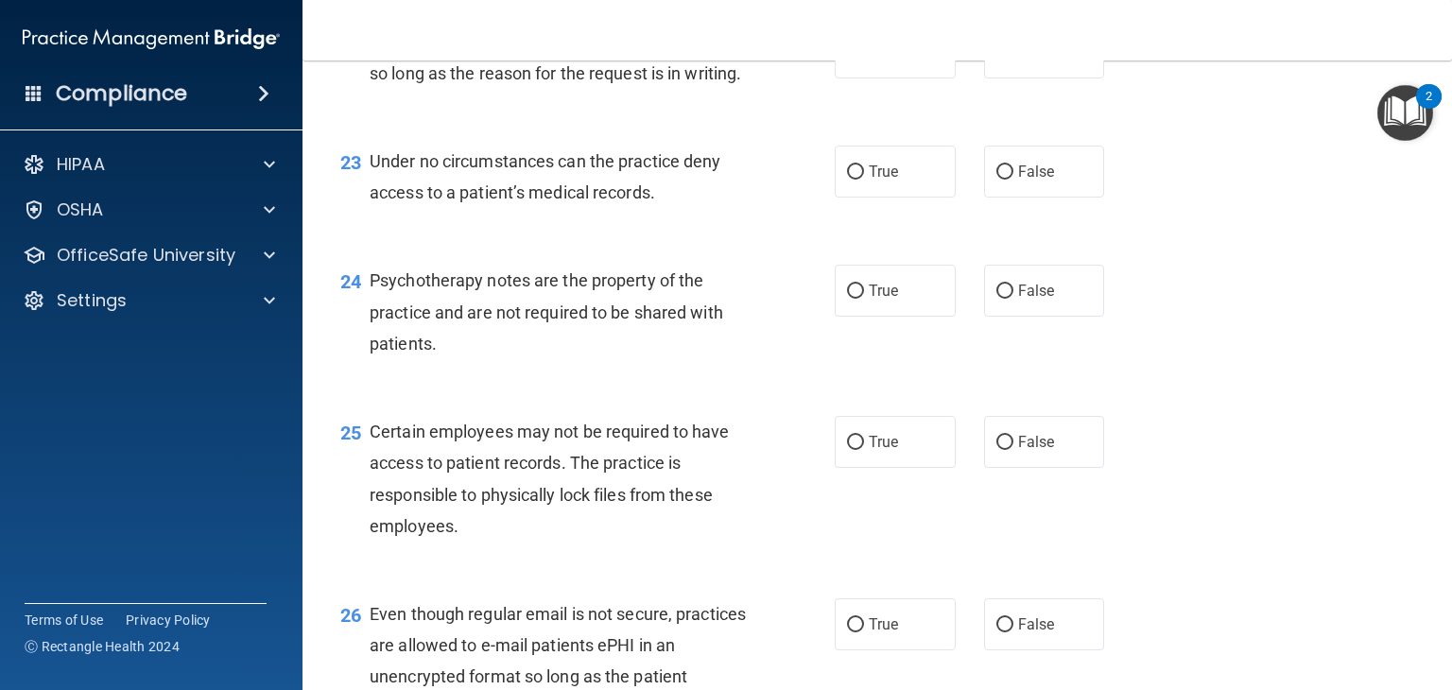
scroll to position [3922, 0]
click at [886, 77] on label "True" at bounding box center [895, 51] width 121 height 52
click at [864, 59] on input "True" at bounding box center [855, 51] width 17 height 14
radio input "true"
click at [1018, 60] on span "False" at bounding box center [1036, 51] width 37 height 18
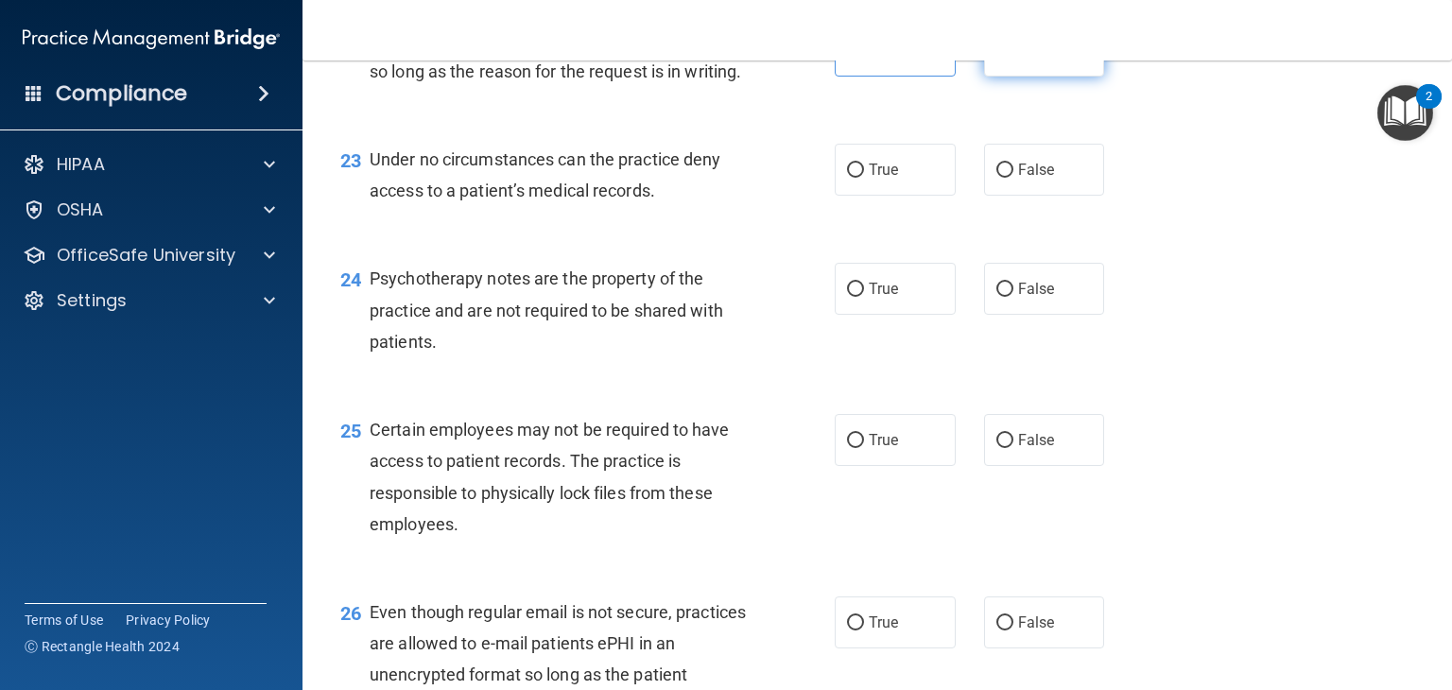
click at [1013, 59] on input "False" at bounding box center [1004, 51] width 17 height 14
radio input "true"
radio input "false"
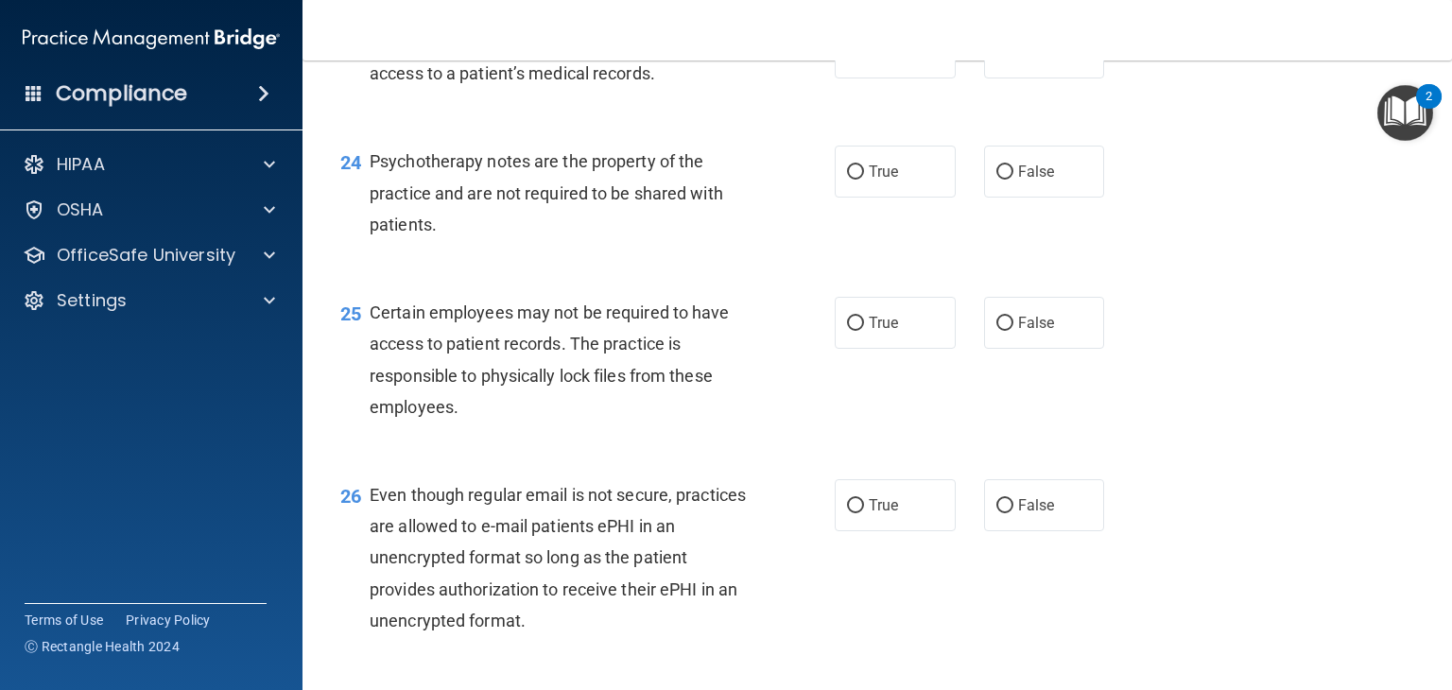
scroll to position [4072, 0]
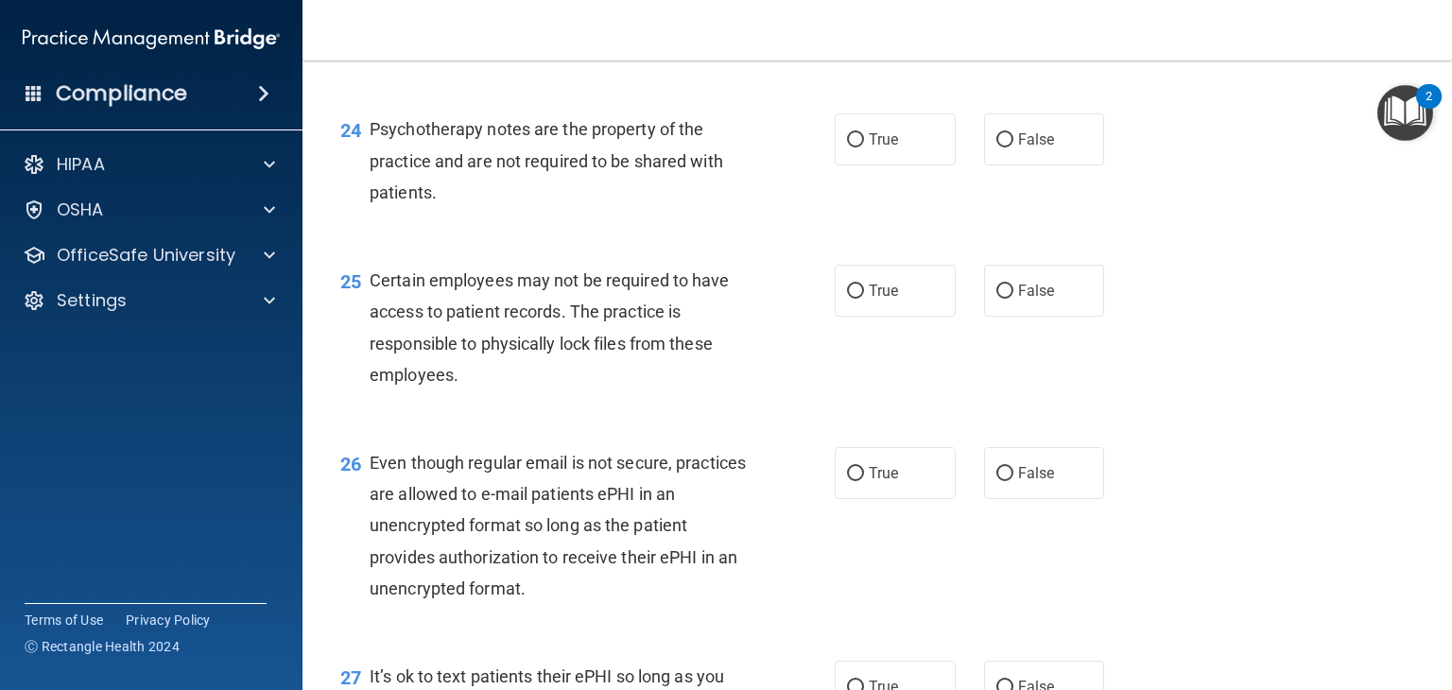
click at [862, 46] on label "True" at bounding box center [895, 20] width 121 height 52
click at [862, 28] on input "True" at bounding box center [855, 21] width 17 height 14
radio input "true"
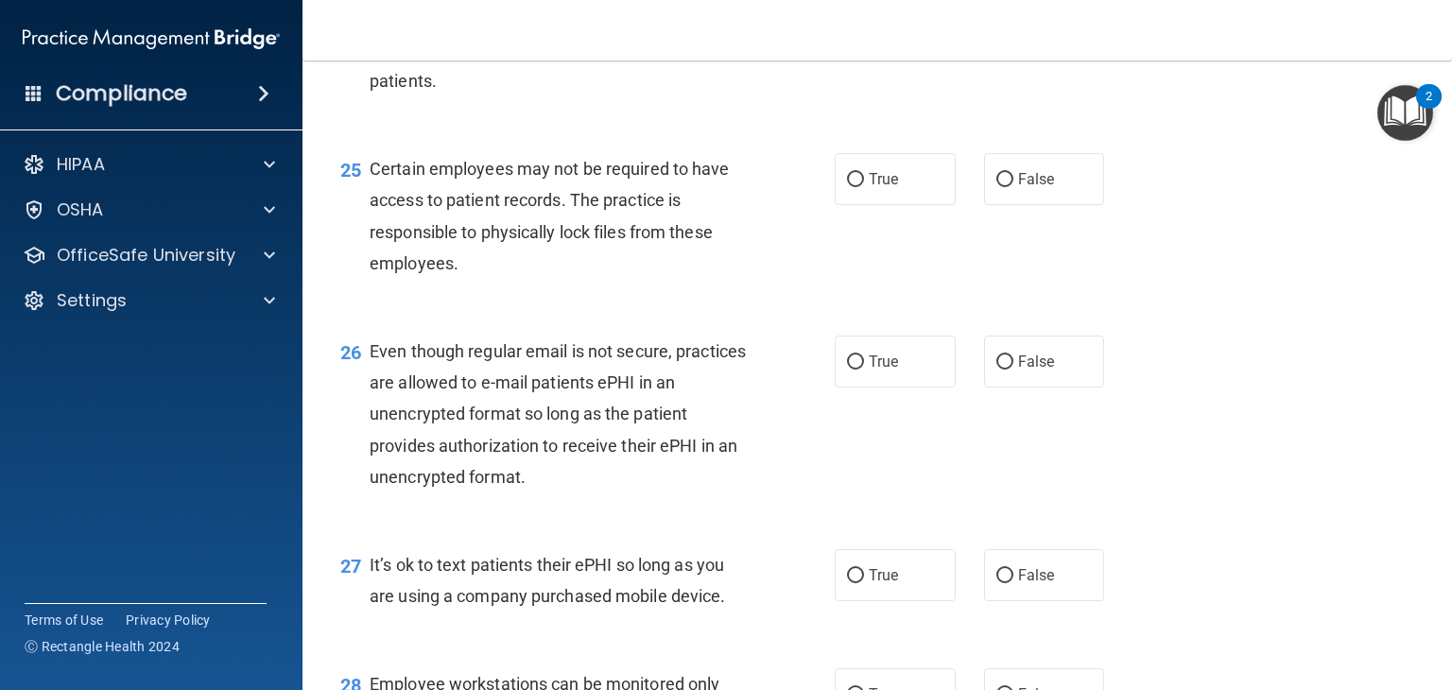
scroll to position [4185, 0]
click at [877, 35] on span "True" at bounding box center [883, 26] width 29 height 18
click at [864, 34] on input "True" at bounding box center [855, 27] width 17 height 14
radio input "true"
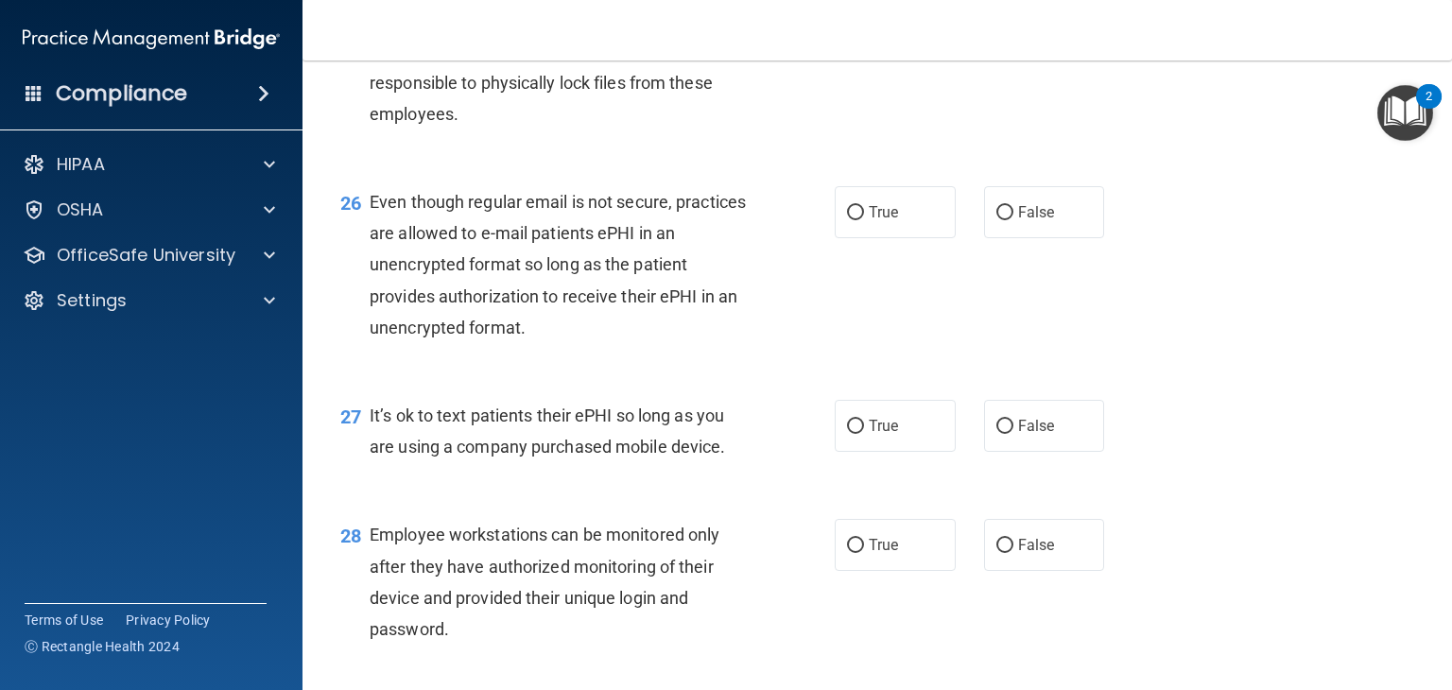
scroll to position [4355, 0]
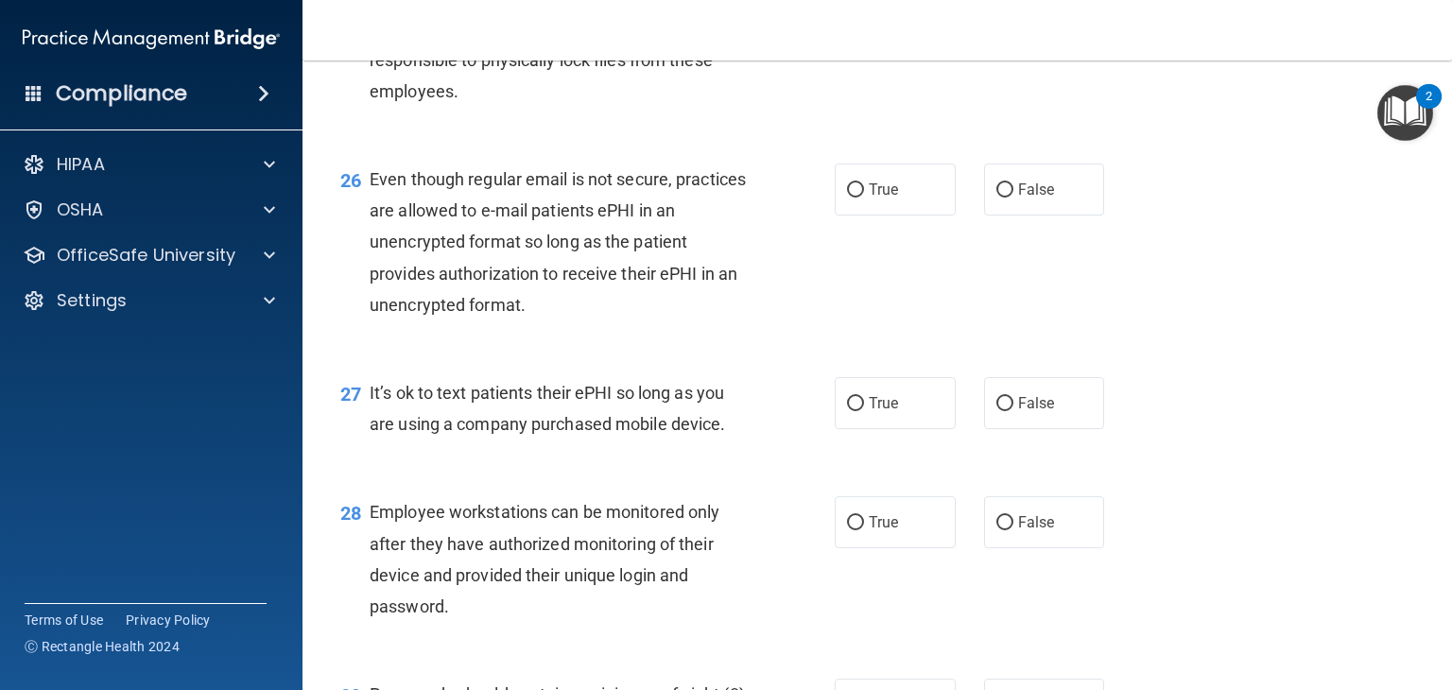
click at [912, 33] on label "True" at bounding box center [895, 7] width 121 height 52
click at [864, 15] on input "True" at bounding box center [855, 8] width 17 height 14
radio input "true"
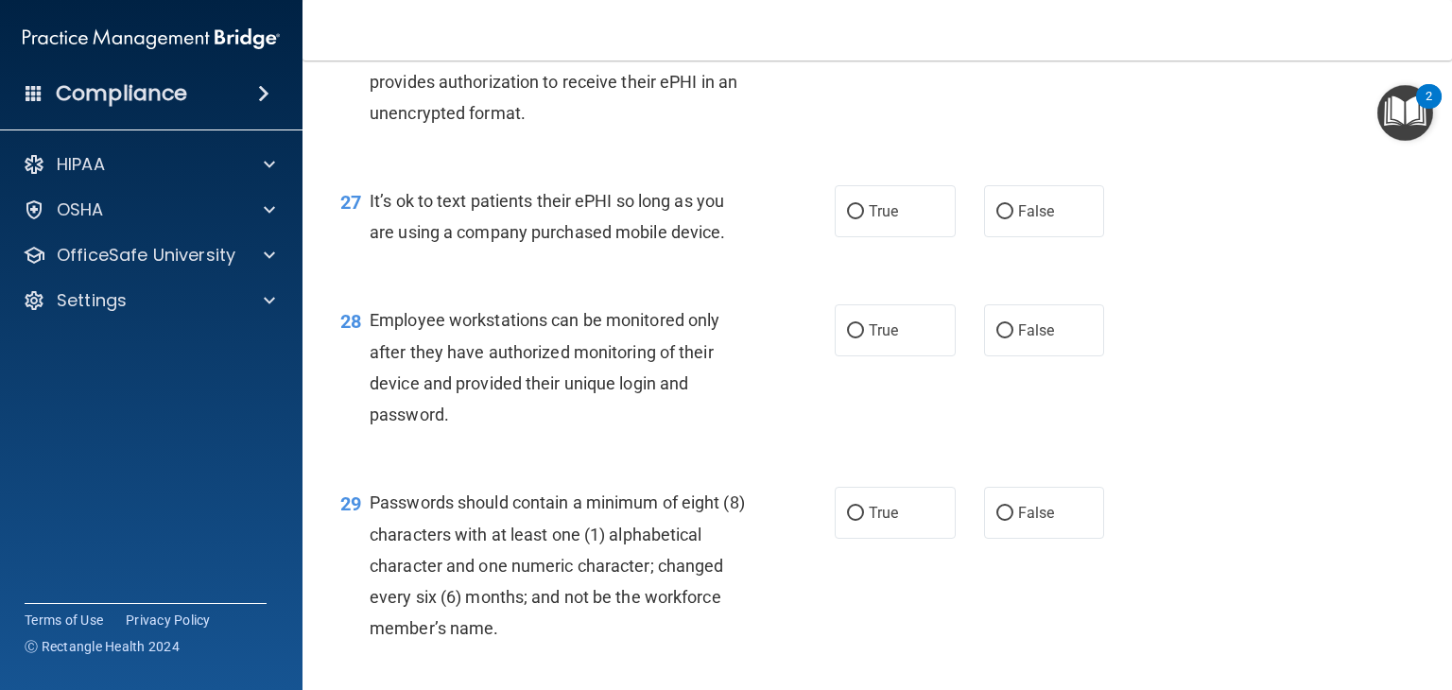
scroll to position [4540, 0]
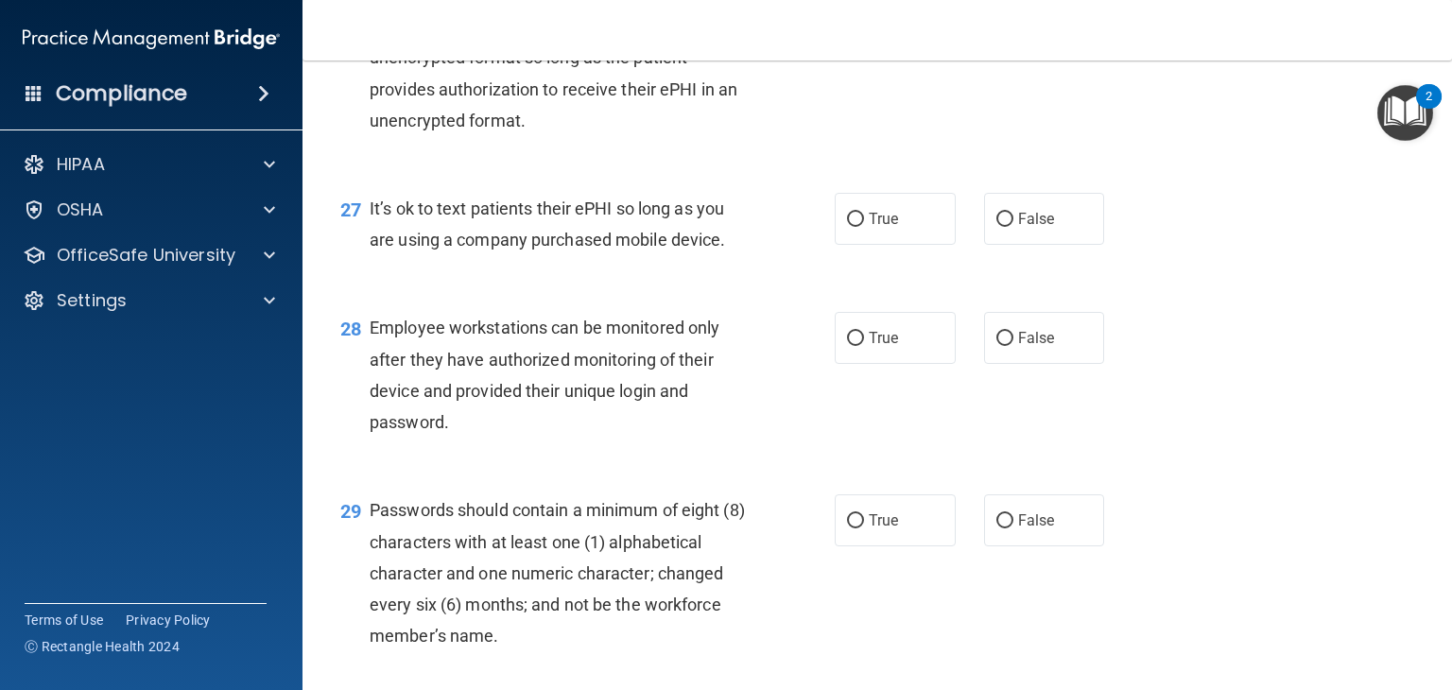
click at [984, 31] on label "False" at bounding box center [1044, 5] width 121 height 52
click at [996, 13] on input "False" at bounding box center [1004, 6] width 17 height 14
radio input "true"
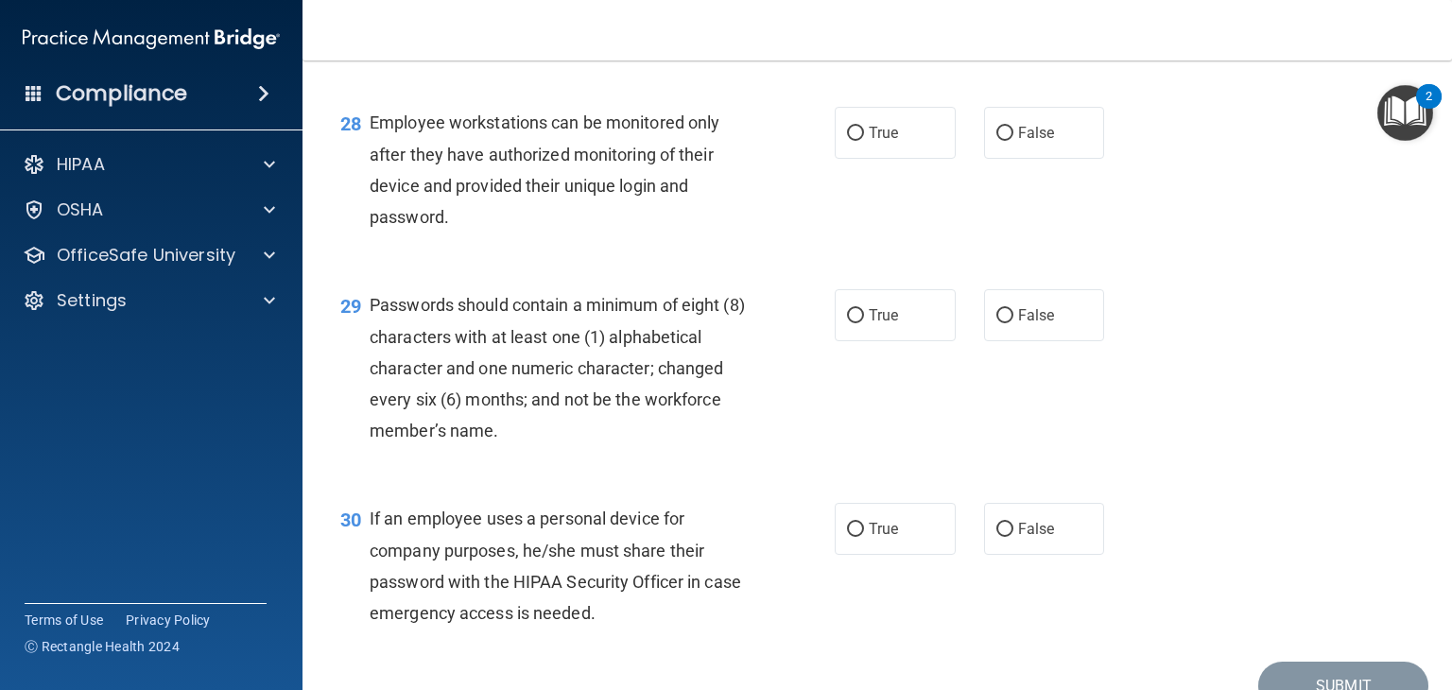
scroll to position [4747, 0]
click at [885, 38] on label "True" at bounding box center [895, 12] width 121 height 52
click at [864, 20] on input "True" at bounding box center [855, 13] width 17 height 14
radio input "true"
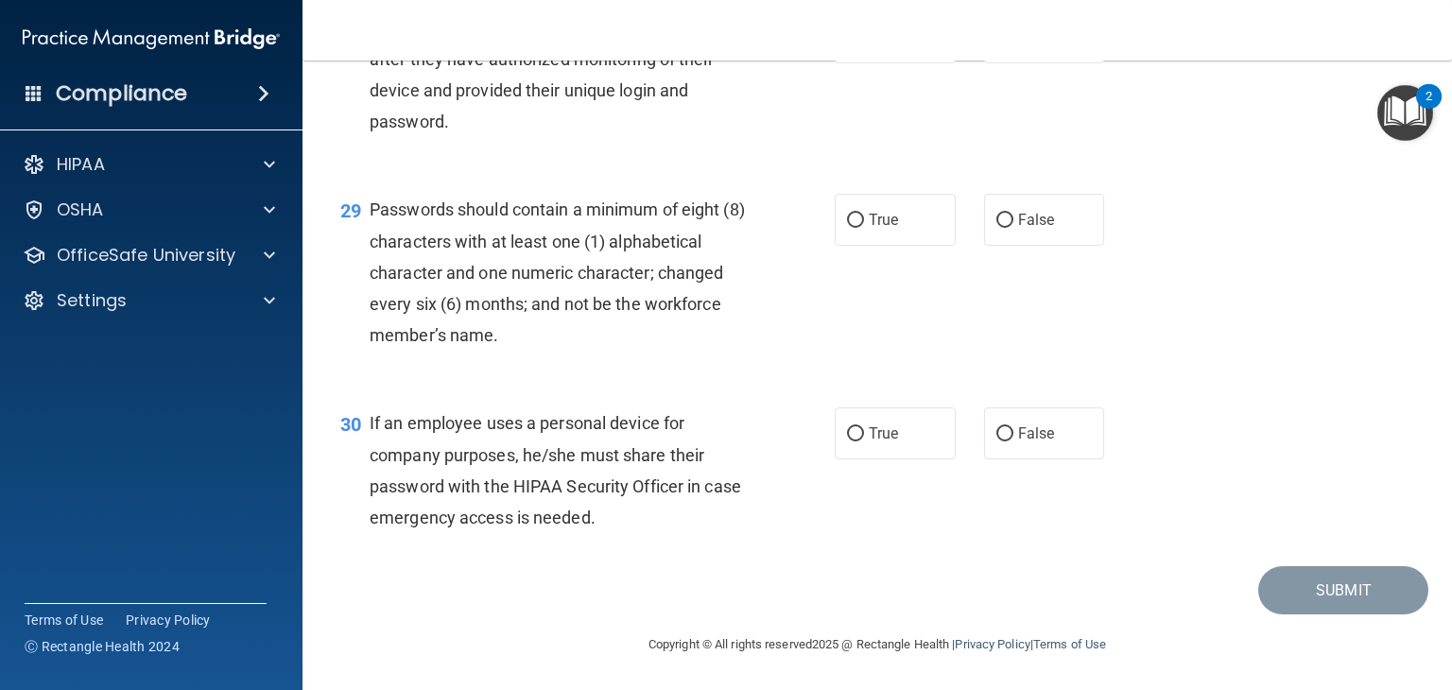
scroll to position [4862, 0]
click at [909, 63] on label "True" at bounding box center [895, 37] width 121 height 52
click at [864, 45] on input "True" at bounding box center [855, 38] width 17 height 14
radio input "true"
click at [860, 246] on label "True" at bounding box center [895, 220] width 121 height 52
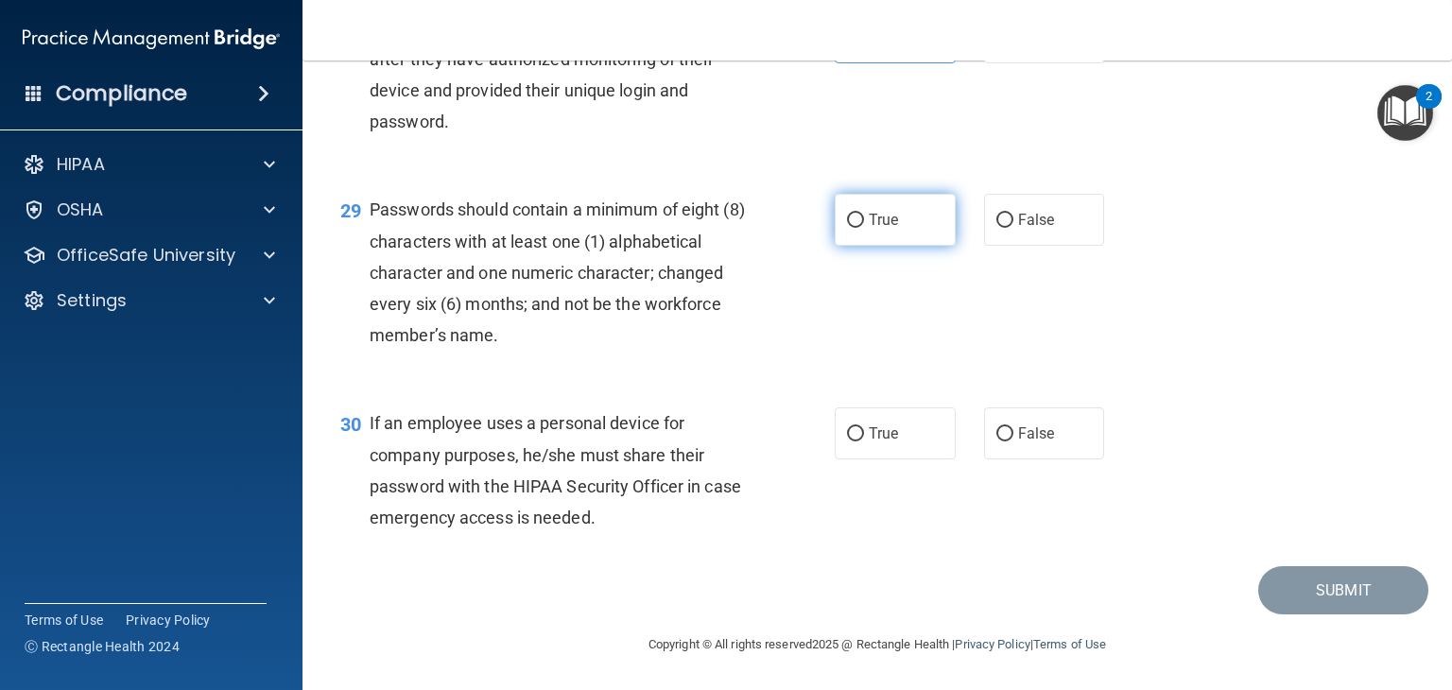
click at [860, 228] on input "True" at bounding box center [855, 221] width 17 height 14
radio input "true"
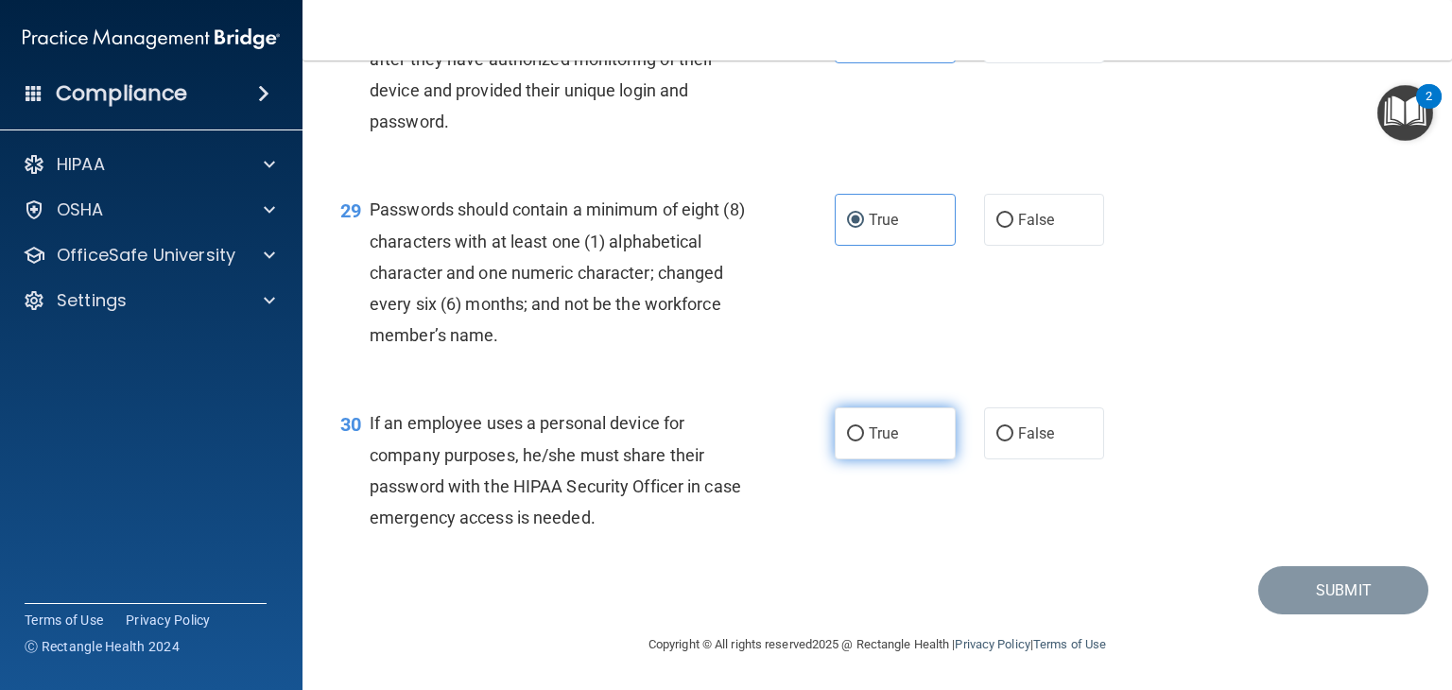
click at [860, 440] on label "True" at bounding box center [895, 433] width 121 height 52
click at [860, 440] on input "True" at bounding box center [855, 434] width 17 height 14
radio input "true"
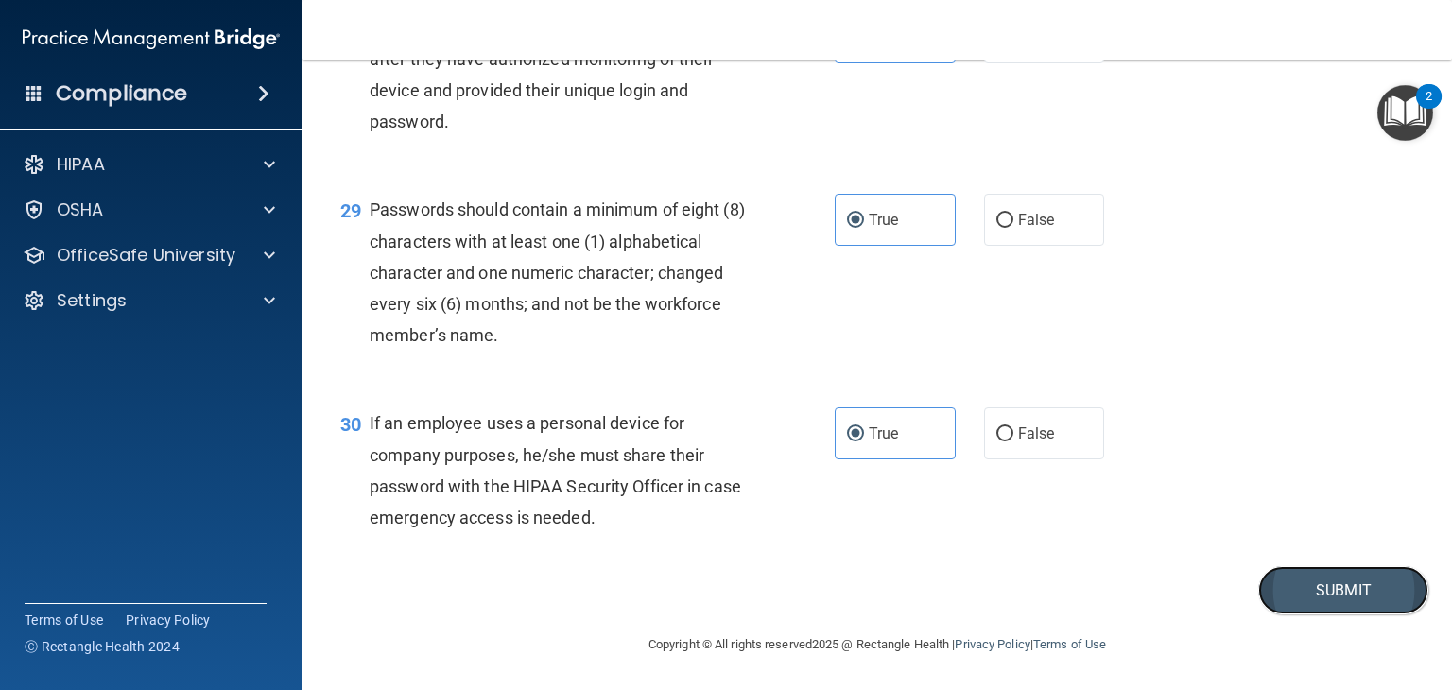
click at [1284, 602] on button "Submit" at bounding box center [1343, 590] width 170 height 48
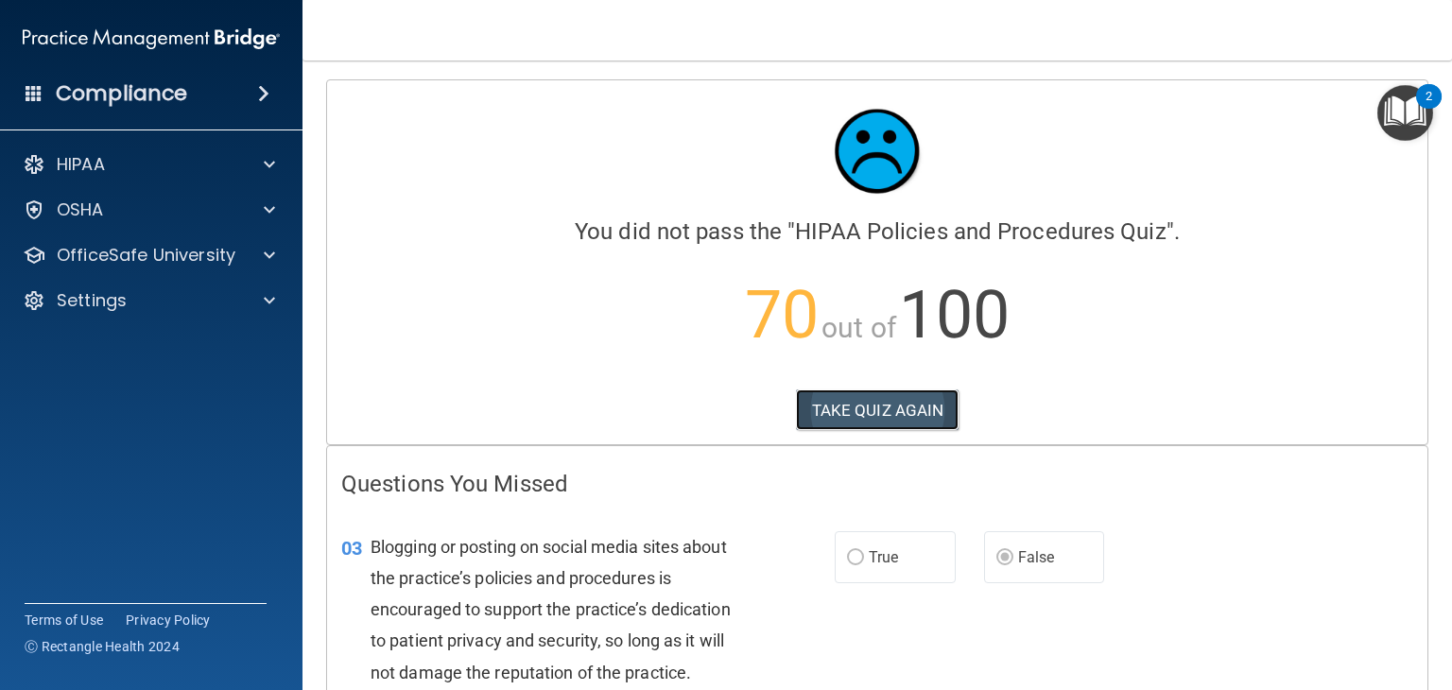
click at [892, 396] on button "TAKE QUIZ AGAIN" at bounding box center [878, 410] width 164 height 42
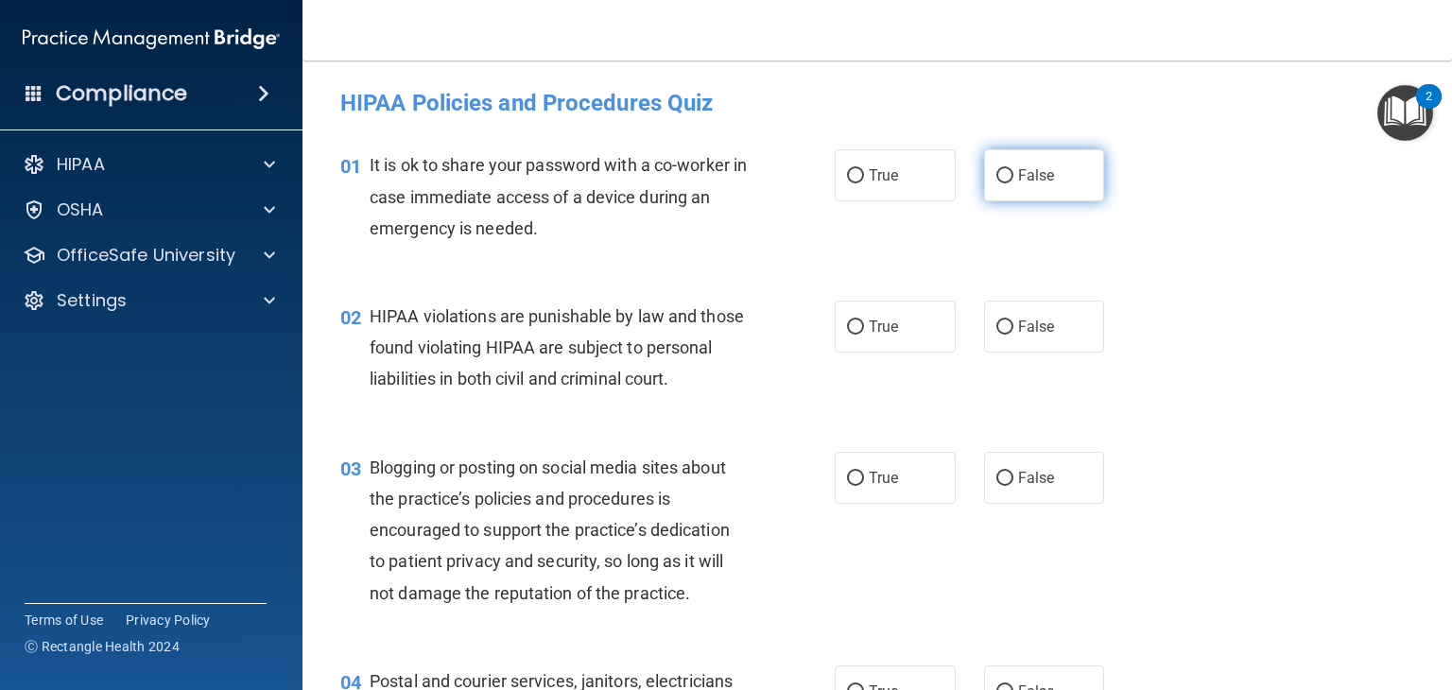
click at [1007, 164] on label "False" at bounding box center [1044, 175] width 121 height 52
click at [1007, 169] on input "False" at bounding box center [1004, 176] width 17 height 14
radio input "true"
click at [869, 353] on div "True False" at bounding box center [980, 327] width 290 height 52
click at [892, 329] on label "True" at bounding box center [895, 327] width 121 height 52
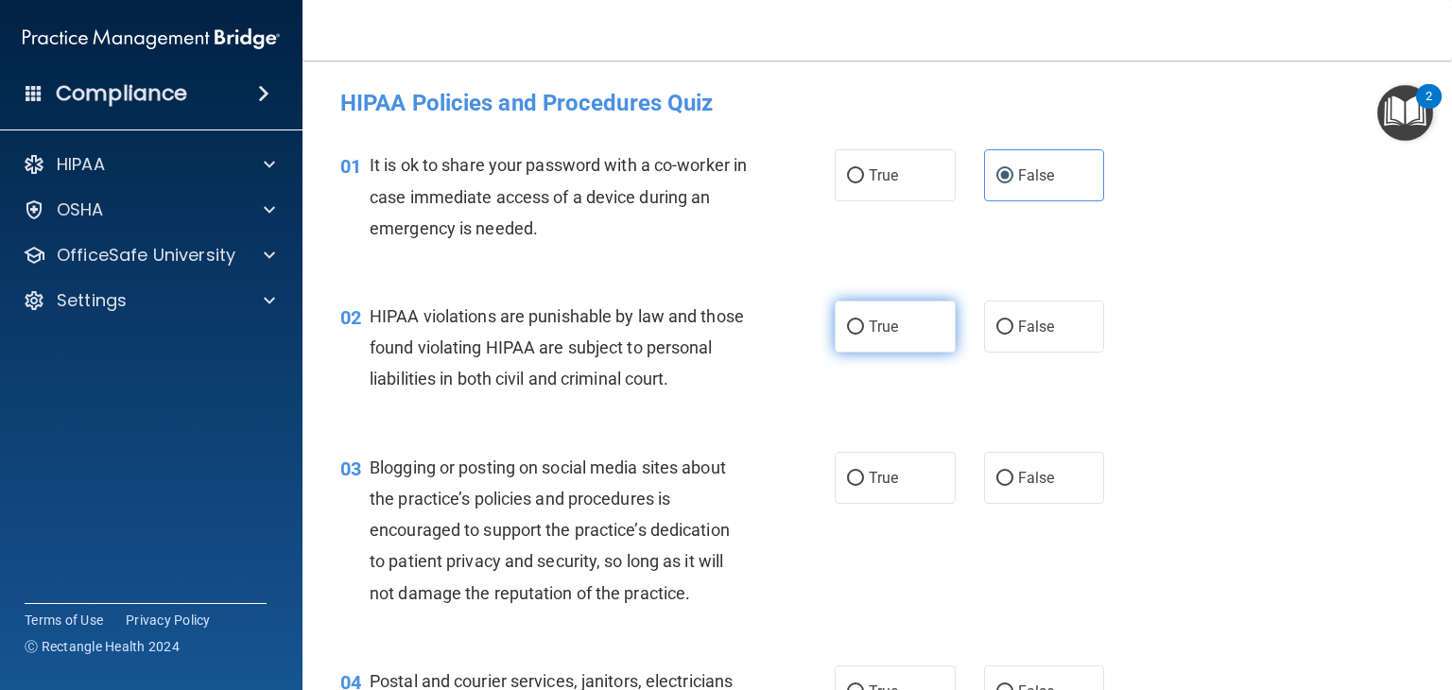
click at [864, 329] on input "True" at bounding box center [855, 327] width 17 height 14
radio input "true"
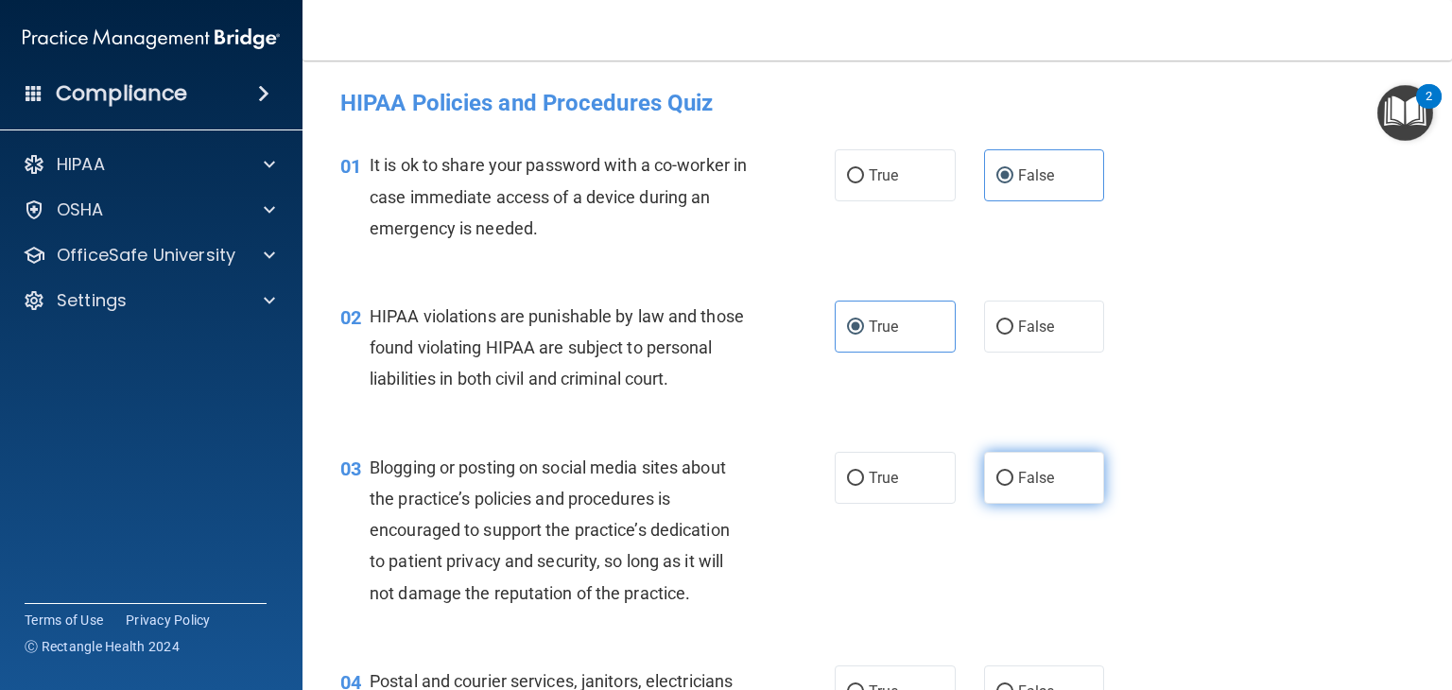
click at [1018, 487] on span "False" at bounding box center [1036, 478] width 37 height 18
click at [1009, 486] on input "False" at bounding box center [1004, 479] width 17 height 14
radio input "true"
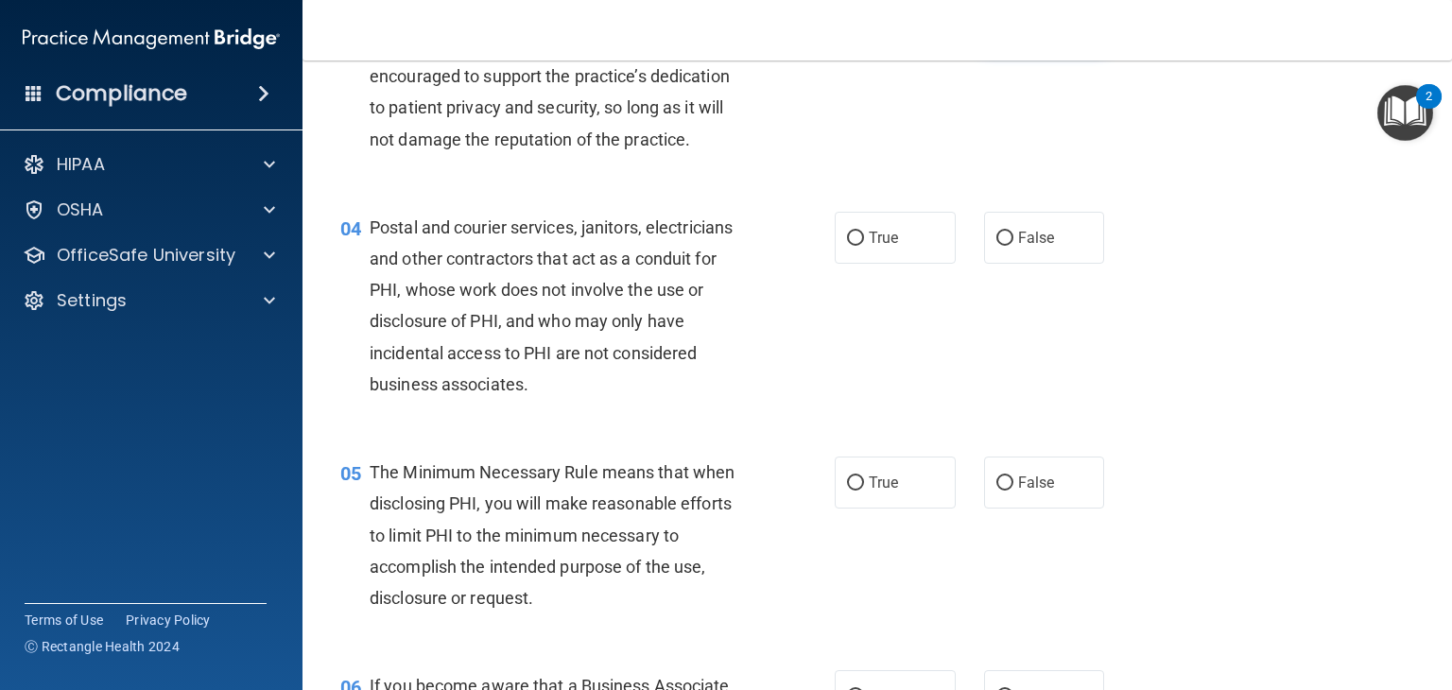
scroll to position [543, 0]
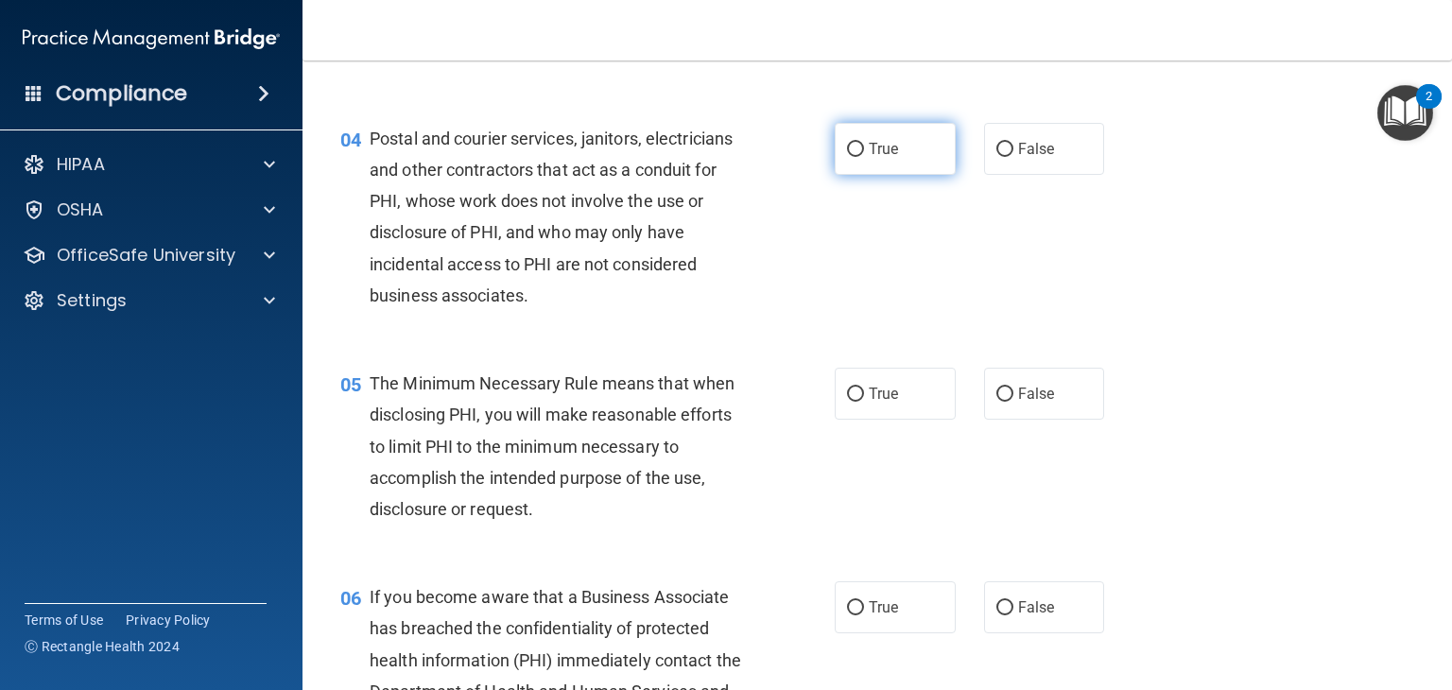
click at [892, 164] on label "True" at bounding box center [895, 149] width 121 height 52
click at [864, 157] on input "True" at bounding box center [855, 150] width 17 height 14
radio input "true"
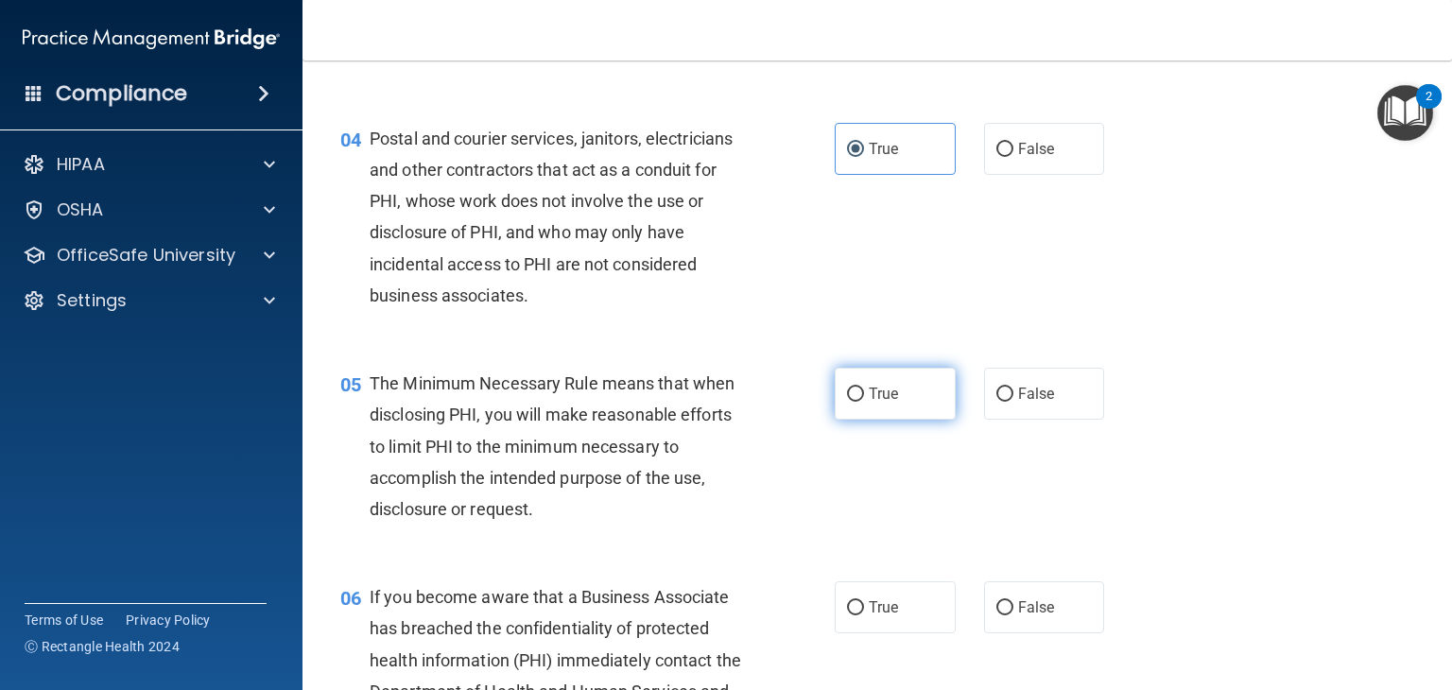
click at [874, 403] on span "True" at bounding box center [883, 394] width 29 height 18
click at [864, 402] on input "True" at bounding box center [855, 395] width 17 height 14
radio input "true"
click at [1027, 616] on span "False" at bounding box center [1036, 607] width 37 height 18
click at [1013, 615] on input "False" at bounding box center [1004, 608] width 17 height 14
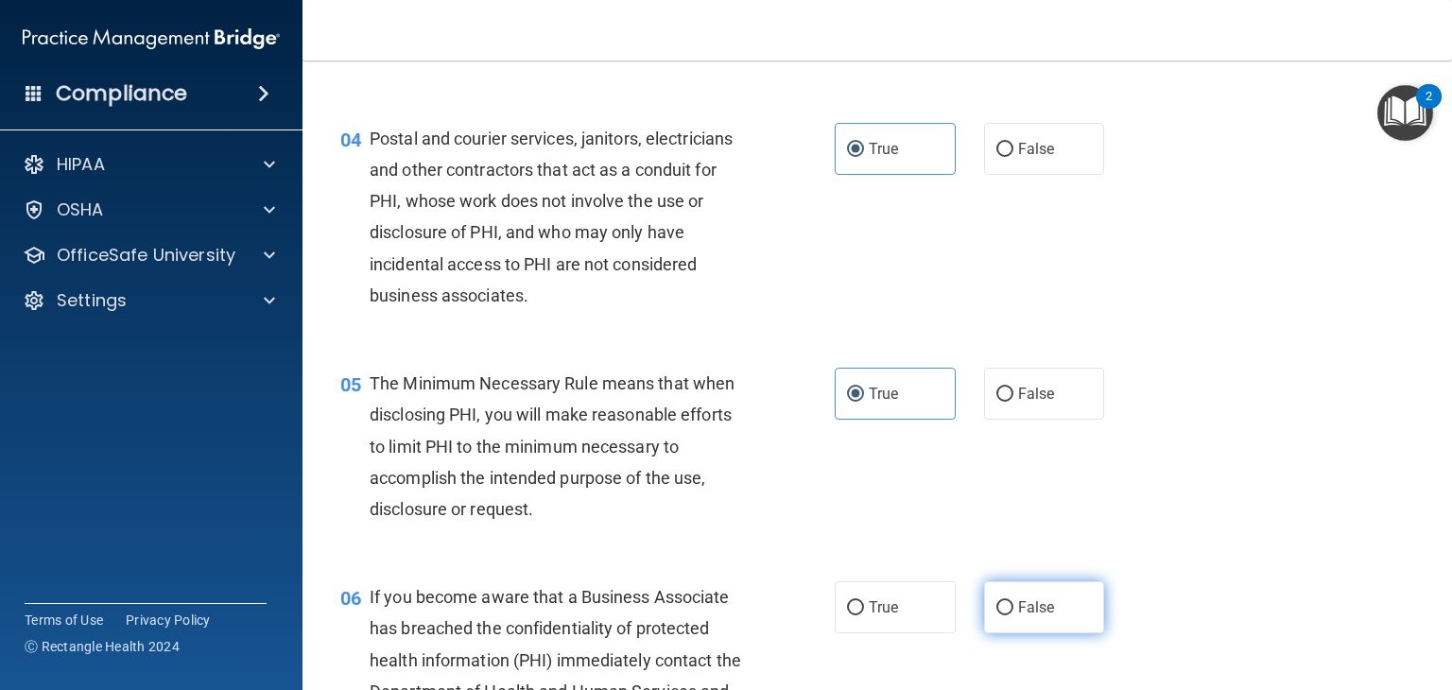
radio input "true"
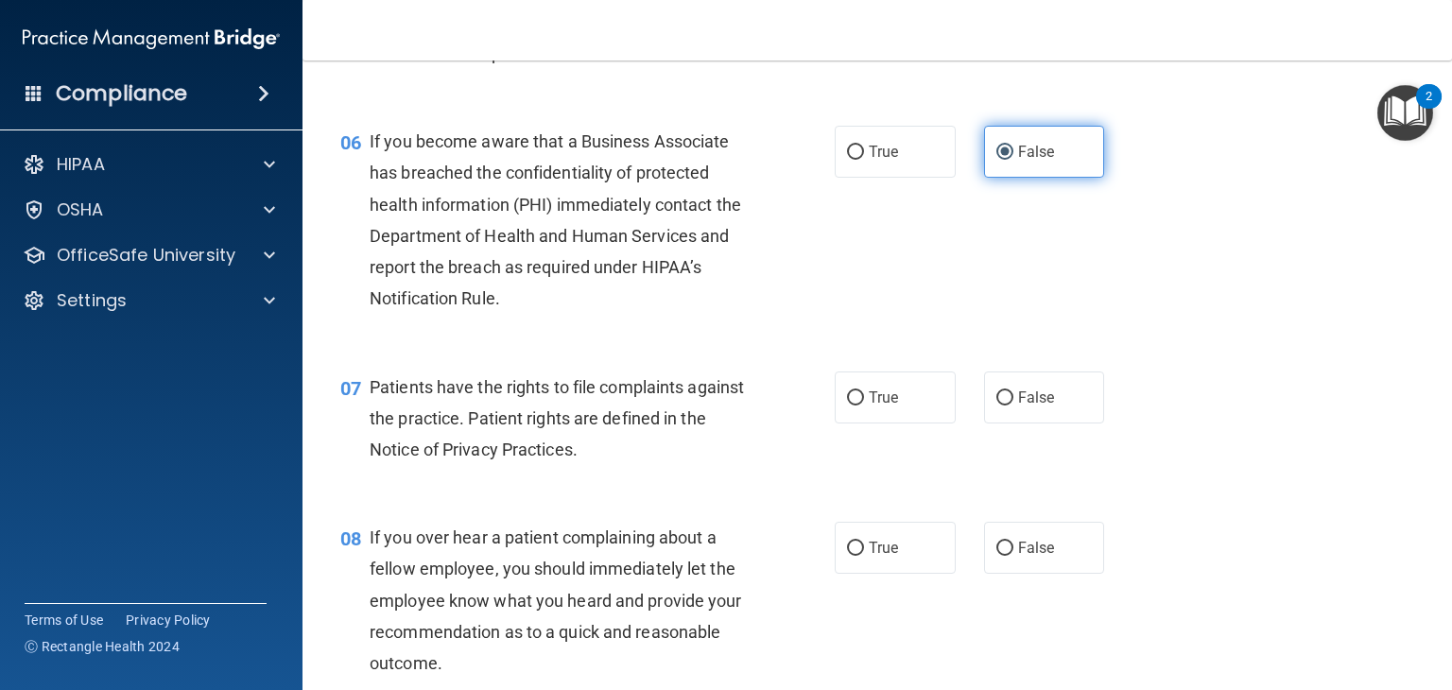
scroll to position [1000, 0]
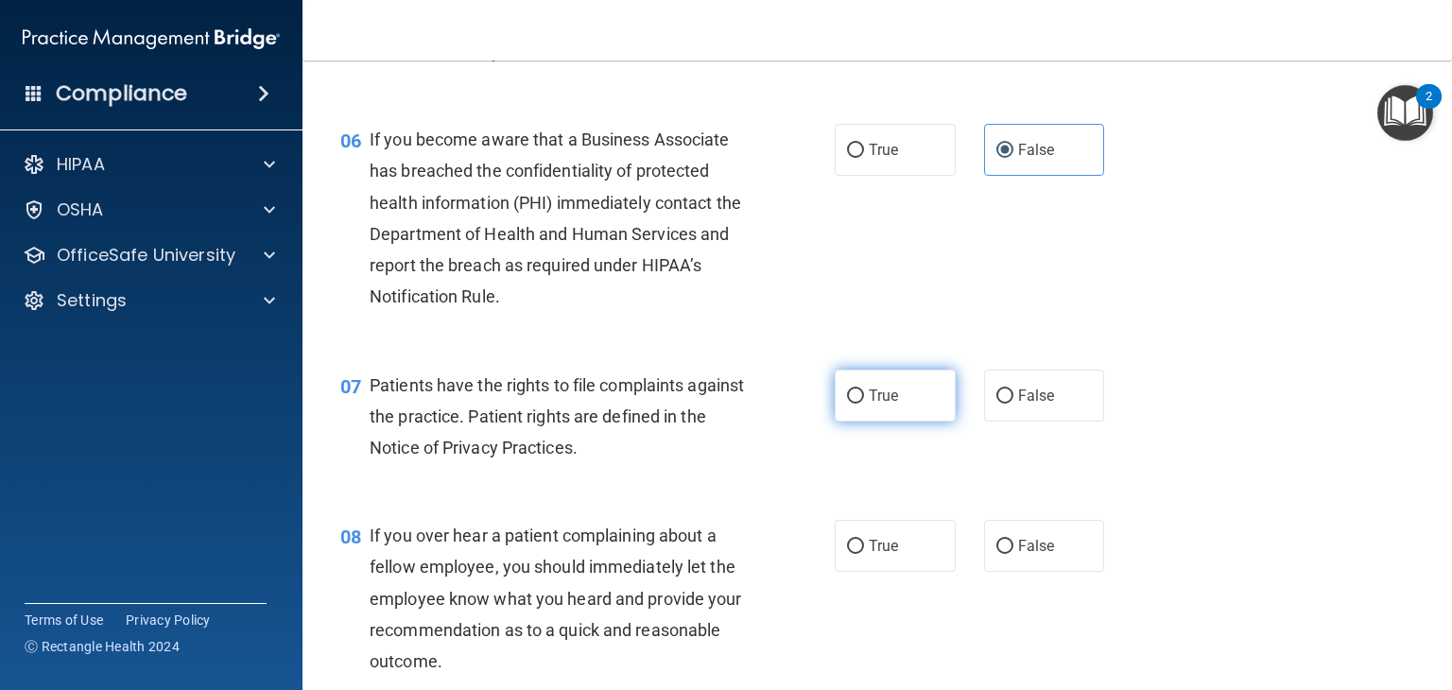
click at [881, 405] on span "True" at bounding box center [883, 396] width 29 height 18
click at [864, 404] on input "True" at bounding box center [855, 396] width 17 height 14
radio input "true"
click at [1002, 554] on input "False" at bounding box center [1004, 547] width 17 height 14
radio input "true"
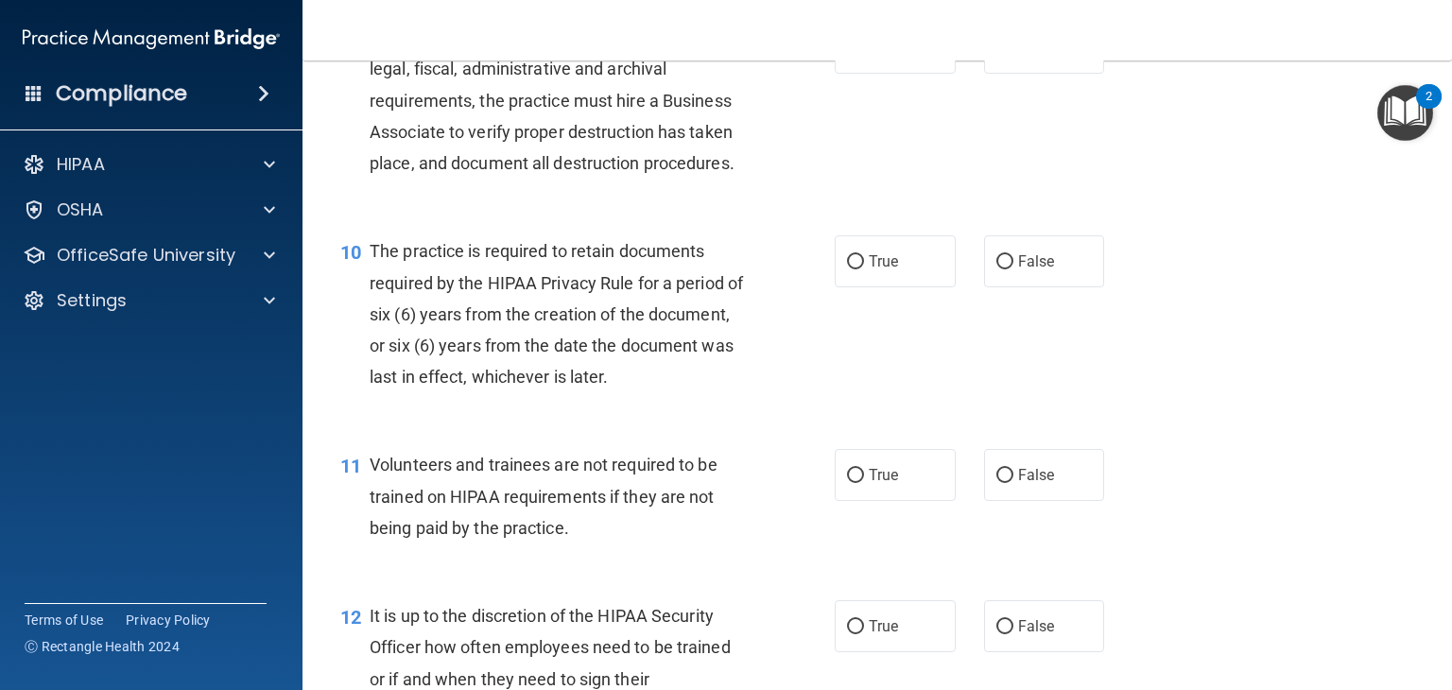
scroll to position [1713, 0]
click at [1025, 73] on label "False" at bounding box center [1044, 47] width 121 height 52
click at [1013, 55] on input "False" at bounding box center [1004, 48] width 17 height 14
radio input "true"
click at [858, 286] on label "True" at bounding box center [895, 260] width 121 height 52
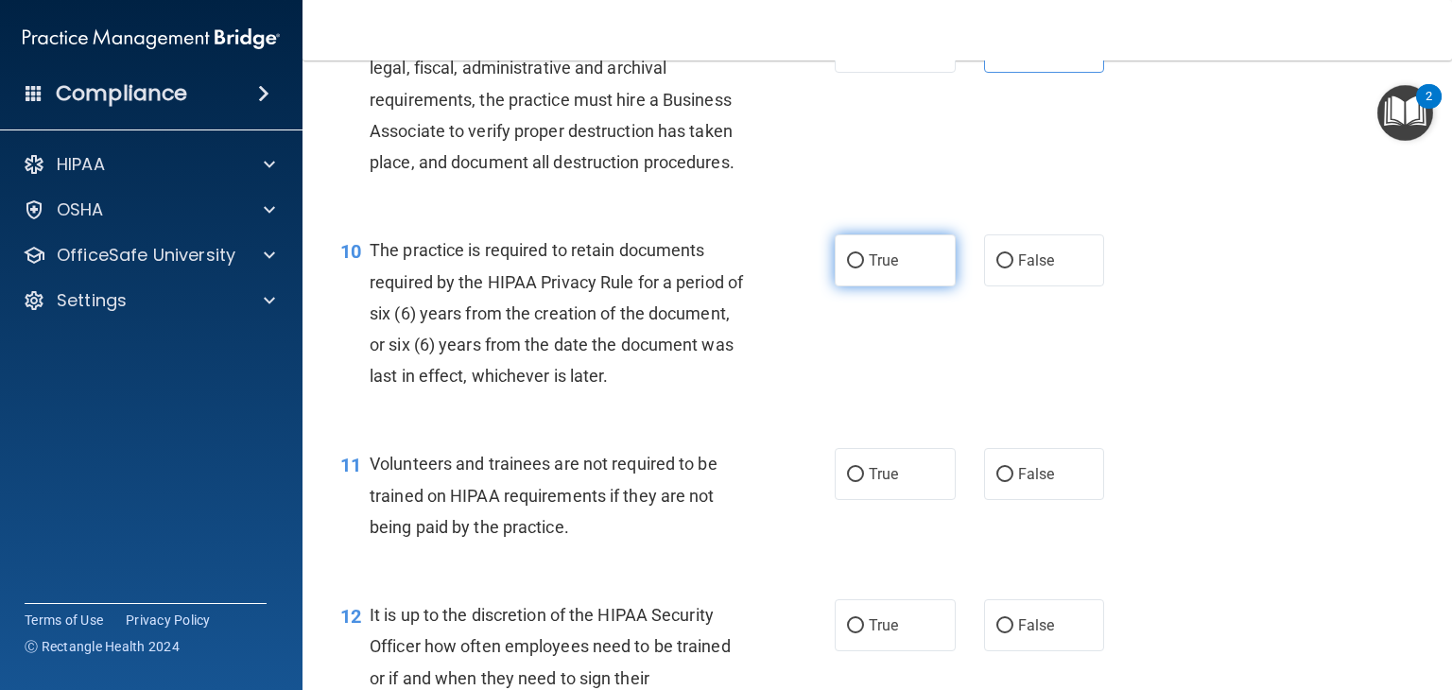
click at [858, 268] on input "True" at bounding box center [855, 261] width 17 height 14
radio input "true"
click at [1032, 500] on label "False" at bounding box center [1044, 474] width 121 height 52
click at [1013, 482] on input "False" at bounding box center [1004, 475] width 17 height 14
radio input "true"
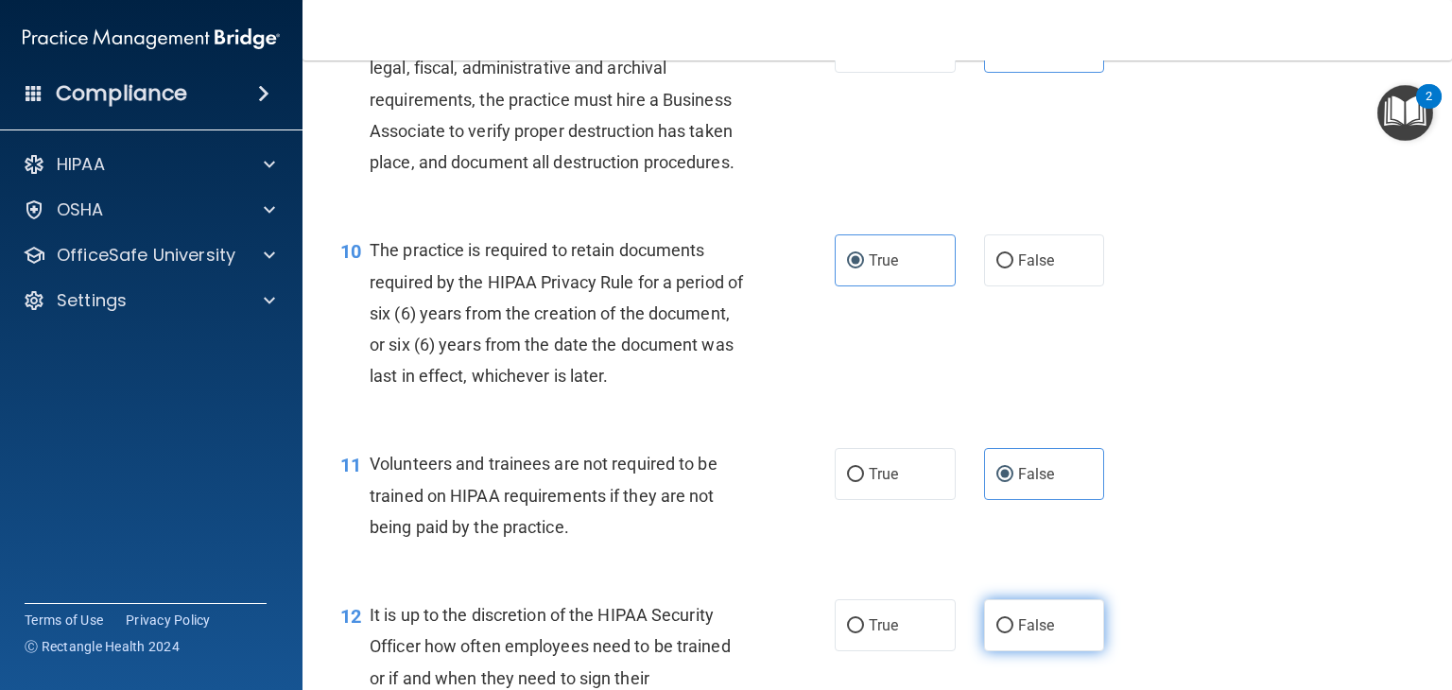
click at [1048, 644] on label "False" at bounding box center [1044, 625] width 121 height 52
click at [1013, 633] on input "False" at bounding box center [1004, 626] width 17 height 14
radio input "true"
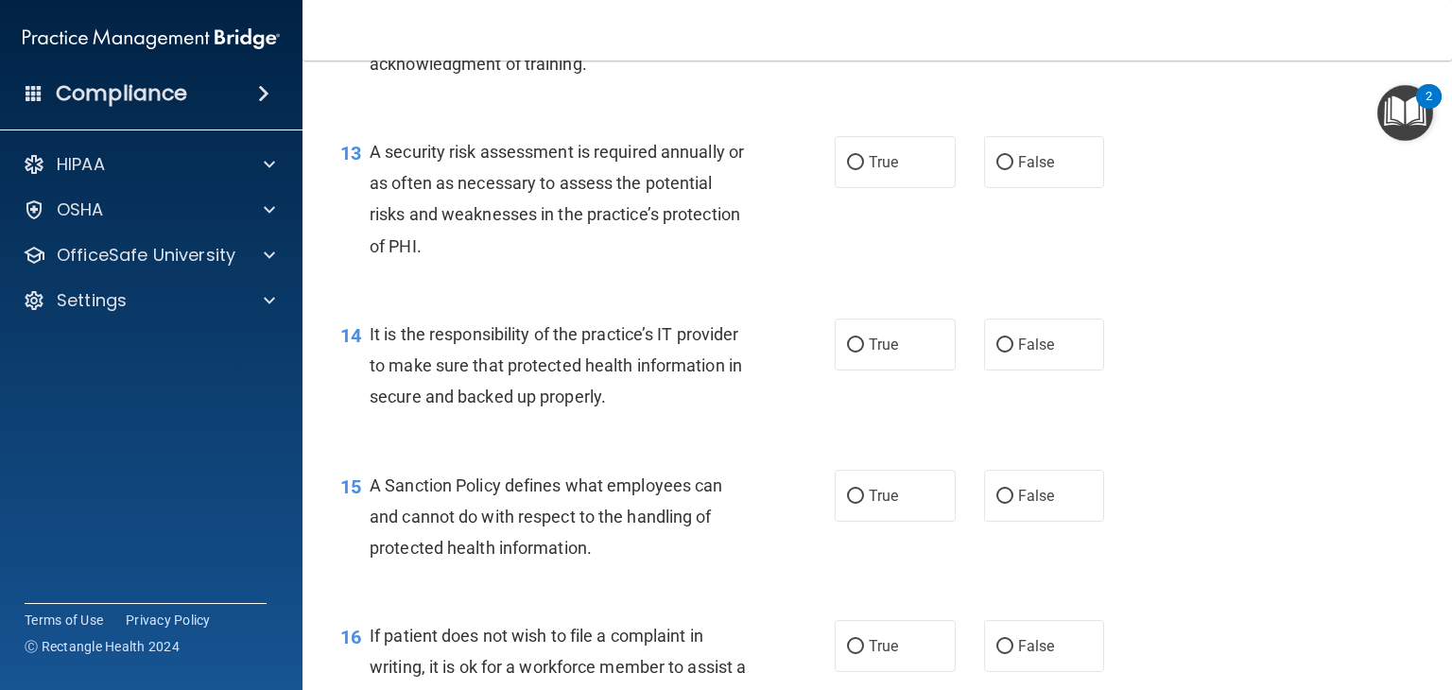
scroll to position [2363, 0]
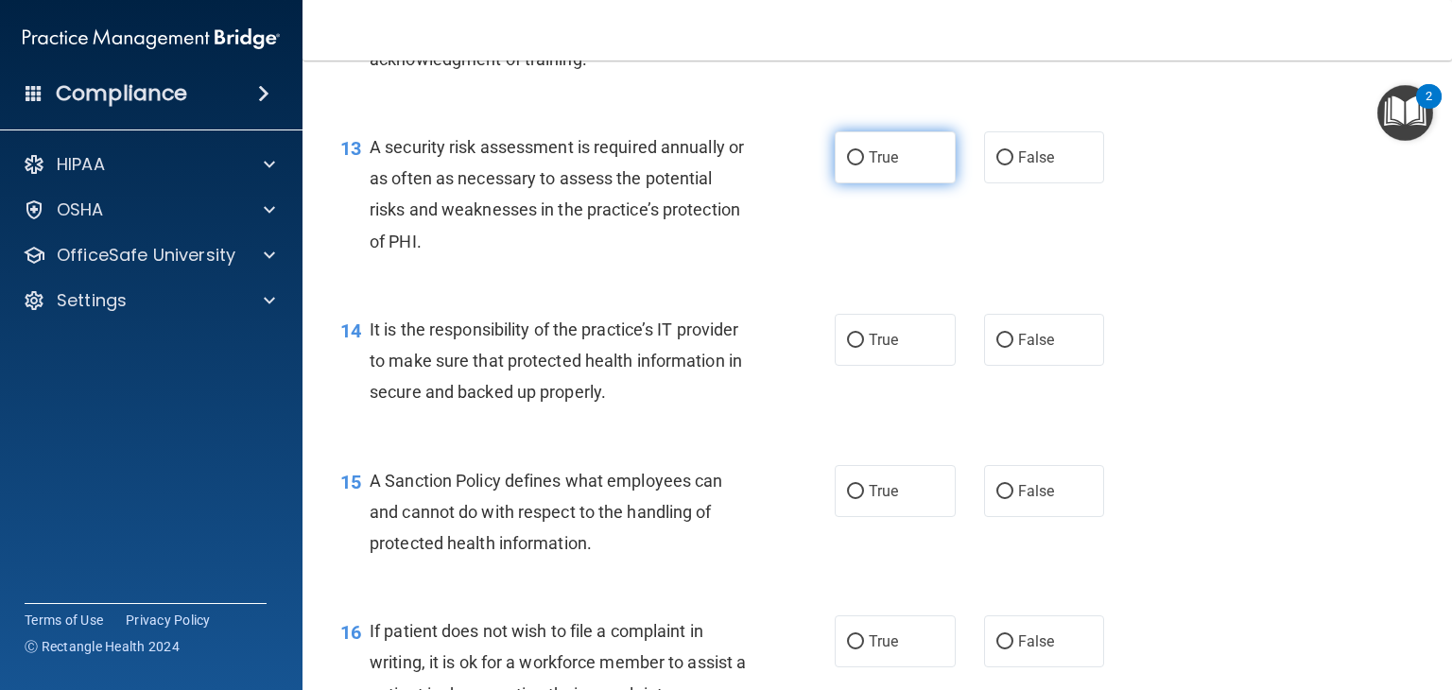
click at [891, 179] on label "True" at bounding box center [895, 157] width 121 height 52
click at [864, 165] on input "True" at bounding box center [855, 158] width 17 height 14
radio input "true"
click at [1006, 364] on label "False" at bounding box center [1044, 340] width 121 height 52
click at [1006, 348] on input "False" at bounding box center [1004, 341] width 17 height 14
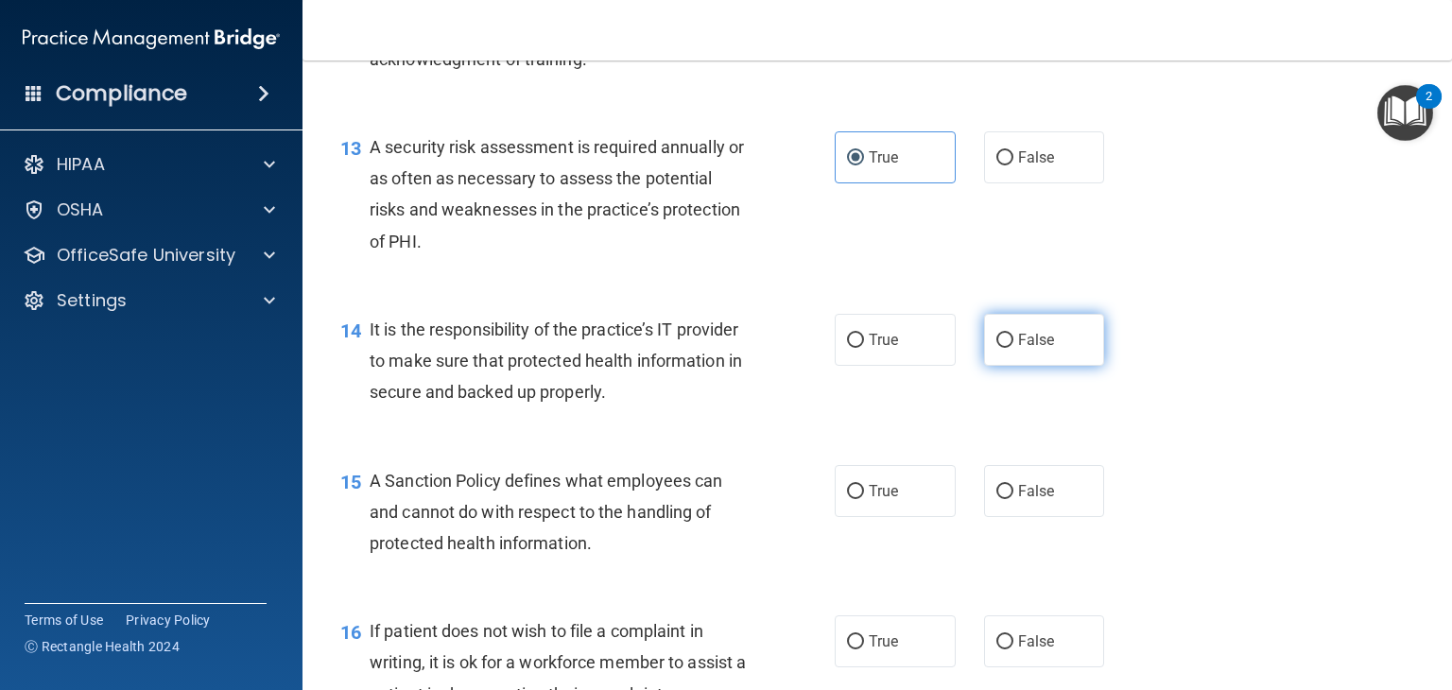
radio input "true"
click at [1040, 500] on span "False" at bounding box center [1036, 491] width 37 height 18
click at [1013, 499] on input "False" at bounding box center [1004, 492] width 17 height 14
radio input "true"
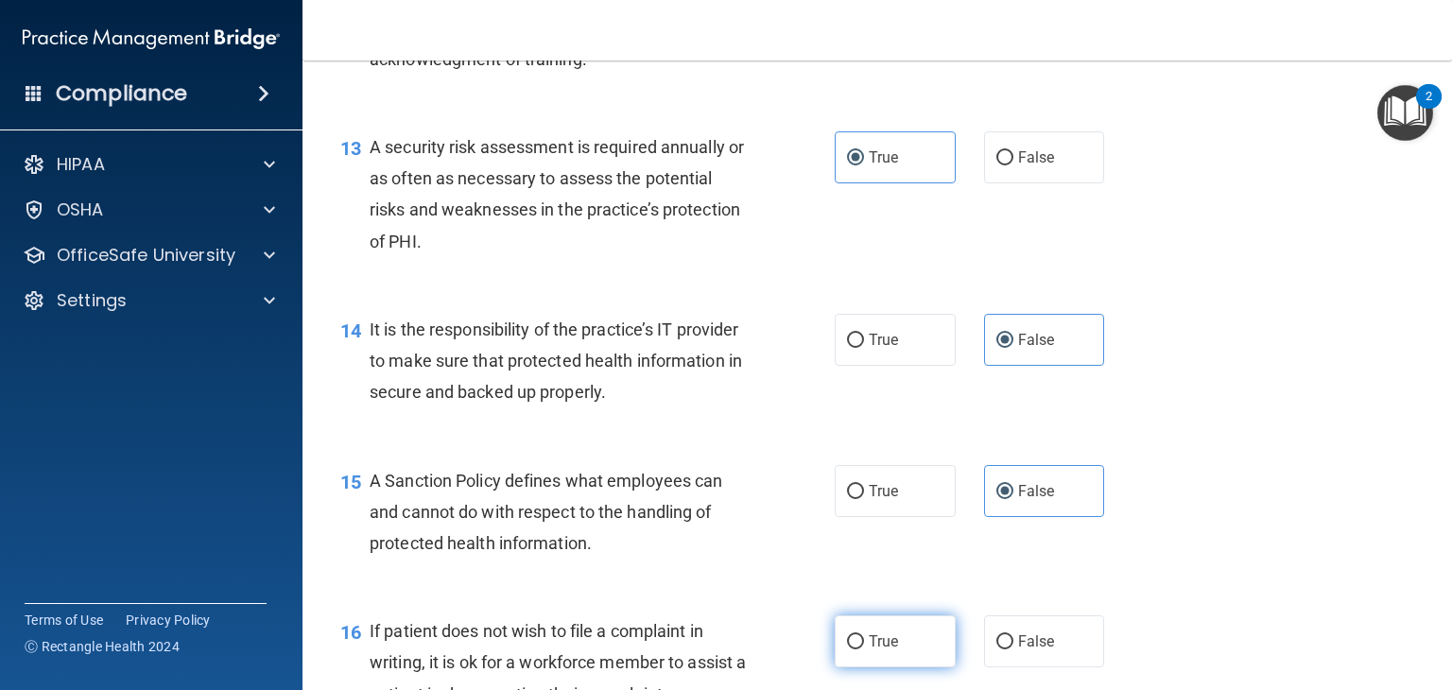
click at [877, 650] on label "True" at bounding box center [895, 641] width 121 height 52
click at [864, 649] on input "True" at bounding box center [855, 642] width 17 height 14
radio input "true"
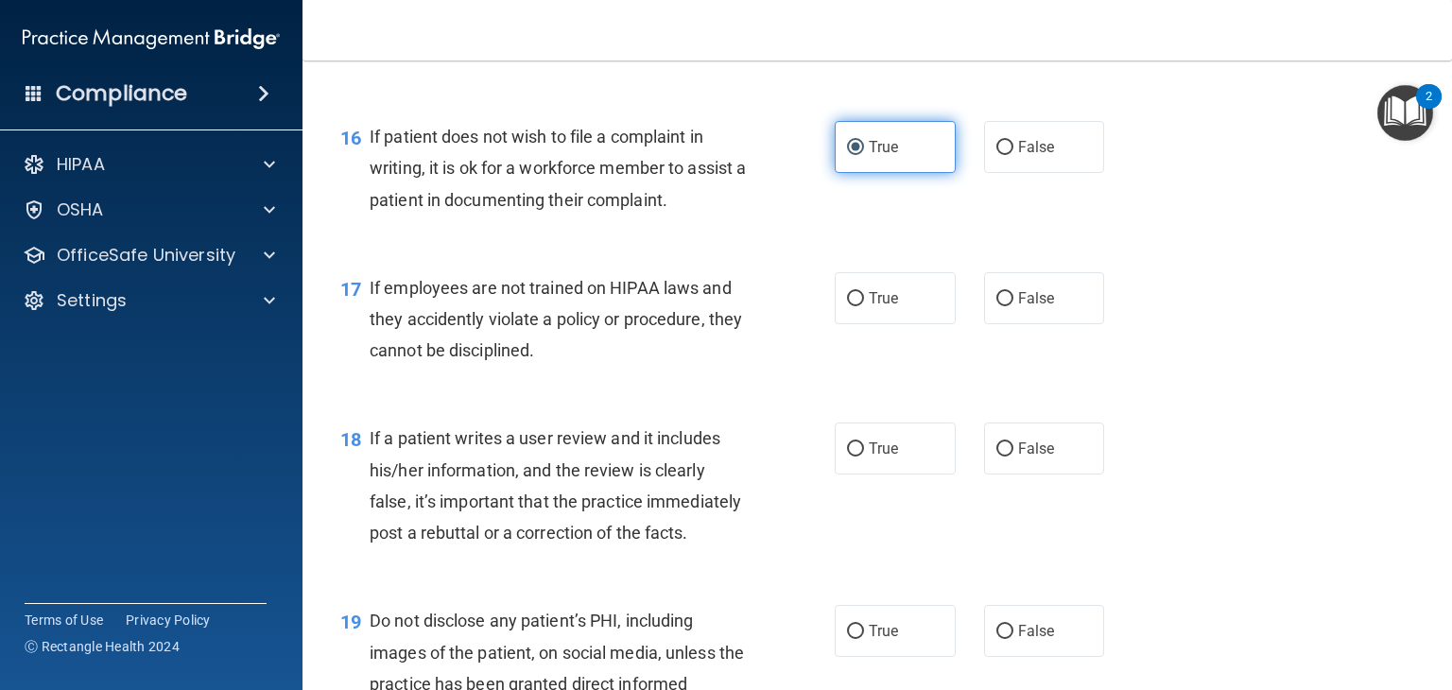
scroll to position [2858, 0]
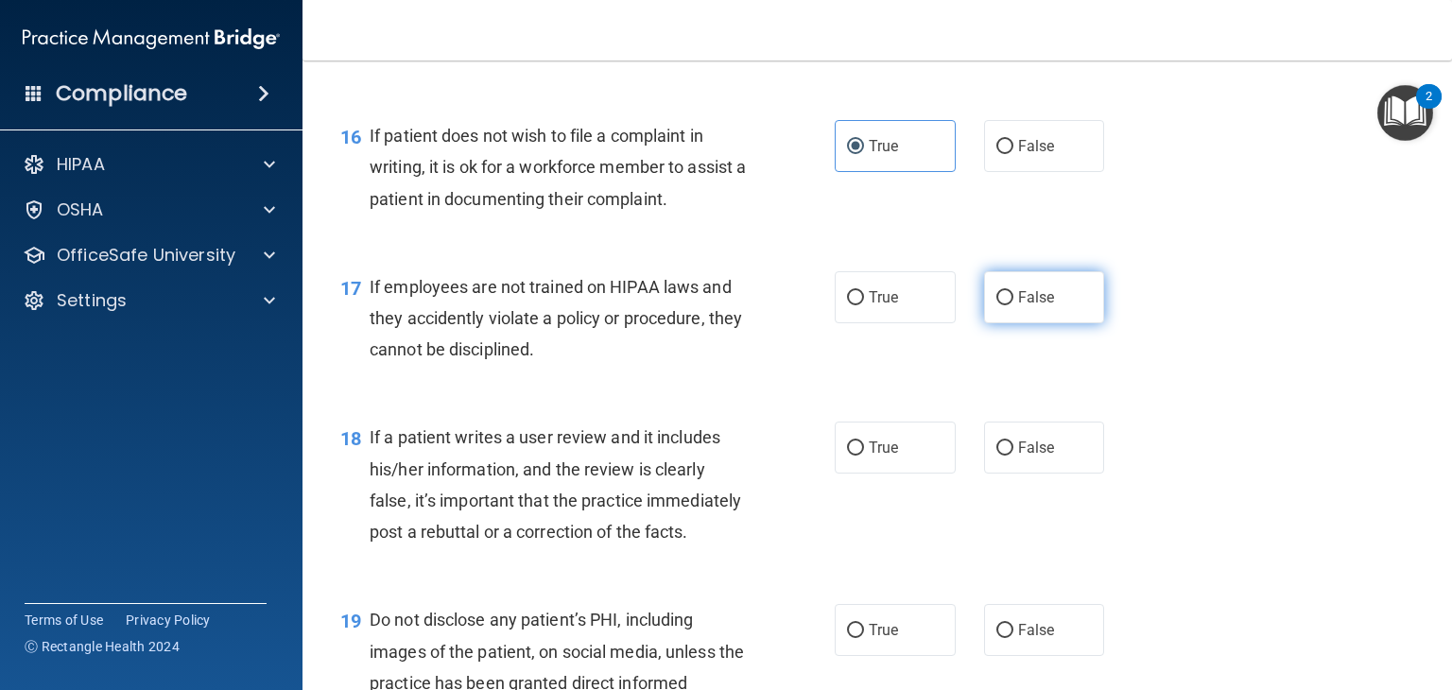
click at [1018, 306] on span "False" at bounding box center [1036, 297] width 37 height 18
click at [1009, 305] on input "False" at bounding box center [1004, 298] width 17 height 14
radio input "true"
click at [1020, 447] on div "18 If a patient writes a user review and it includes his/her information, and t…" at bounding box center [877, 489] width 1102 height 182
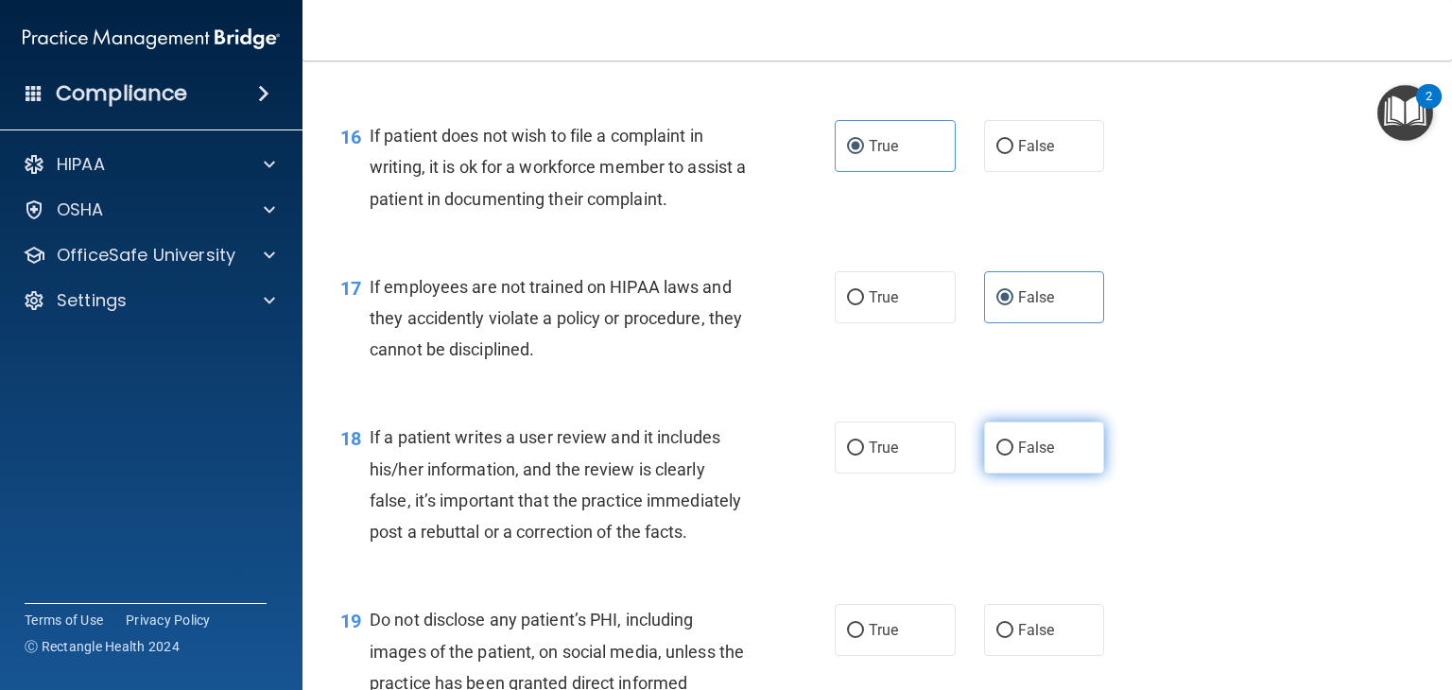
click at [1018, 457] on span "False" at bounding box center [1036, 448] width 37 height 18
click at [1013, 456] on input "False" at bounding box center [1004, 448] width 17 height 14
radio input "true"
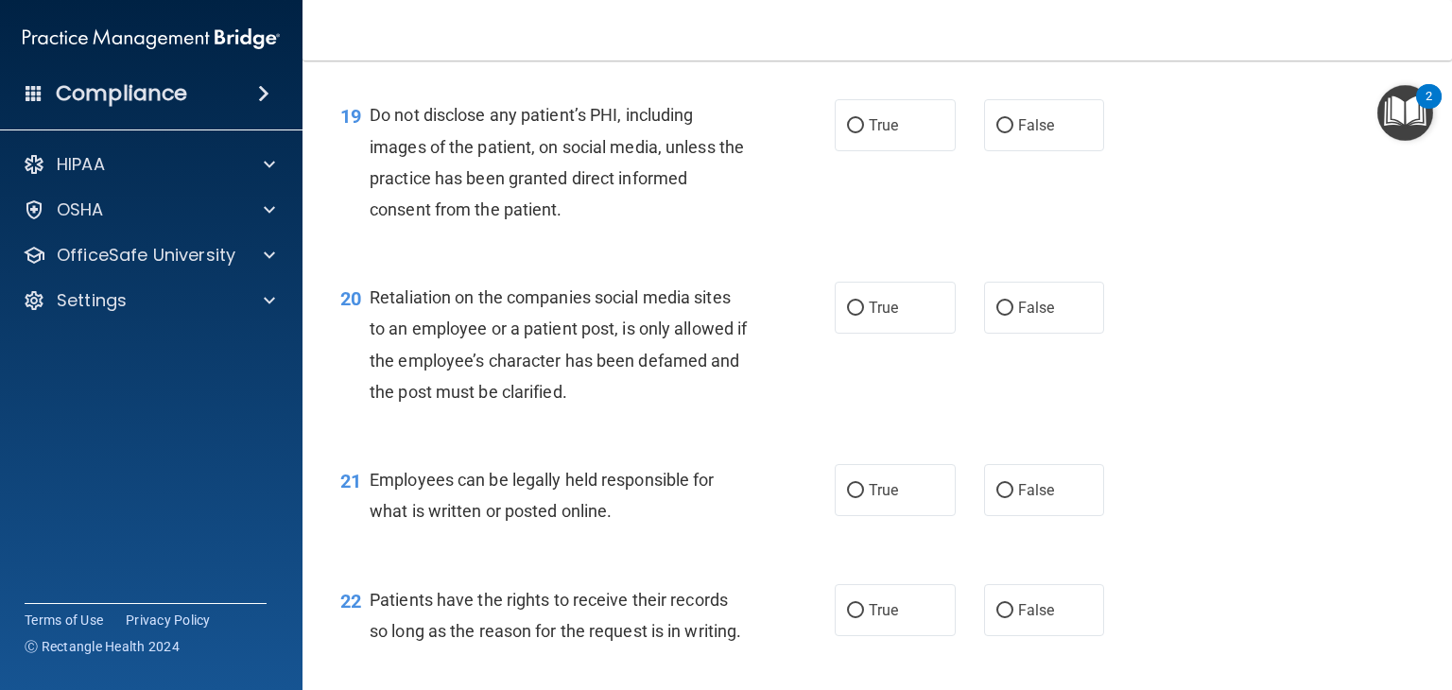
scroll to position [3401, 0]
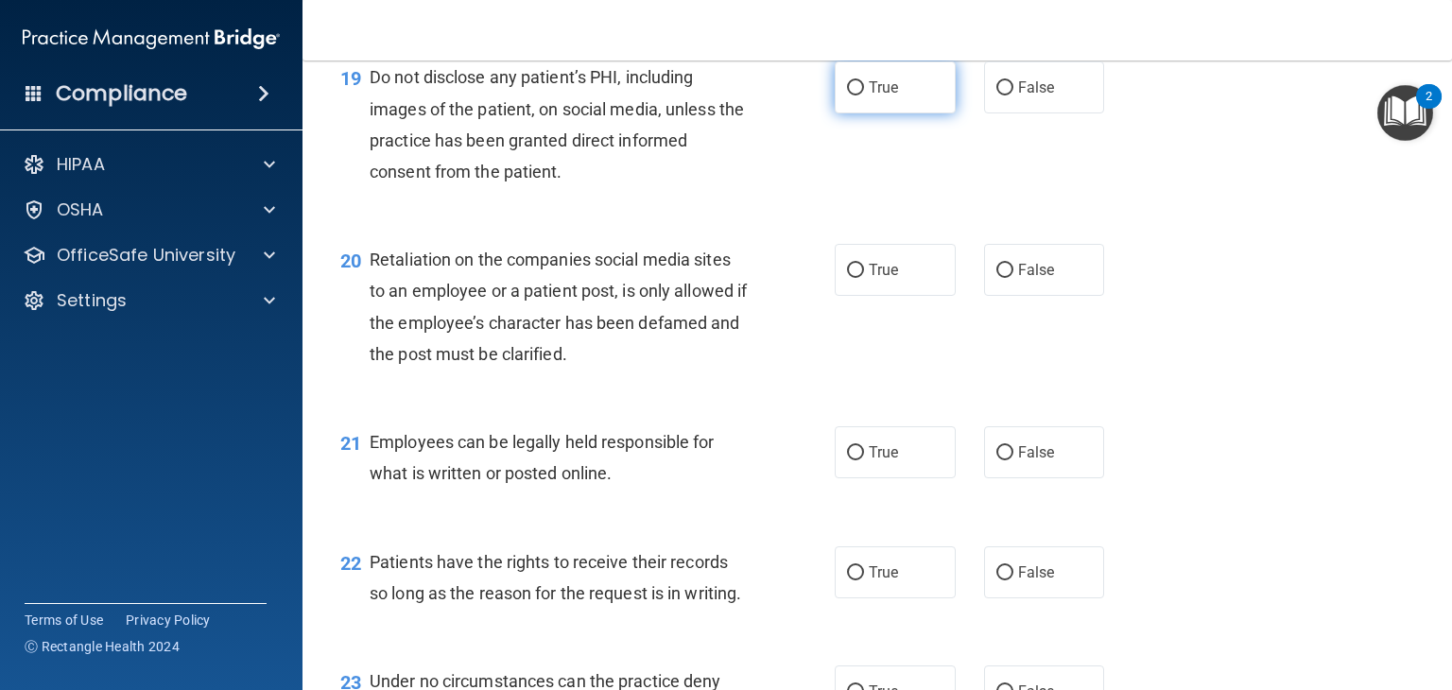
click at [926, 113] on label "True" at bounding box center [895, 87] width 121 height 52
click at [864, 95] on input "True" at bounding box center [855, 88] width 17 height 14
radio input "true"
click at [1029, 279] on span "False" at bounding box center [1036, 270] width 37 height 18
click at [1013, 278] on input "False" at bounding box center [1004, 271] width 17 height 14
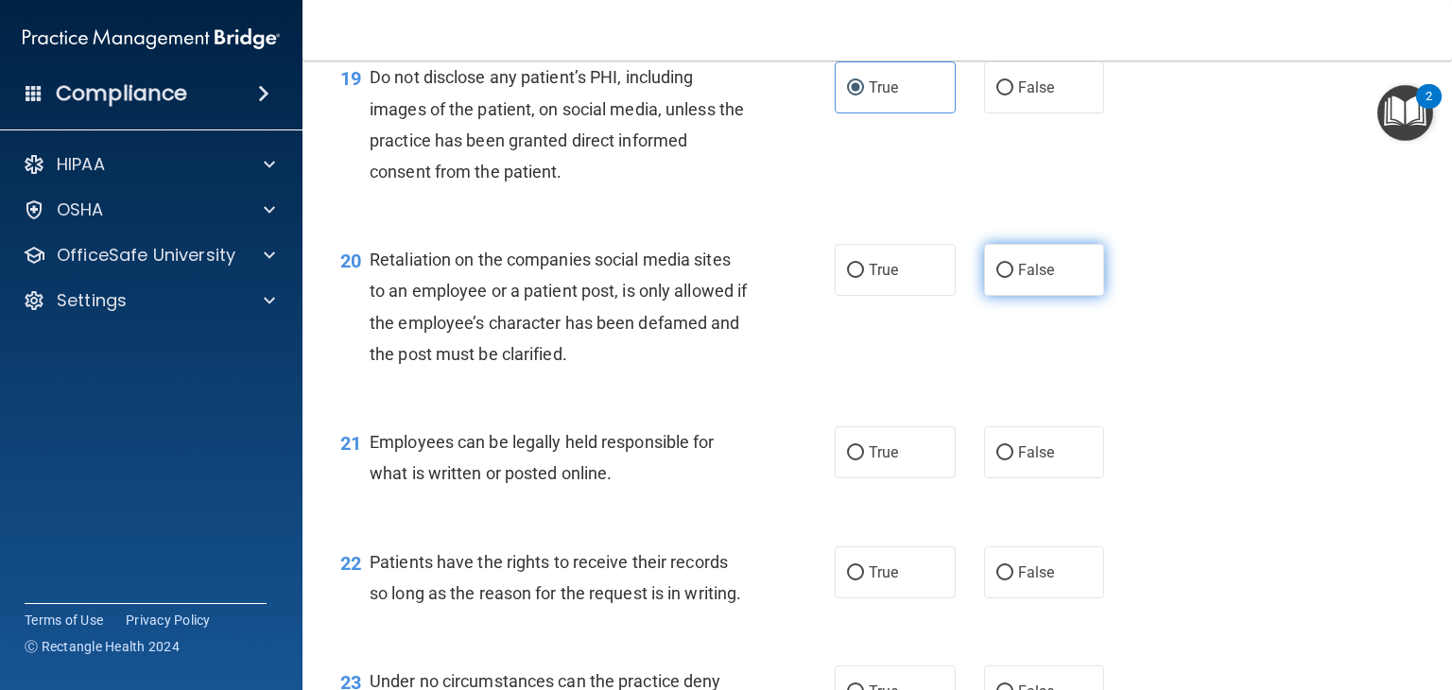
radio input "true"
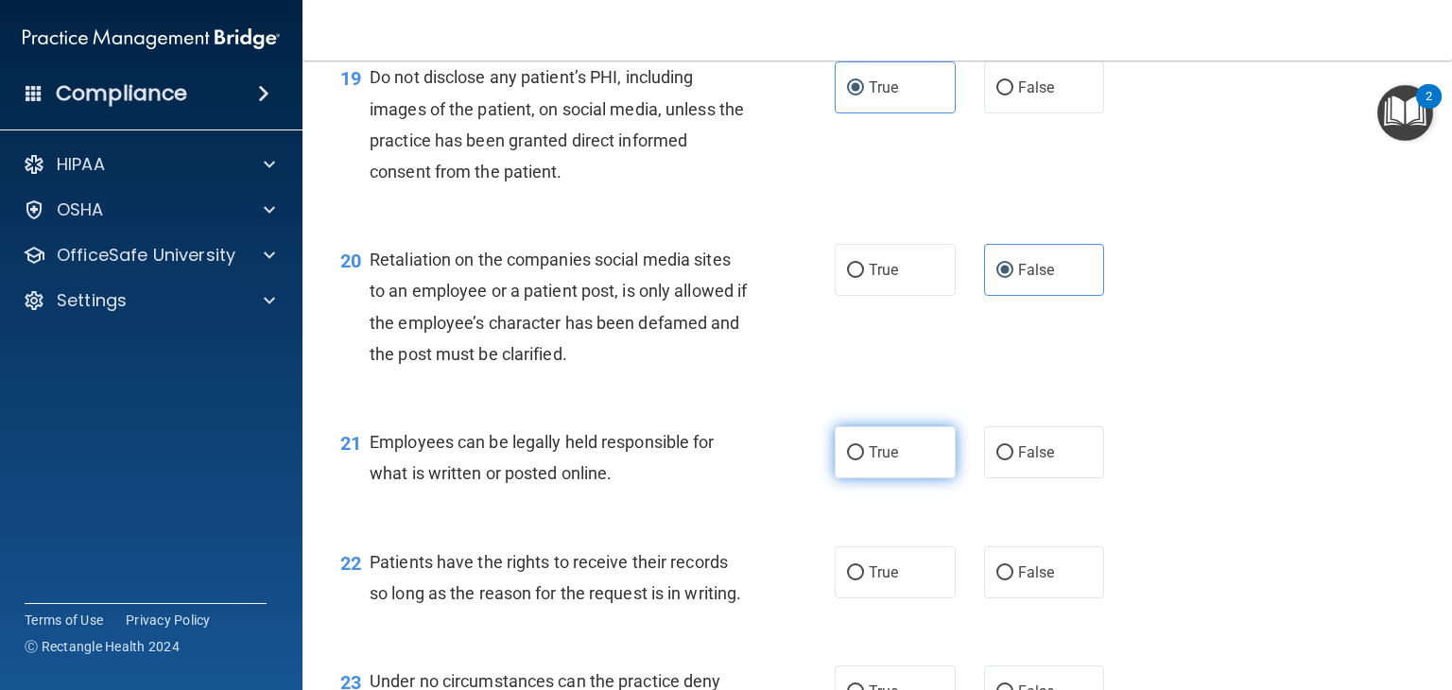
click at [880, 461] on span "True" at bounding box center [883, 452] width 29 height 18
click at [864, 460] on input "True" at bounding box center [855, 453] width 17 height 14
radio input "true"
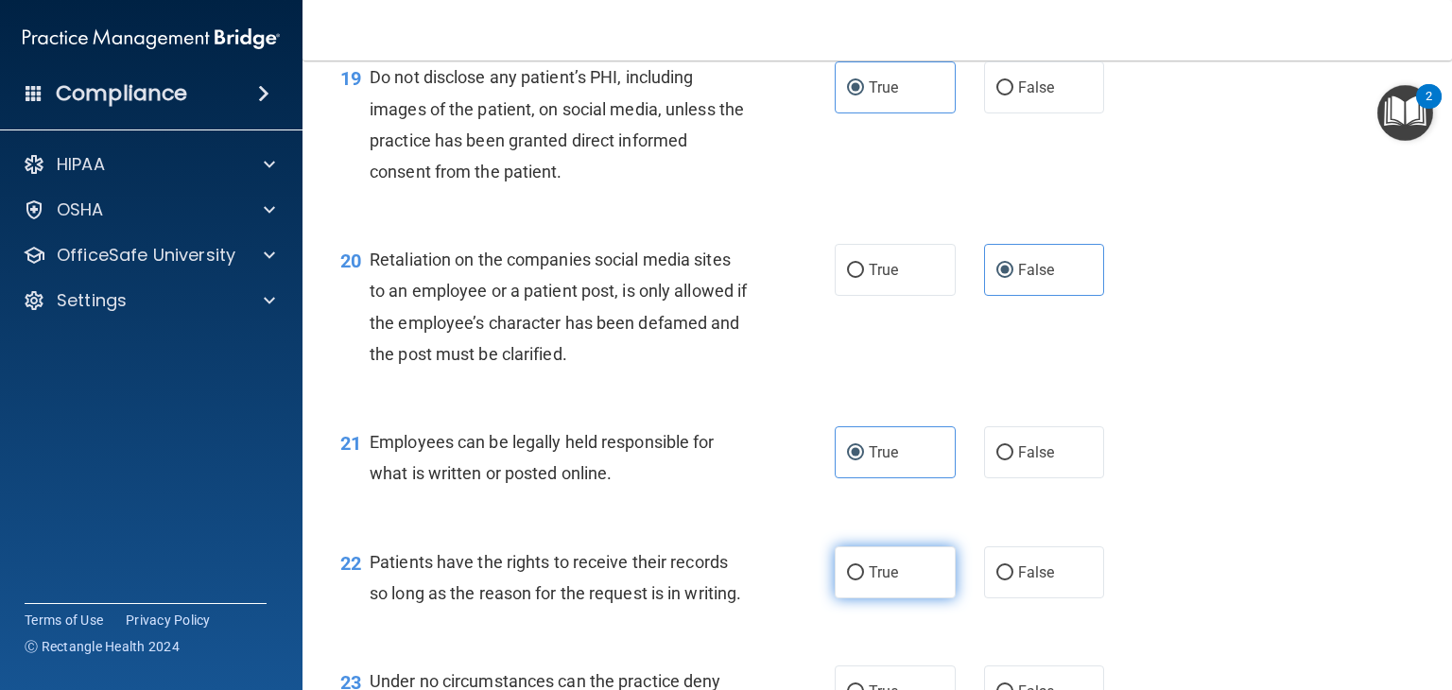
click at [876, 581] on span "True" at bounding box center [883, 572] width 29 height 18
click at [864, 580] on input "True" at bounding box center [855, 573] width 17 height 14
radio input "true"
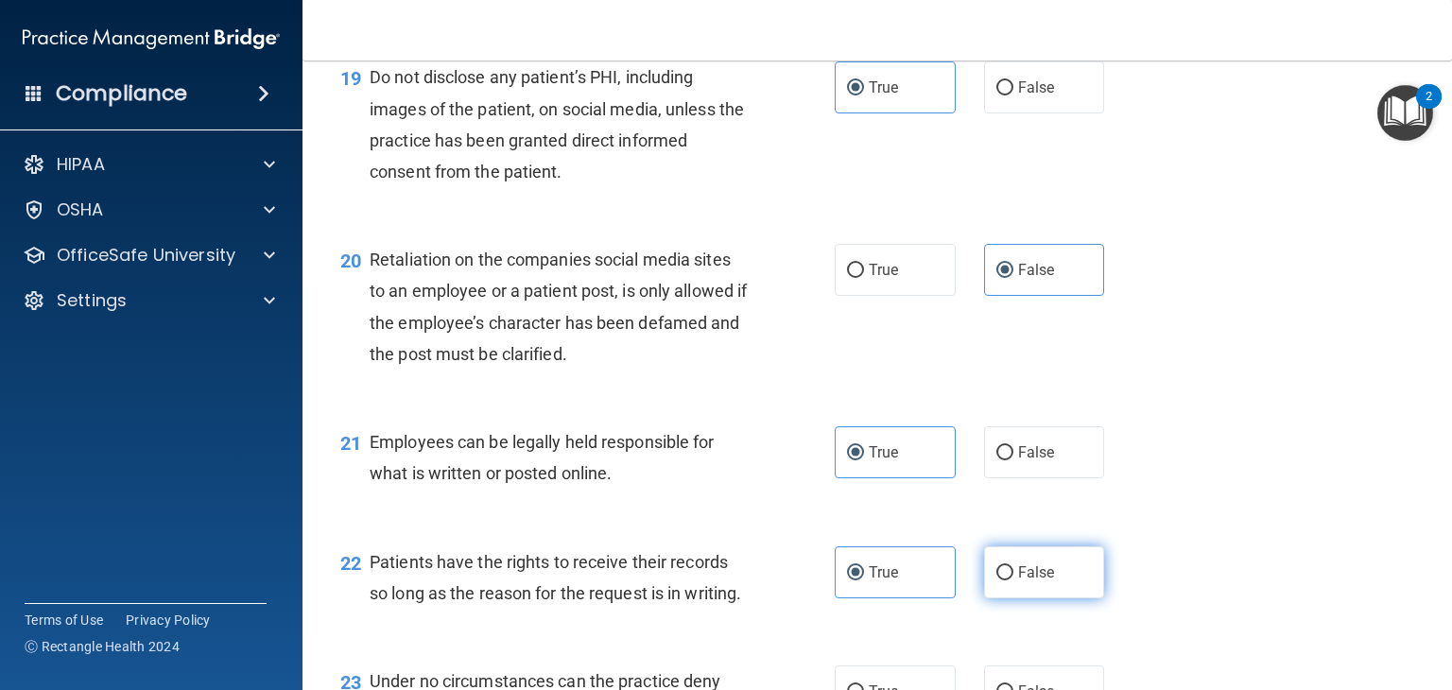
click at [996, 580] on input "False" at bounding box center [1004, 573] width 17 height 14
radio input "true"
radio input "false"
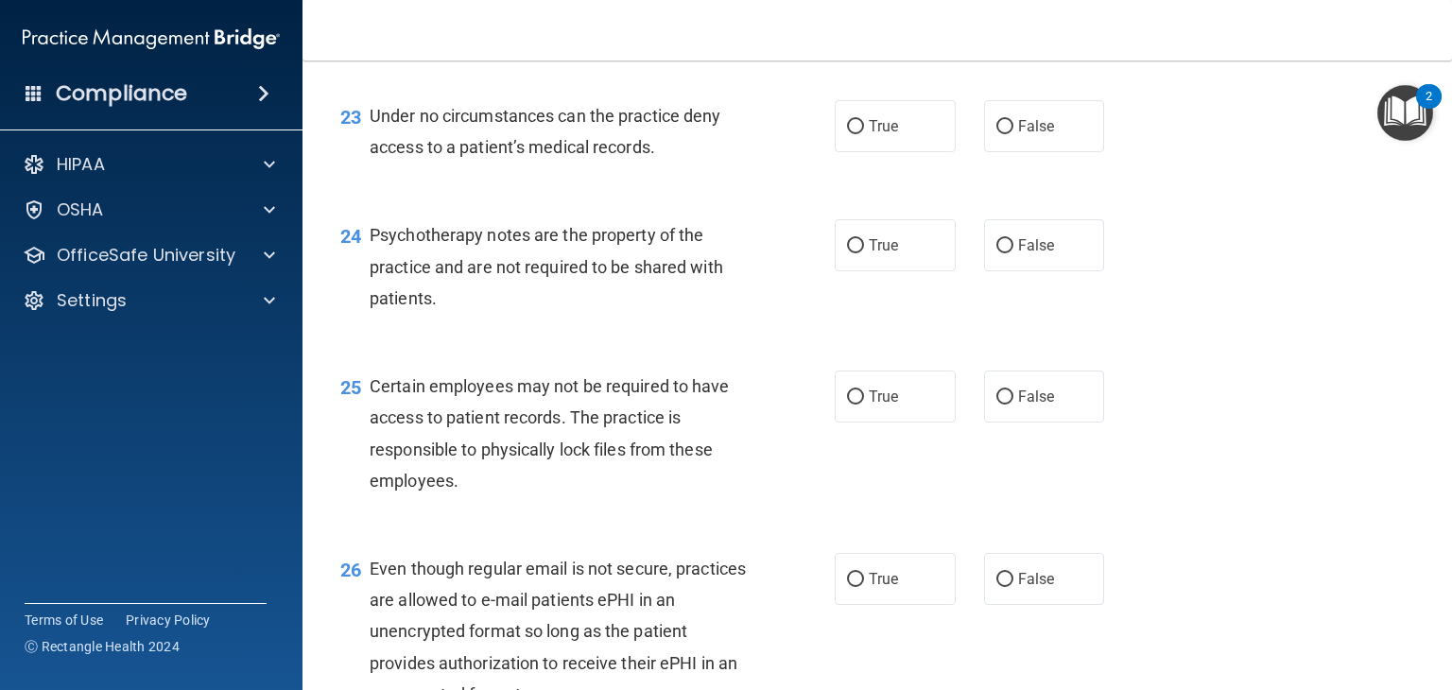
scroll to position [3980, 0]
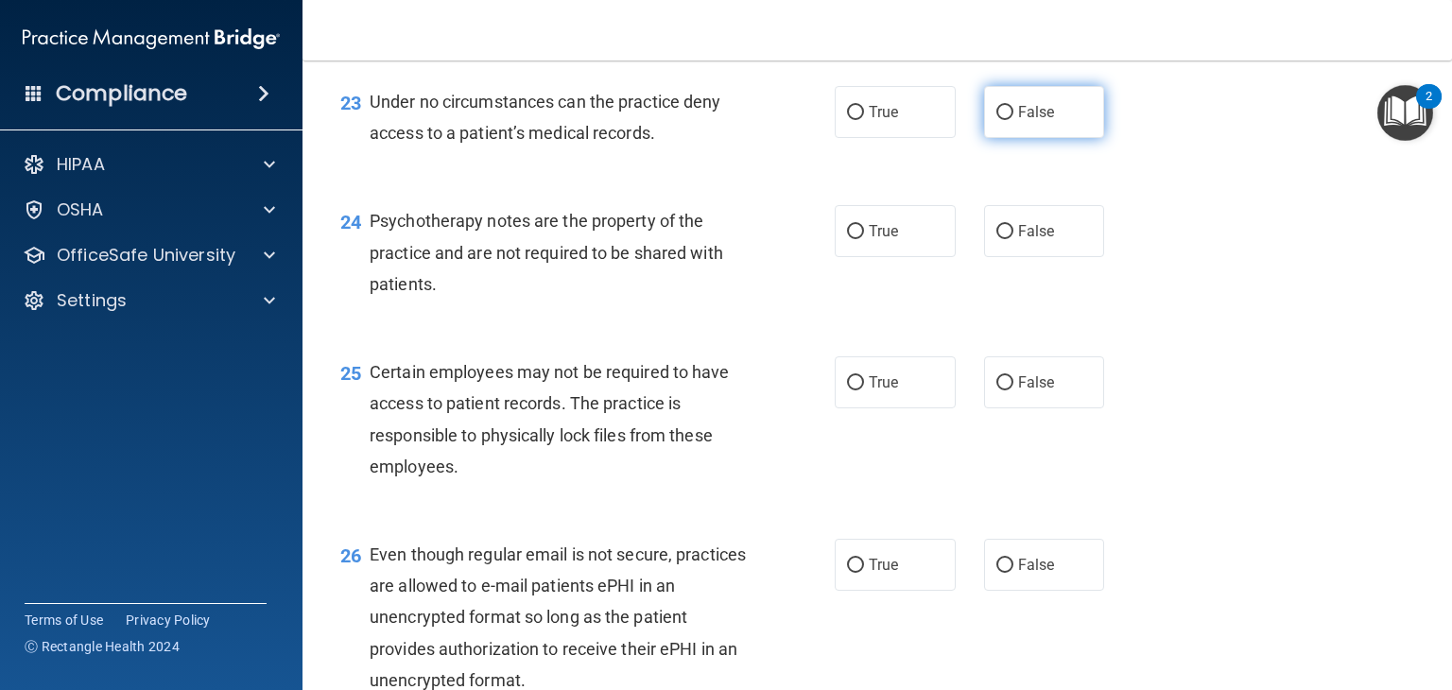
click at [1002, 120] on input "False" at bounding box center [1004, 113] width 17 height 14
radio input "true"
click at [895, 257] on label "True" at bounding box center [895, 231] width 121 height 52
click at [864, 239] on input "True" at bounding box center [855, 232] width 17 height 14
radio input "true"
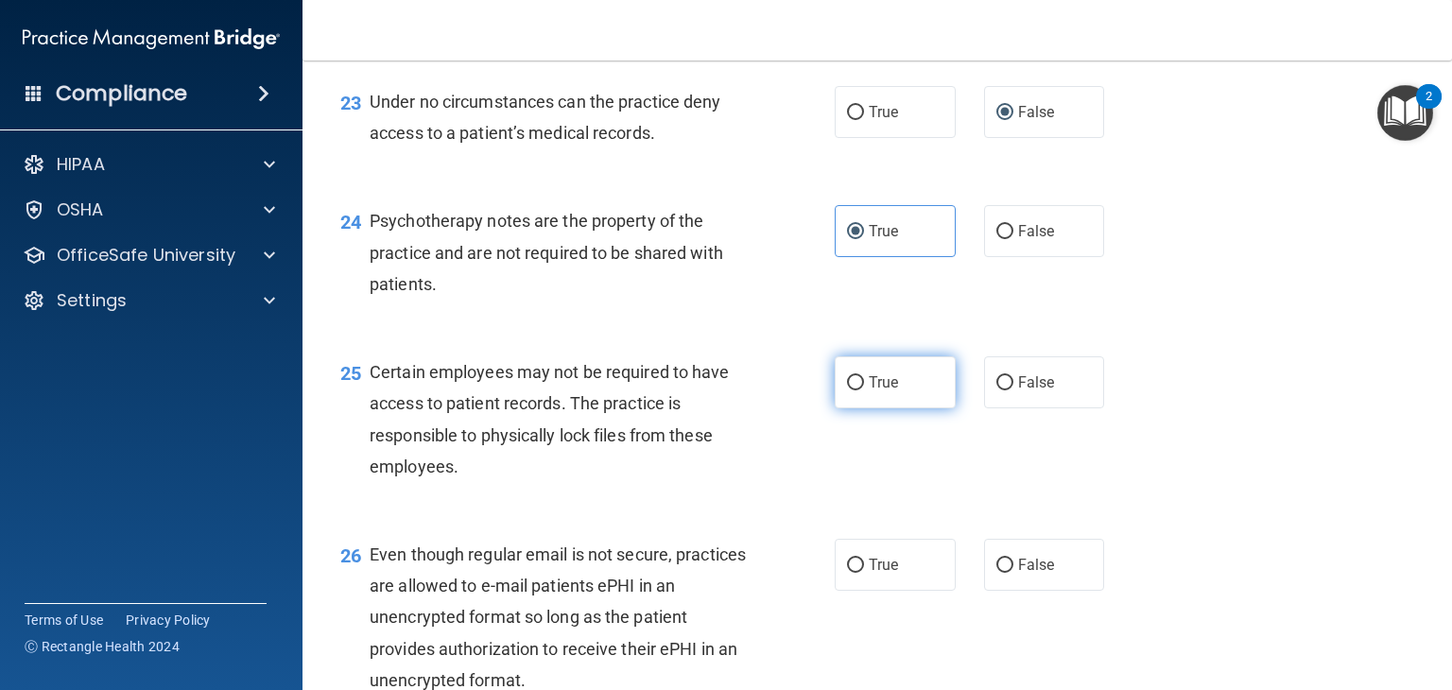
click at [900, 408] on label "True" at bounding box center [895, 382] width 121 height 52
click at [864, 390] on input "True" at bounding box center [855, 383] width 17 height 14
radio input "true"
click at [905, 591] on label "True" at bounding box center [895, 565] width 121 height 52
click at [864, 573] on input "True" at bounding box center [855, 566] width 17 height 14
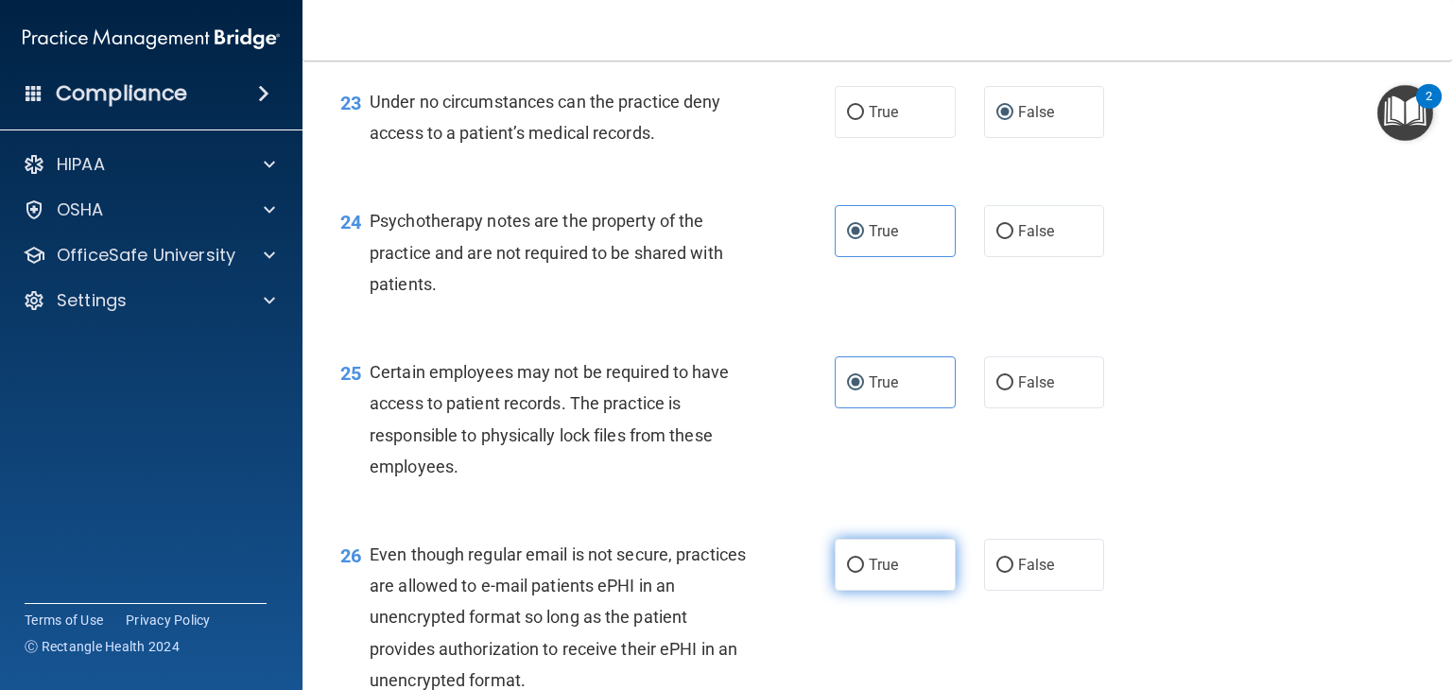
radio input "true"
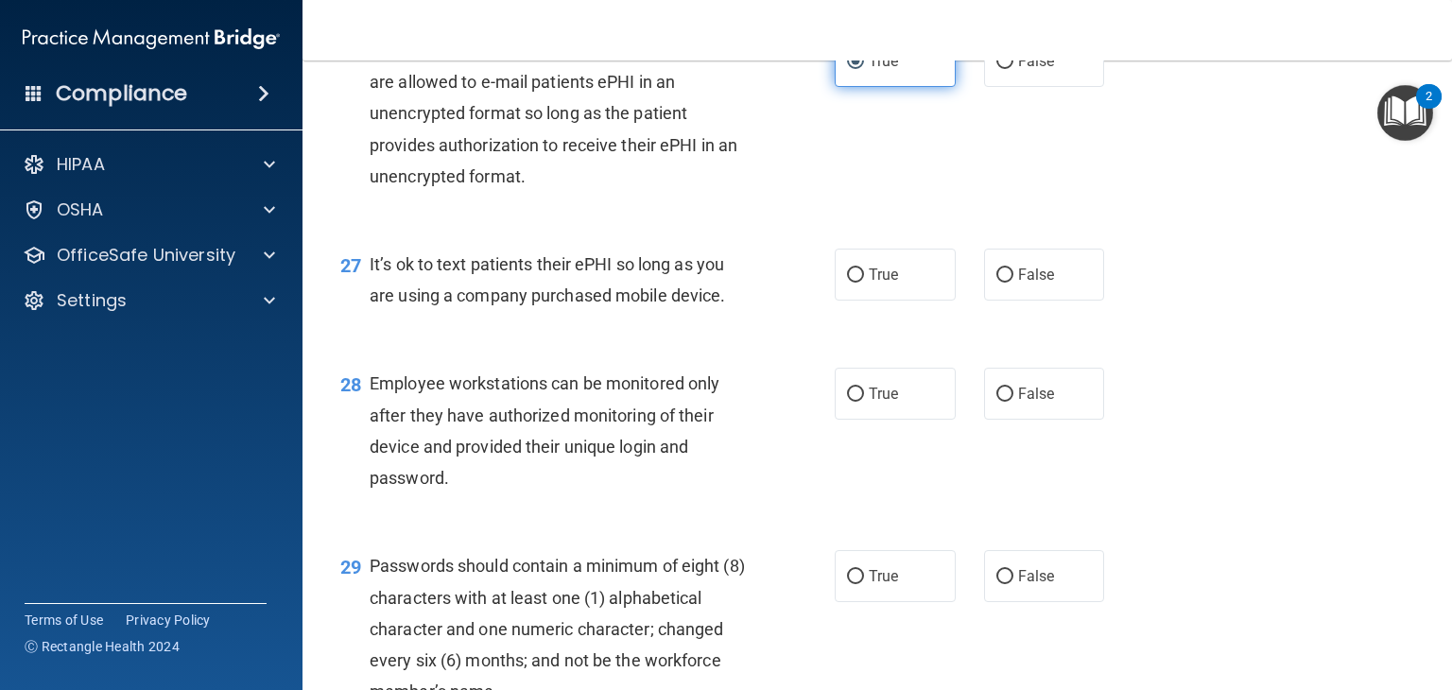
scroll to position [4487, 0]
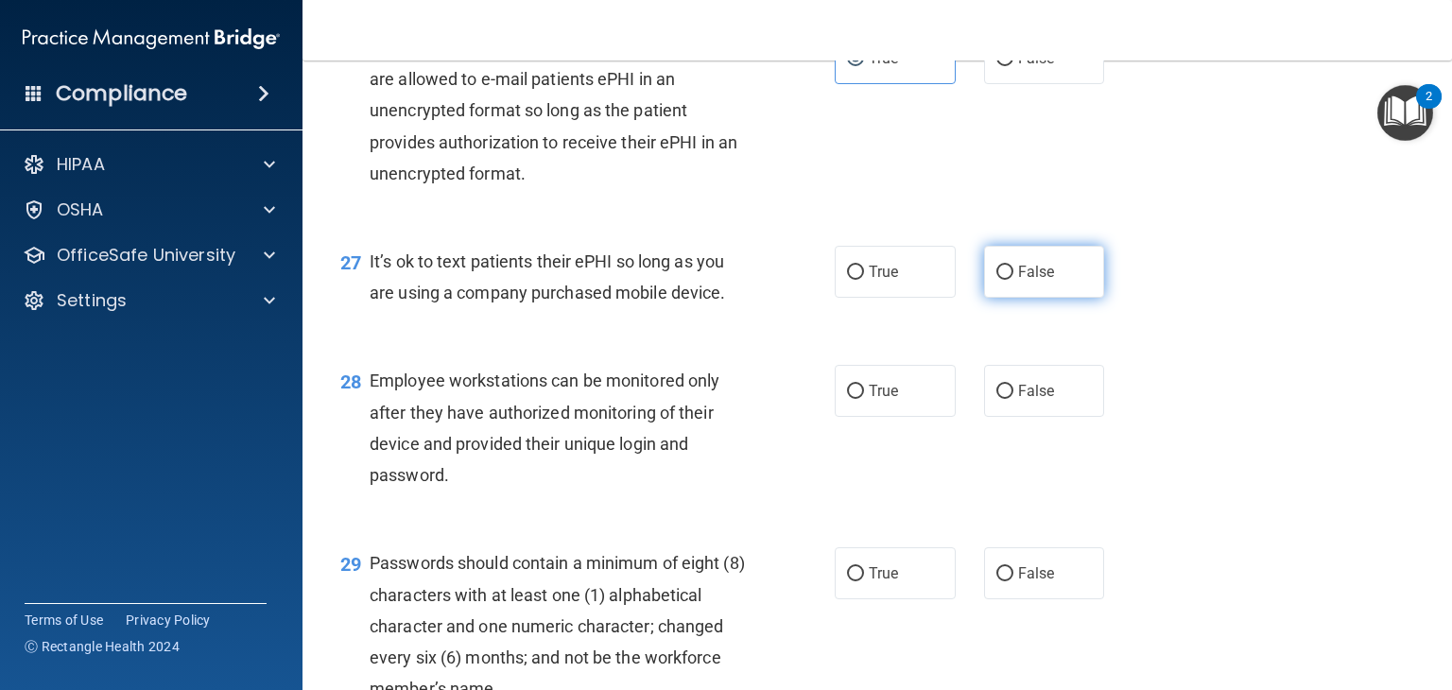
click at [1060, 298] on label "False" at bounding box center [1044, 272] width 121 height 52
click at [1013, 280] on input "False" at bounding box center [1004, 273] width 17 height 14
radio input "true"
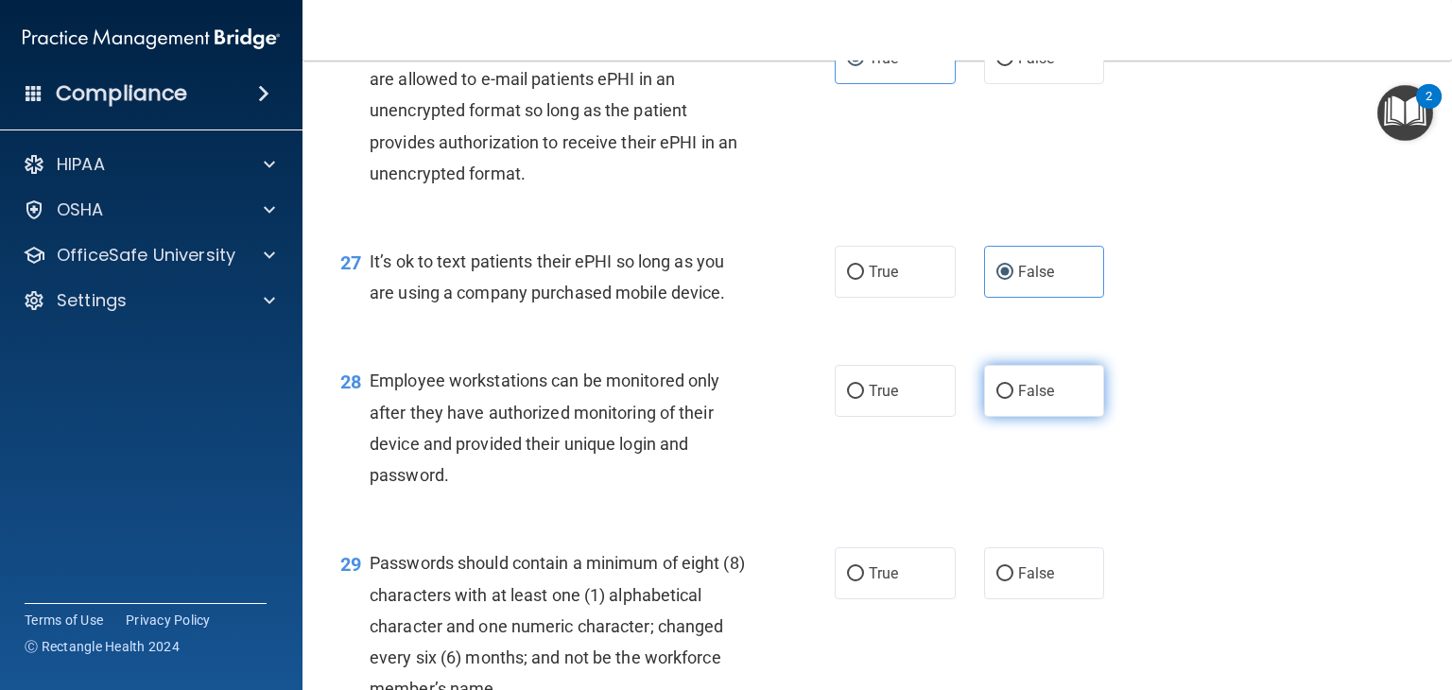
click at [1047, 417] on label "False" at bounding box center [1044, 391] width 121 height 52
click at [1013, 399] on input "False" at bounding box center [1004, 392] width 17 height 14
radio input "true"
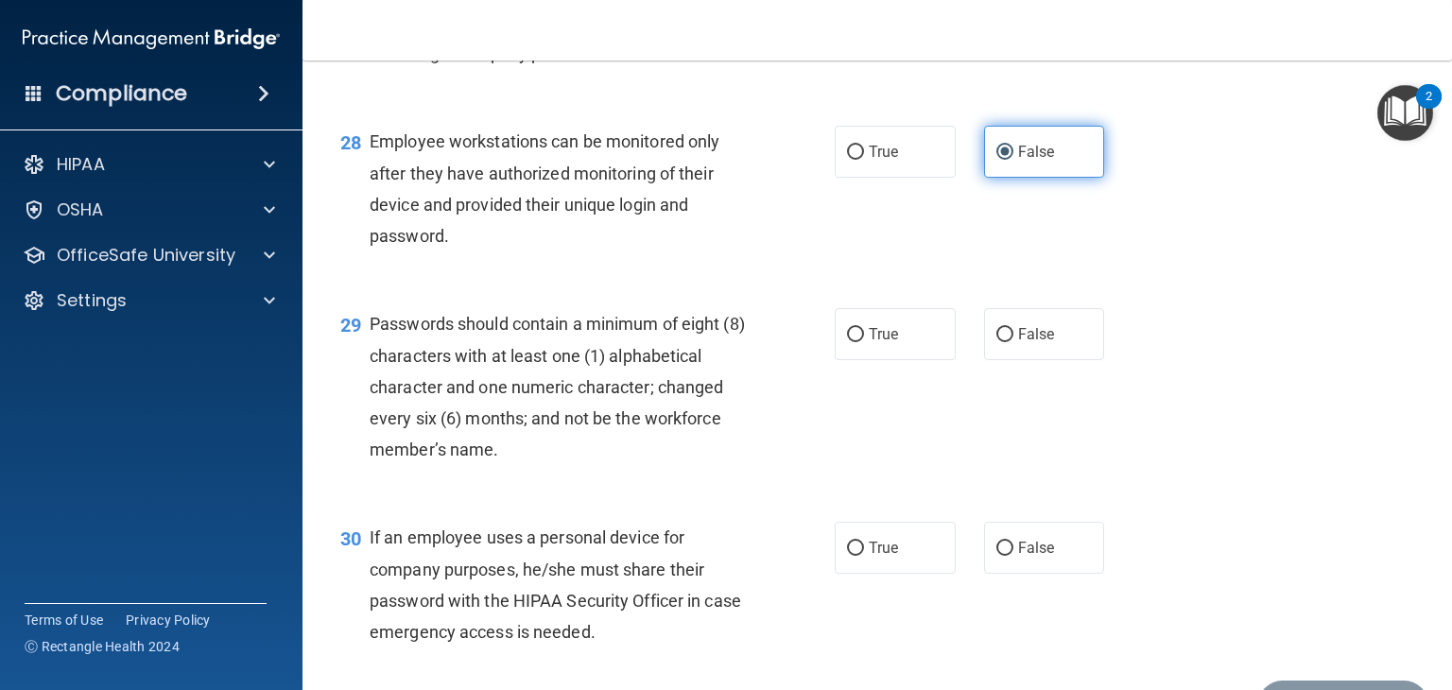
scroll to position [4728, 0]
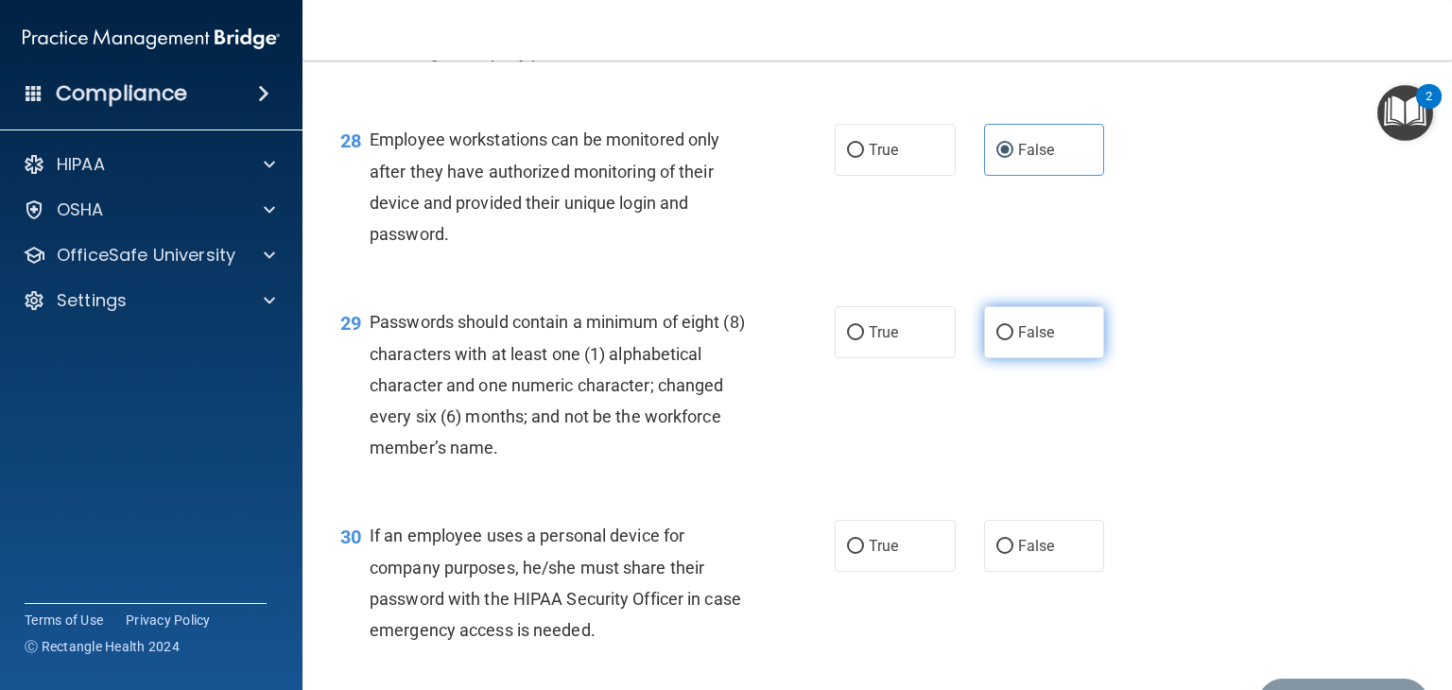
click at [1026, 341] on span "False" at bounding box center [1036, 332] width 37 height 18
click at [1013, 340] on input "False" at bounding box center [1004, 333] width 17 height 14
radio input "true"
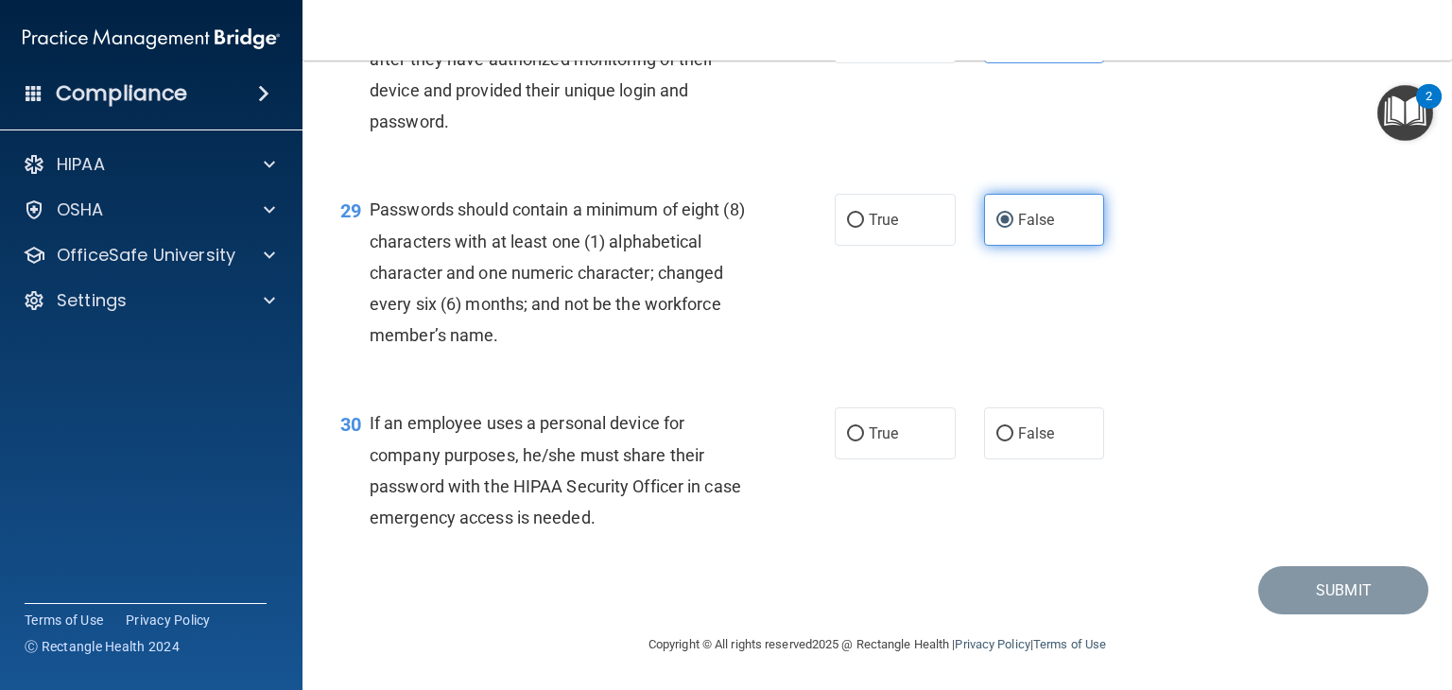
scroll to position [4935, 0]
click at [874, 231] on label "True" at bounding box center [895, 220] width 121 height 52
click at [864, 228] on input "True" at bounding box center [855, 221] width 17 height 14
radio input "true"
radio input "false"
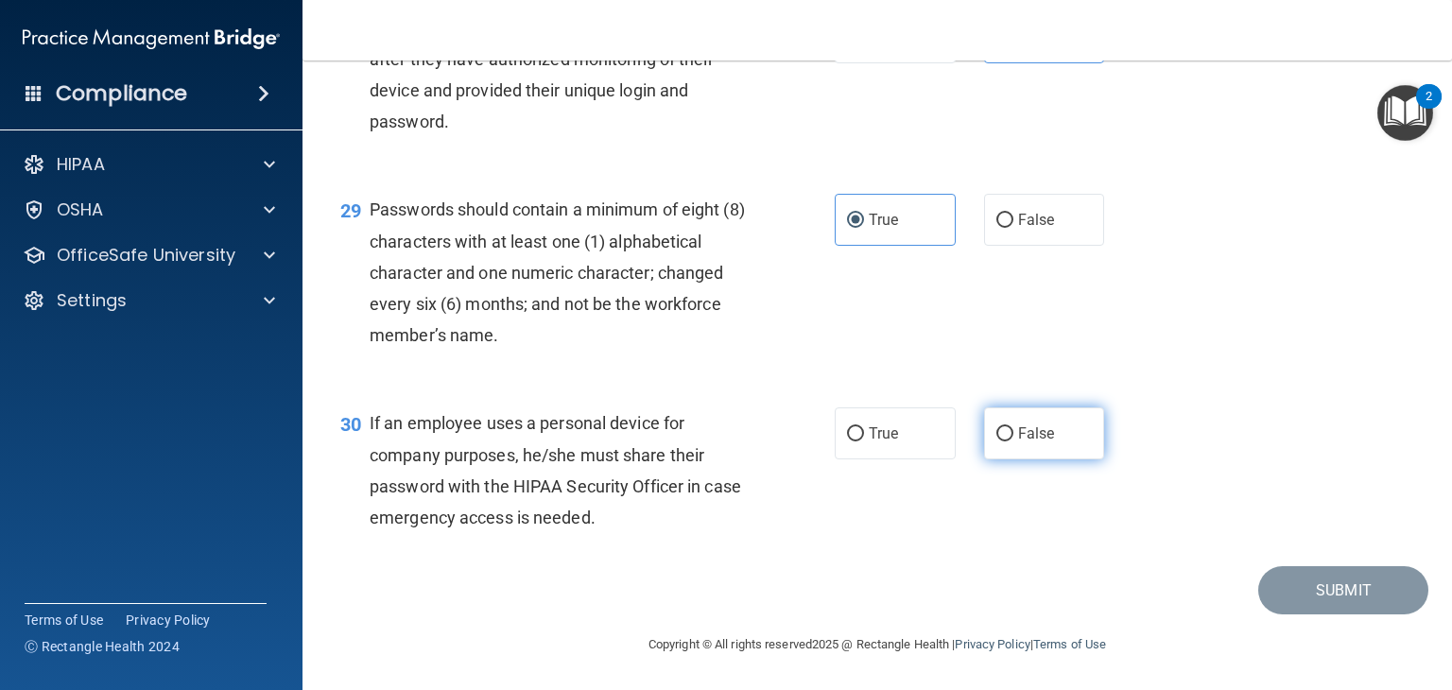
click at [994, 451] on label "False" at bounding box center [1044, 433] width 121 height 52
click at [996, 441] on input "False" at bounding box center [1004, 434] width 17 height 14
radio input "true"
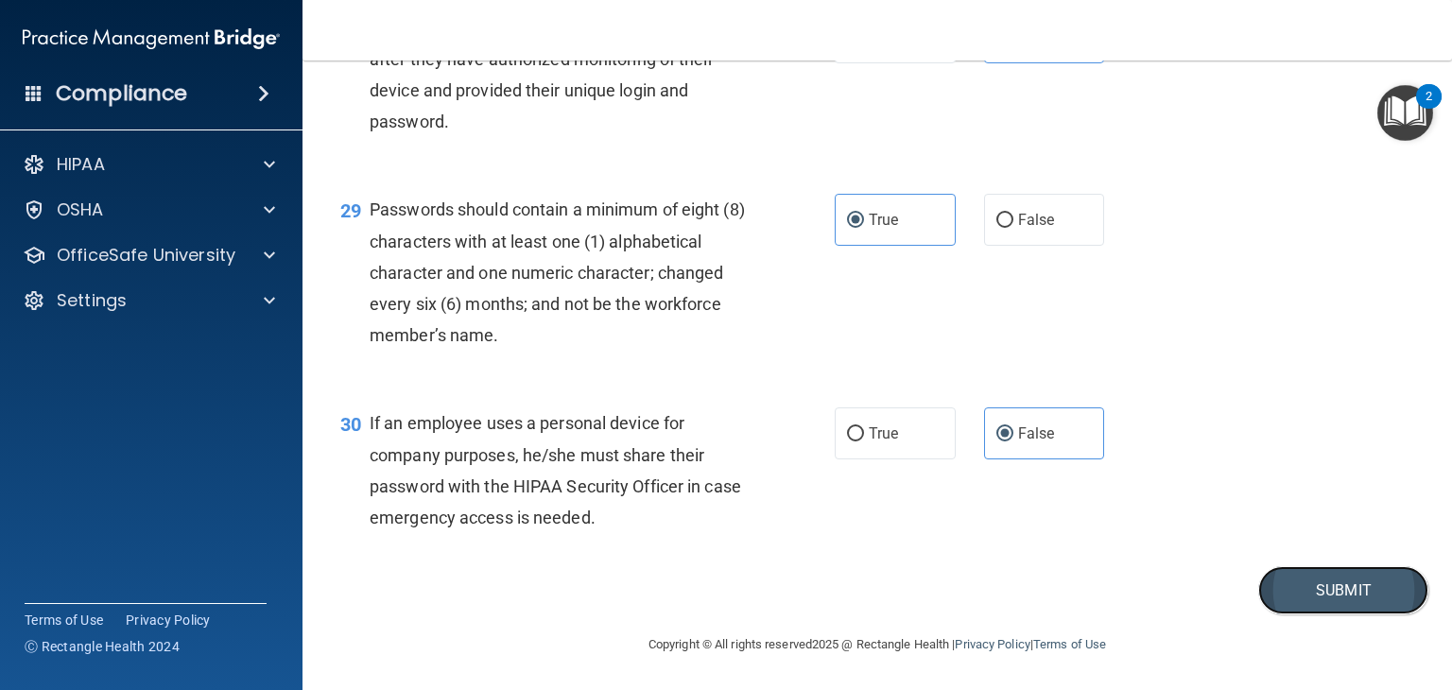
click at [1301, 599] on button "Submit" at bounding box center [1343, 590] width 170 height 48
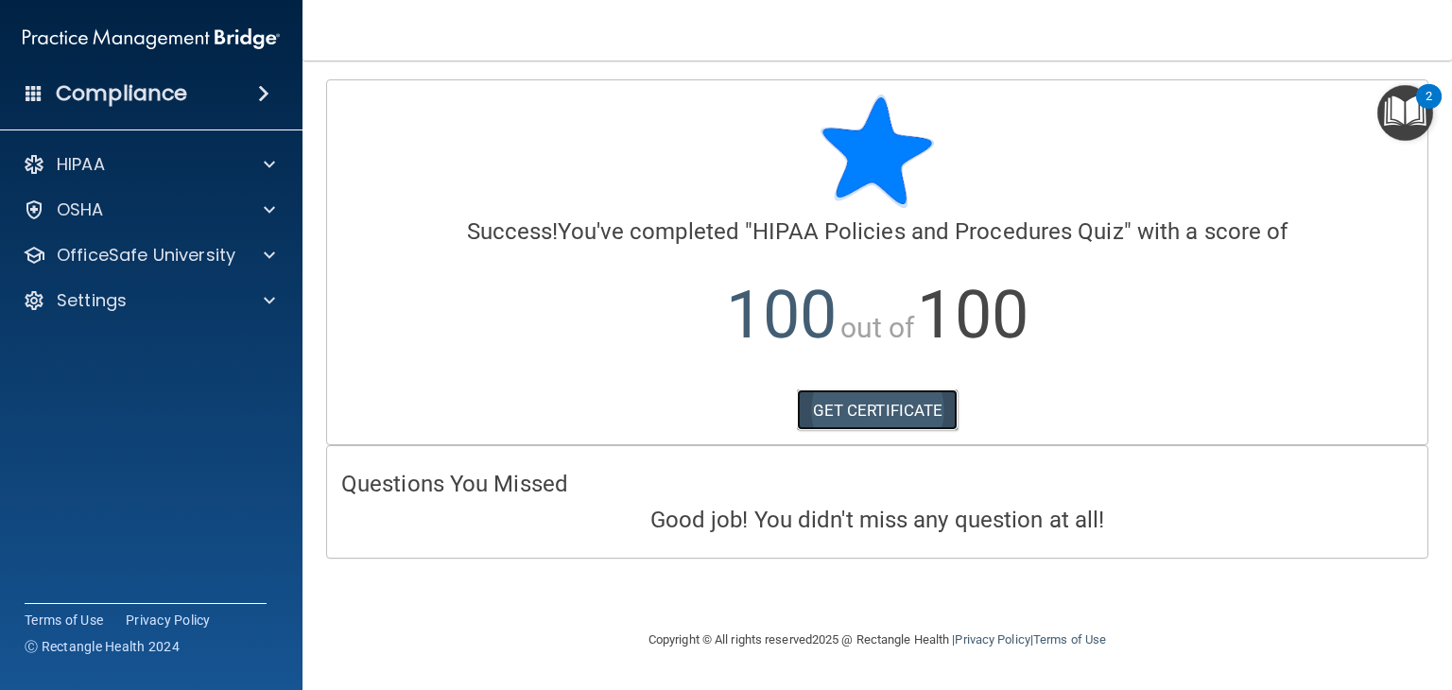
click at [848, 409] on link "GET CERTIFICATE" at bounding box center [878, 410] width 162 height 42
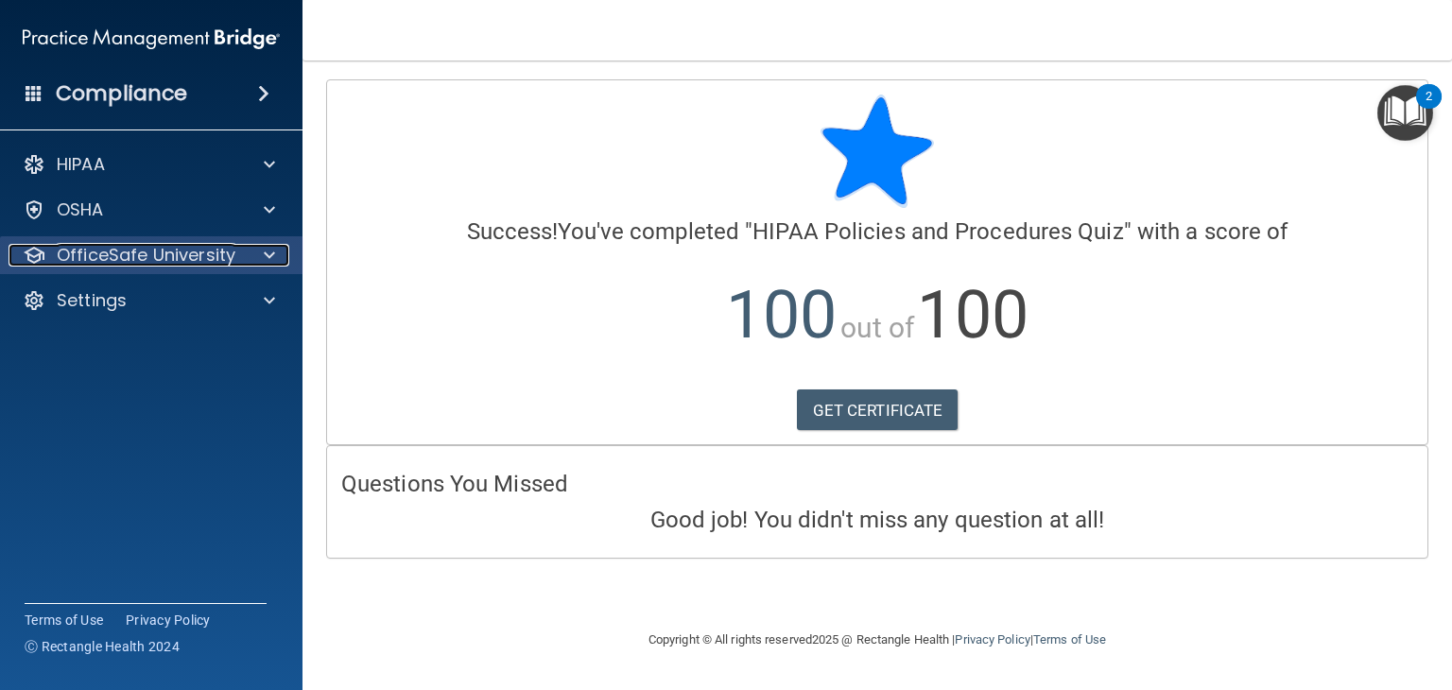
click at [110, 246] on p "OfficeSafe University" at bounding box center [146, 255] width 179 height 23
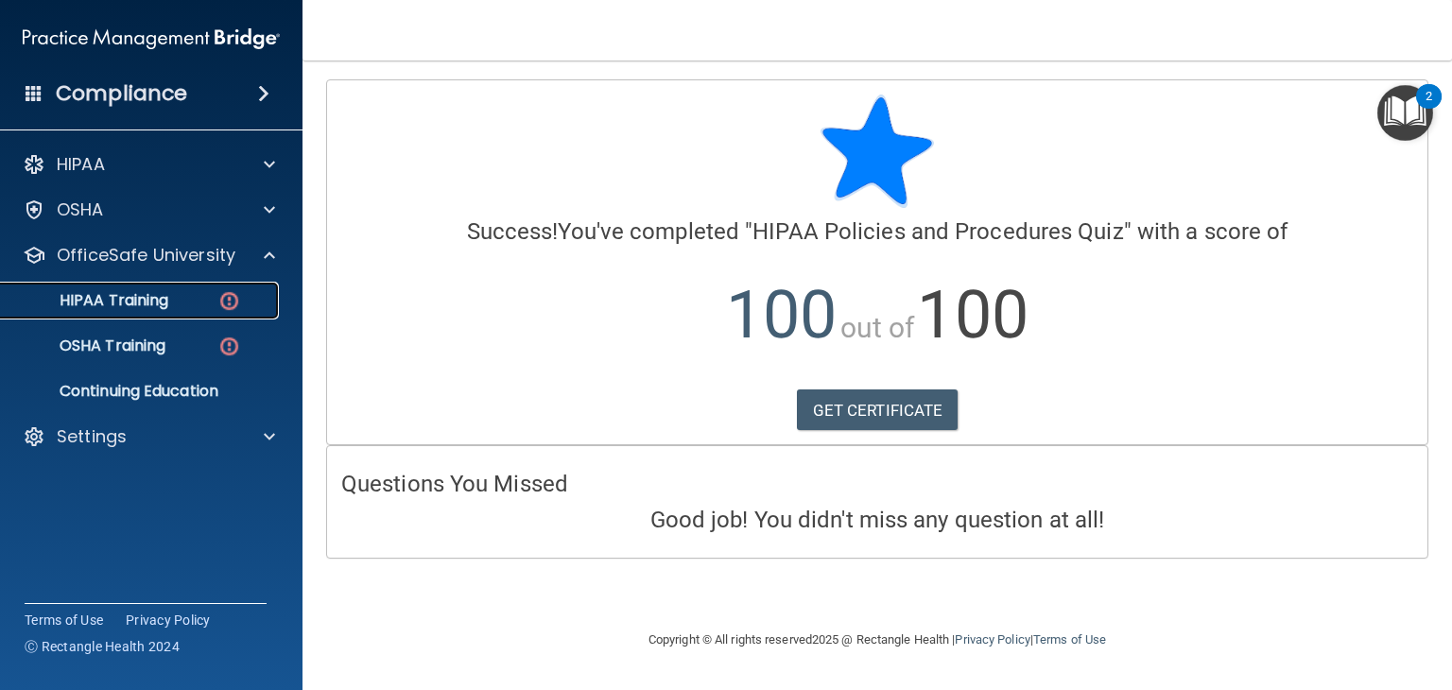
click at [134, 301] on p "HIPAA Training" at bounding box center [90, 300] width 156 height 19
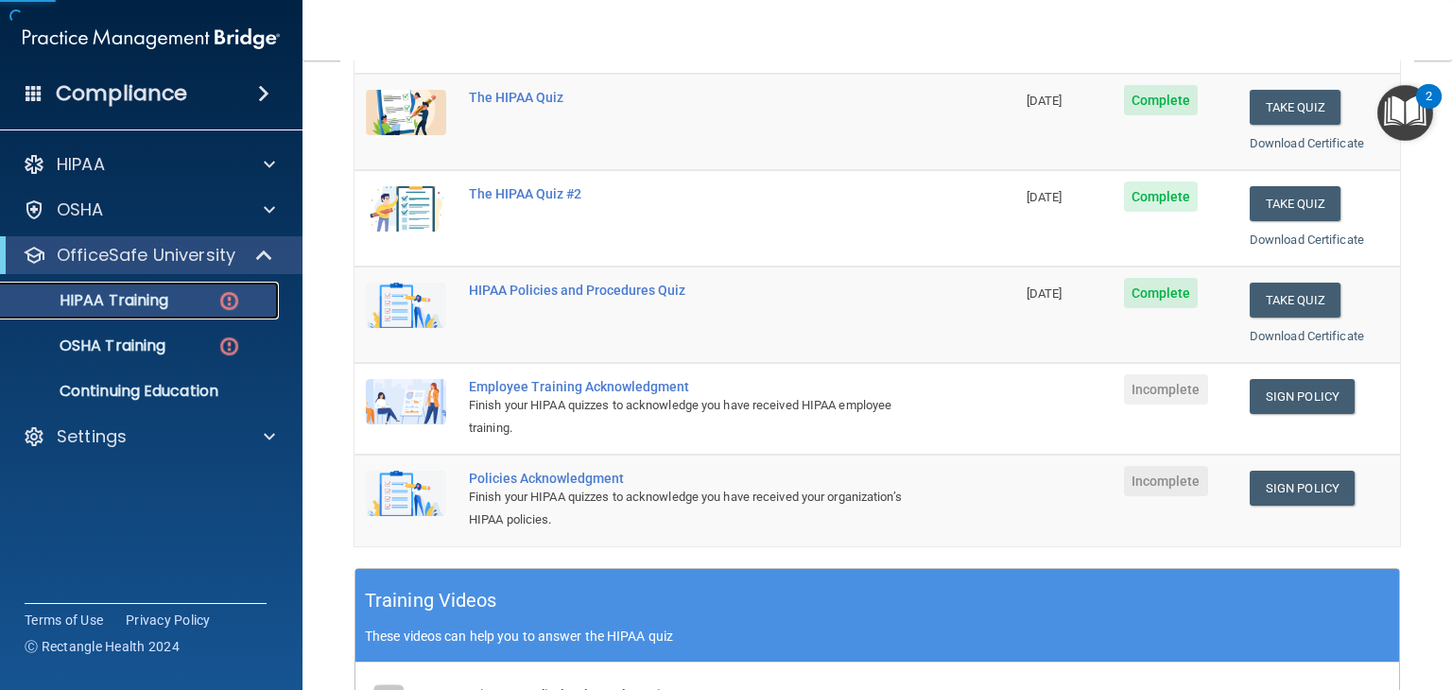
scroll to position [260, 0]
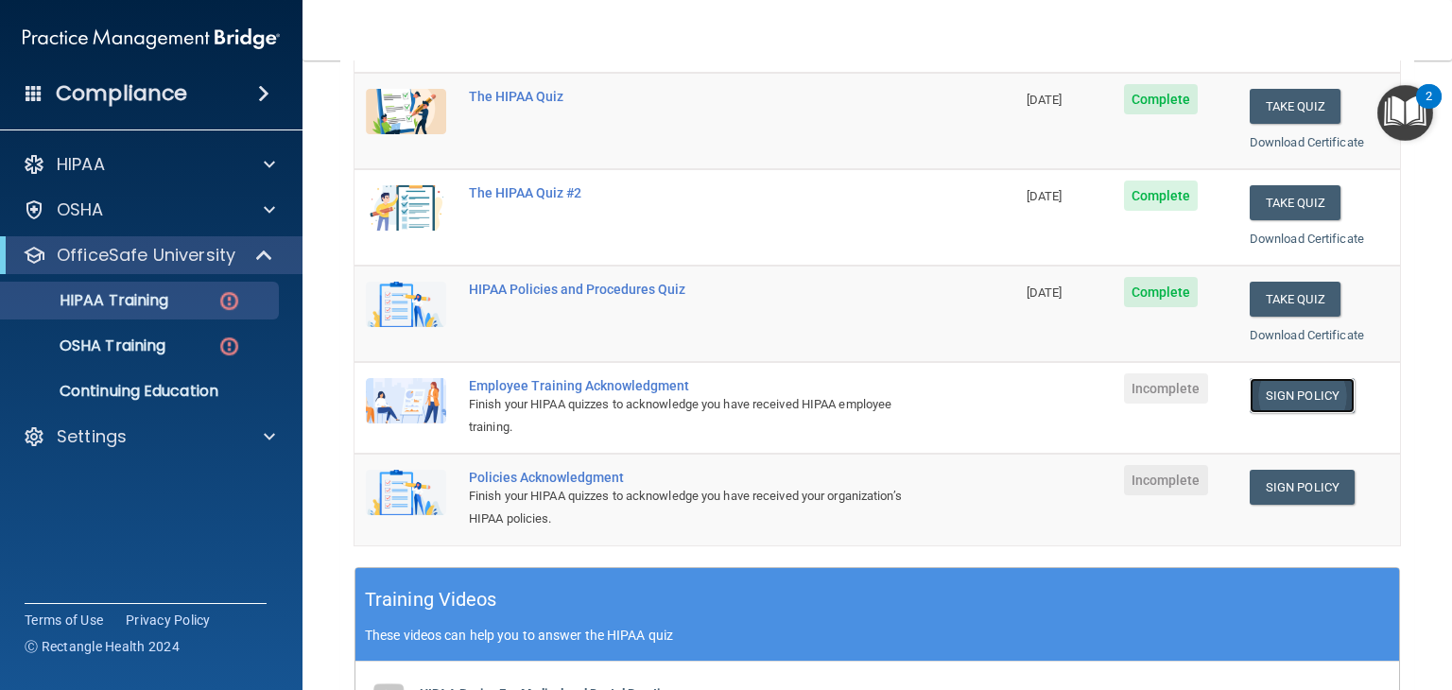
click at [1316, 394] on link "Sign Policy" at bounding box center [1301, 395] width 105 height 35
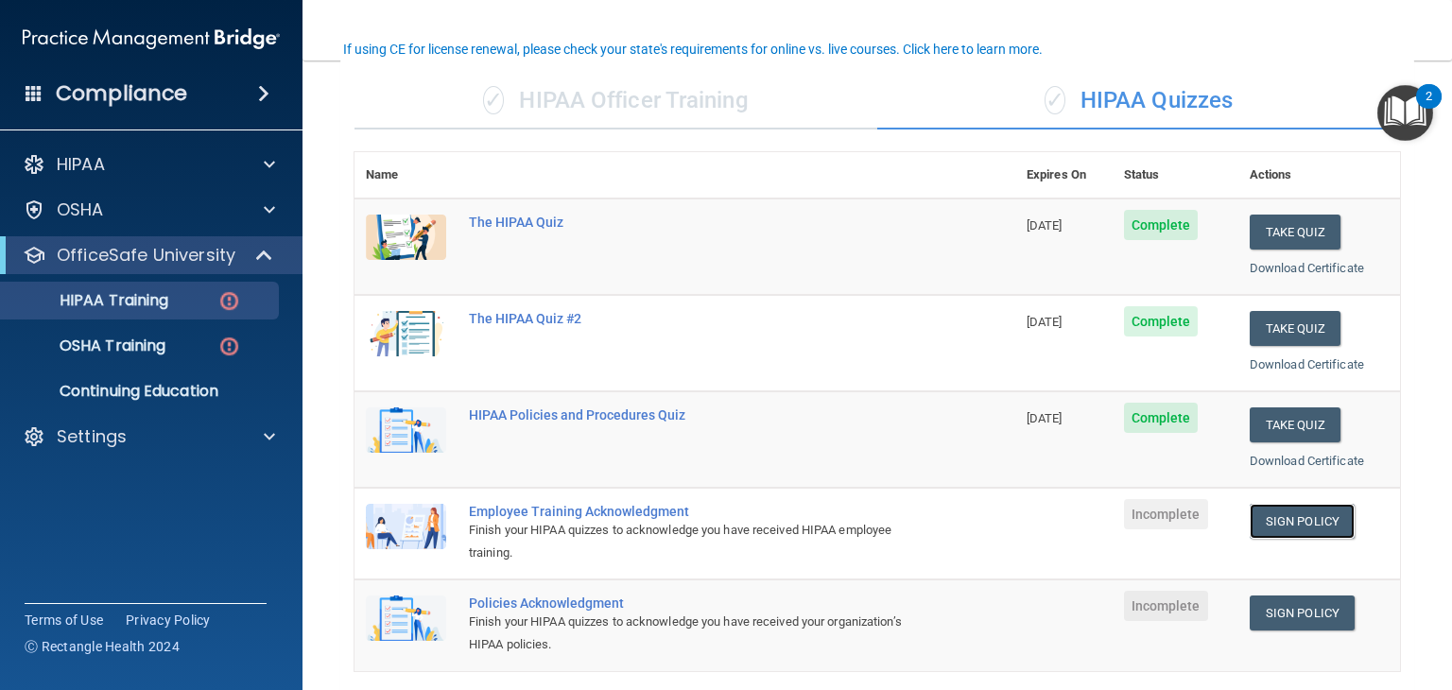
scroll to position [143, 0]
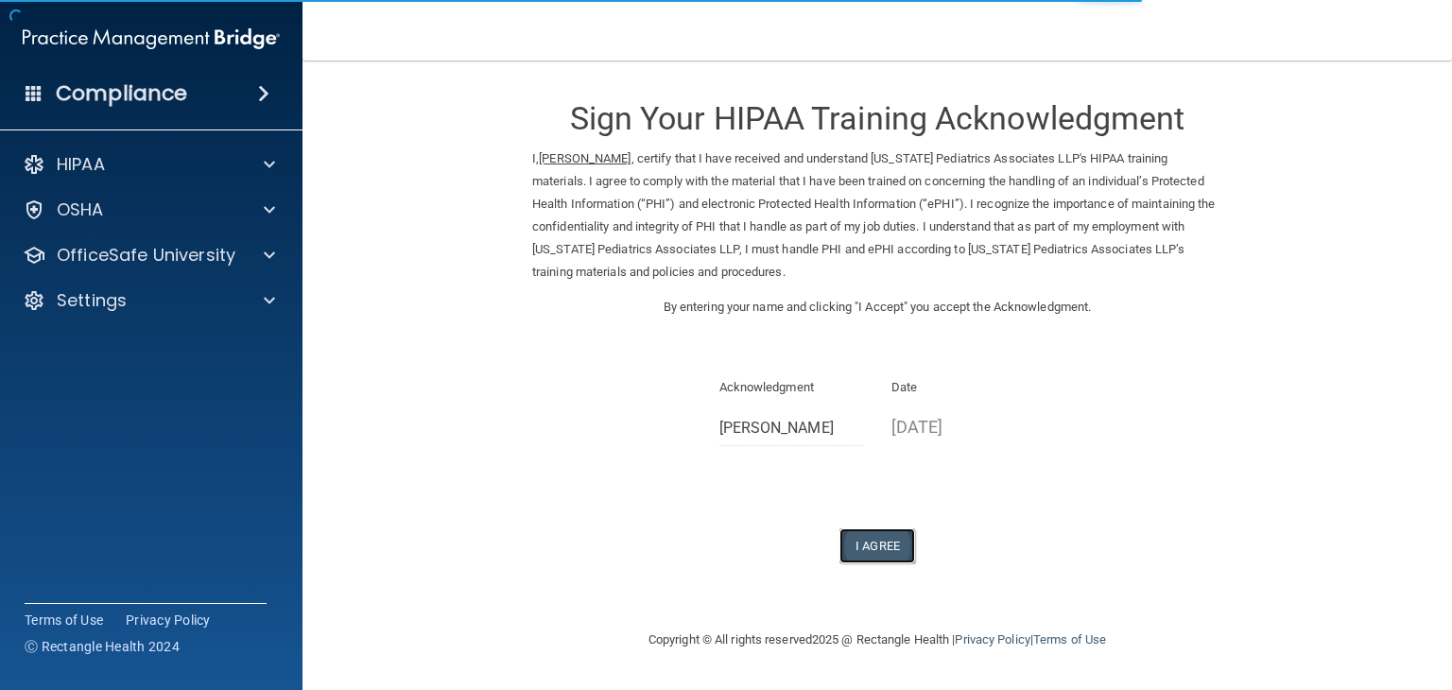
click at [877, 548] on button "I Agree" at bounding box center [877, 545] width 76 height 35
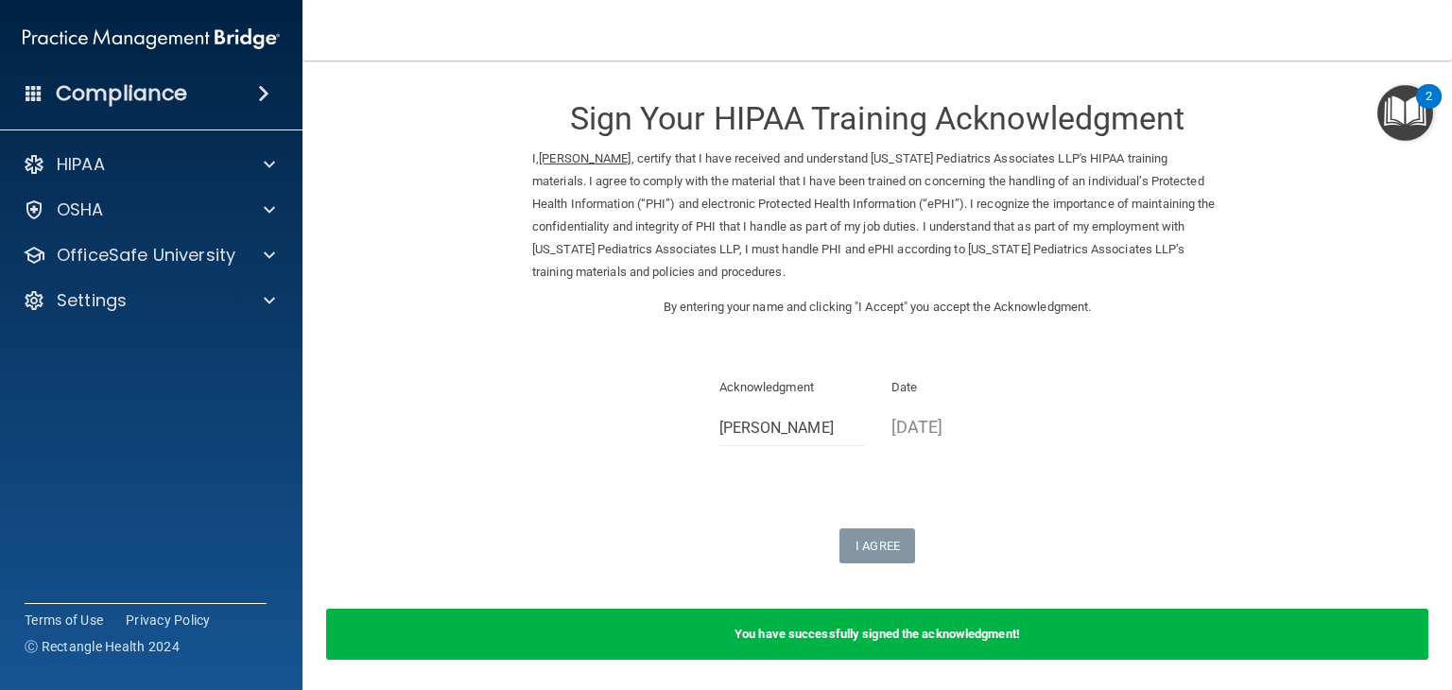
scroll to position [68, 0]
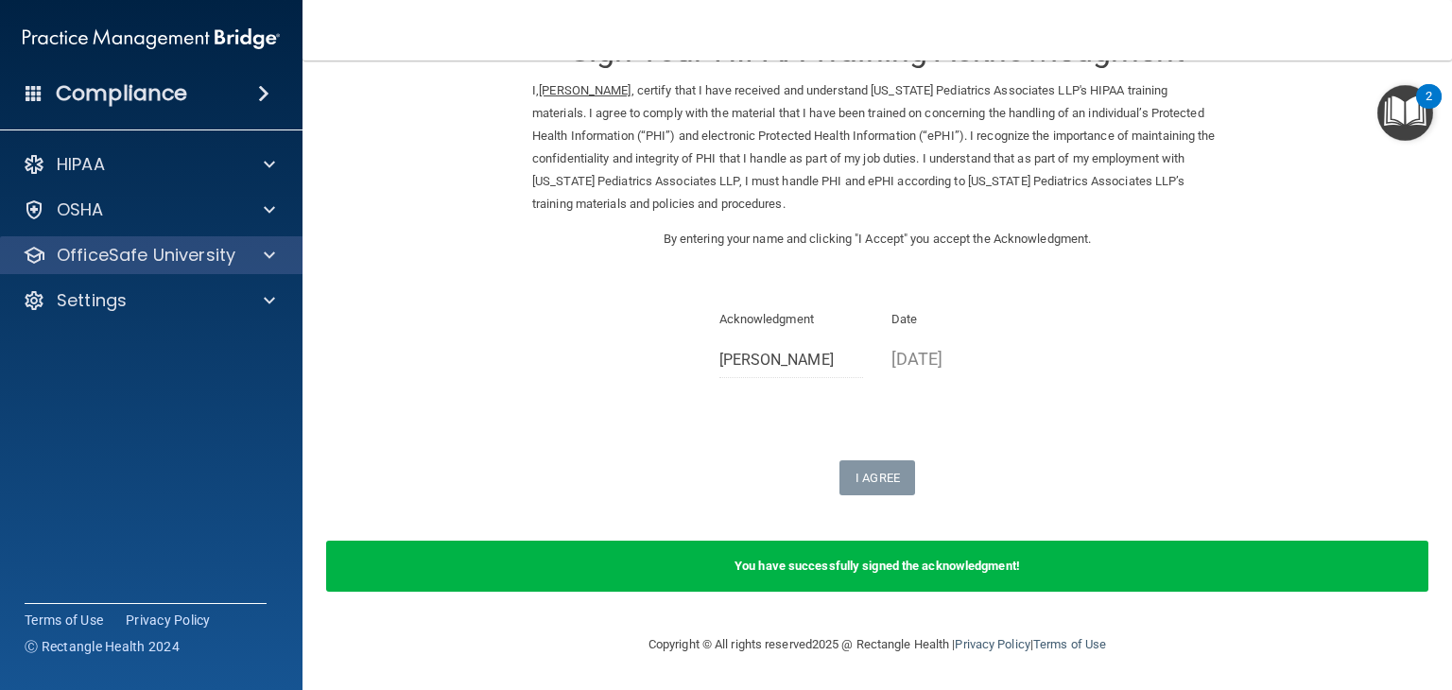
click at [193, 239] on div "OfficeSafe University" at bounding box center [151, 255] width 303 height 38
click at [282, 260] on div at bounding box center [266, 255] width 47 height 23
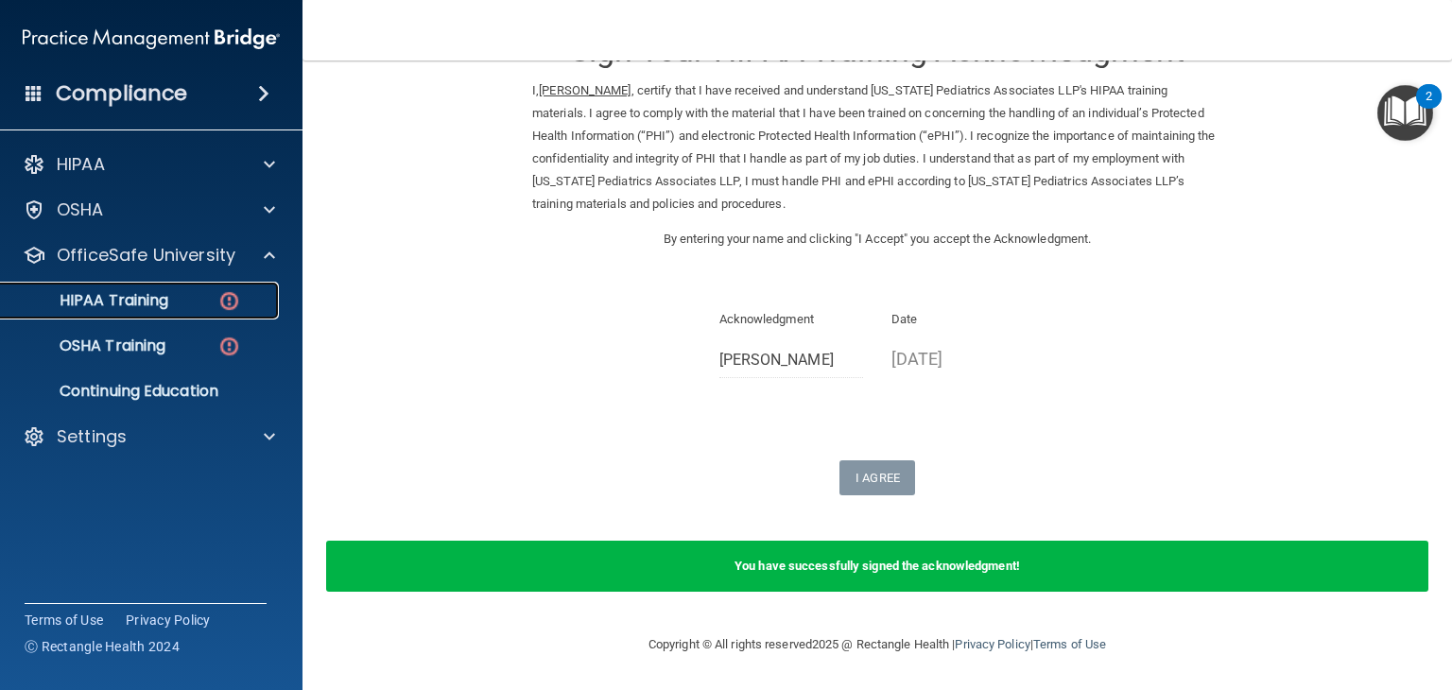
click at [237, 298] on img at bounding box center [229, 301] width 24 height 24
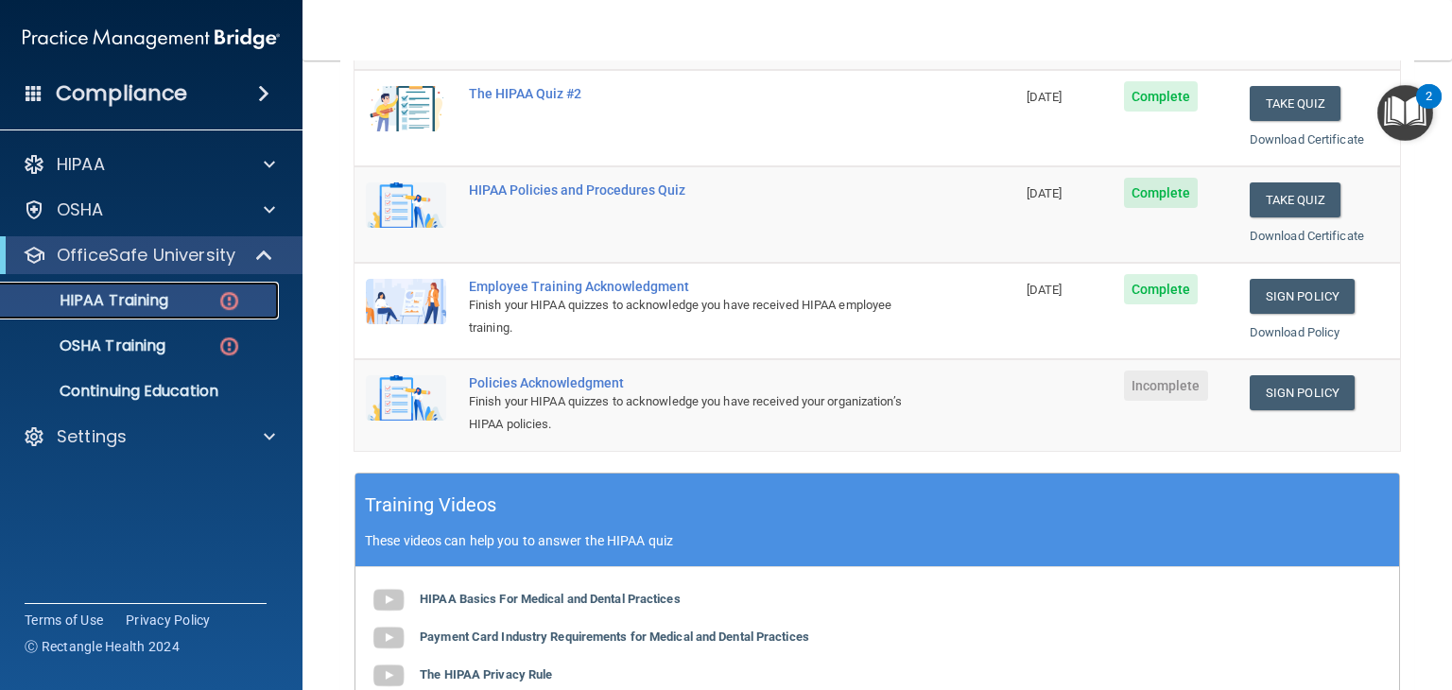
scroll to position [359, 0]
click at [1280, 389] on link "Sign Policy" at bounding box center [1301, 392] width 105 height 35
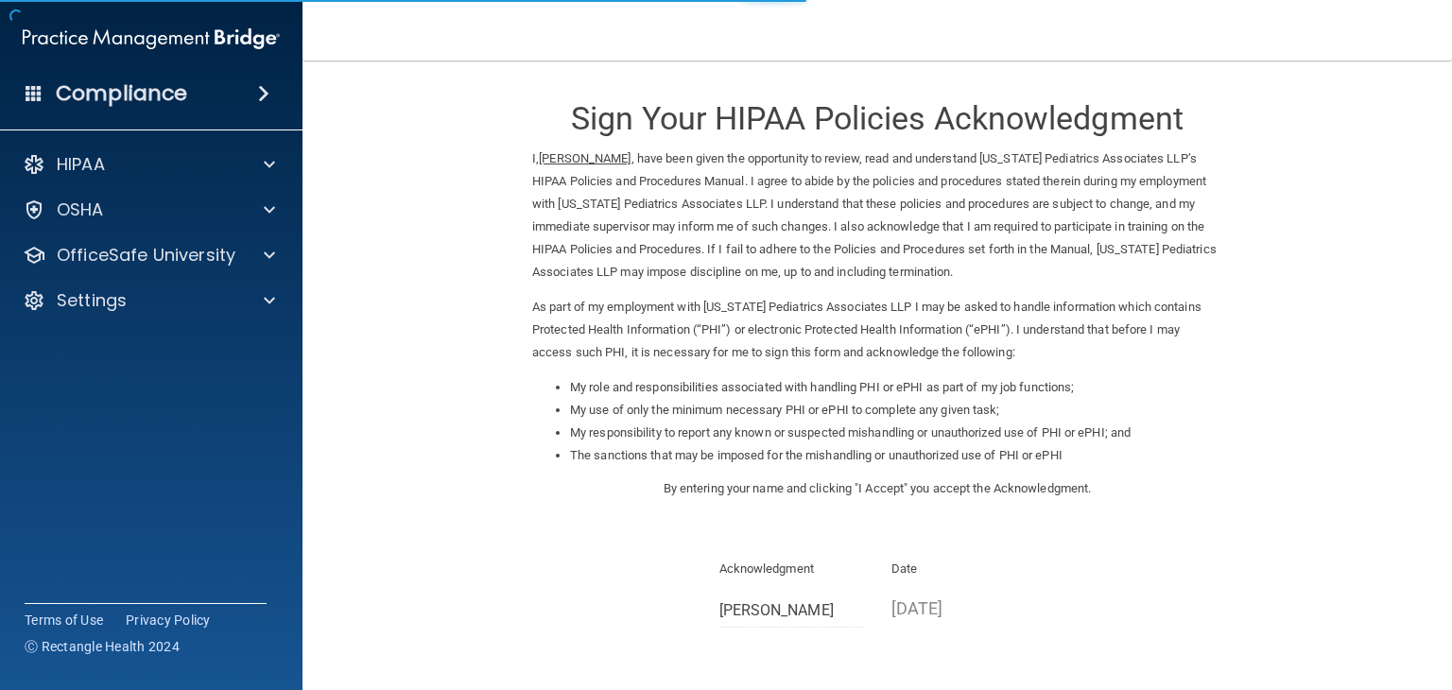
scroll to position [136, 0]
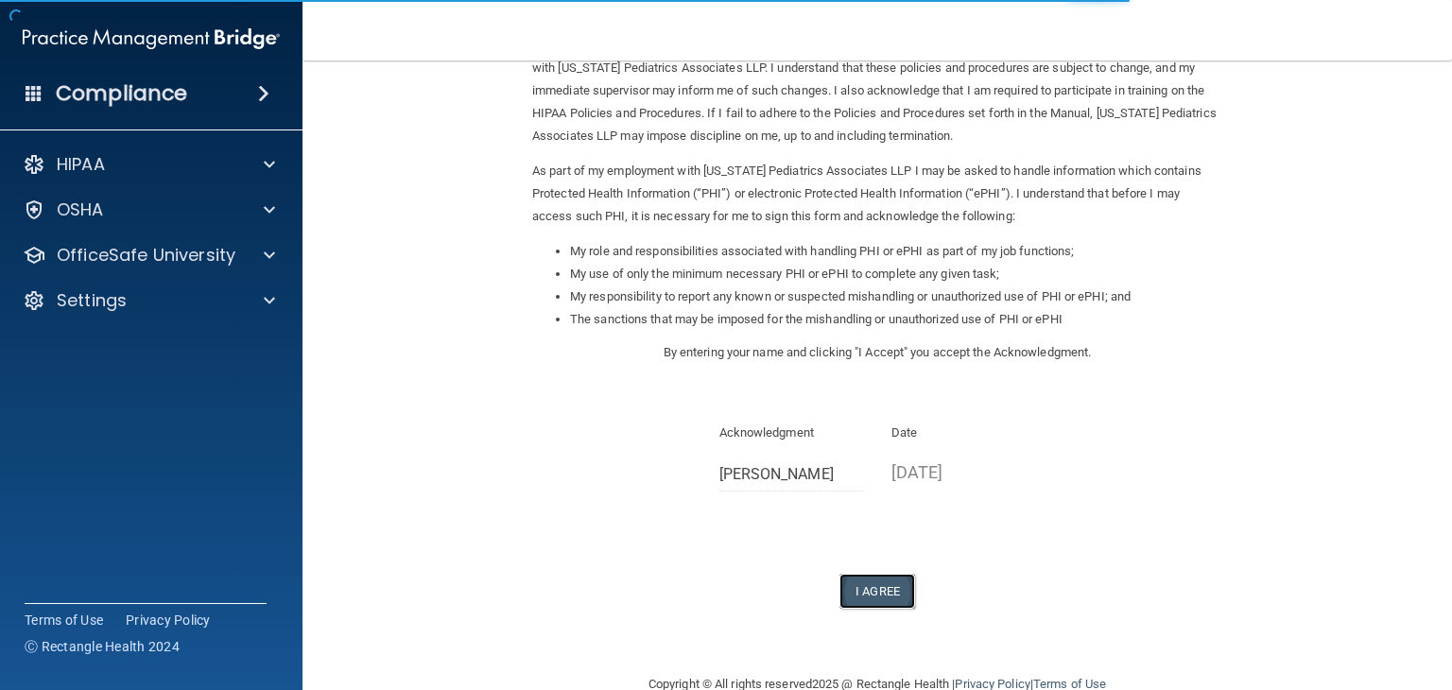
click at [891, 593] on button "I Agree" at bounding box center [877, 591] width 76 height 35
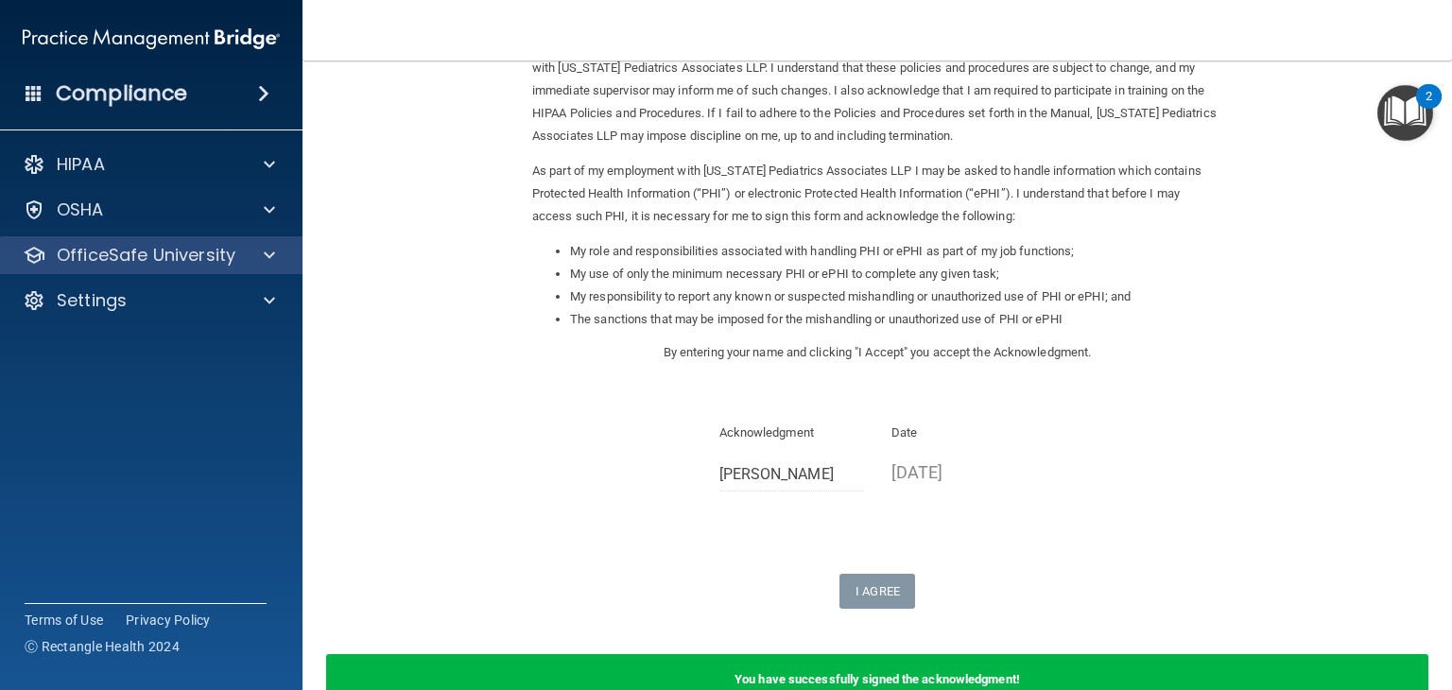
drag, startPoint x: 229, startPoint y: 278, endPoint x: 241, endPoint y: 266, distance: 17.4
click at [241, 266] on div "HIPAA Documents and Policies Report an Incident Business Associates Emergency P…" at bounding box center [151, 236] width 303 height 197
click at [241, 266] on div "OfficeSafe University" at bounding box center [126, 255] width 234 height 23
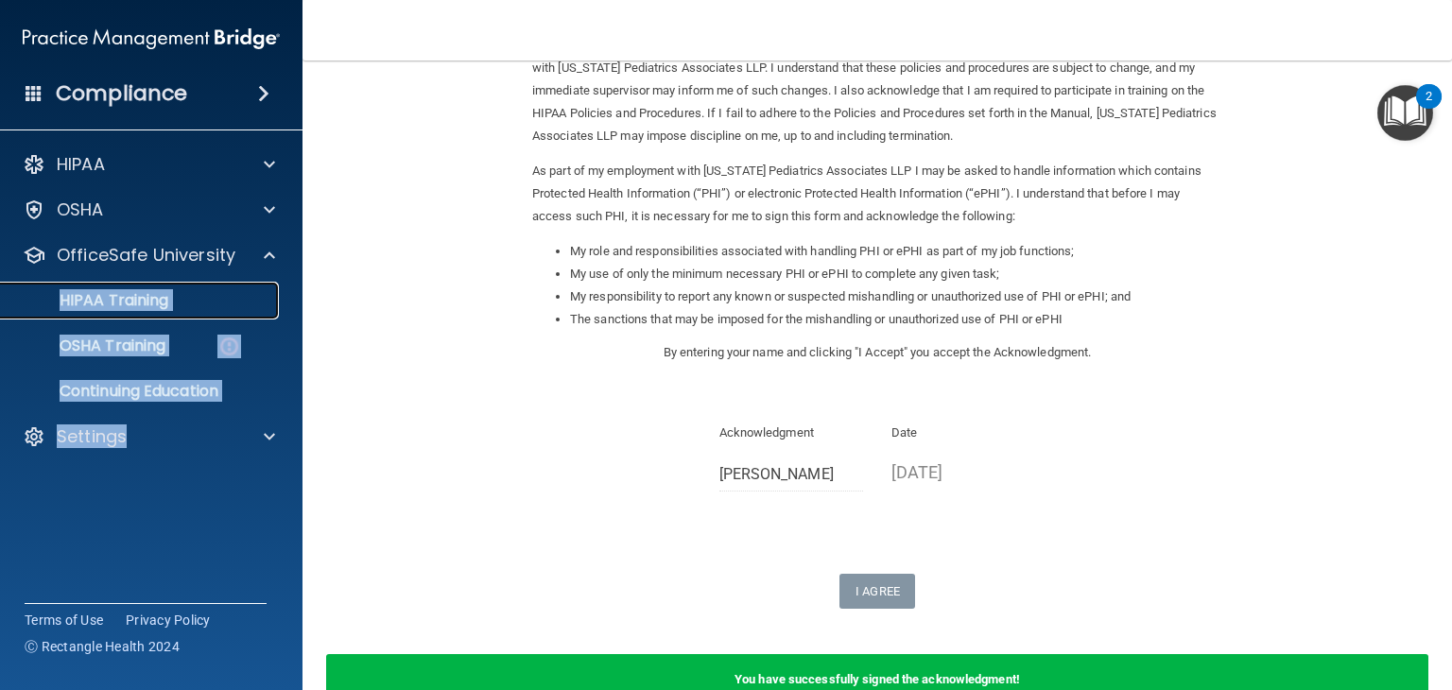
click at [212, 300] on div "HIPAA Training" at bounding box center [141, 300] width 258 height 19
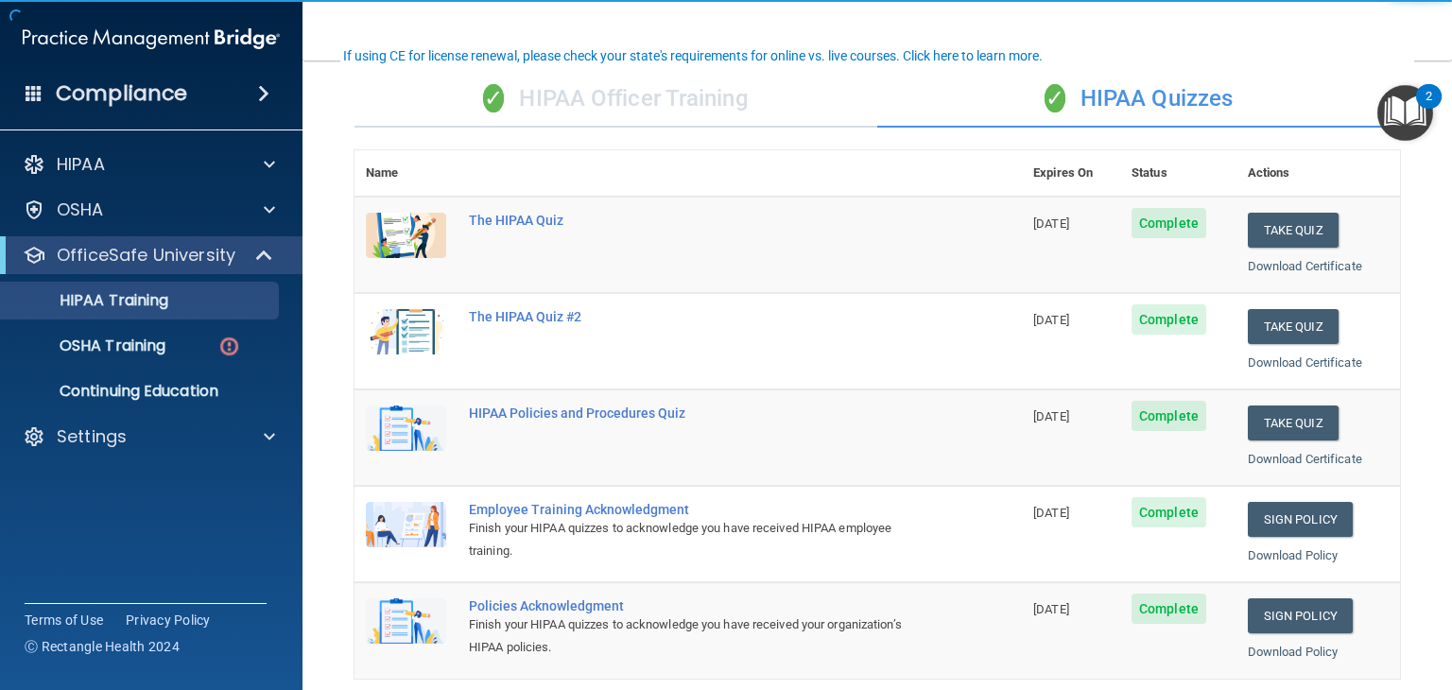
click at [498, 73] on div "✓ HIPAA Officer Training" at bounding box center [615, 99] width 523 height 57
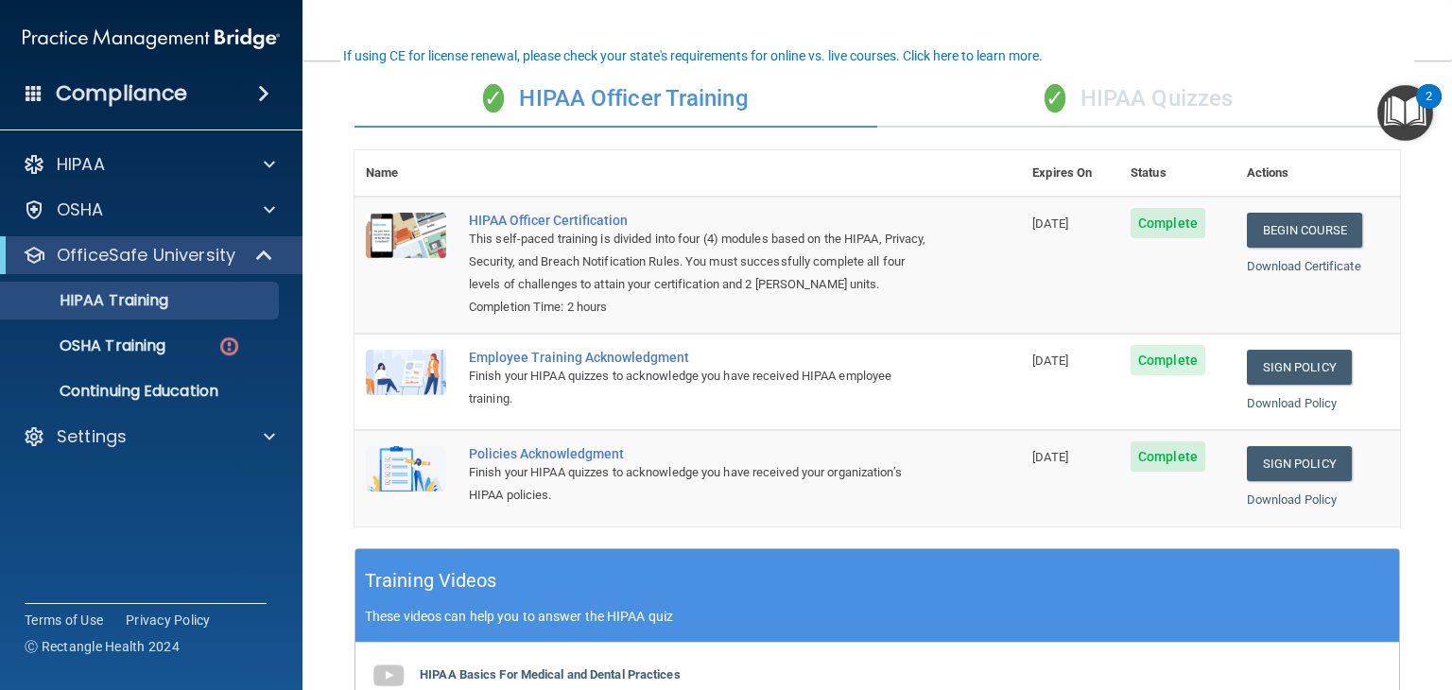
click at [1066, 91] on div "✓ HIPAA Quizzes" at bounding box center [1138, 99] width 523 height 57
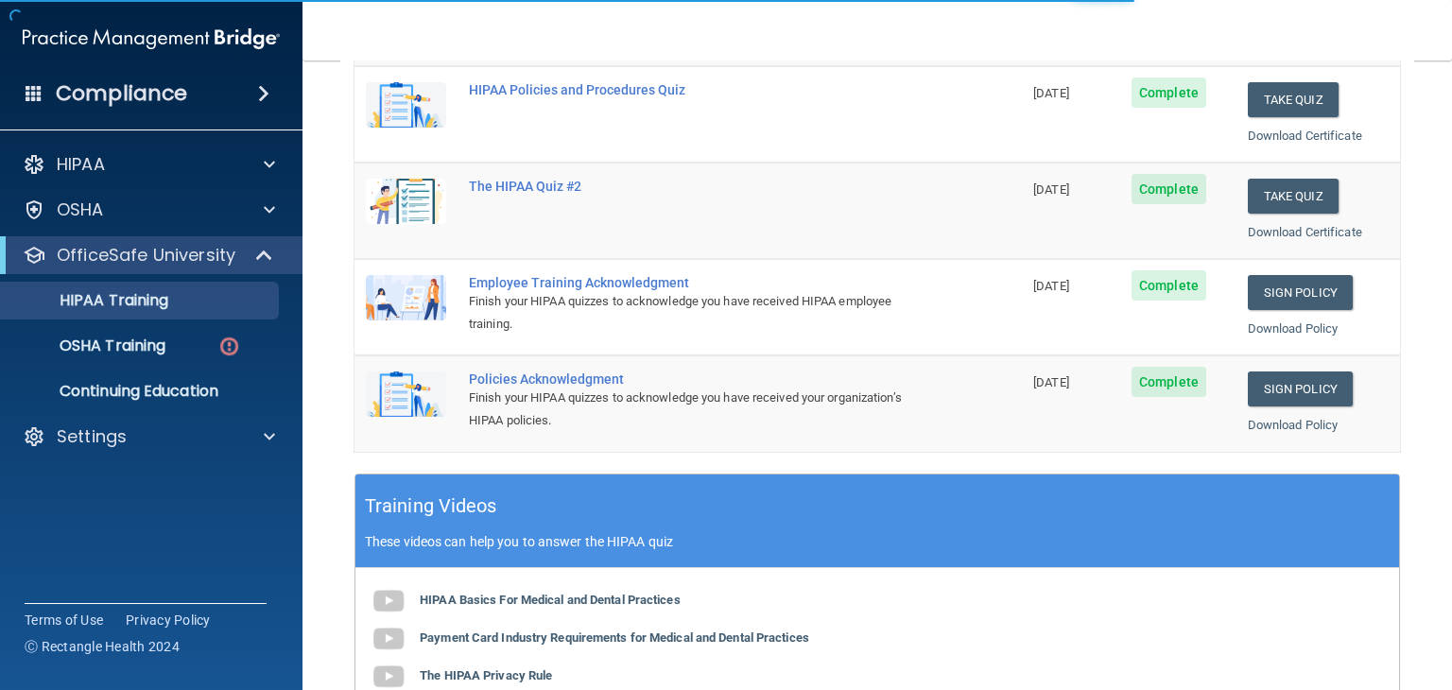
scroll to position [367, 0]
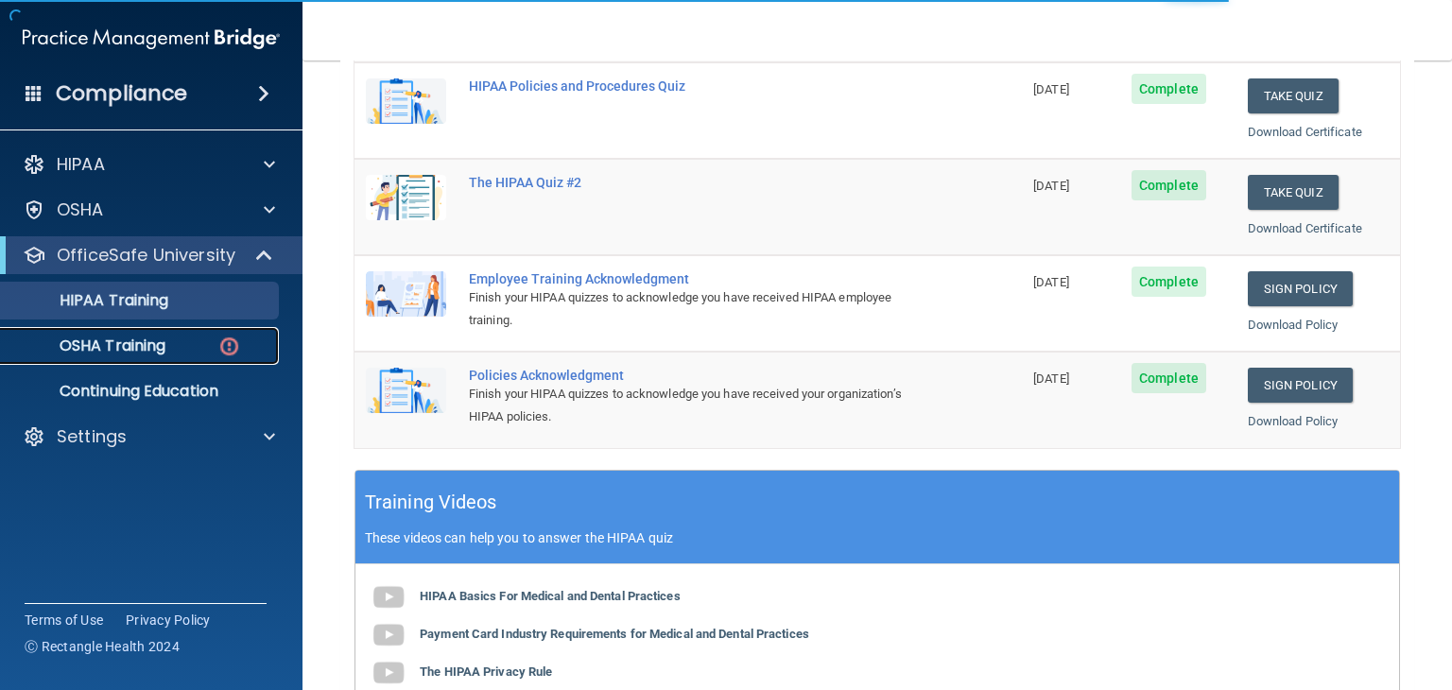
click at [203, 332] on link "OSHA Training" at bounding box center [130, 346] width 298 height 38
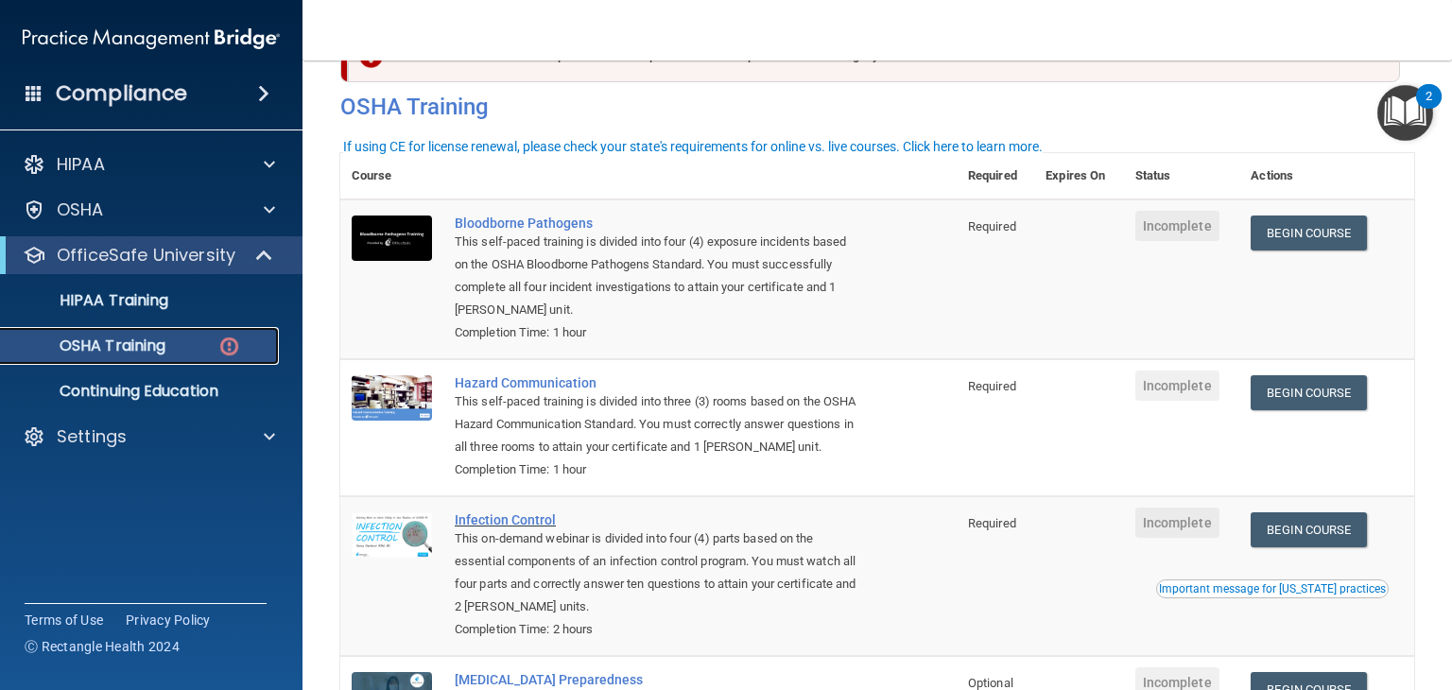
scroll to position [56, 0]
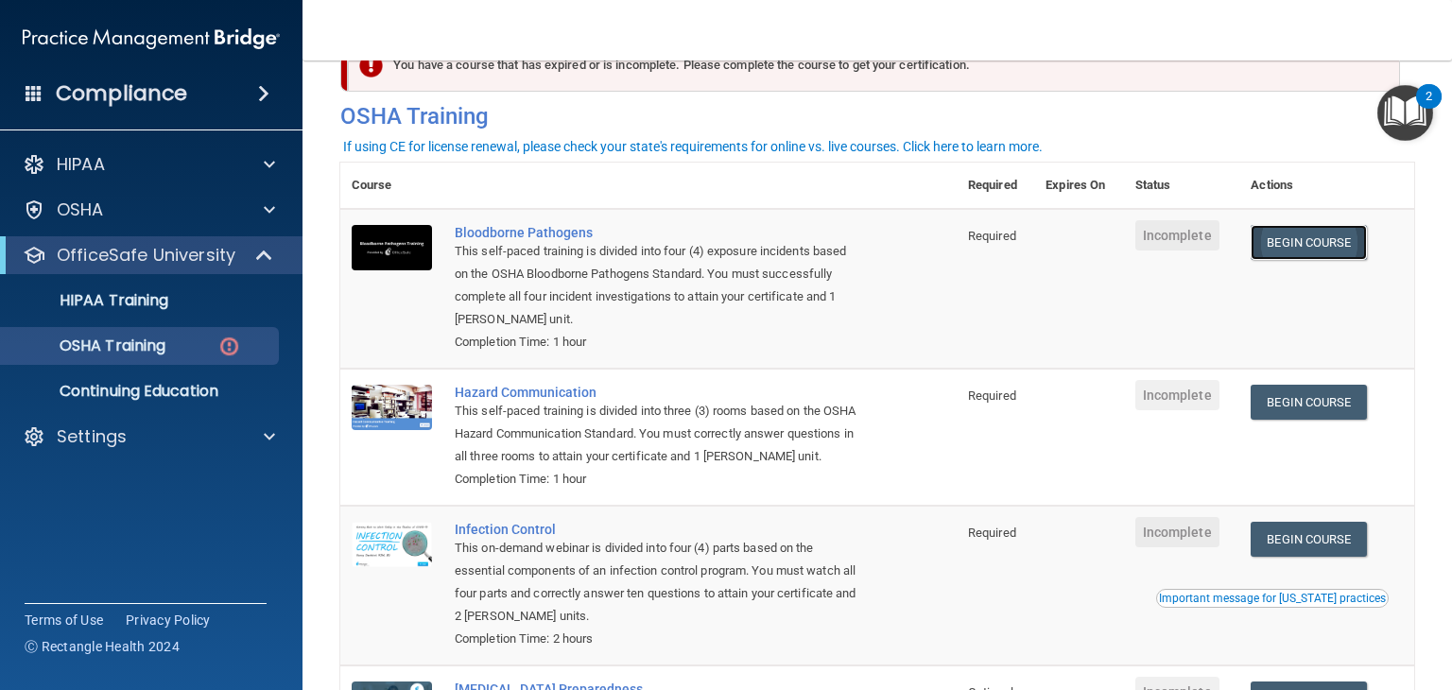
click at [1332, 246] on link "Begin Course" at bounding box center [1307, 242] width 115 height 35
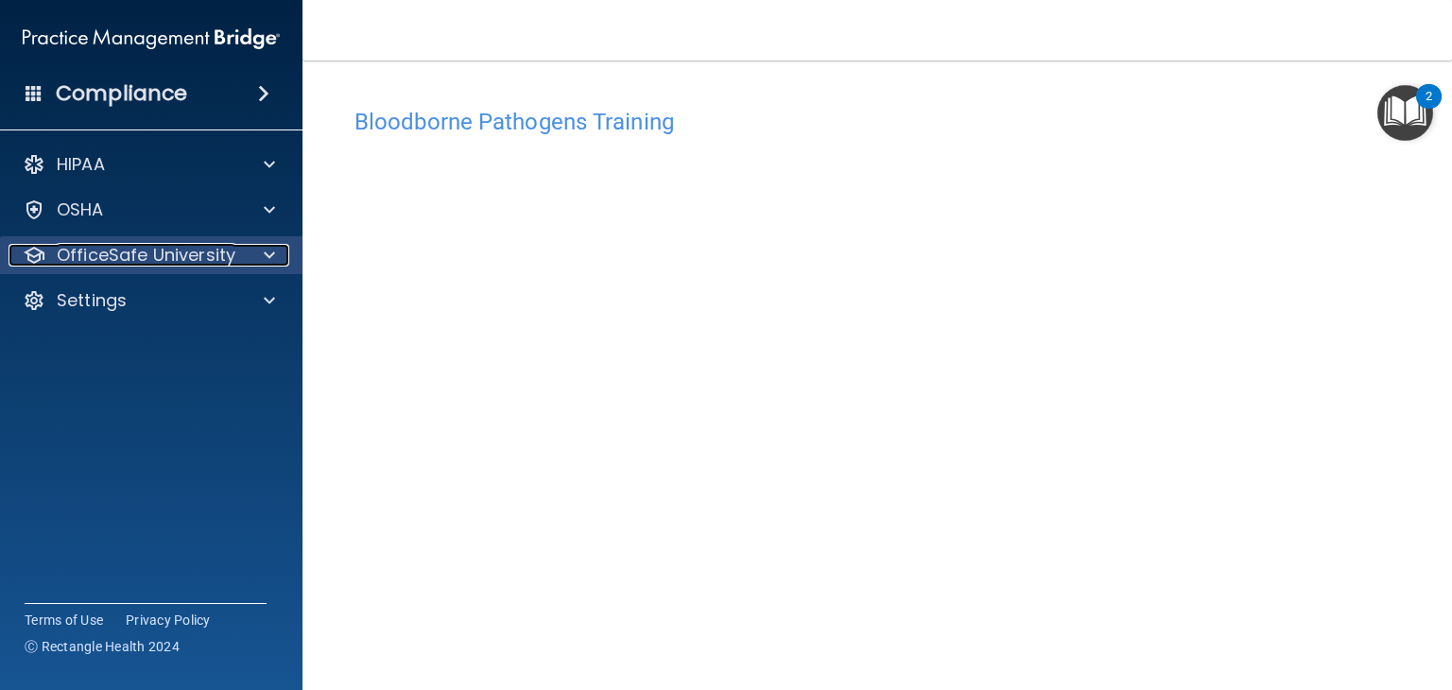
click at [251, 253] on div at bounding box center [266, 255] width 47 height 23
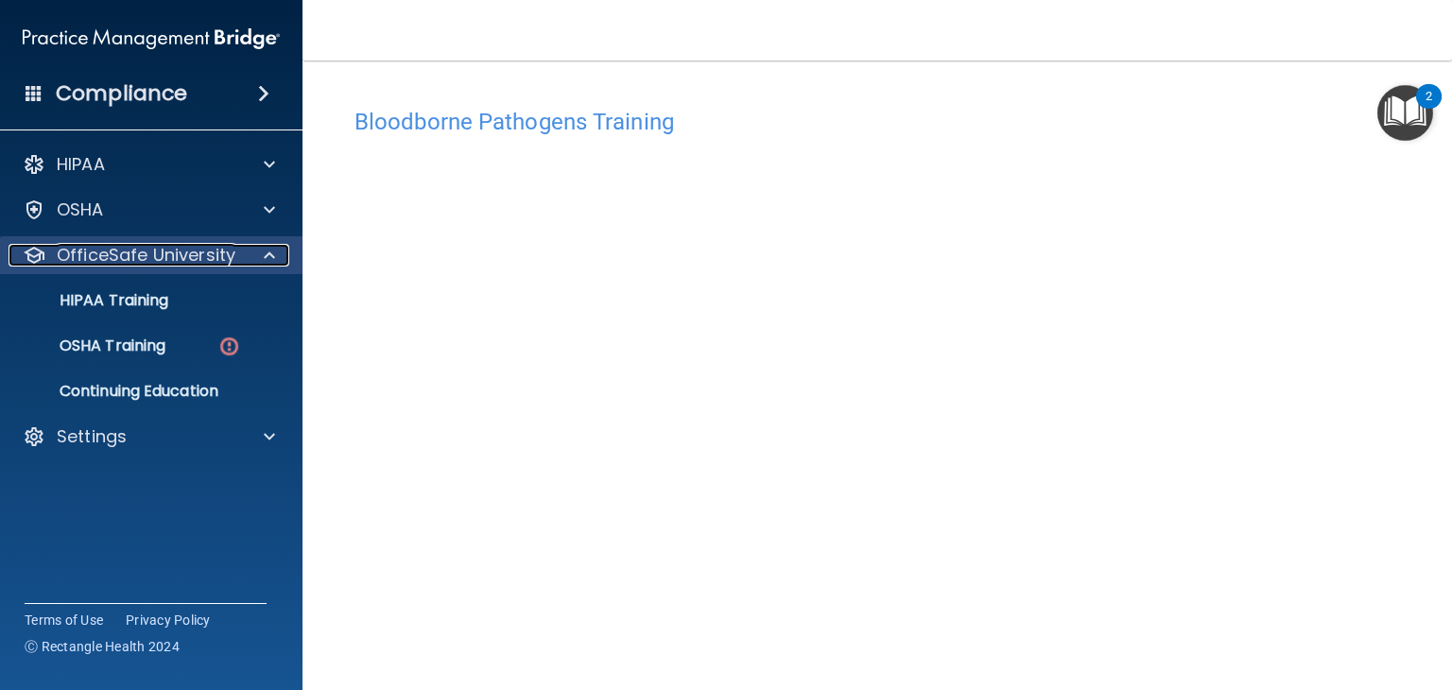
click at [233, 260] on p "OfficeSafe University" at bounding box center [146, 255] width 179 height 23
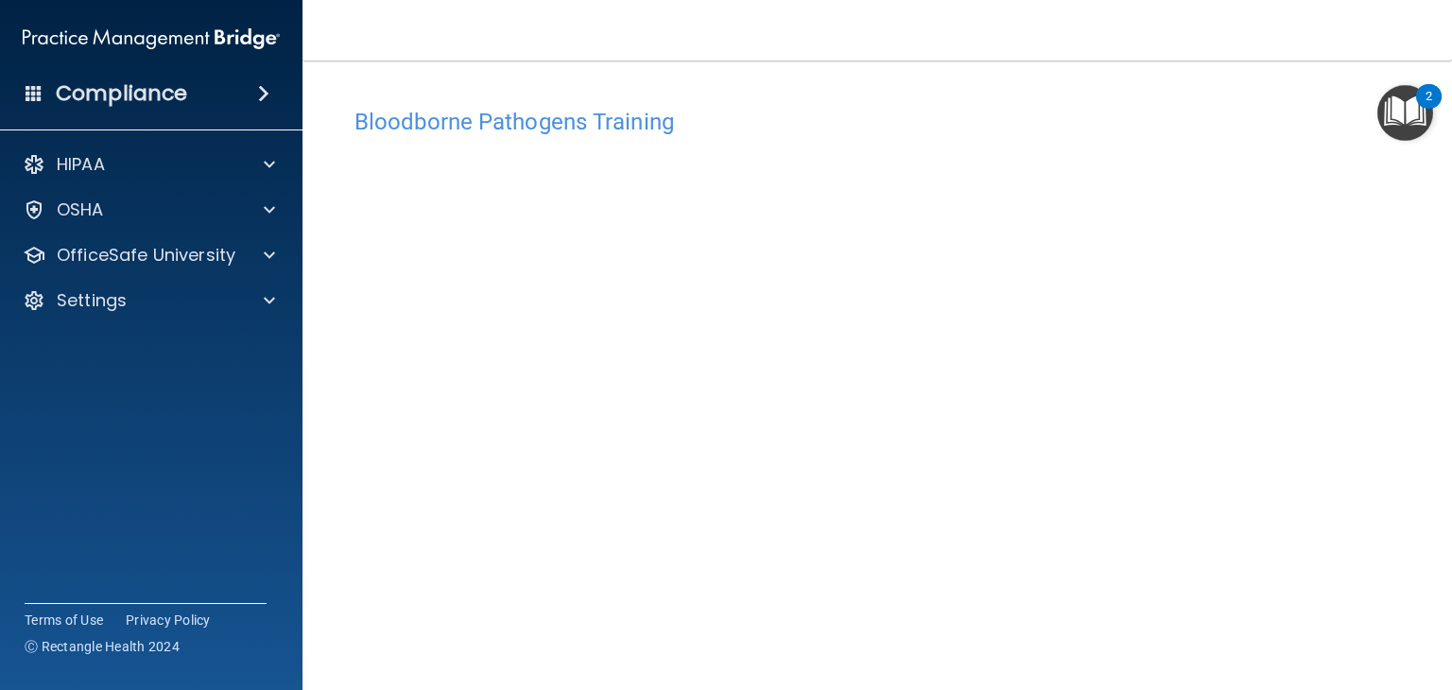
scroll to position [60, 0]
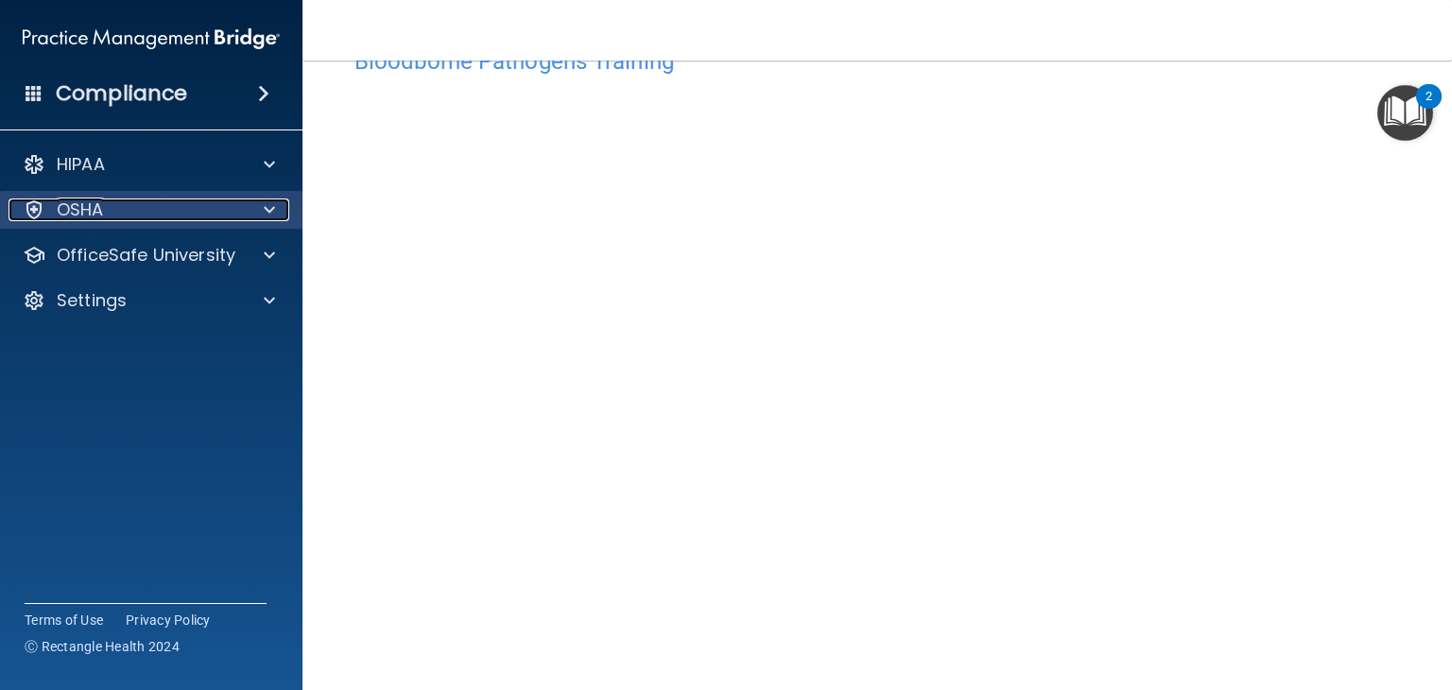
click at [267, 215] on span at bounding box center [269, 209] width 11 height 23
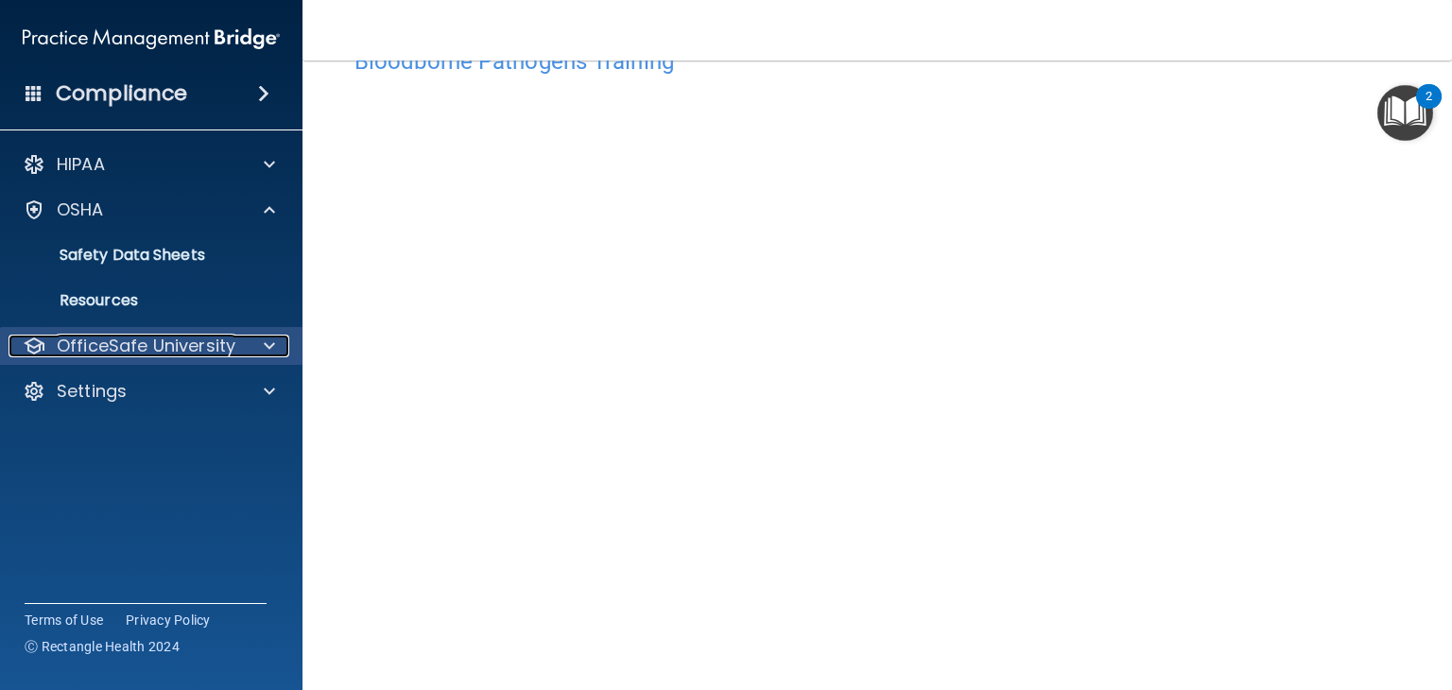
click at [274, 338] on span at bounding box center [269, 346] width 11 height 23
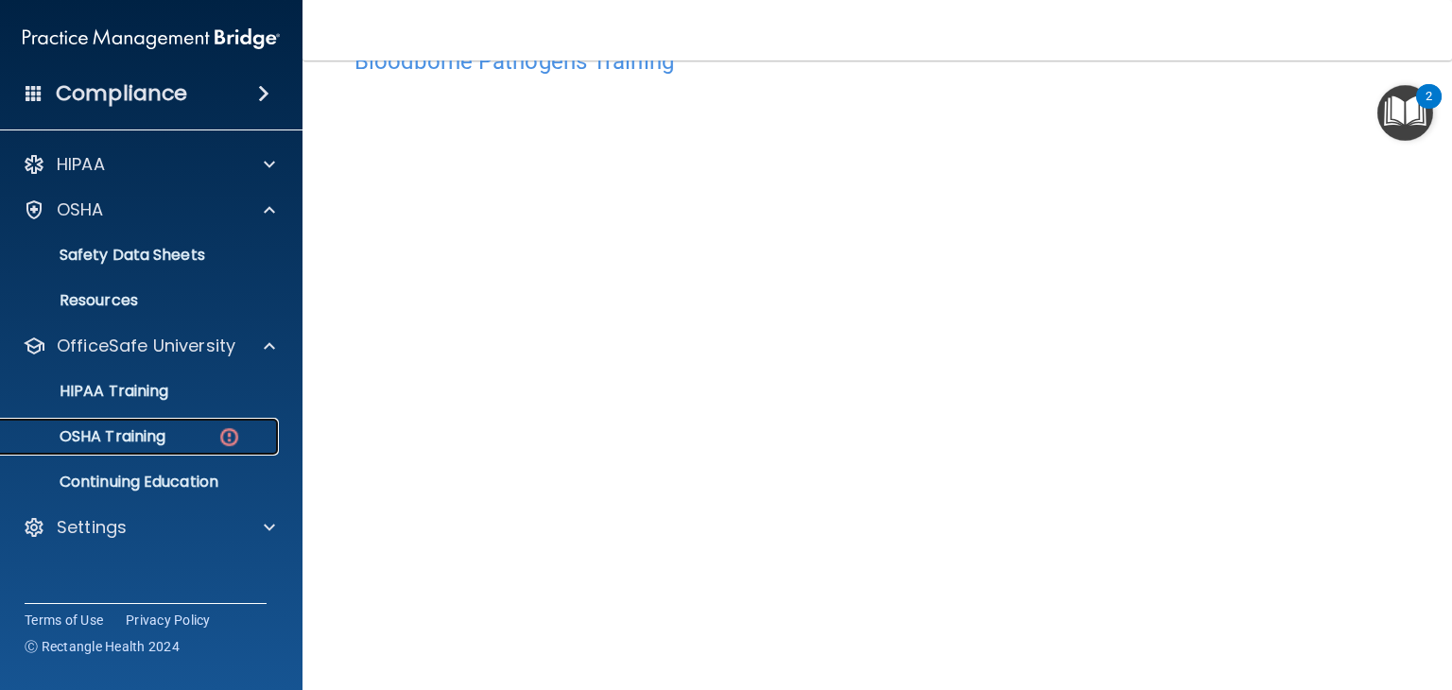
click at [181, 431] on div "OSHA Training" at bounding box center [141, 436] width 258 height 19
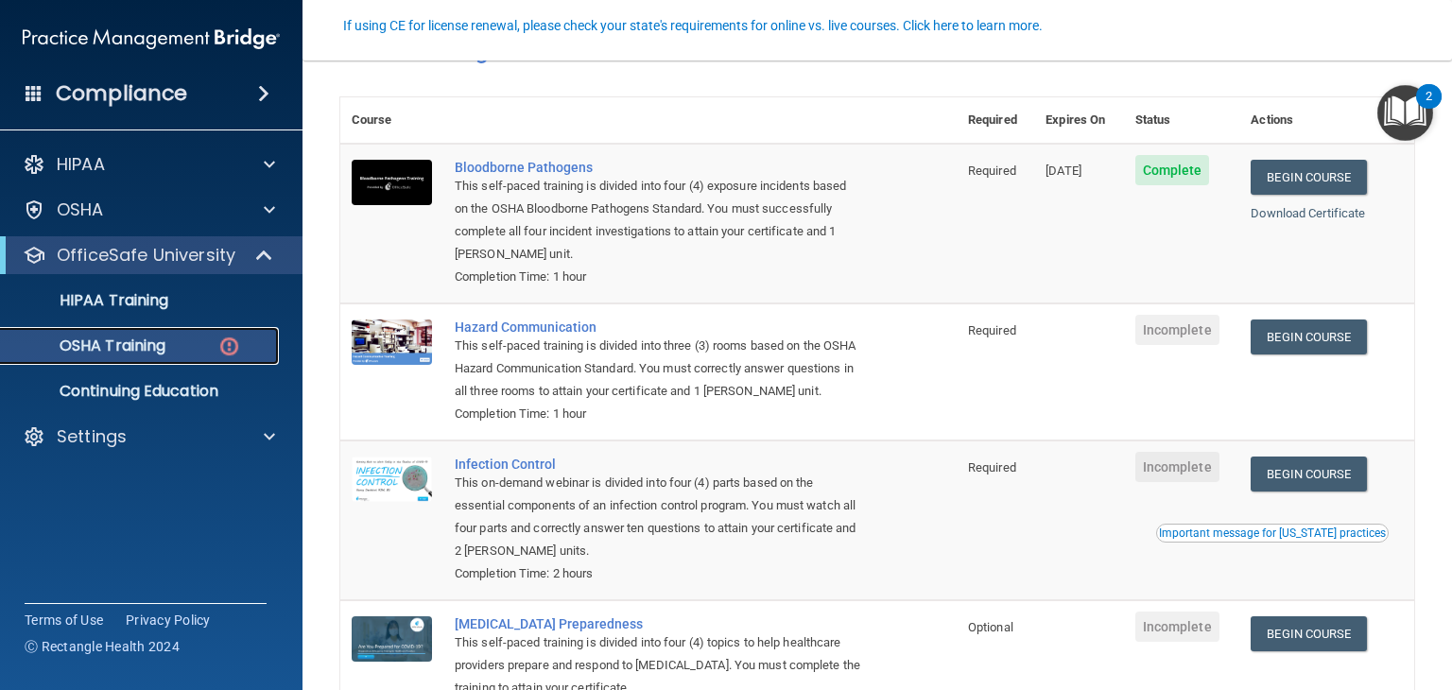
scroll to position [208, 0]
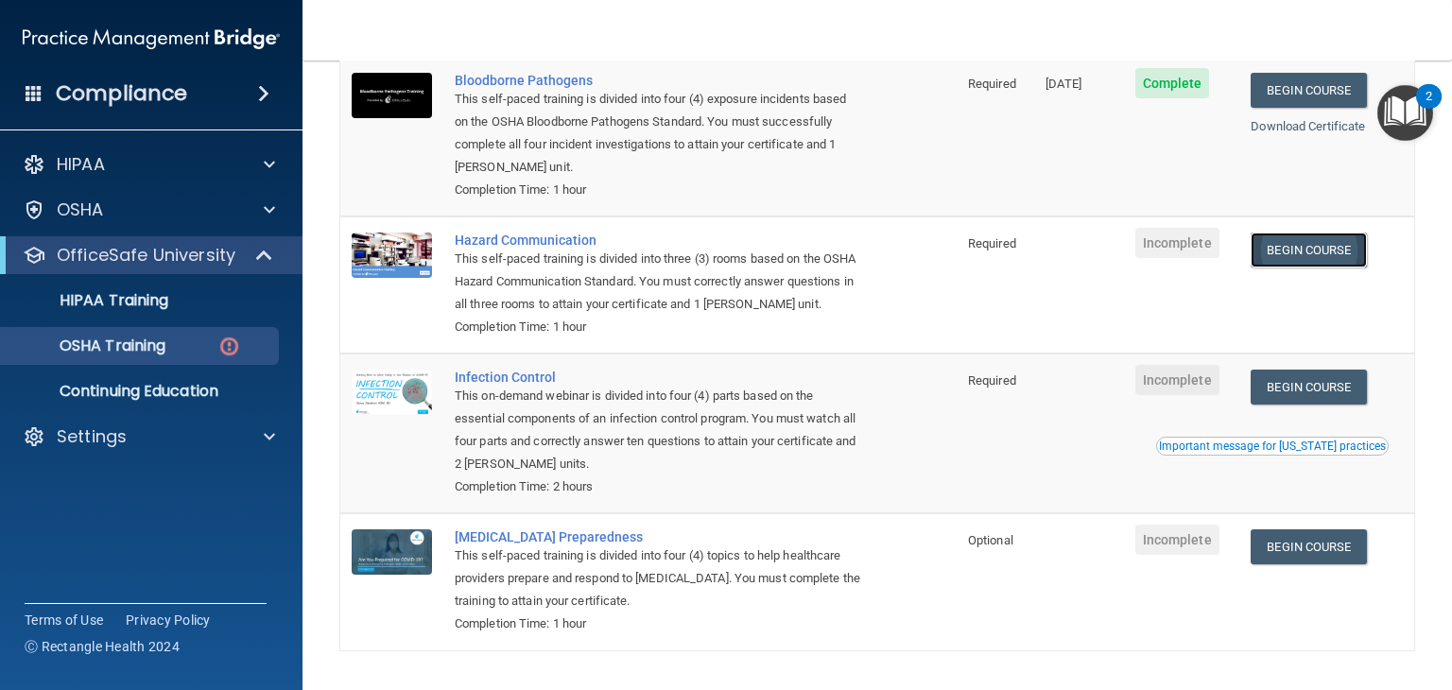
click at [1325, 243] on link "Begin Course" at bounding box center [1307, 250] width 115 height 35
click at [544, 234] on div "Hazard Communication" at bounding box center [658, 240] width 407 height 15
click at [1306, 405] on link "Begin Course" at bounding box center [1307, 387] width 115 height 35
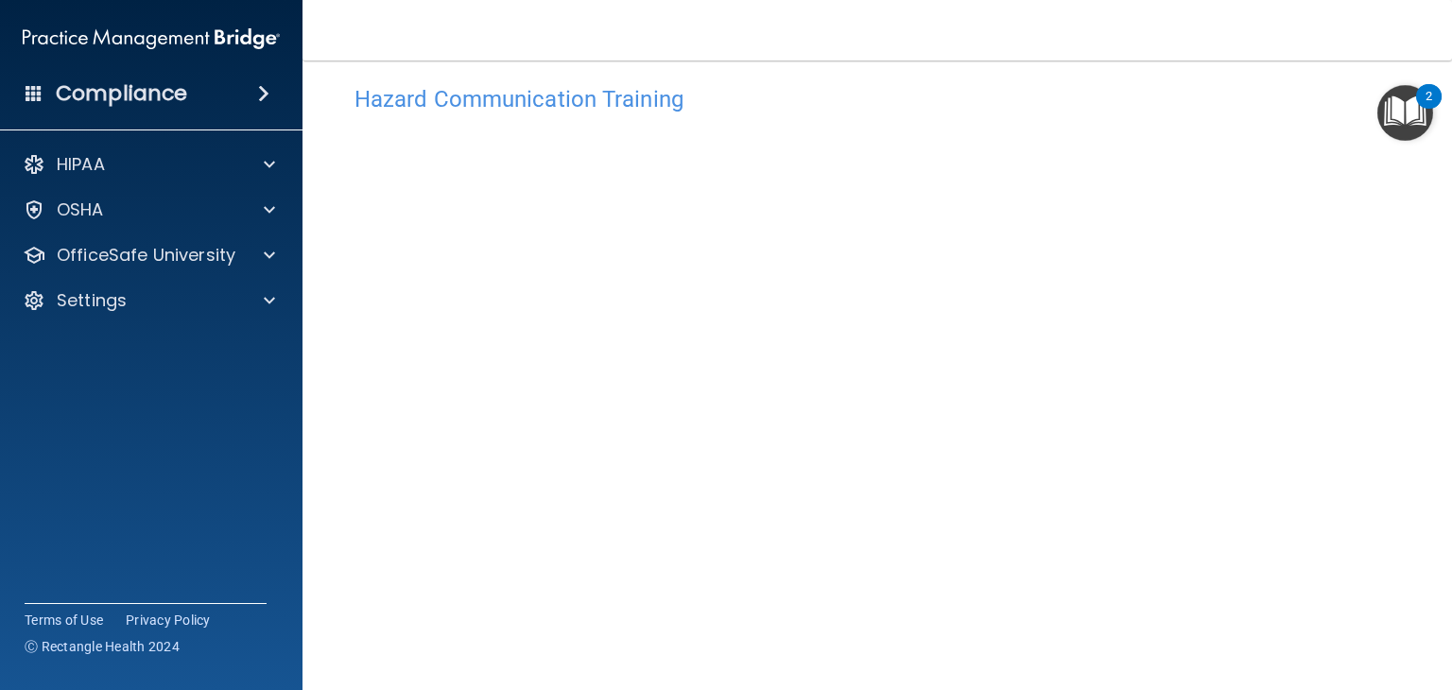
scroll to position [17, 0]
click at [1413, 132] on img "Open Resource Center, 2 new notifications" at bounding box center [1405, 113] width 56 height 56
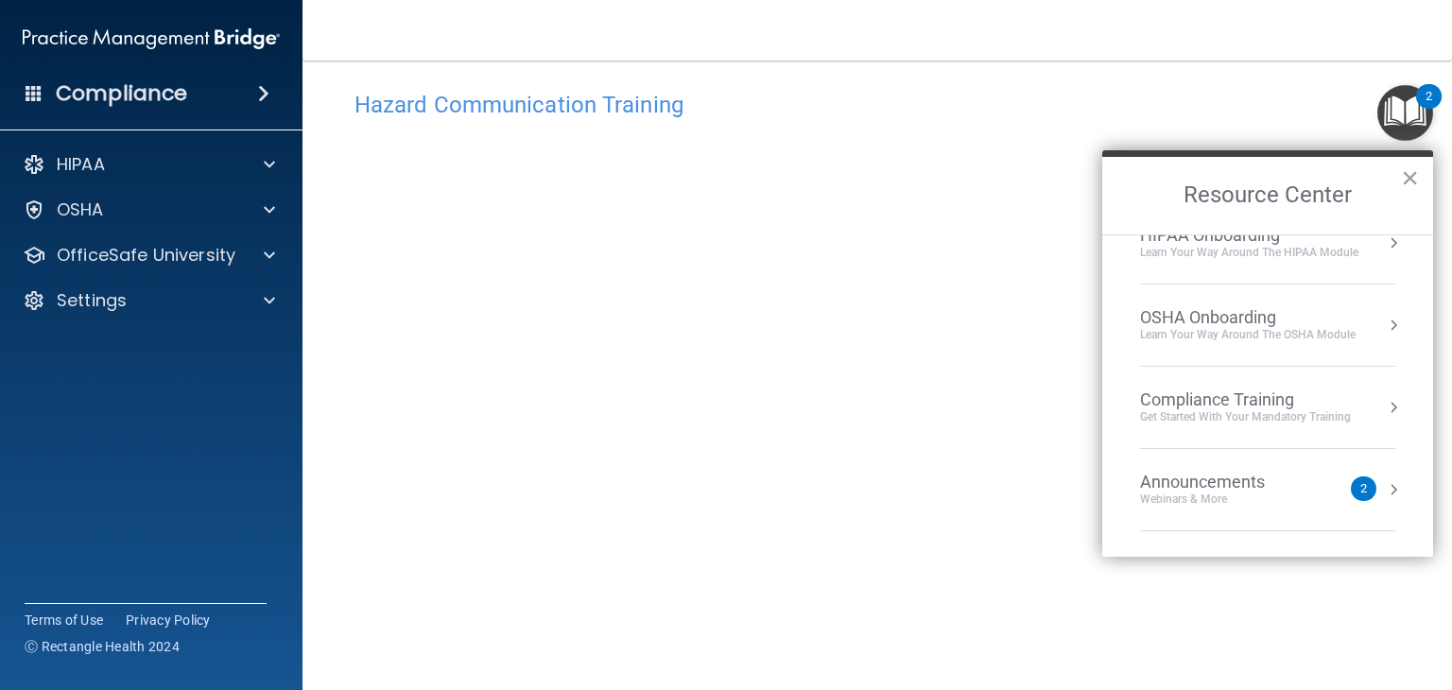
scroll to position [34, 0]
click at [1384, 319] on button "Resource Center" at bounding box center [1393, 324] width 19 height 19
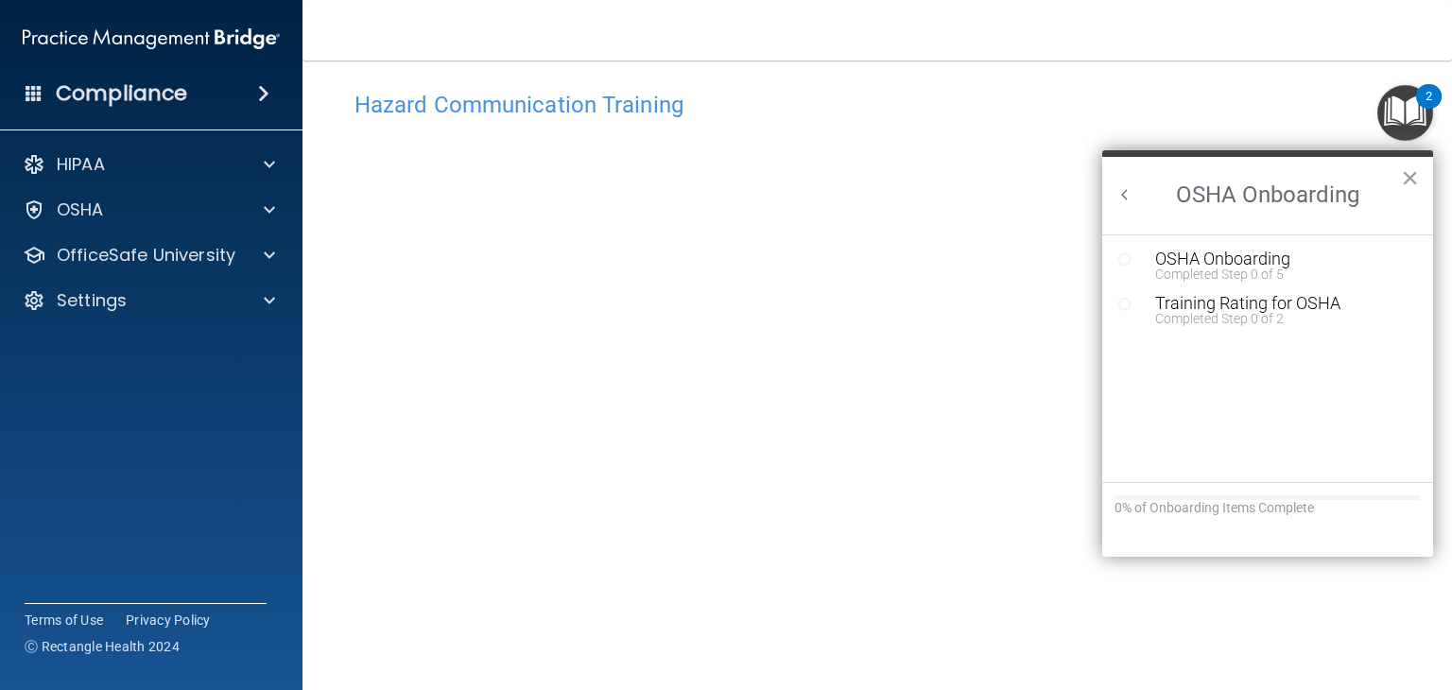
scroll to position [0, 0]
click at [1129, 197] on button "Back to Resource Center Home" at bounding box center [1124, 194] width 19 height 19
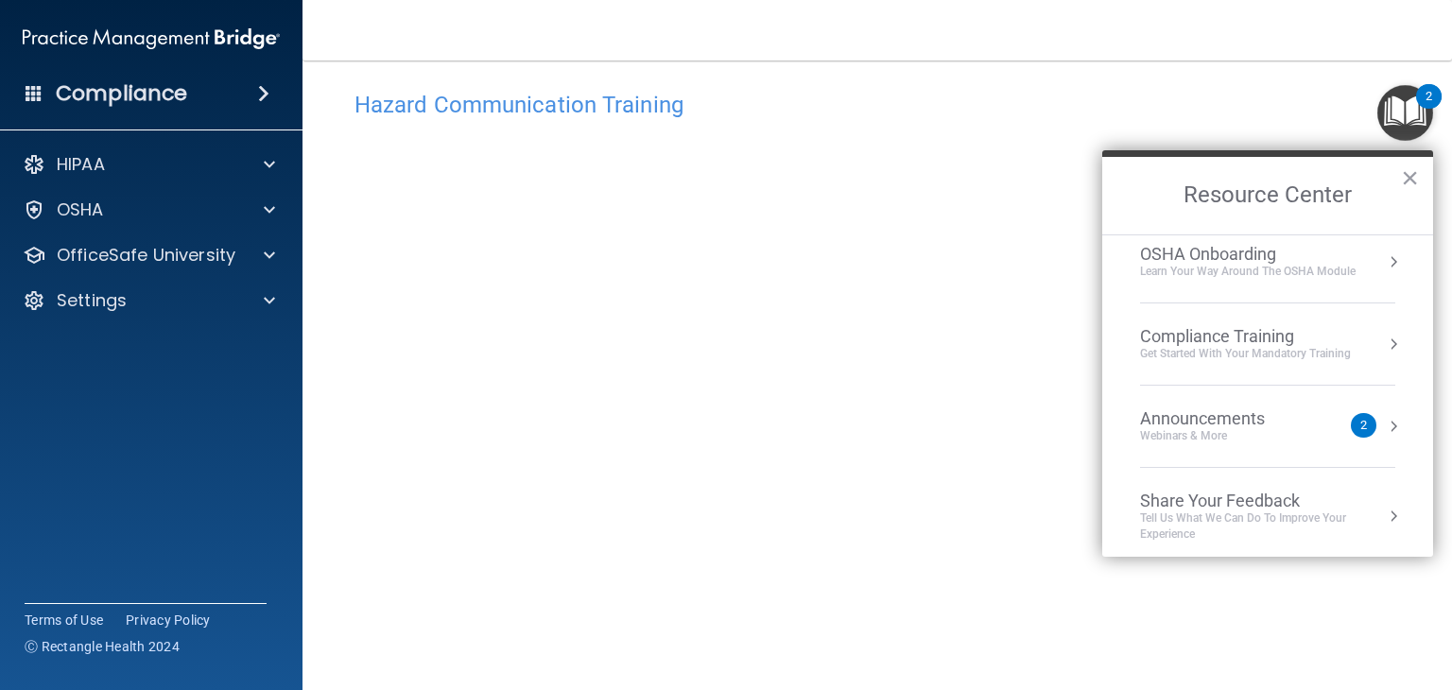
scroll to position [103, 0]
click at [1410, 164] on button "×" at bounding box center [1410, 178] width 18 height 30
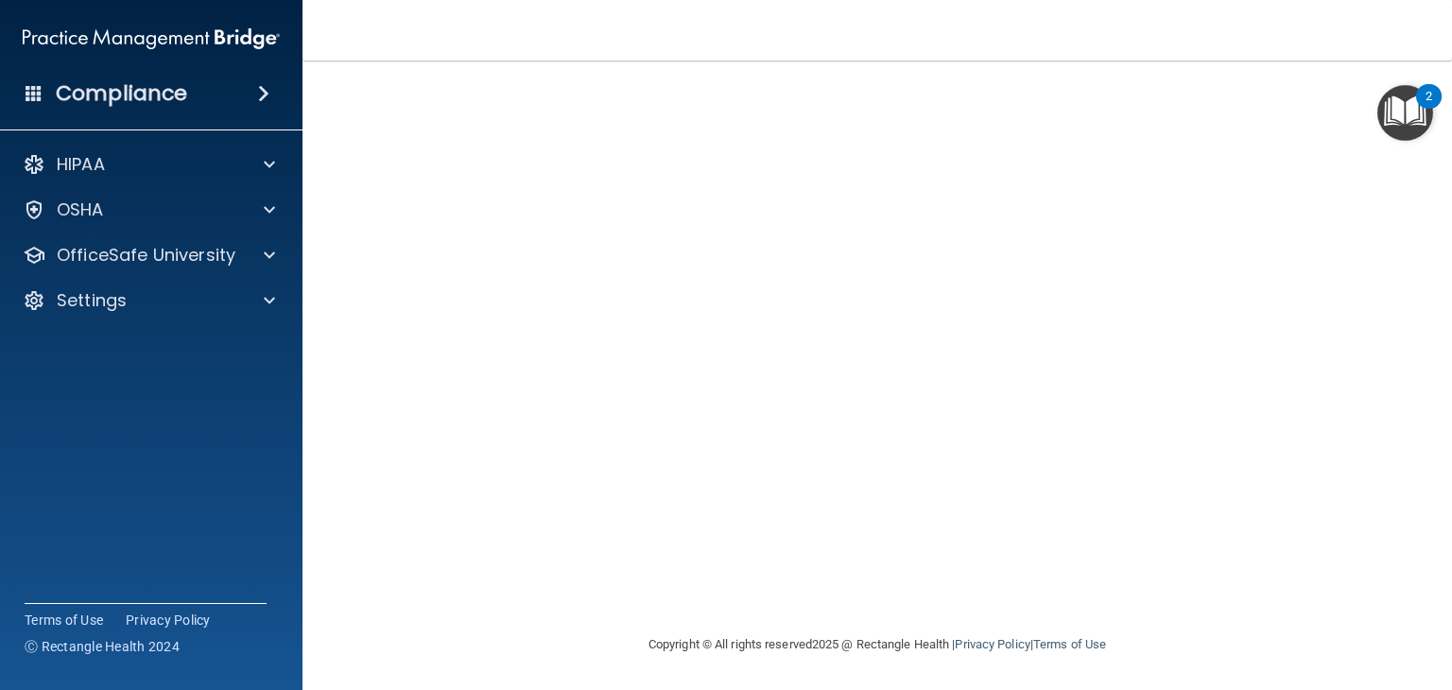
scroll to position [0, 0]
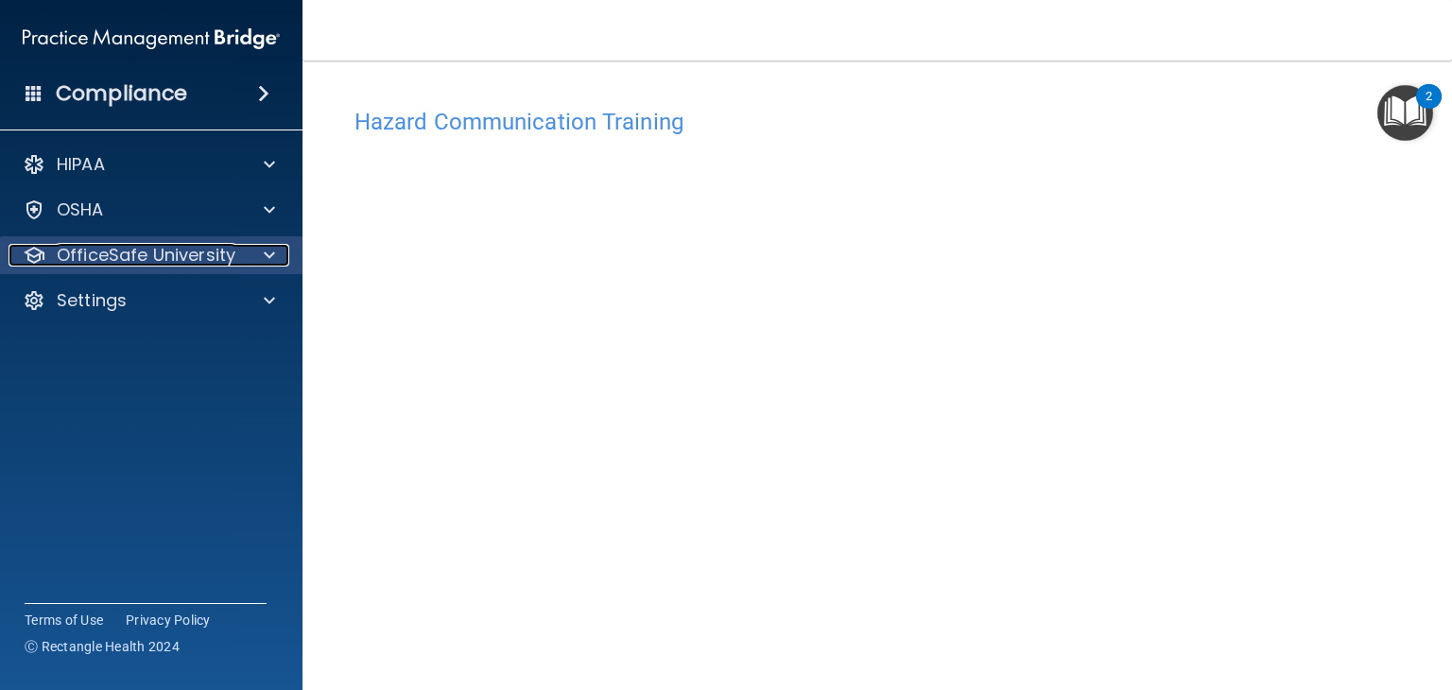
click at [224, 247] on p "OfficeSafe University" at bounding box center [146, 255] width 179 height 23
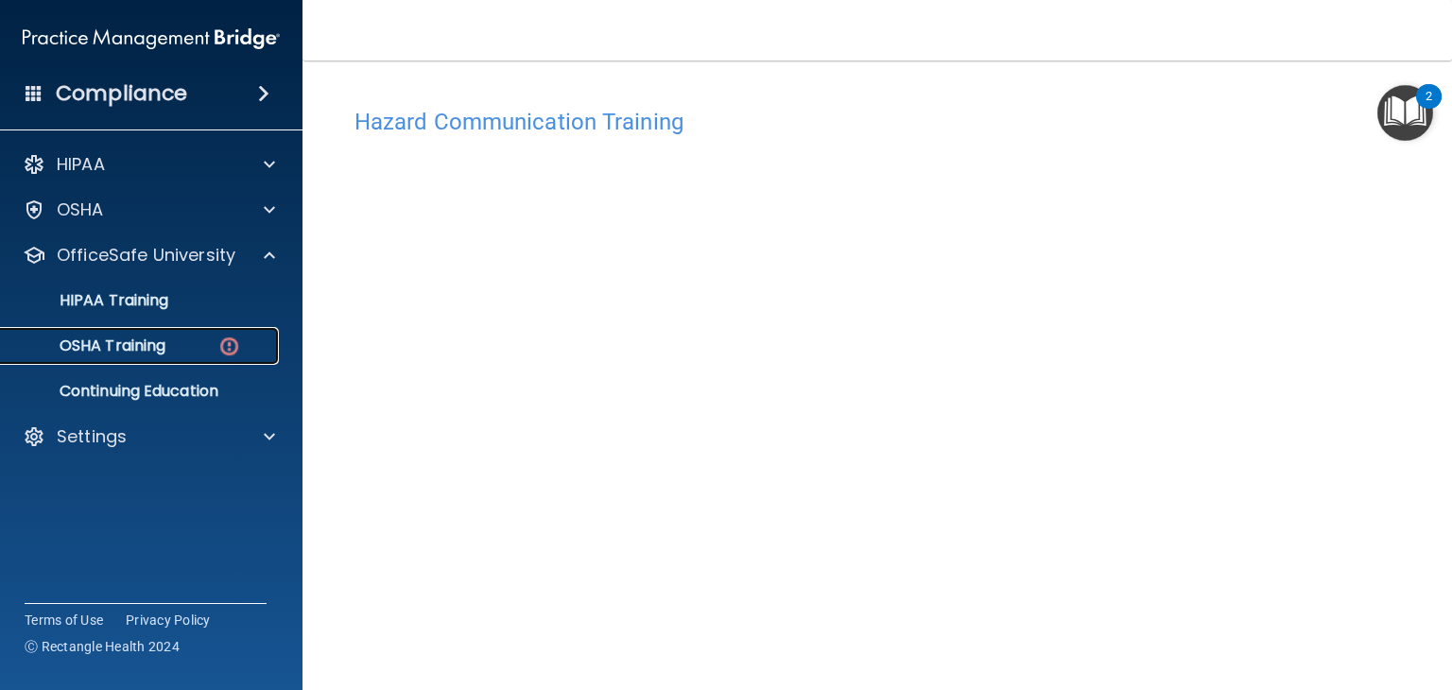
click at [199, 345] on div "OSHA Training" at bounding box center [141, 345] width 258 height 19
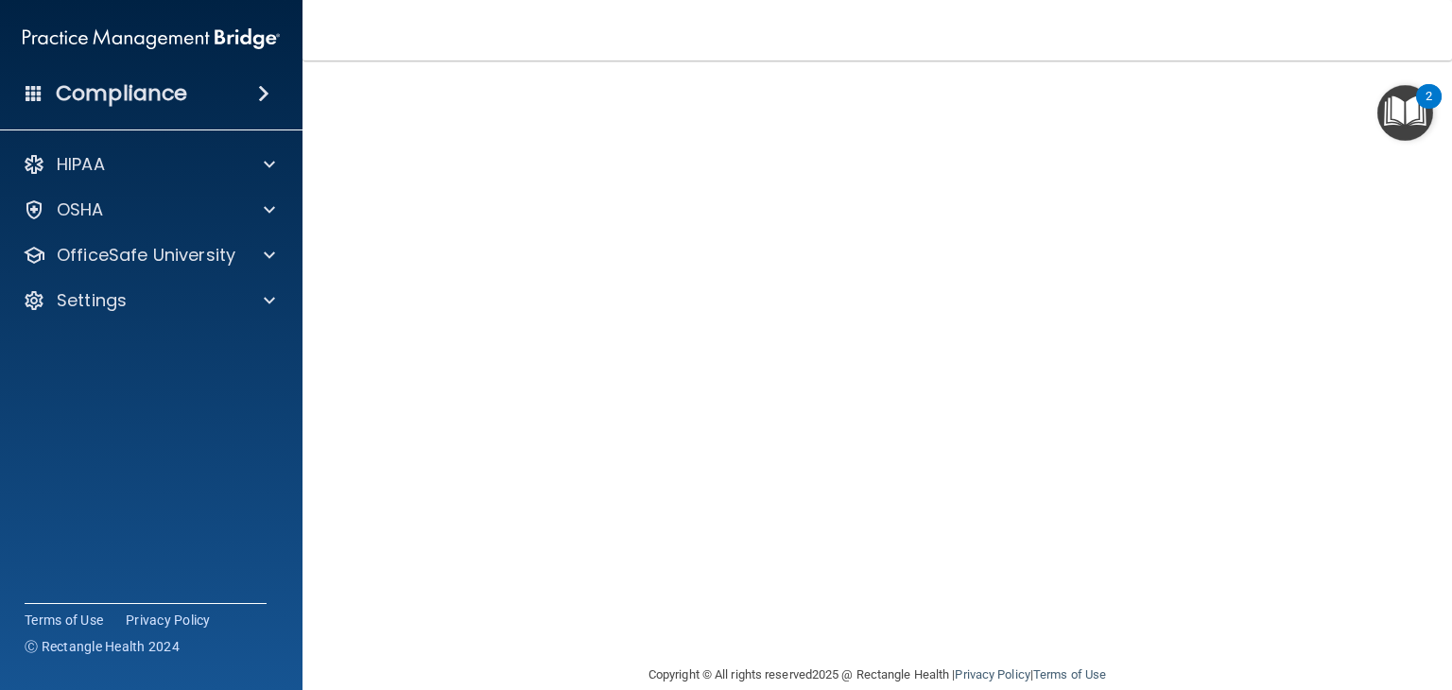
scroll to position [78, 0]
